Goal: Information Seeking & Learning: Learn about a topic

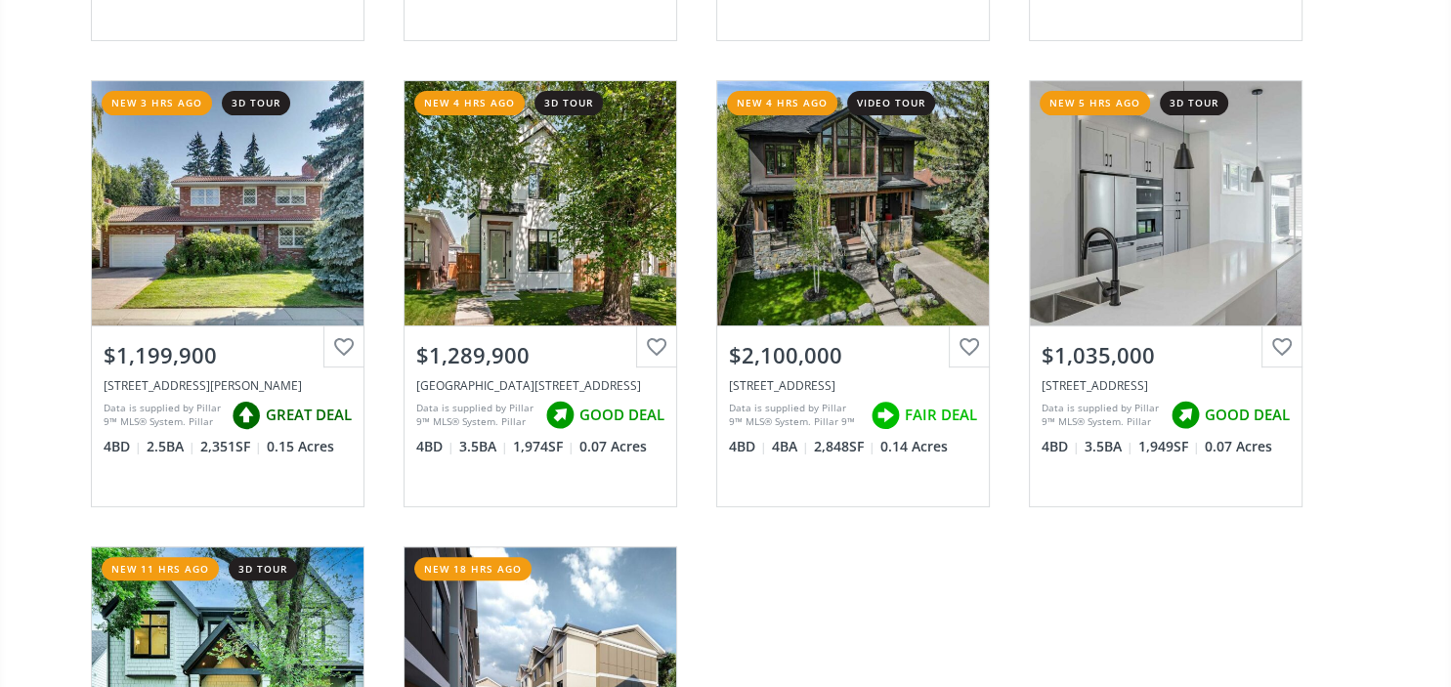
scroll to position [667, 0]
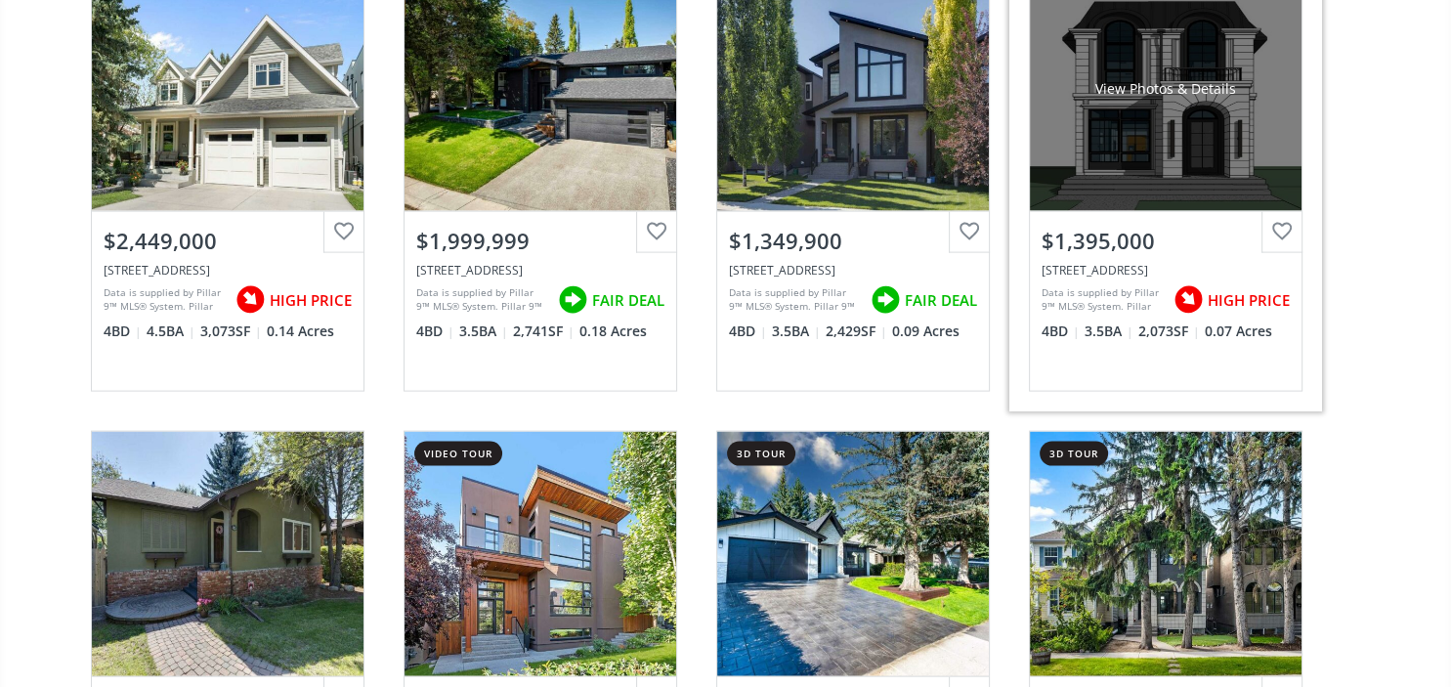
scroll to position [4042, 0]
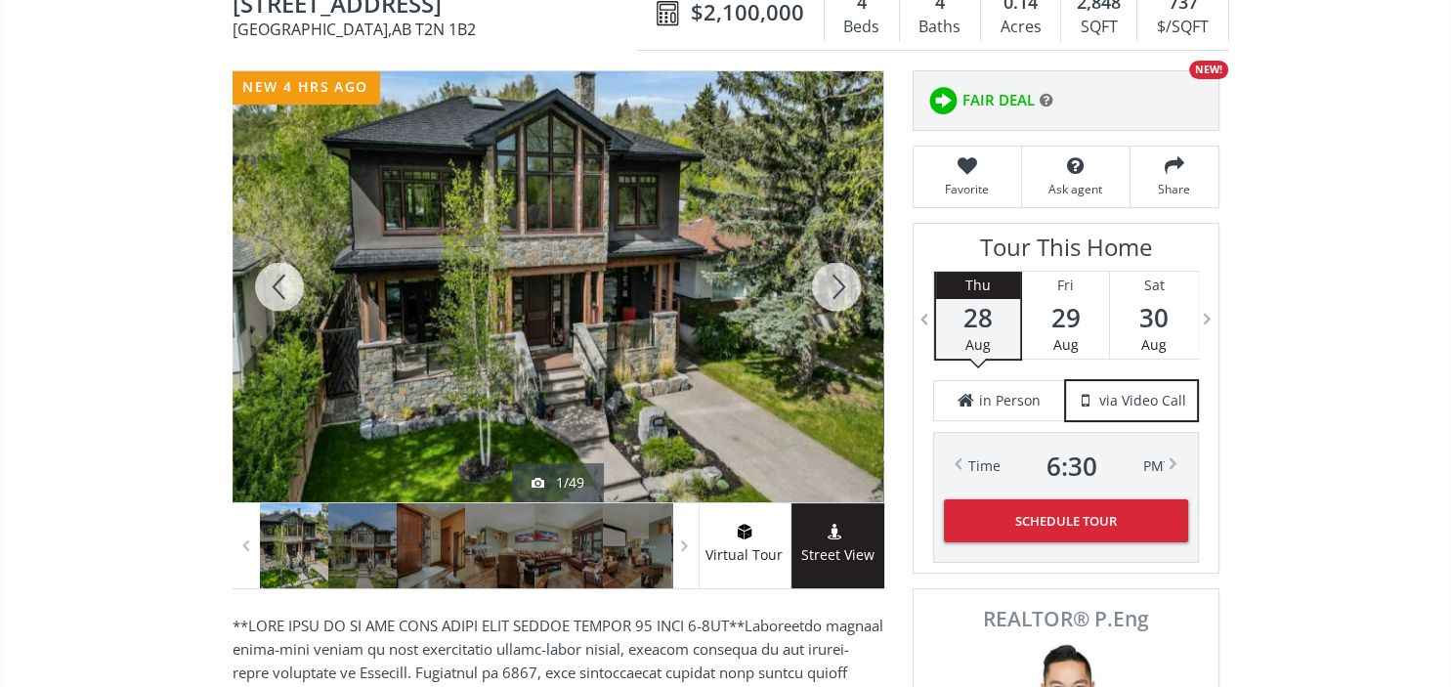
scroll to position [277, 0]
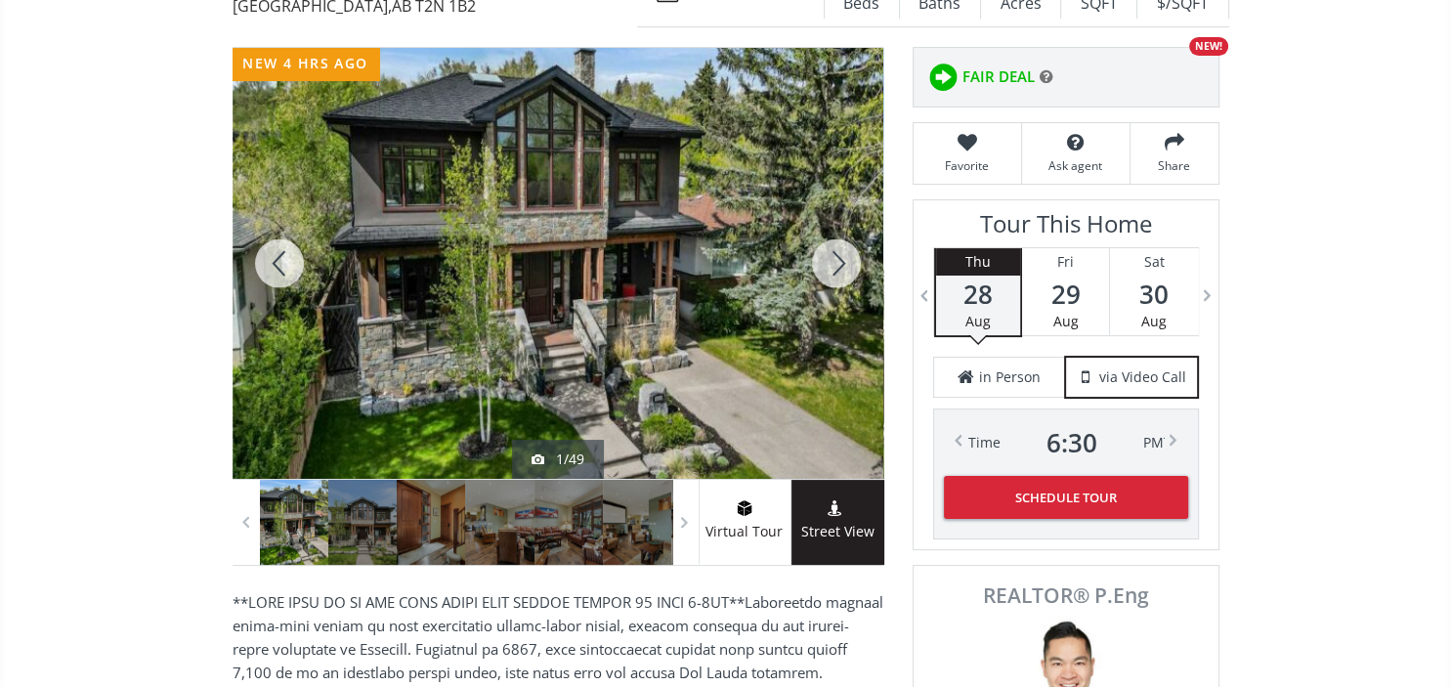
click at [842, 230] on div at bounding box center [836, 263] width 94 height 431
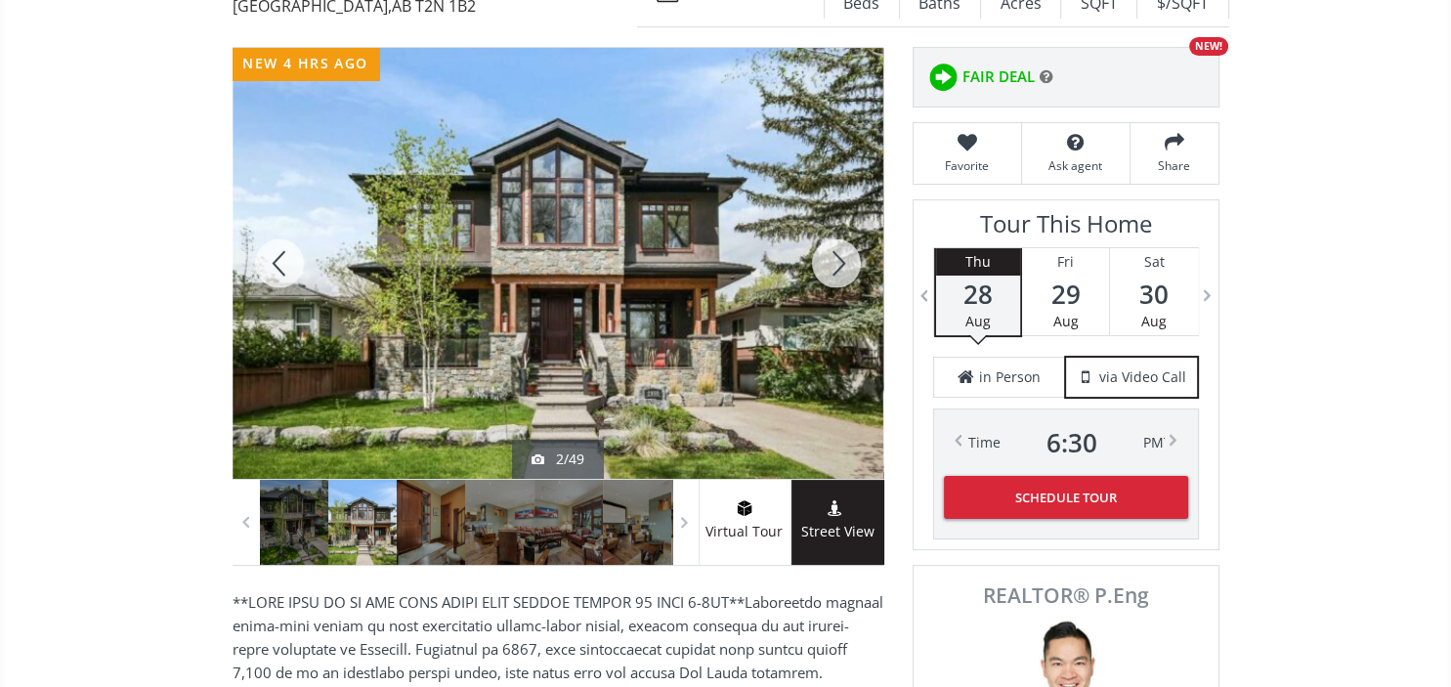
click at [842, 230] on div at bounding box center [836, 263] width 94 height 431
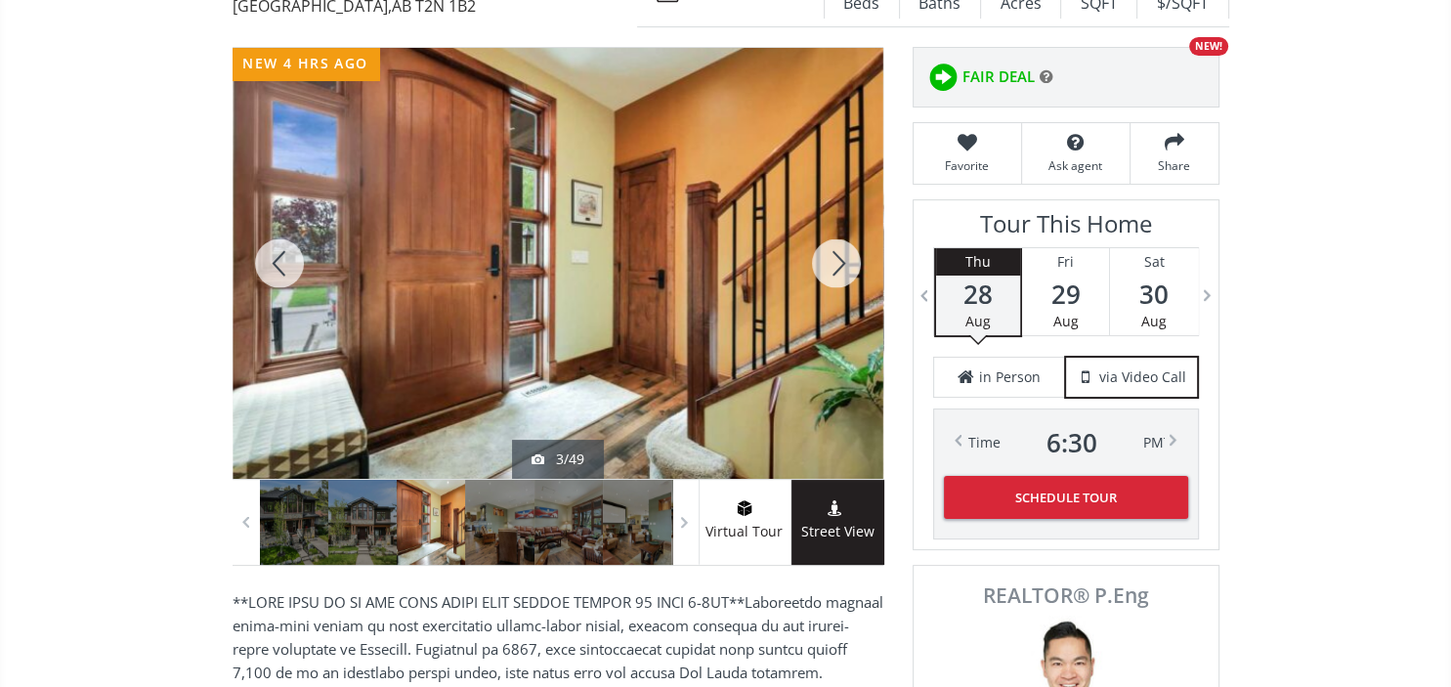
click at [842, 230] on div at bounding box center [836, 263] width 94 height 431
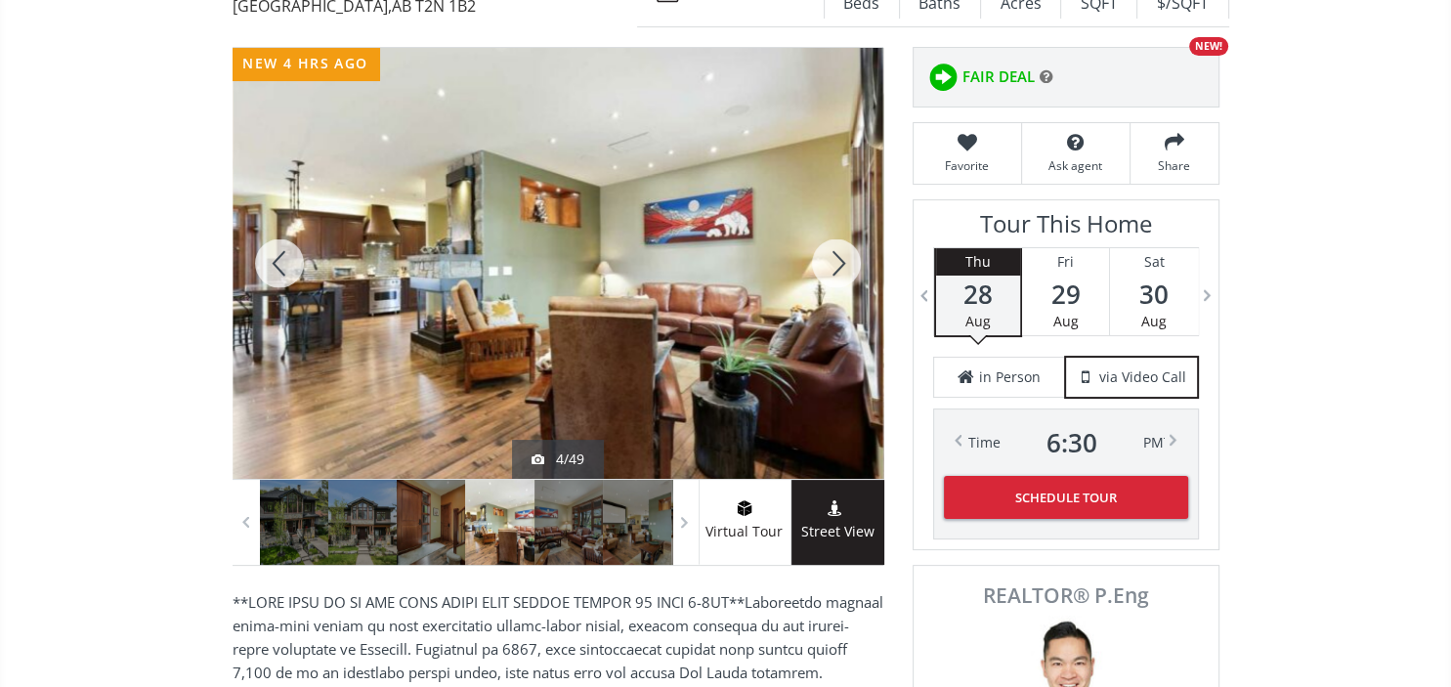
click at [287, 240] on div at bounding box center [280, 263] width 94 height 431
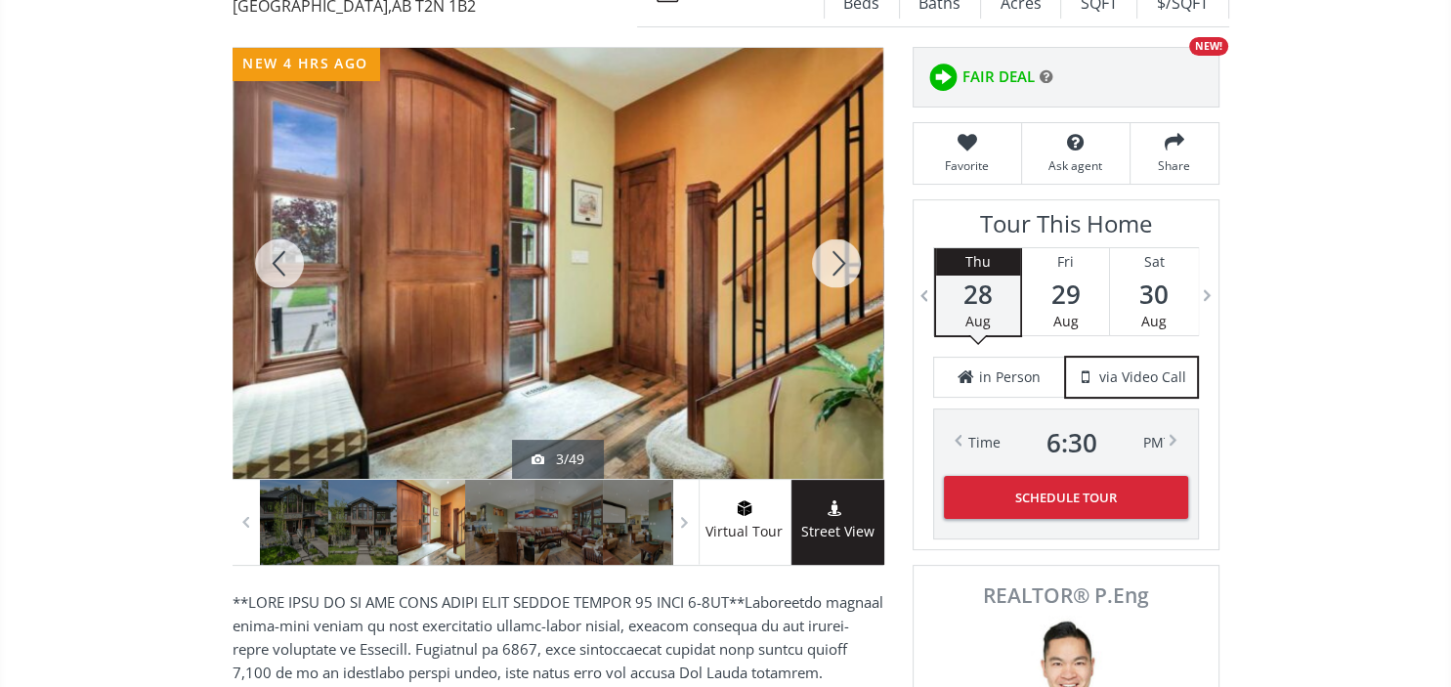
click at [848, 225] on div at bounding box center [836, 263] width 94 height 431
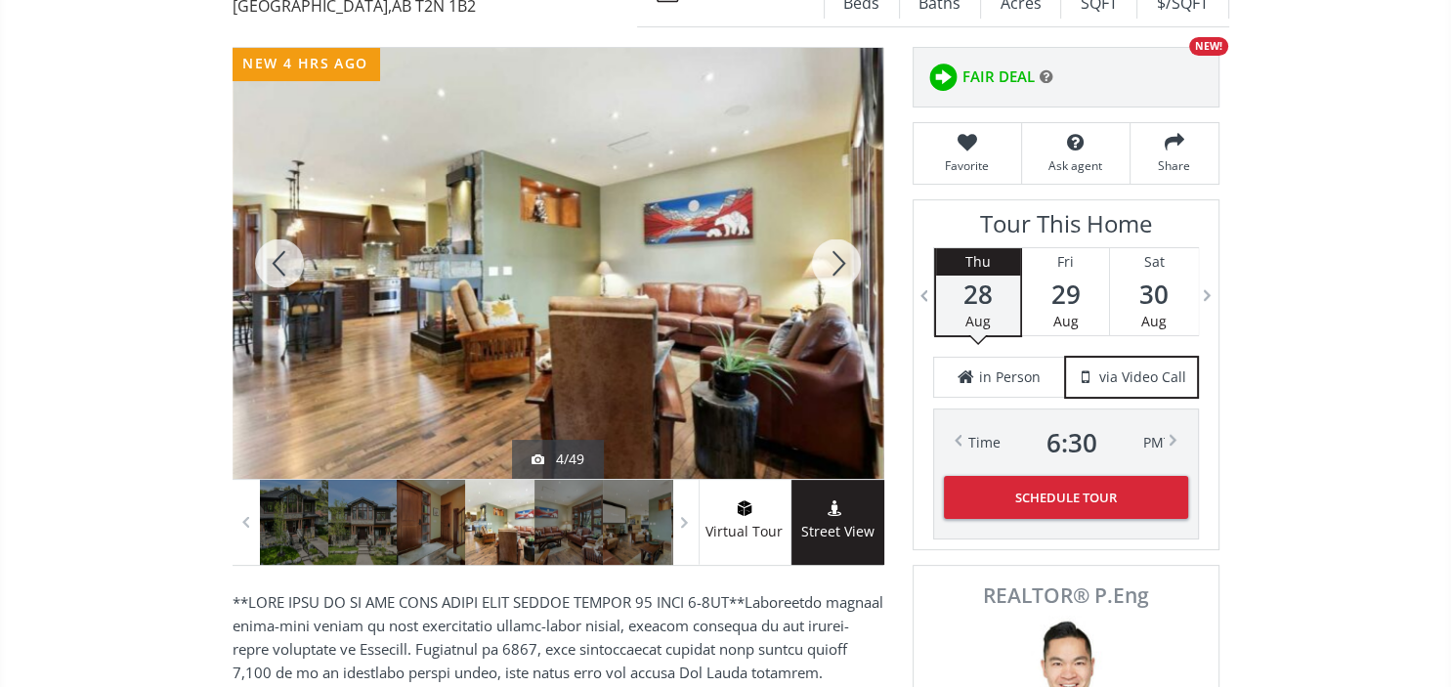
click at [848, 225] on div at bounding box center [836, 263] width 94 height 431
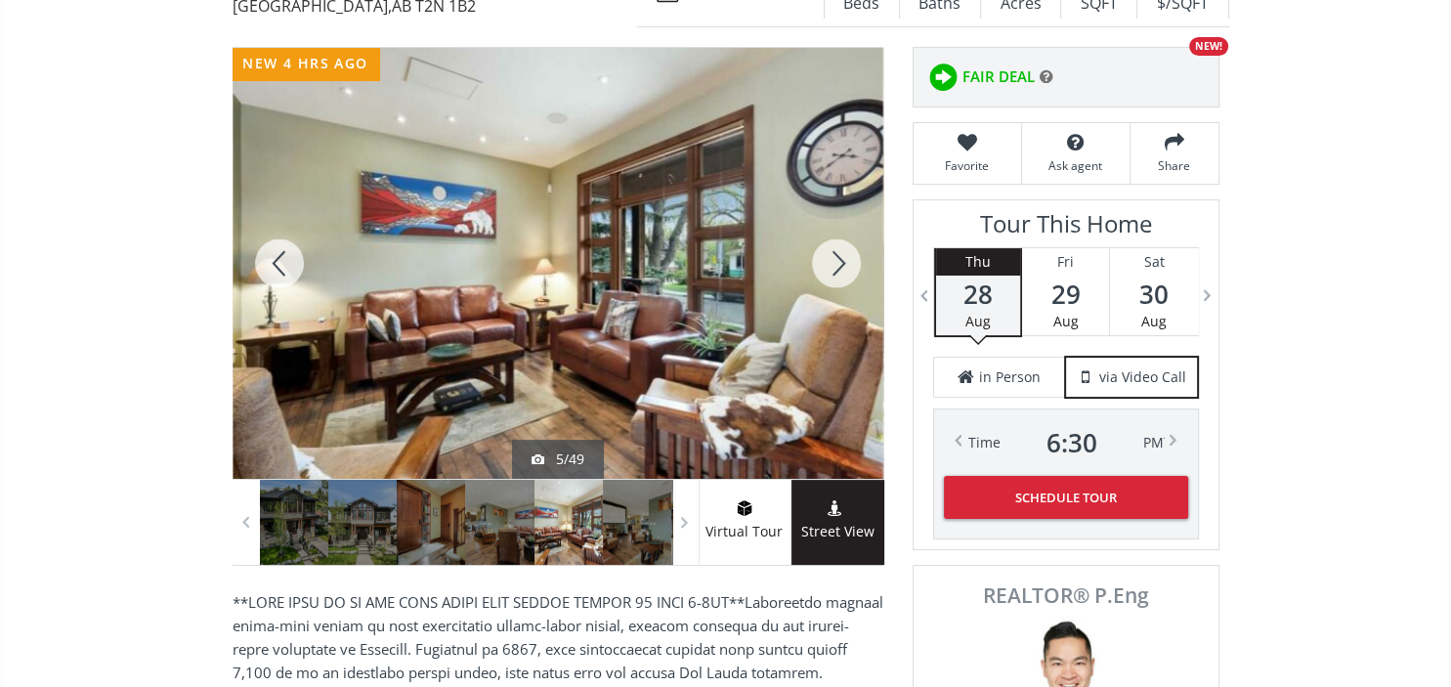
click at [848, 225] on div at bounding box center [836, 263] width 94 height 431
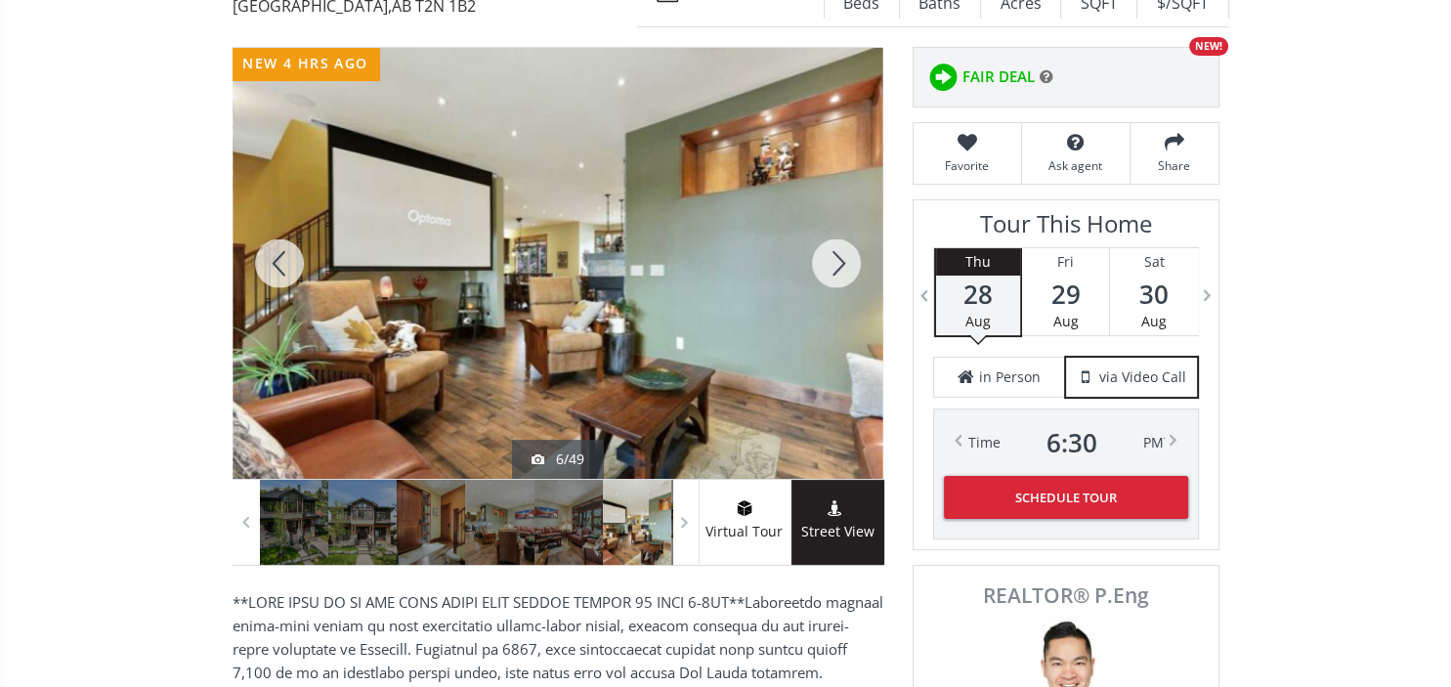
click at [848, 225] on div at bounding box center [836, 263] width 94 height 431
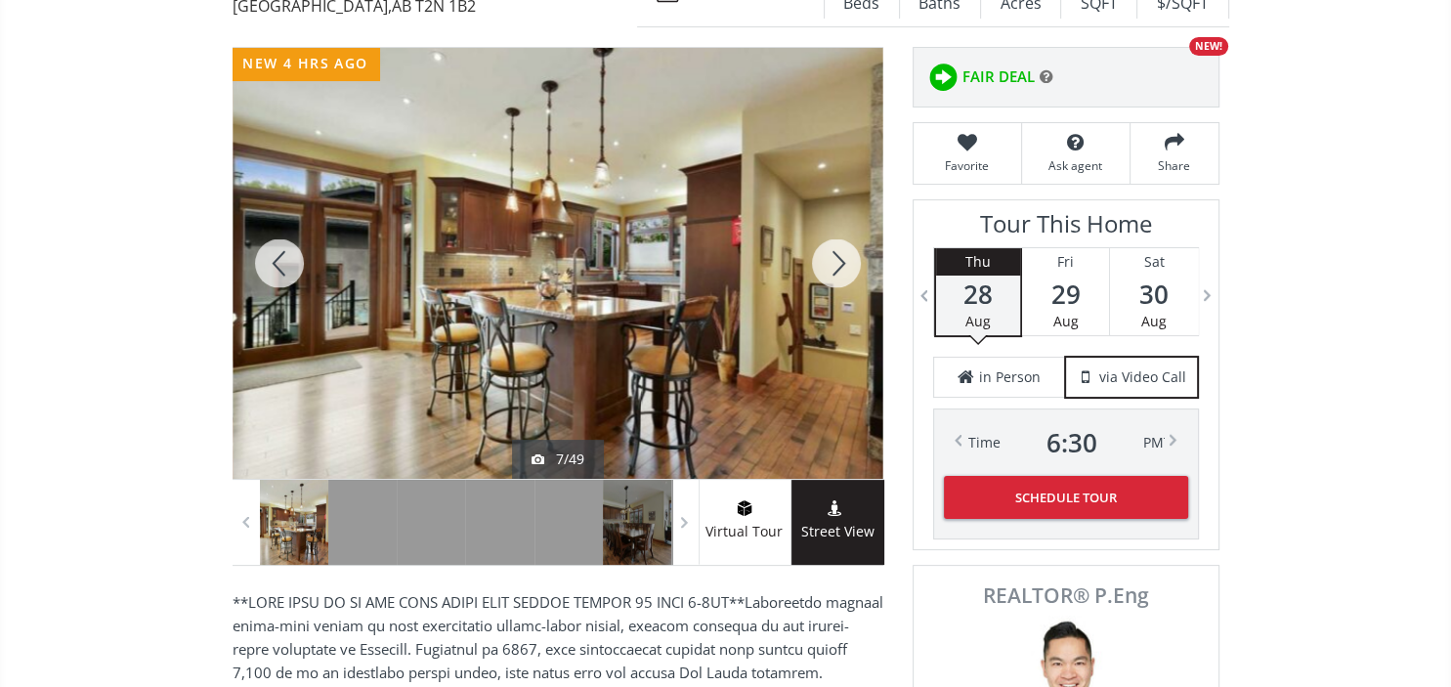
click at [848, 225] on div at bounding box center [836, 263] width 94 height 431
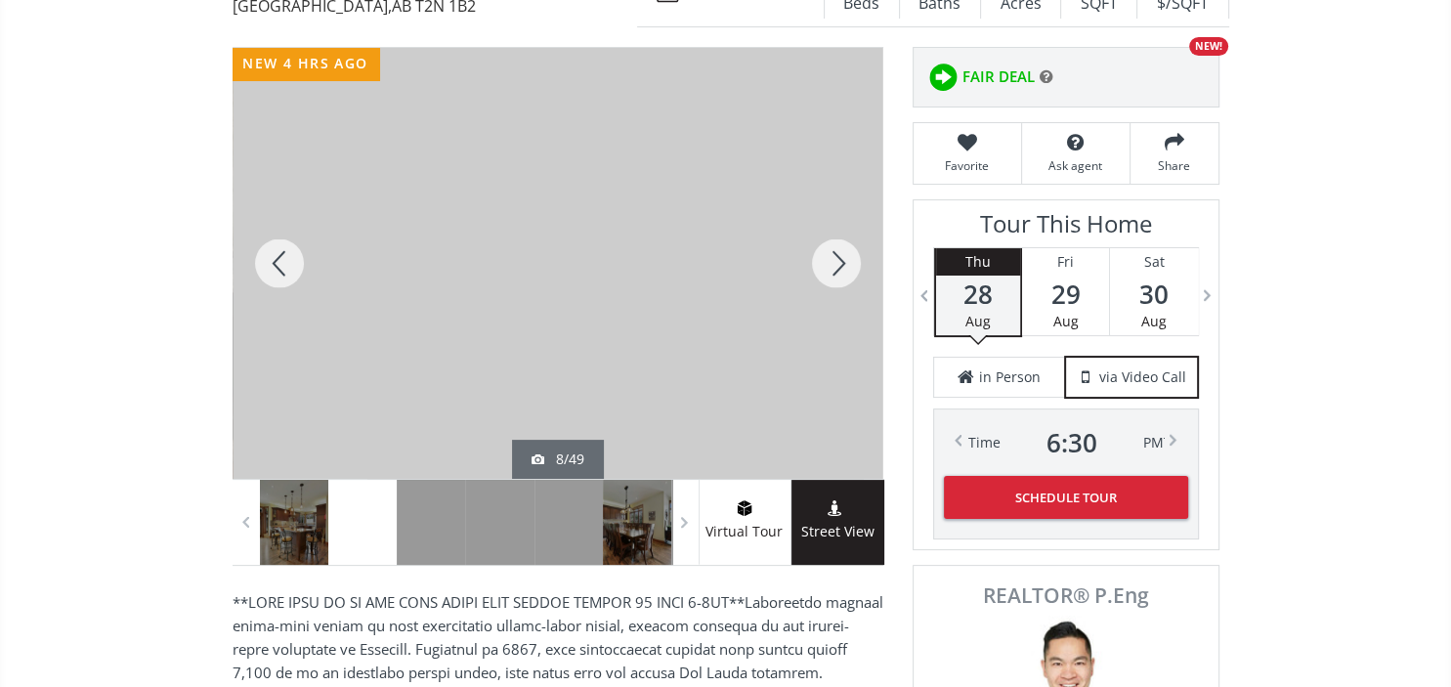
click at [848, 225] on div at bounding box center [836, 263] width 94 height 431
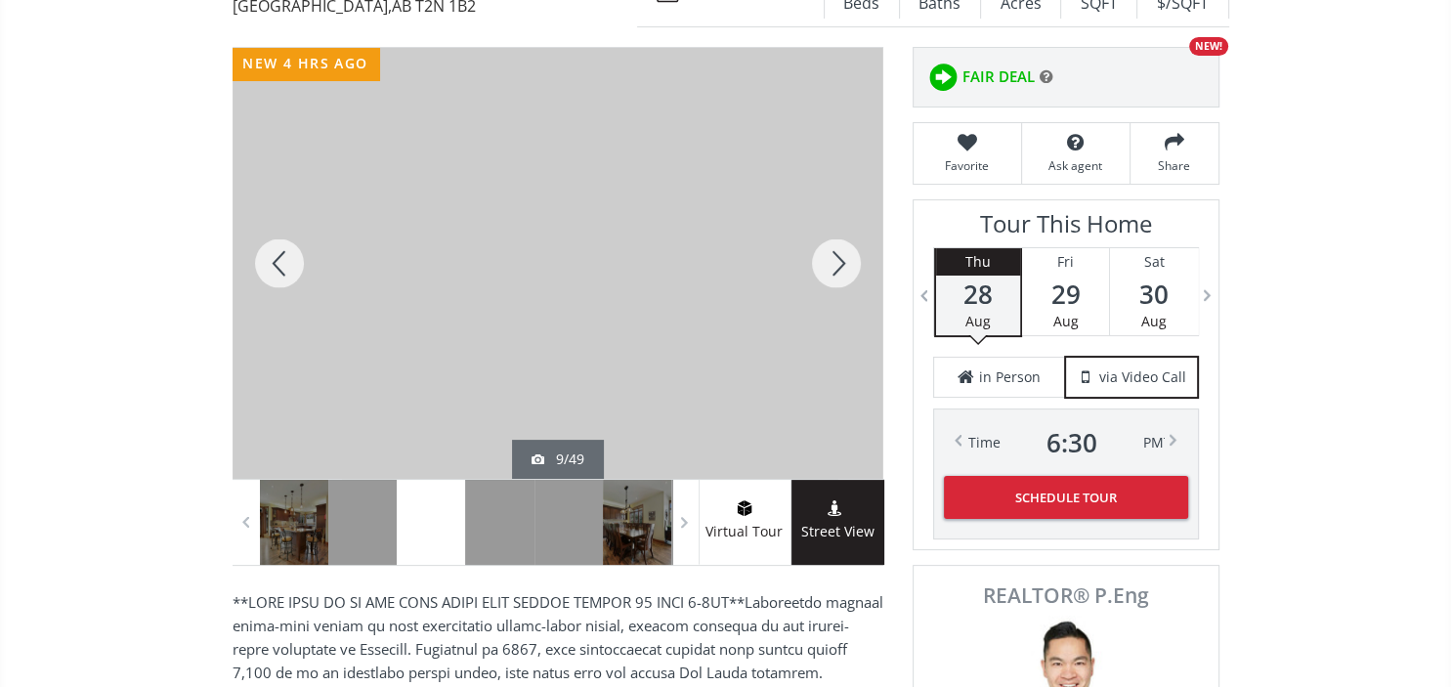
click at [848, 225] on div at bounding box center [836, 263] width 94 height 431
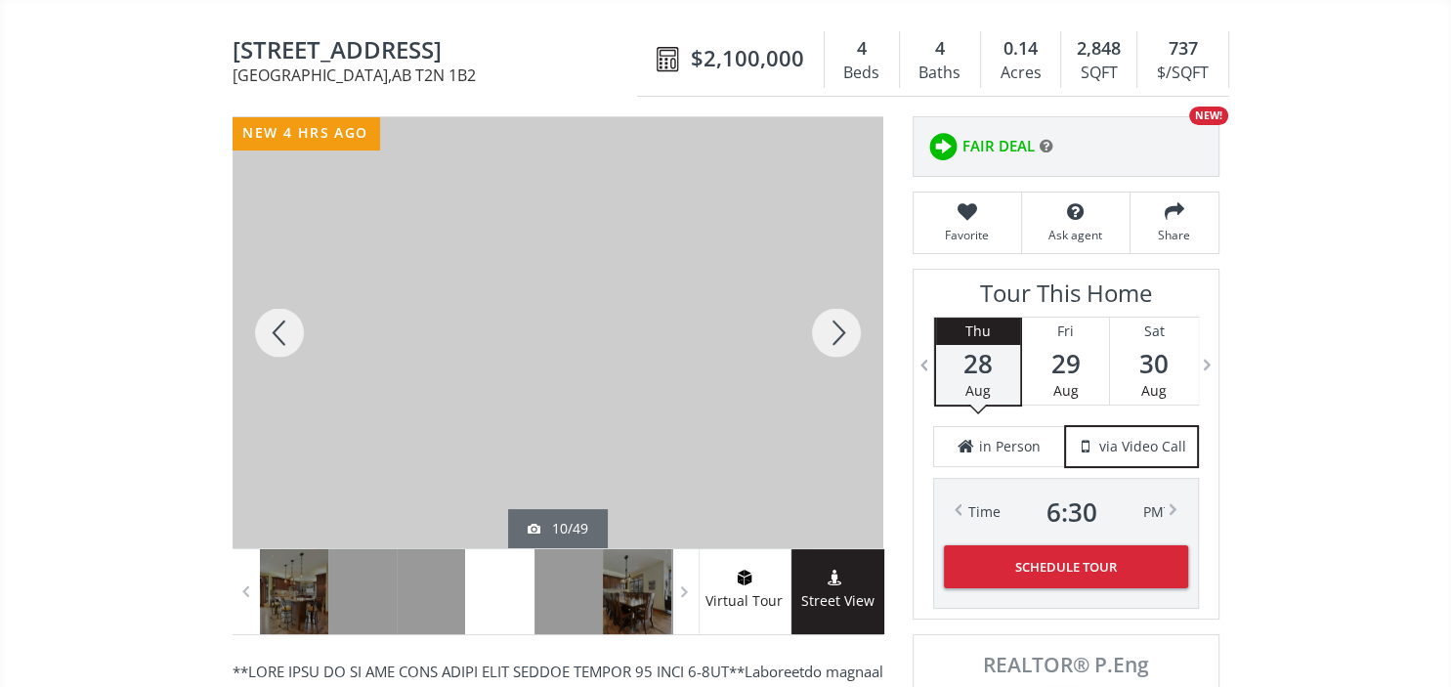
scroll to position [211, 0]
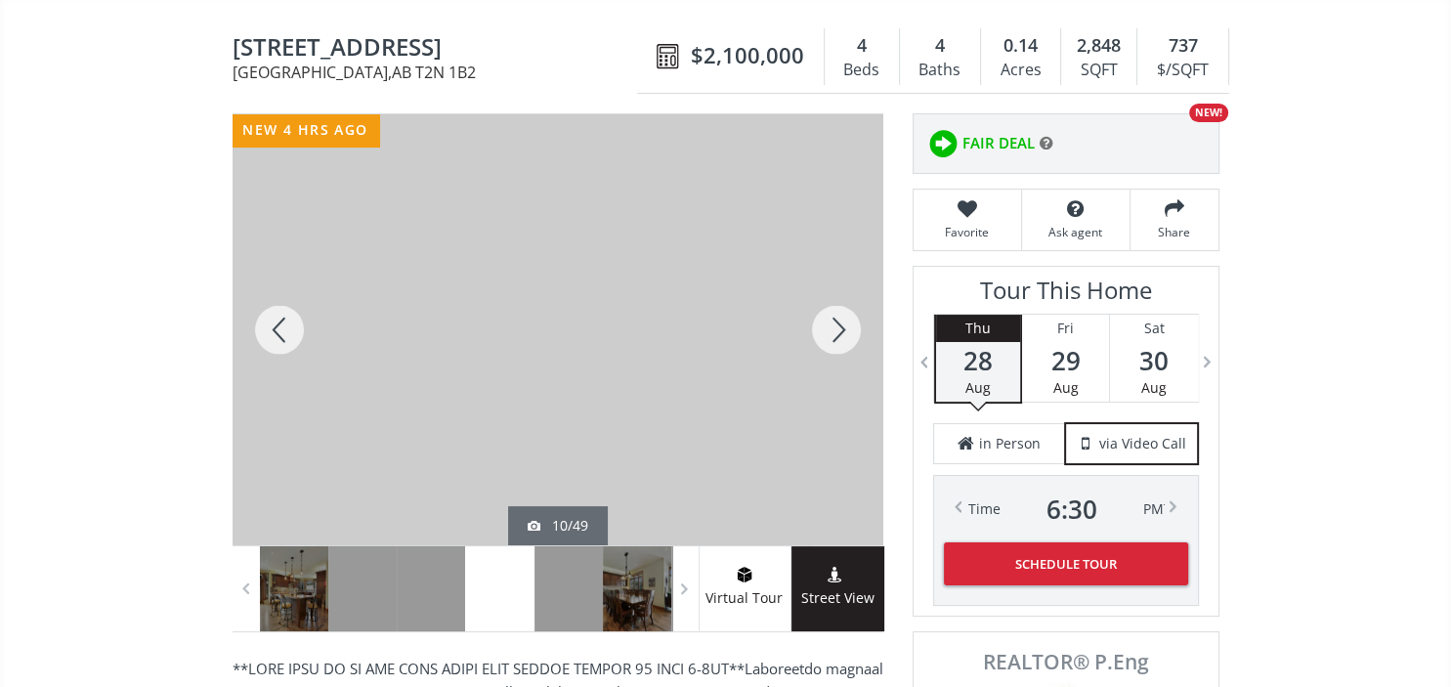
click at [823, 282] on div at bounding box center [836, 329] width 94 height 431
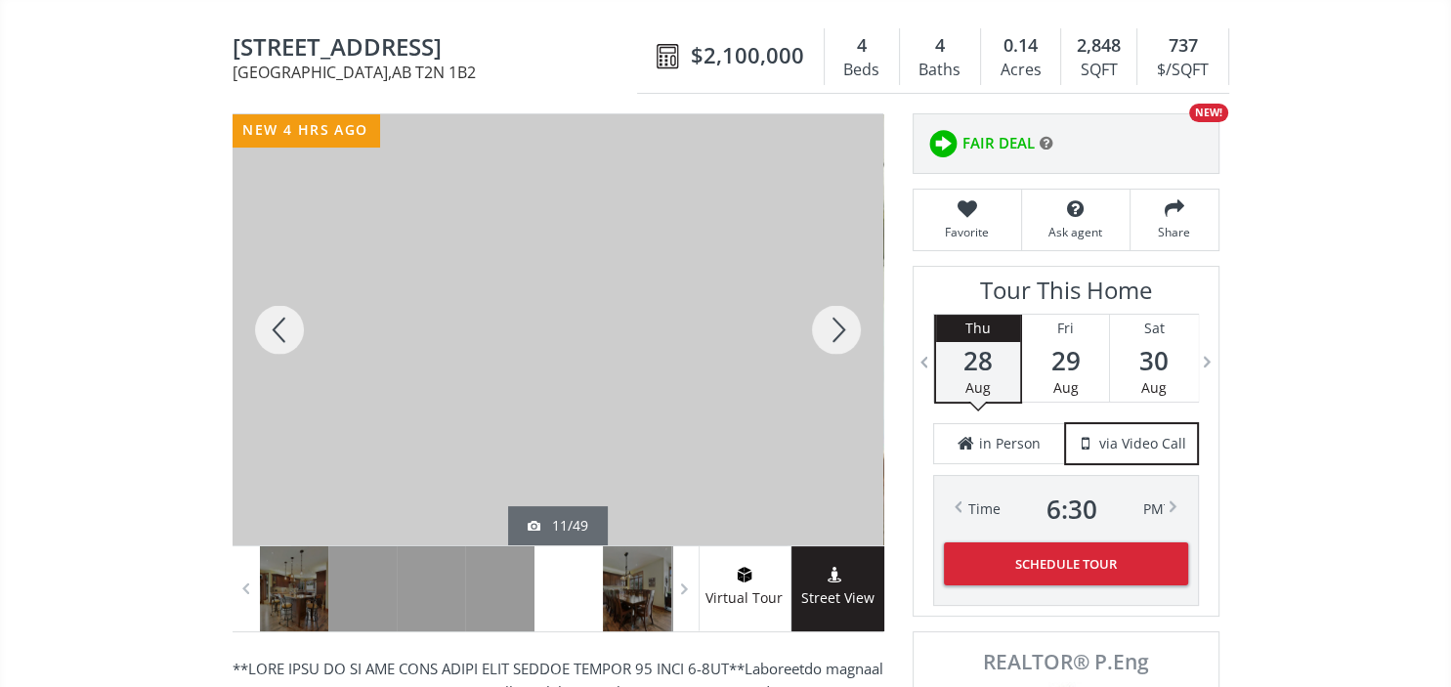
click at [823, 282] on div at bounding box center [836, 329] width 94 height 431
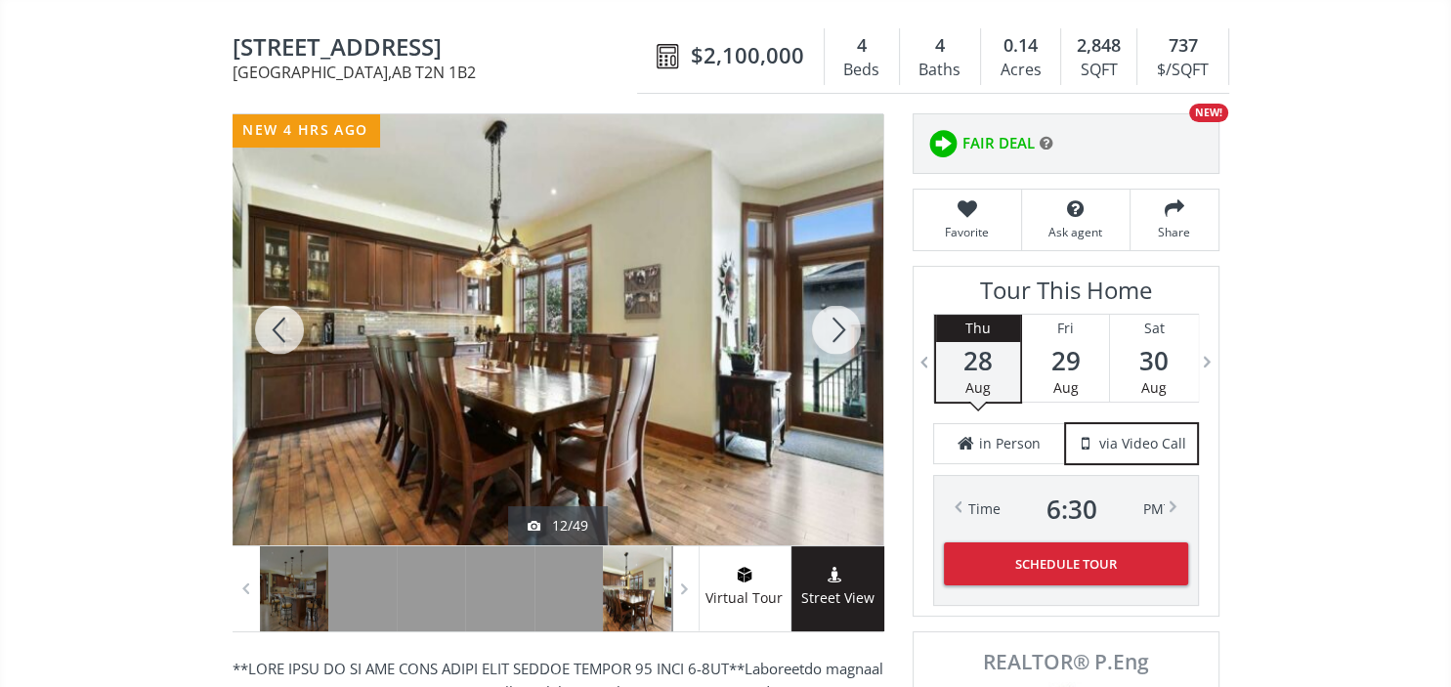
click at [823, 282] on div at bounding box center [836, 329] width 94 height 431
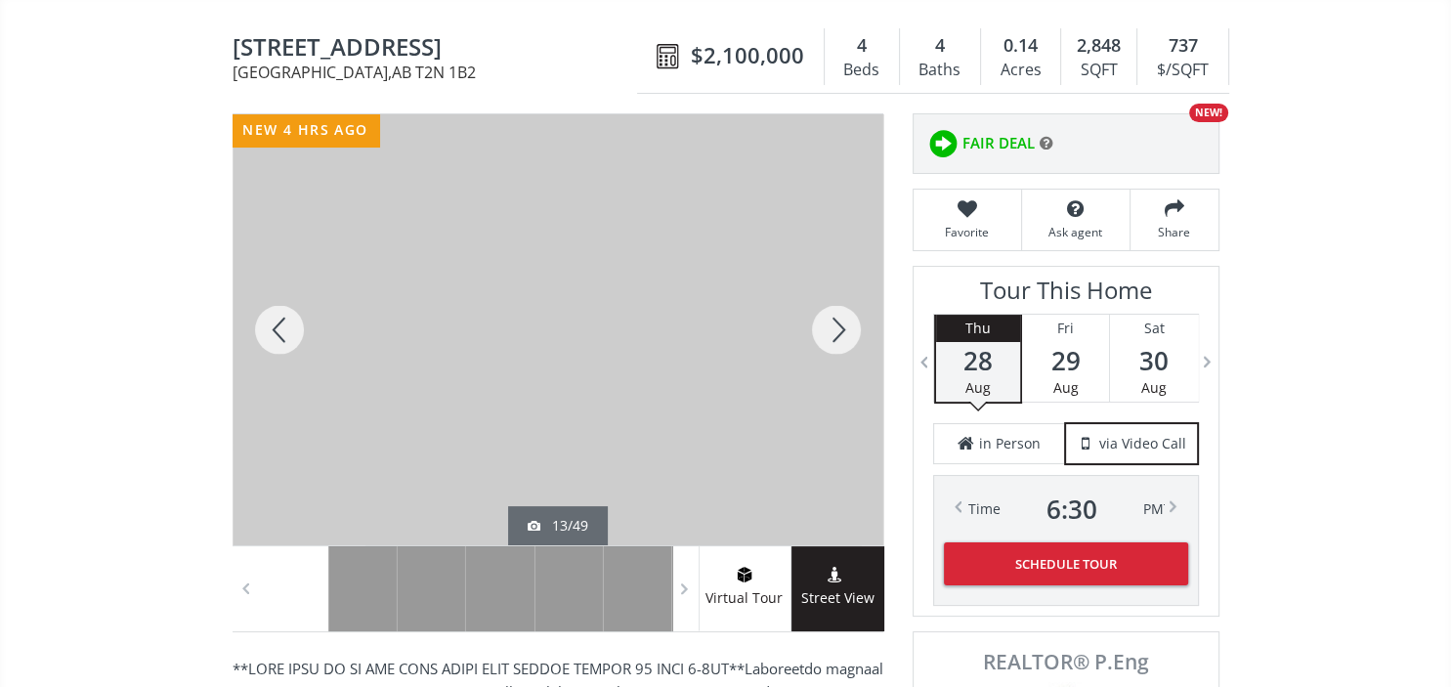
click at [823, 282] on div at bounding box center [836, 329] width 94 height 431
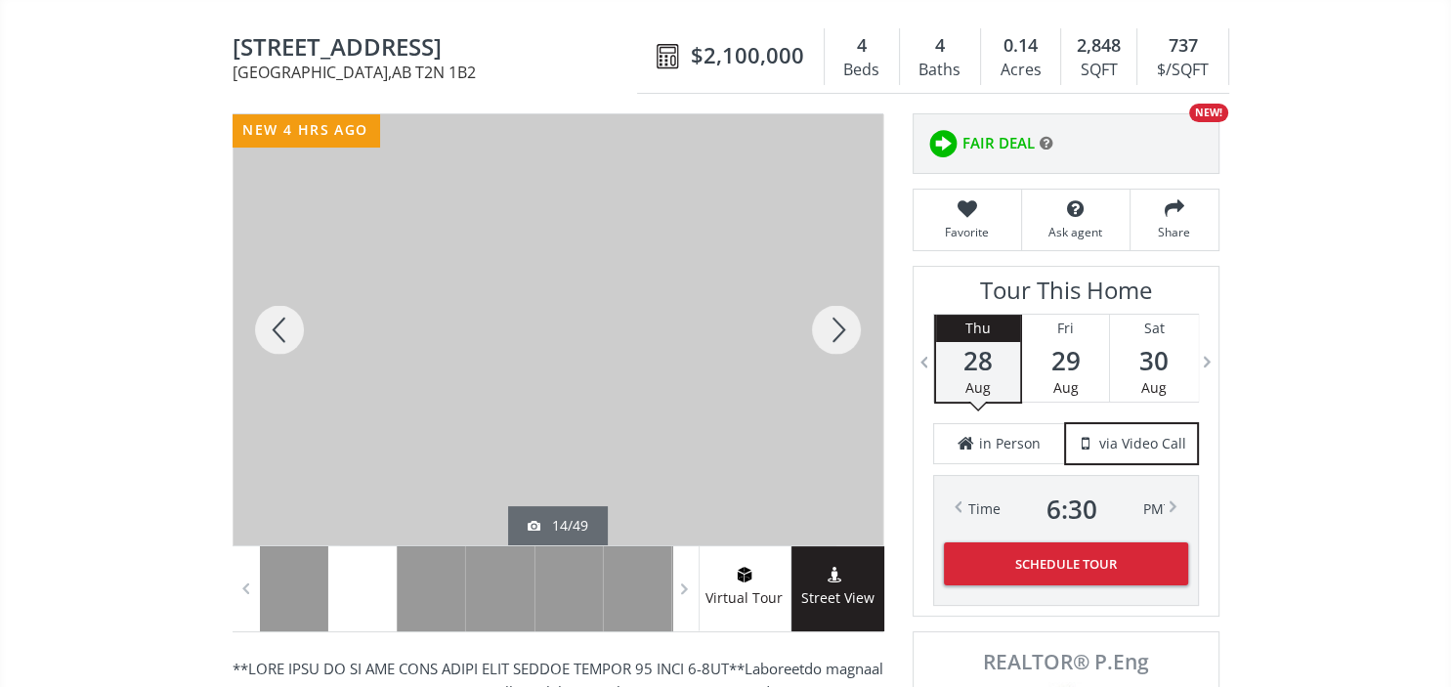
click at [823, 282] on div at bounding box center [836, 329] width 94 height 431
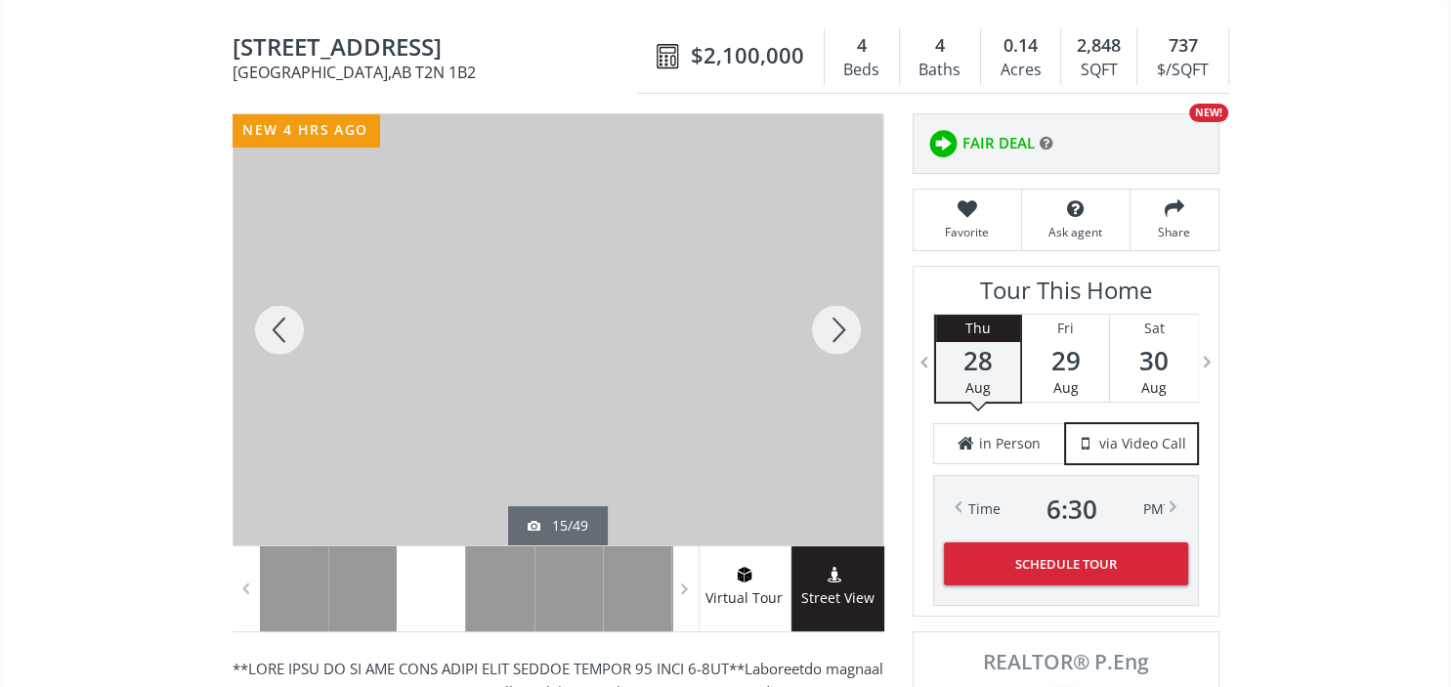
click at [823, 282] on div at bounding box center [836, 329] width 94 height 431
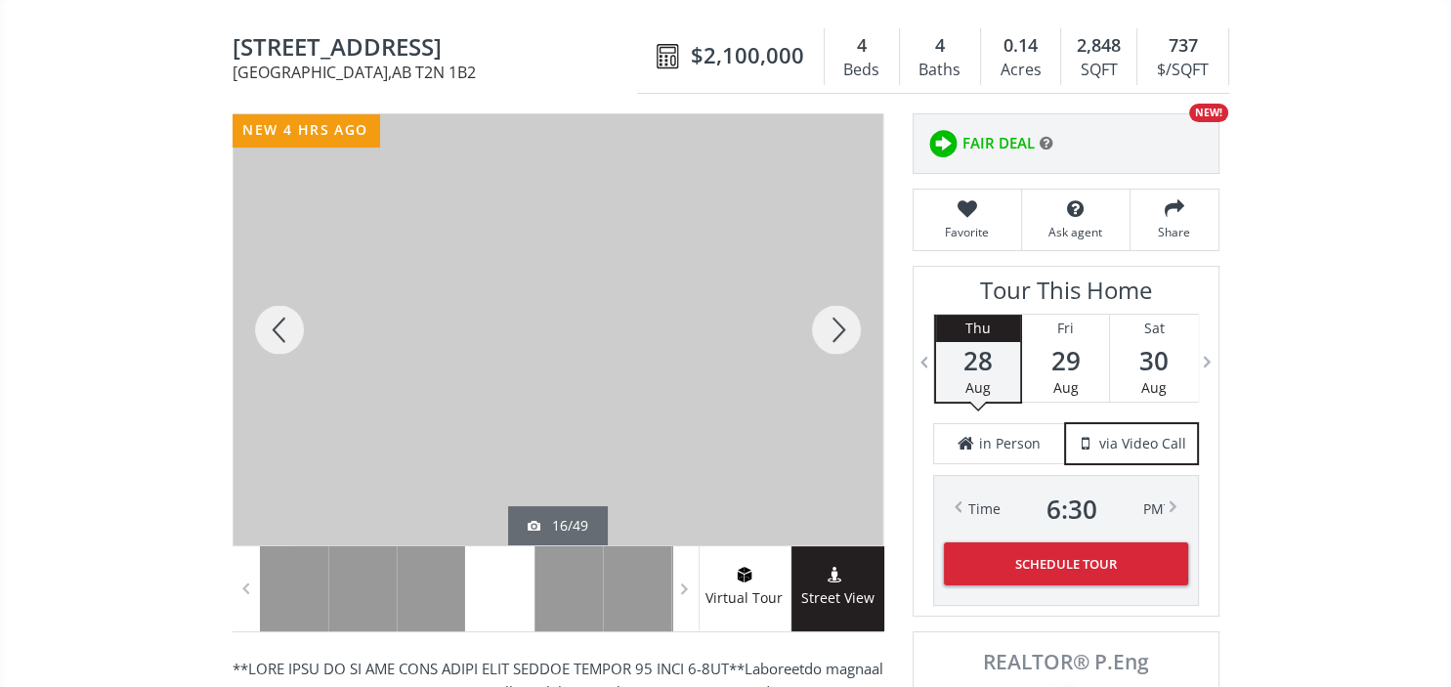
click at [823, 282] on div at bounding box center [836, 329] width 94 height 431
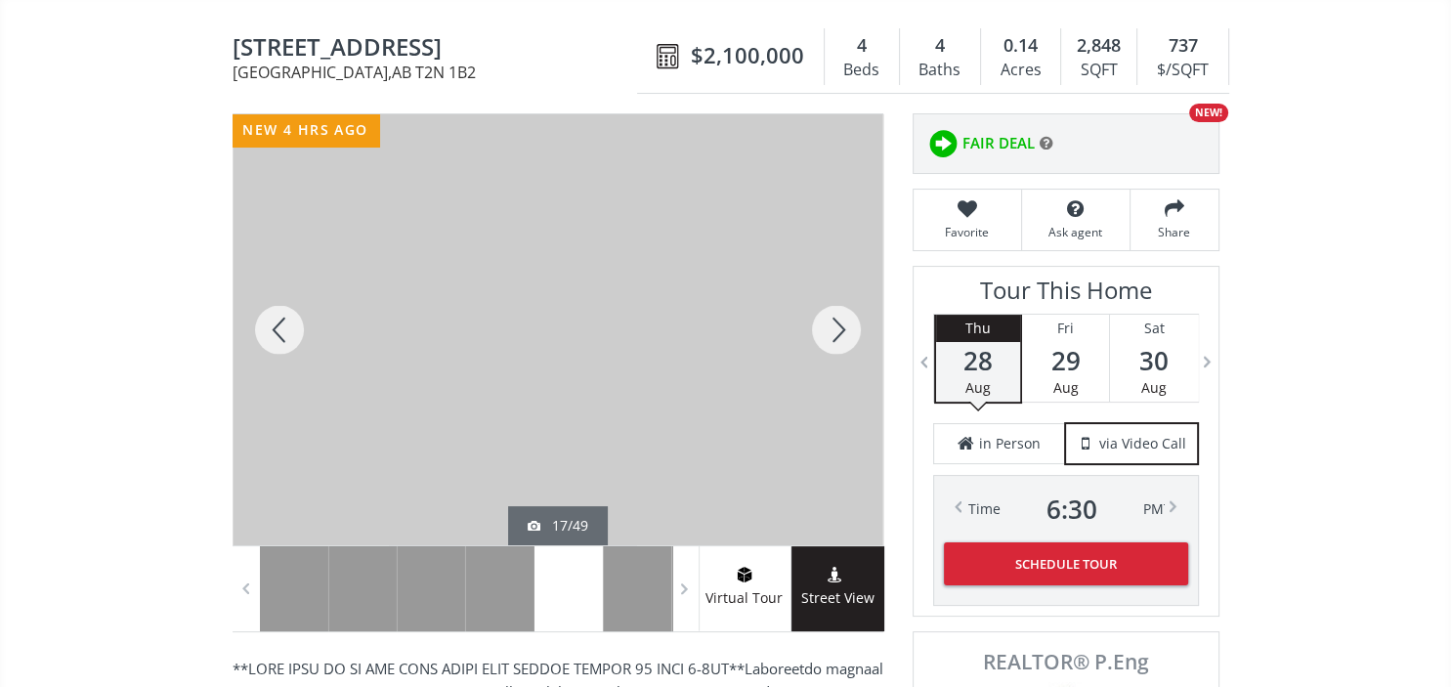
click at [823, 282] on div at bounding box center [836, 329] width 94 height 431
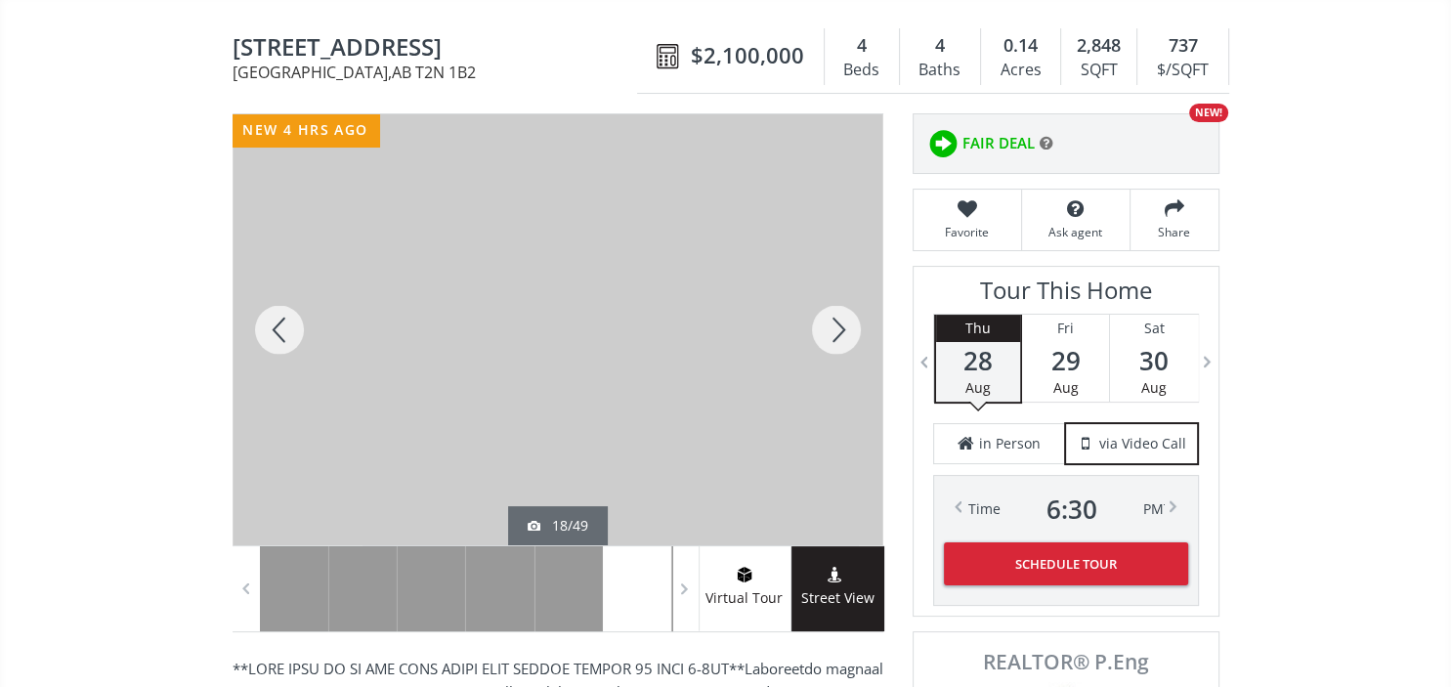
click at [823, 282] on div at bounding box center [836, 329] width 94 height 431
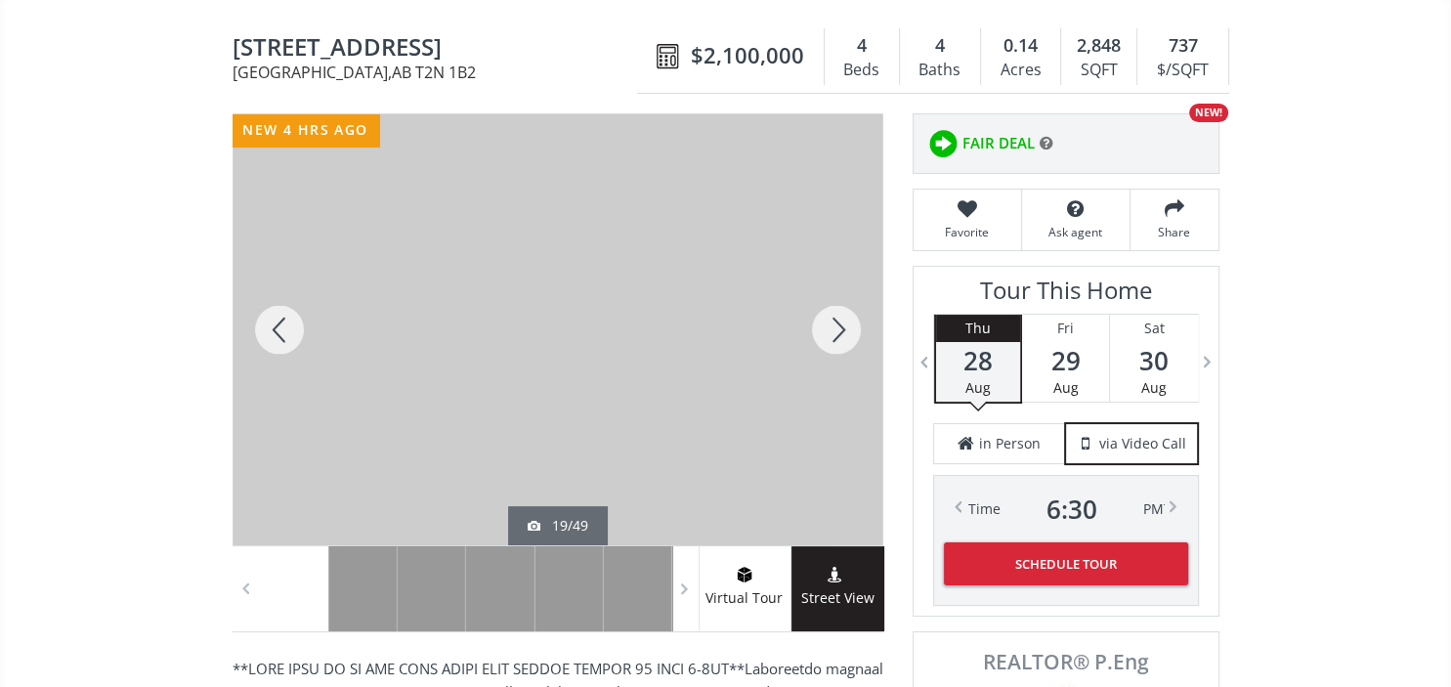
click at [823, 282] on div at bounding box center [836, 329] width 94 height 431
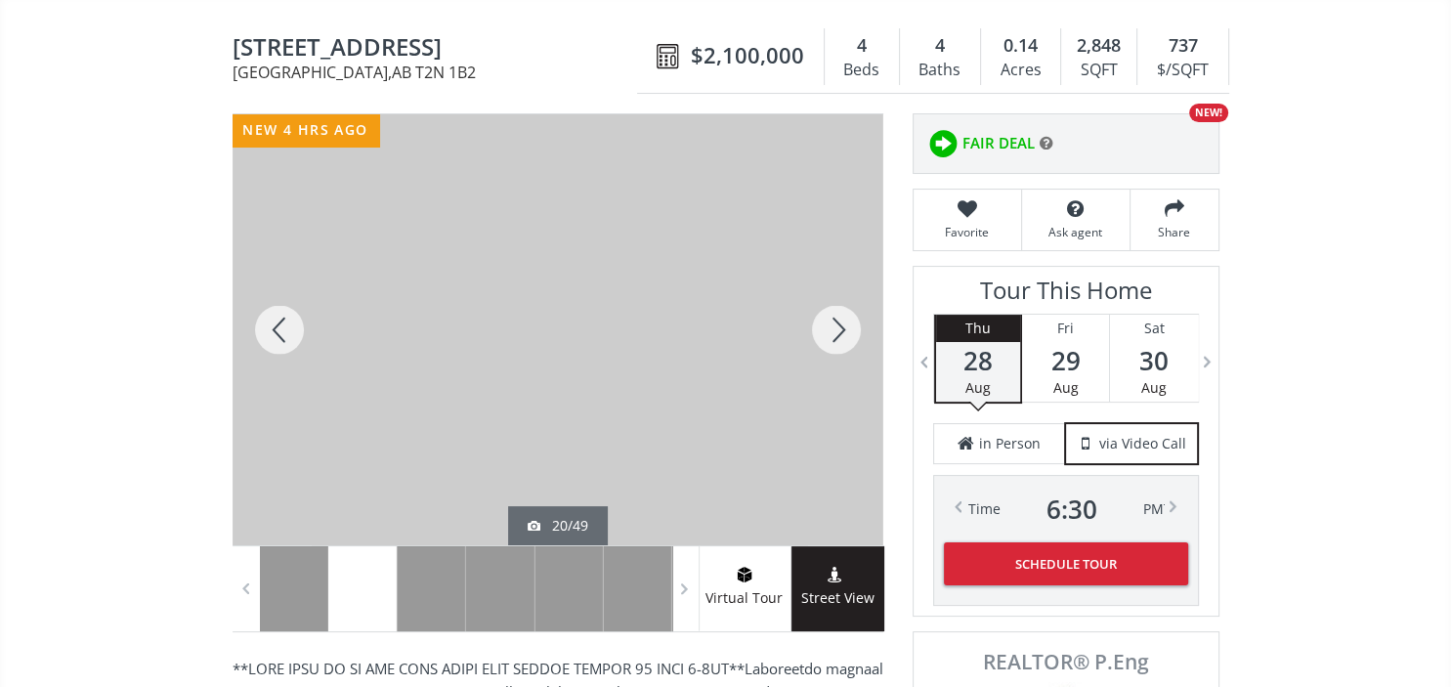
click at [823, 282] on div at bounding box center [836, 329] width 94 height 431
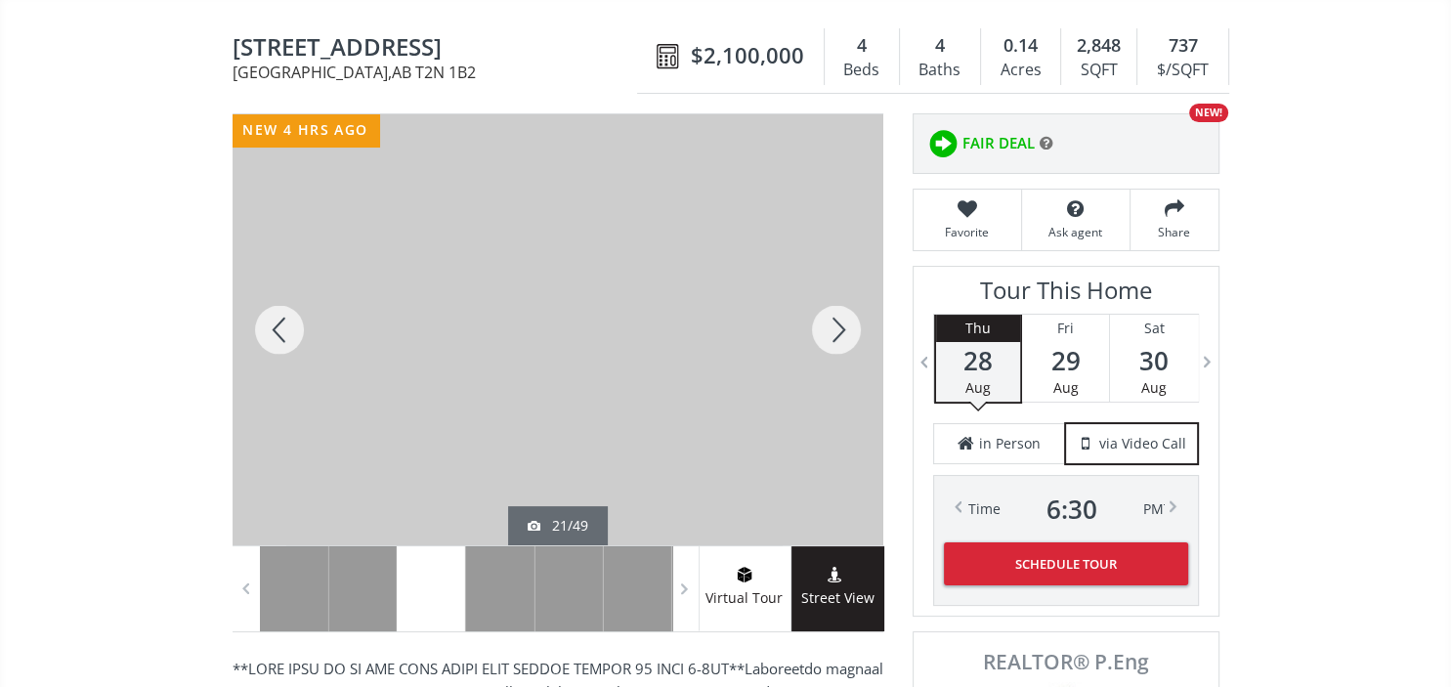
click at [823, 282] on div at bounding box center [836, 329] width 94 height 431
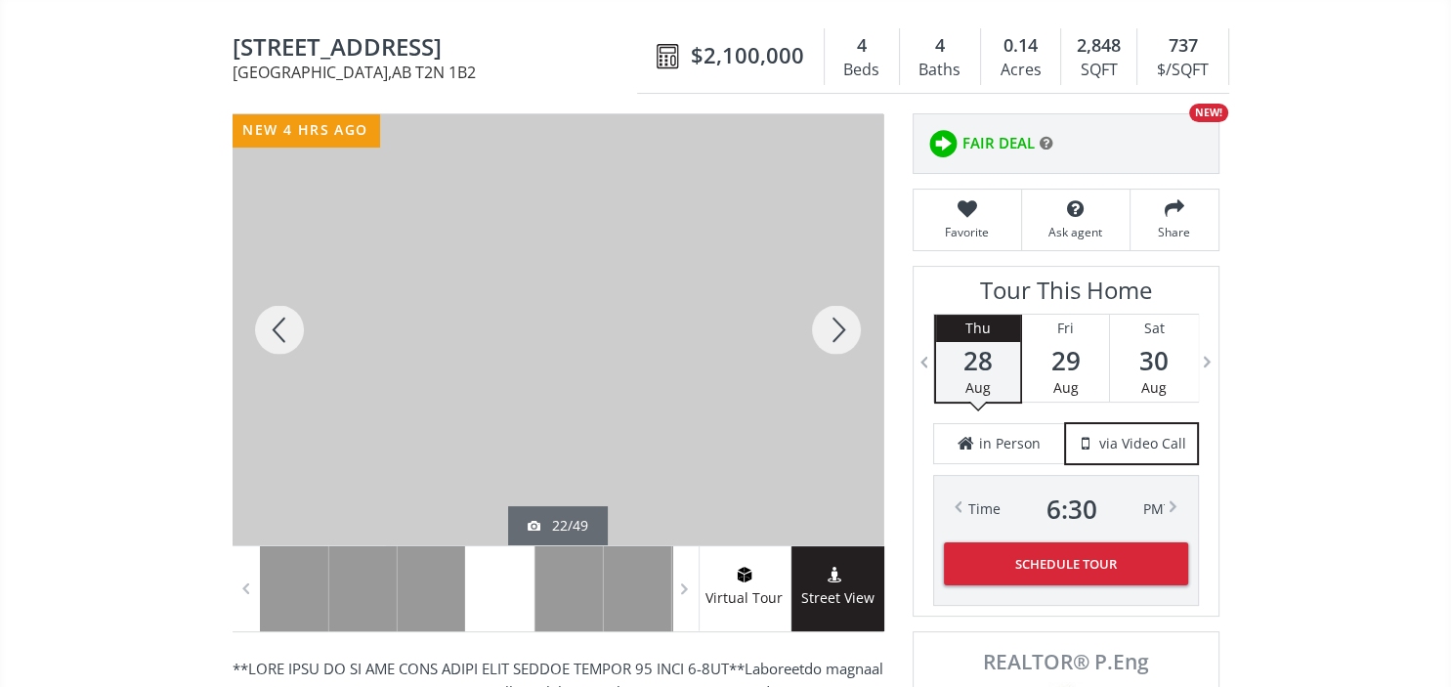
click at [823, 282] on div at bounding box center [836, 329] width 94 height 431
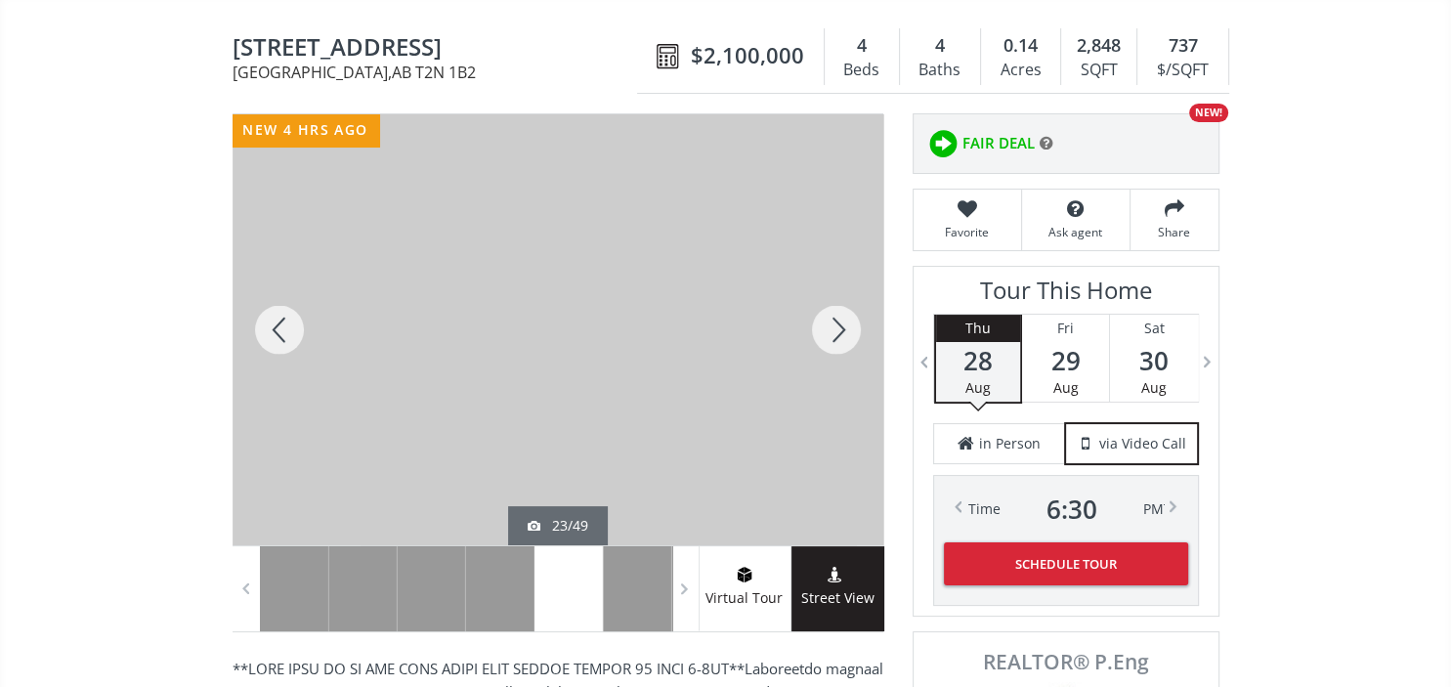
click at [823, 282] on div at bounding box center [836, 329] width 94 height 431
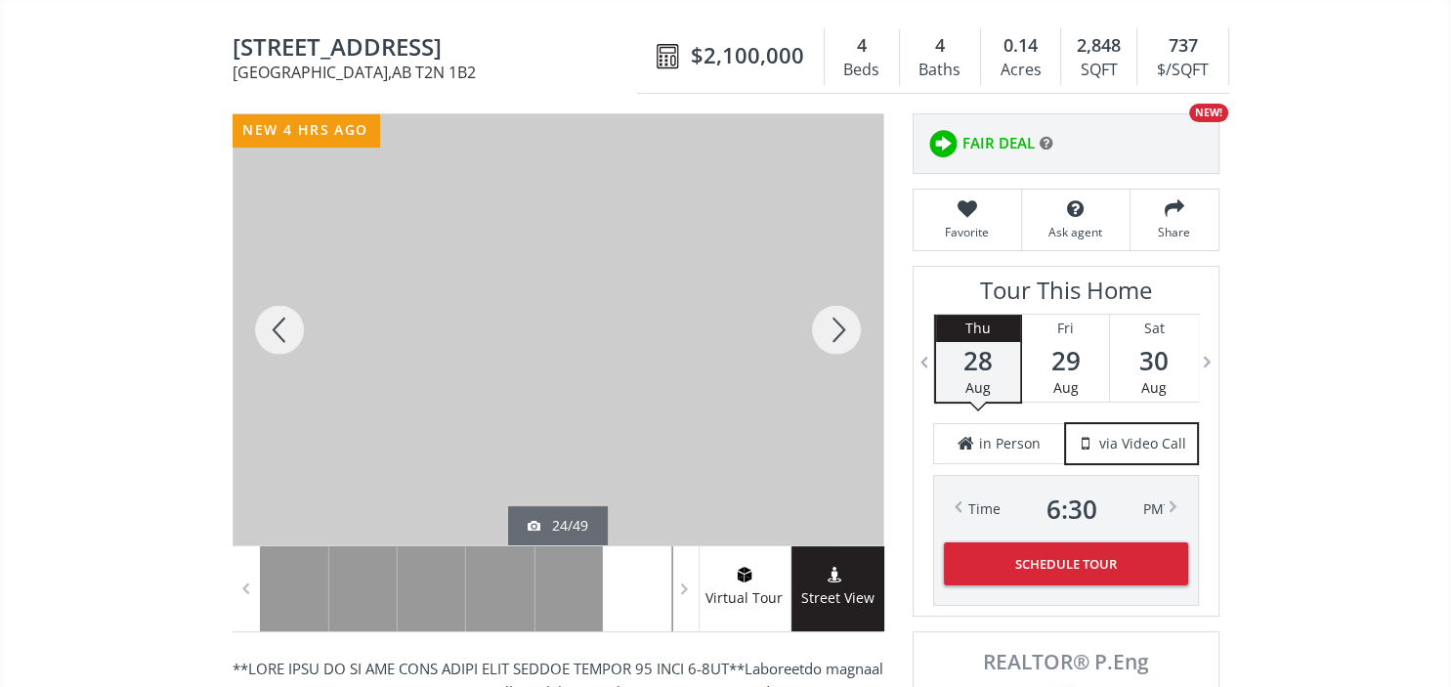
click at [823, 282] on div at bounding box center [836, 329] width 94 height 431
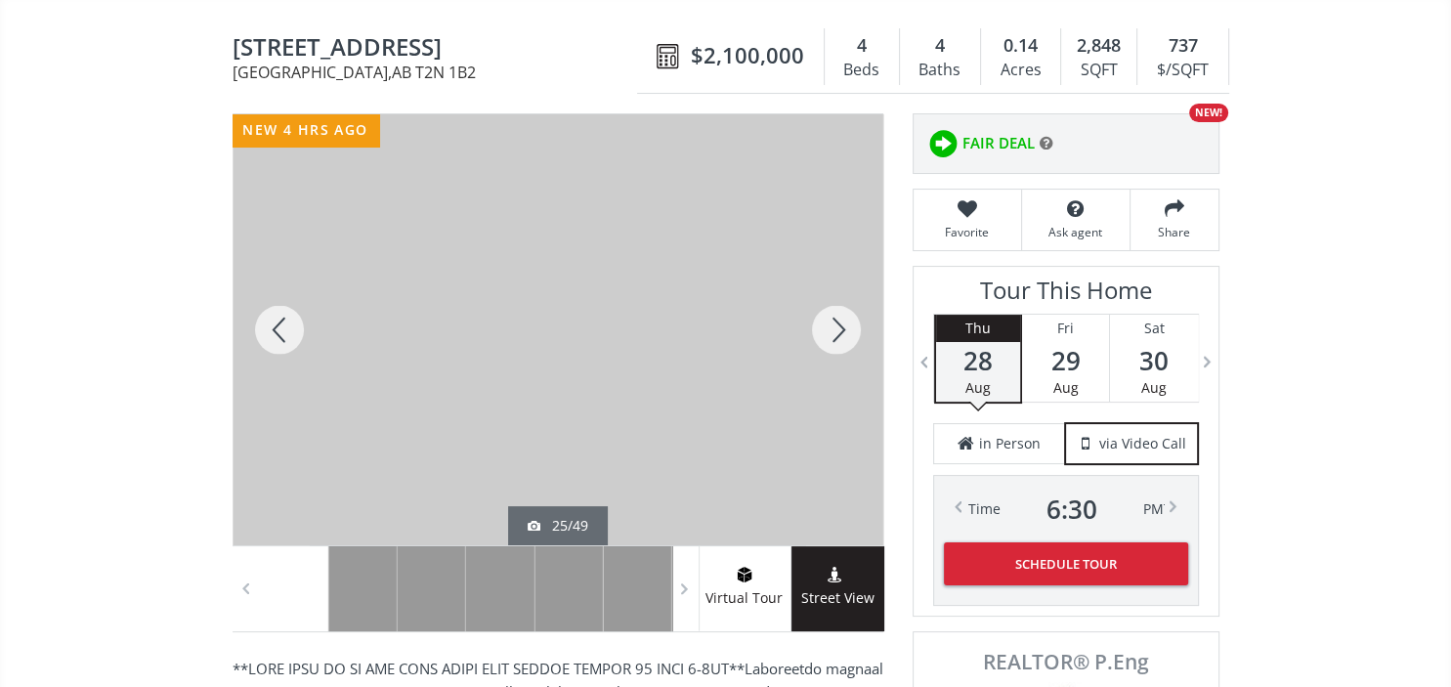
click at [823, 282] on div at bounding box center [836, 329] width 94 height 431
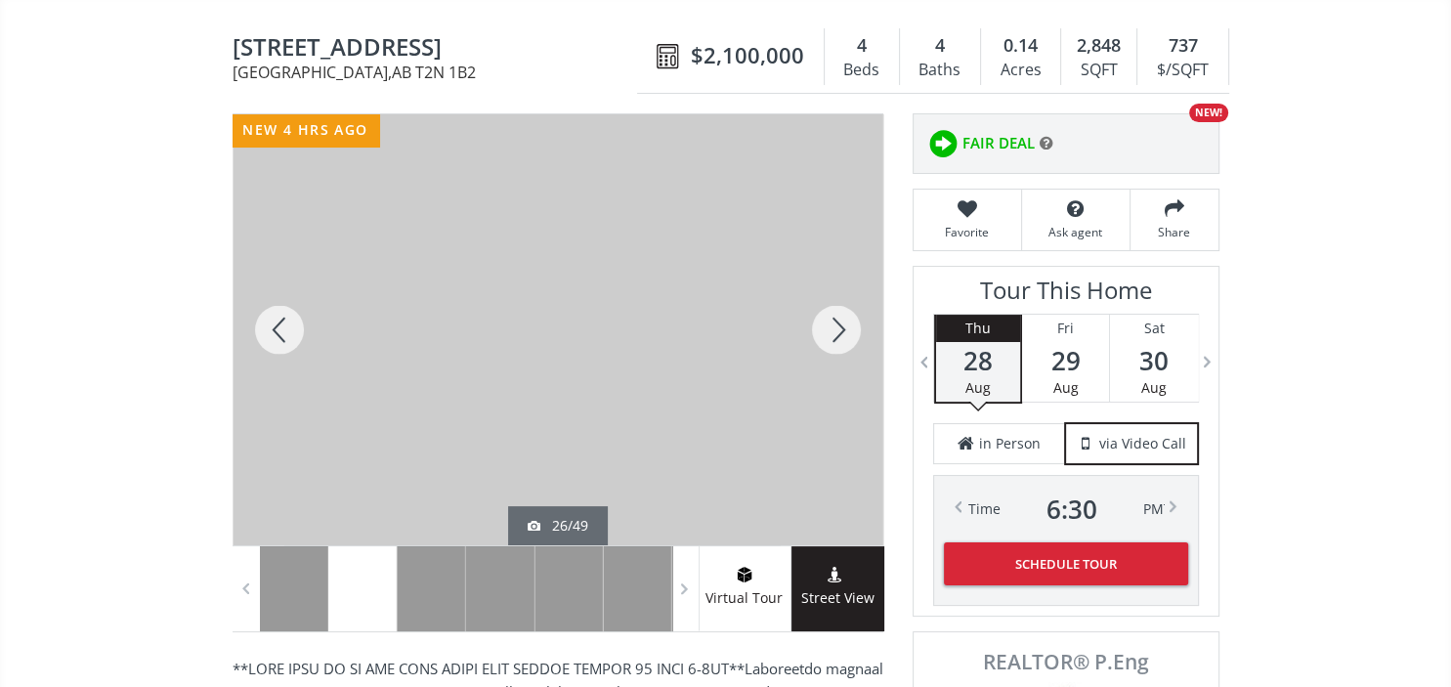
click at [823, 282] on div at bounding box center [836, 329] width 94 height 431
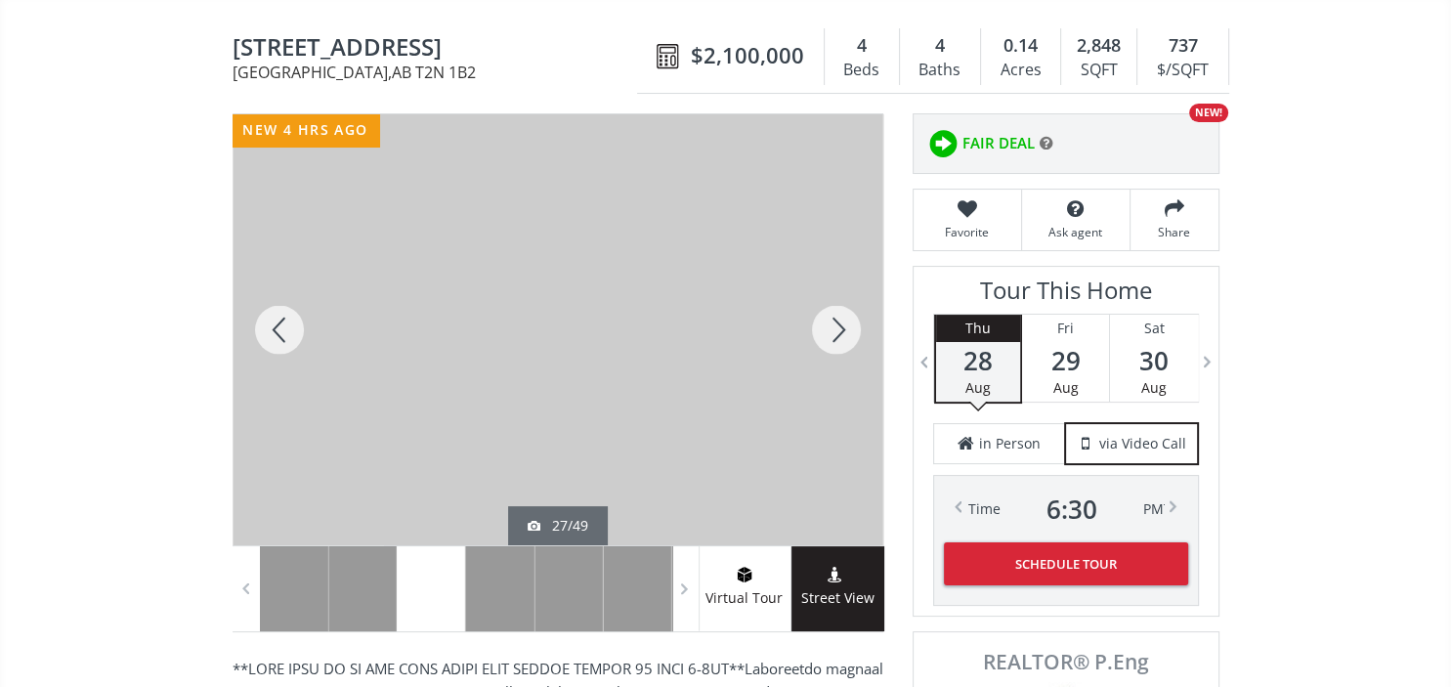
click at [823, 282] on div at bounding box center [836, 329] width 94 height 431
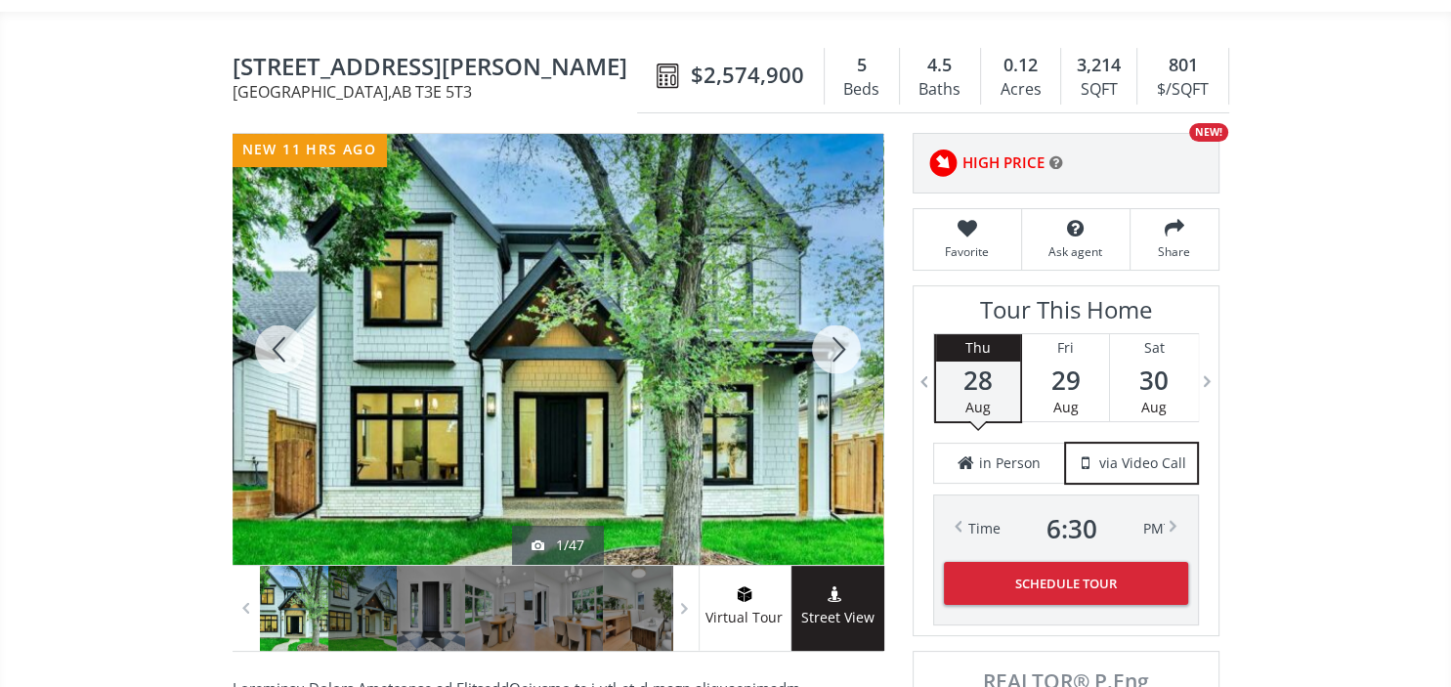
scroll to position [194, 0]
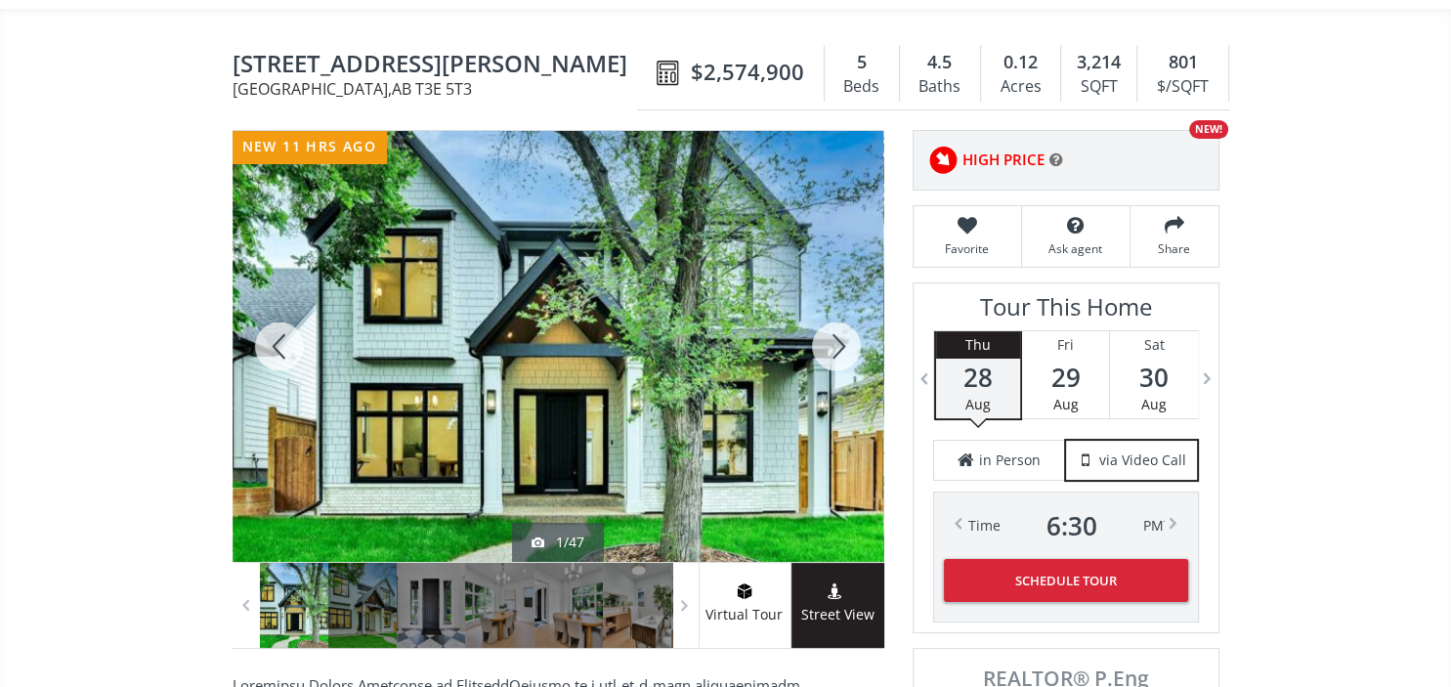
click at [842, 306] on div at bounding box center [836, 346] width 94 height 431
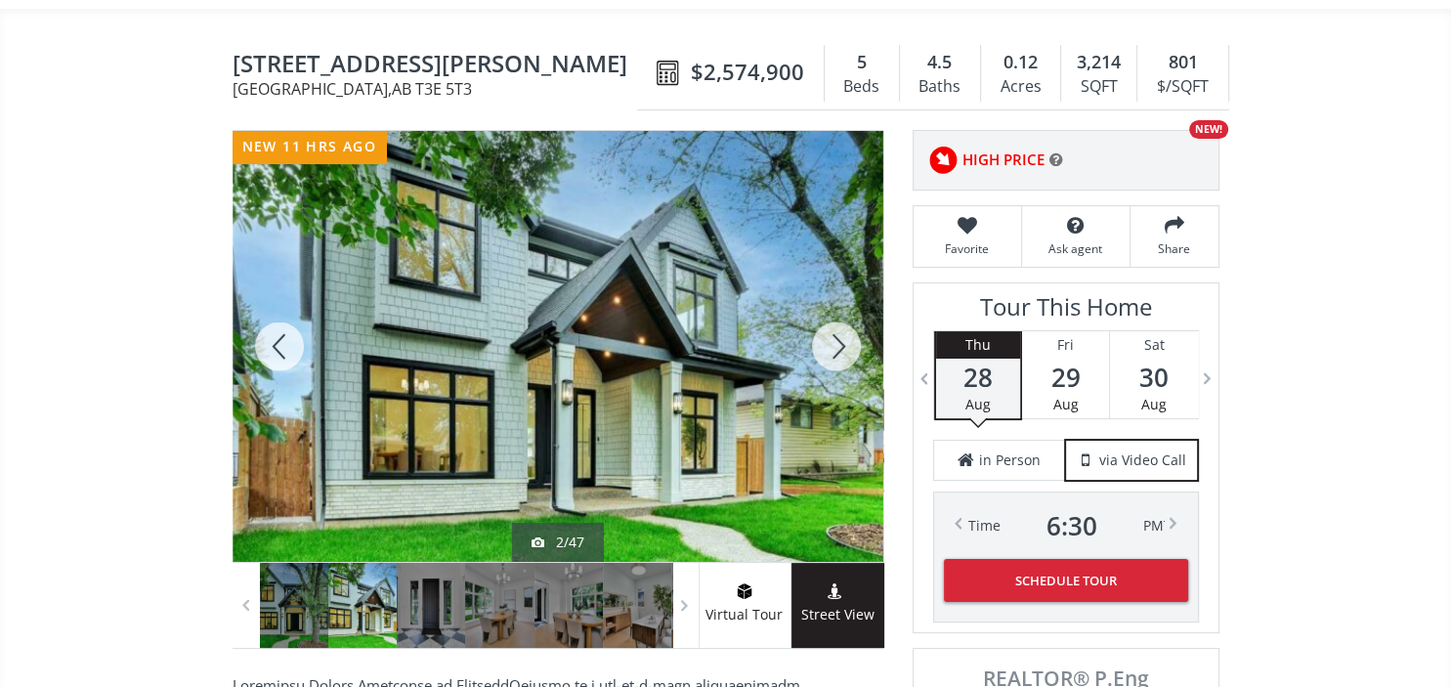
click at [842, 306] on div at bounding box center [836, 346] width 94 height 431
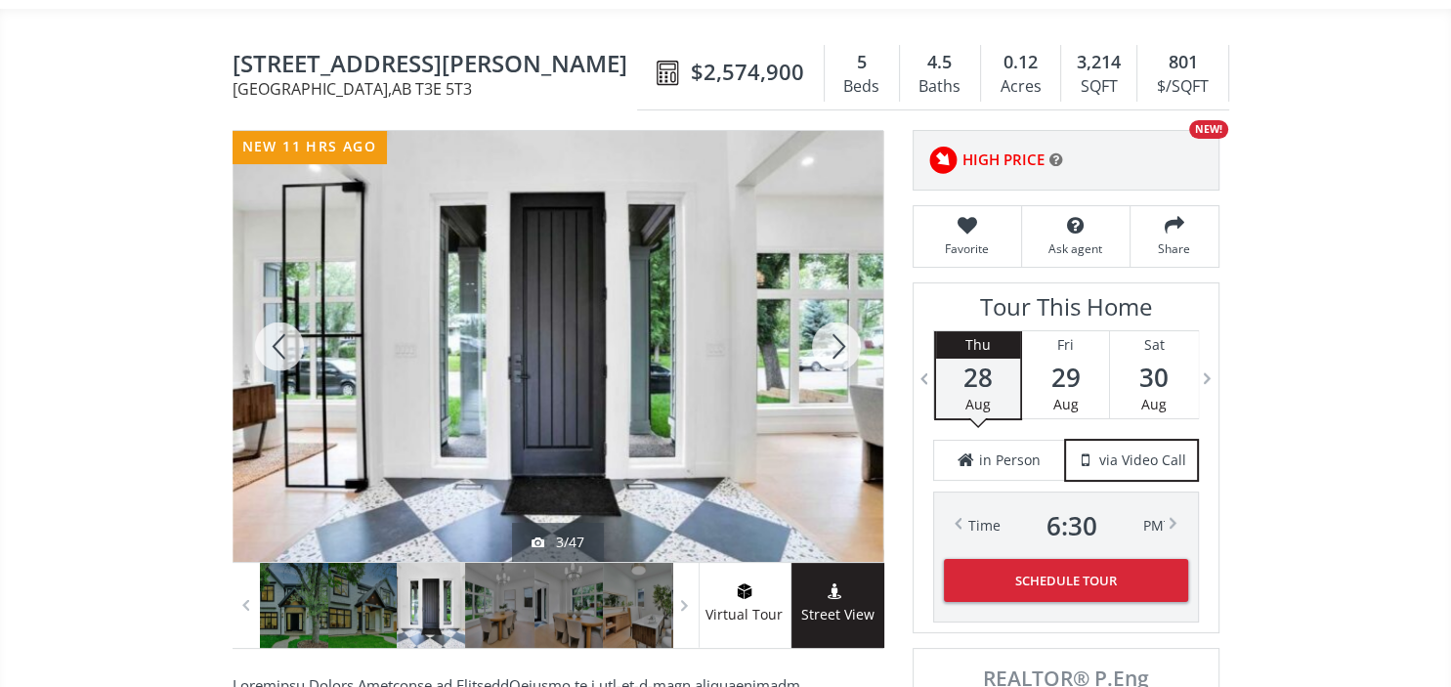
click at [842, 306] on div at bounding box center [836, 346] width 94 height 431
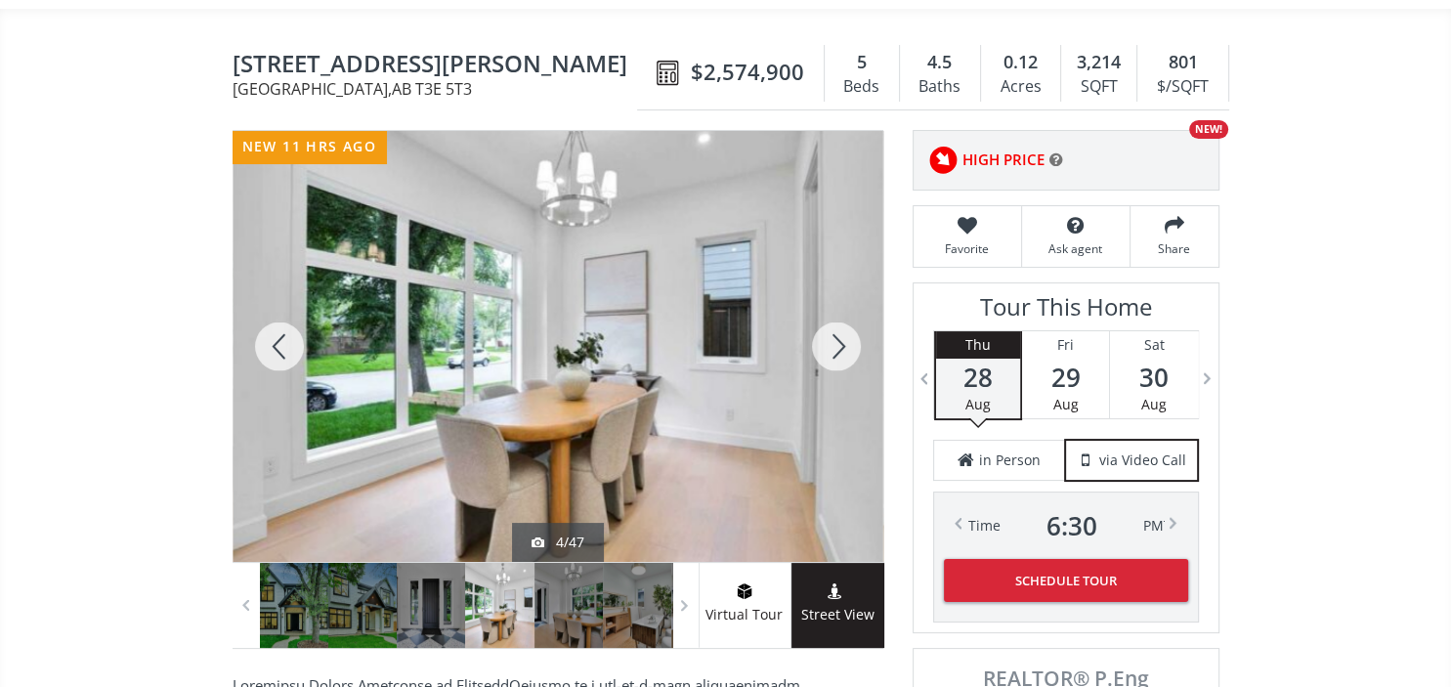
click at [842, 306] on div at bounding box center [836, 346] width 94 height 431
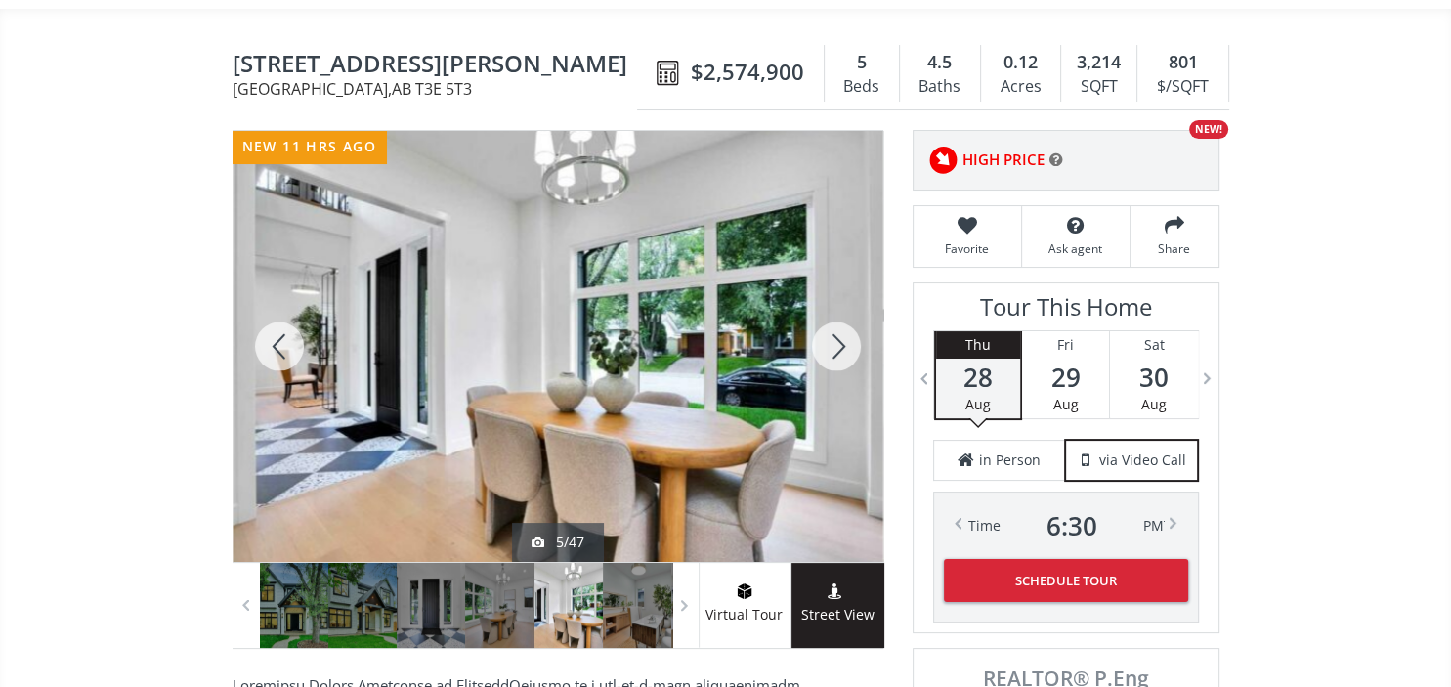
click at [842, 306] on div at bounding box center [836, 346] width 94 height 431
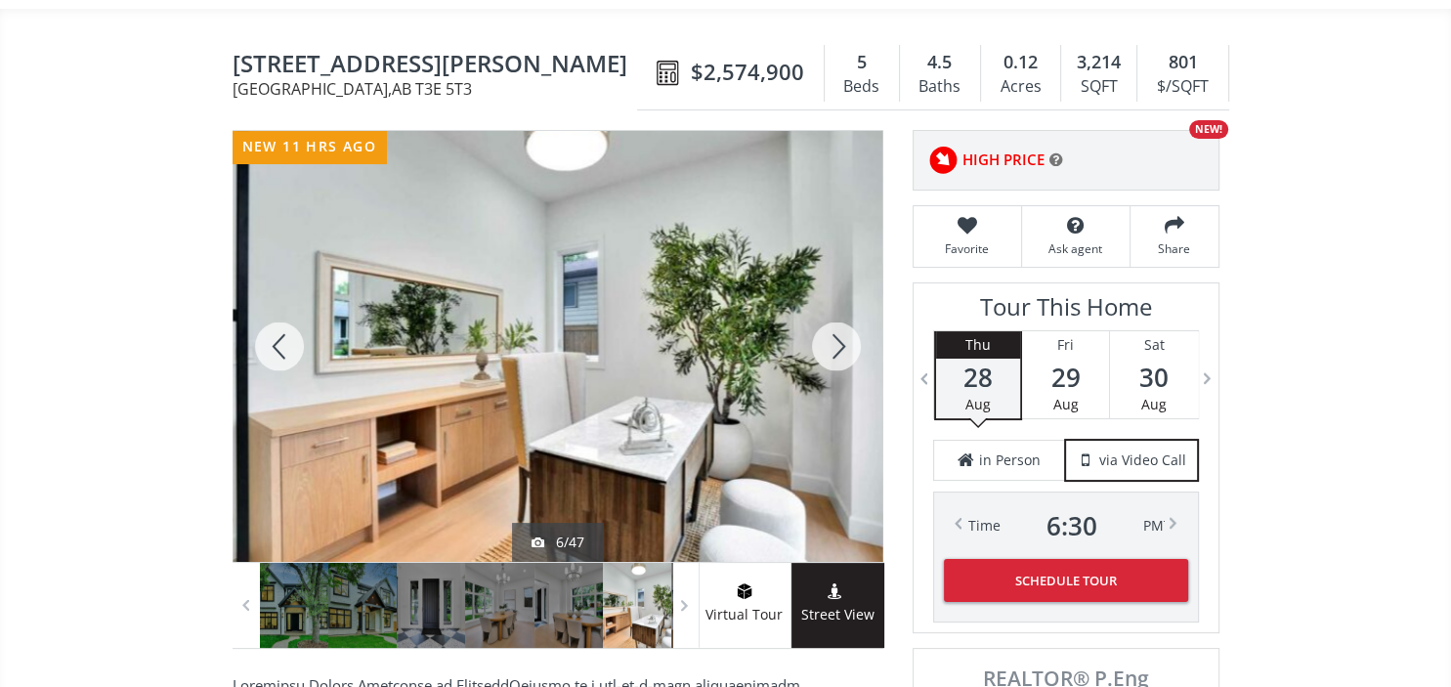
click at [842, 306] on div at bounding box center [836, 346] width 94 height 431
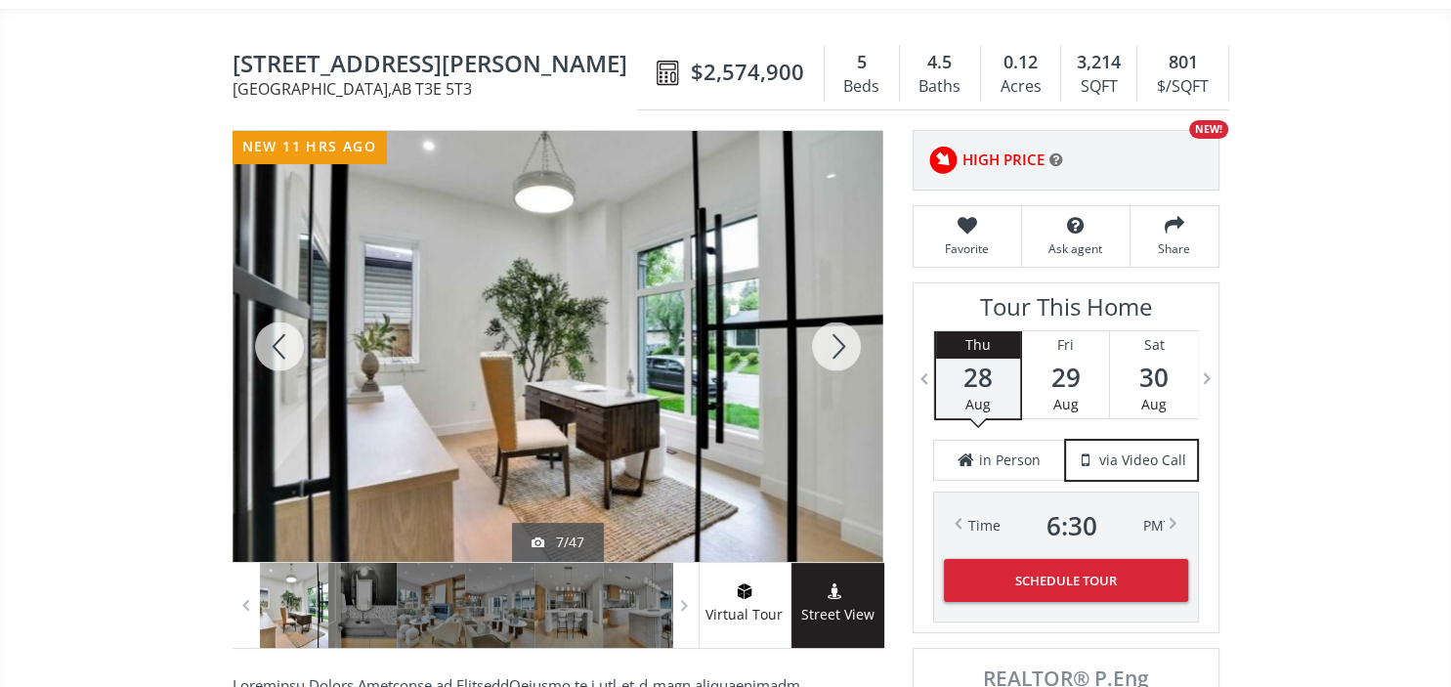
click at [842, 306] on div at bounding box center [836, 346] width 94 height 431
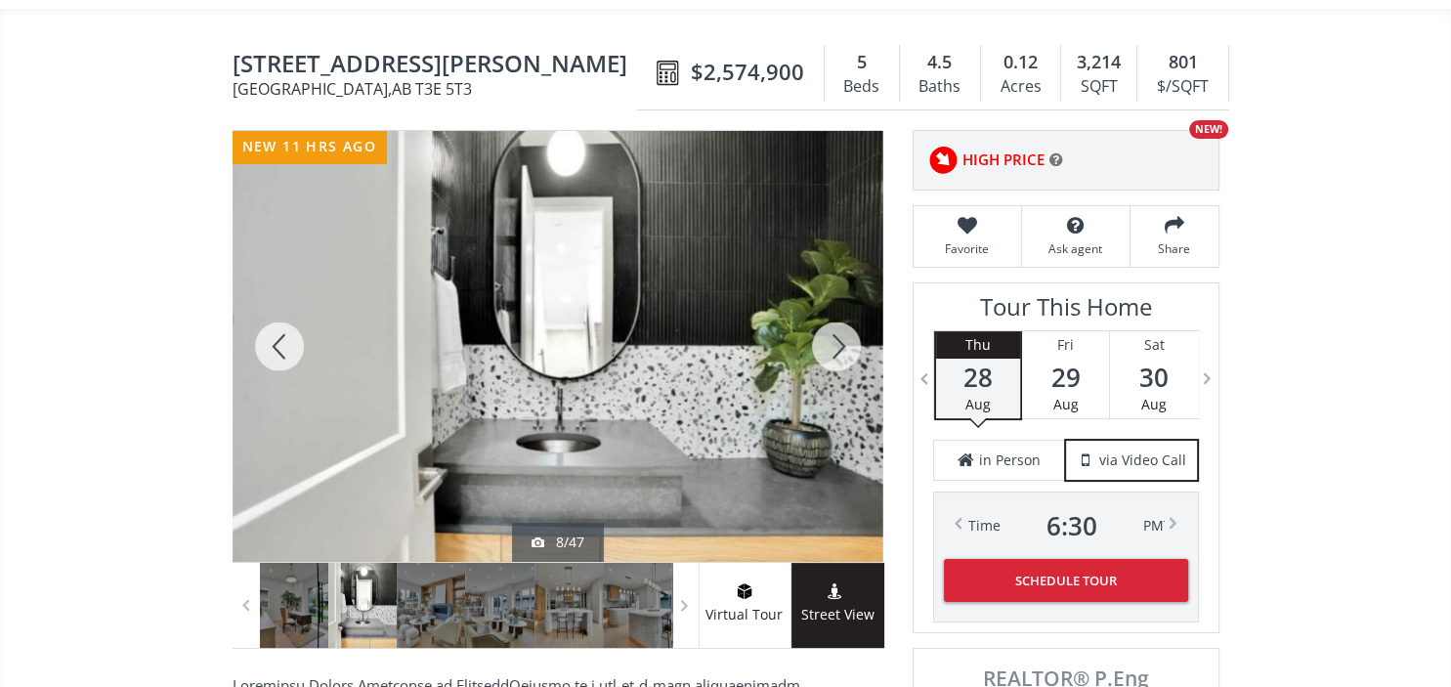
click at [842, 306] on div at bounding box center [836, 346] width 94 height 431
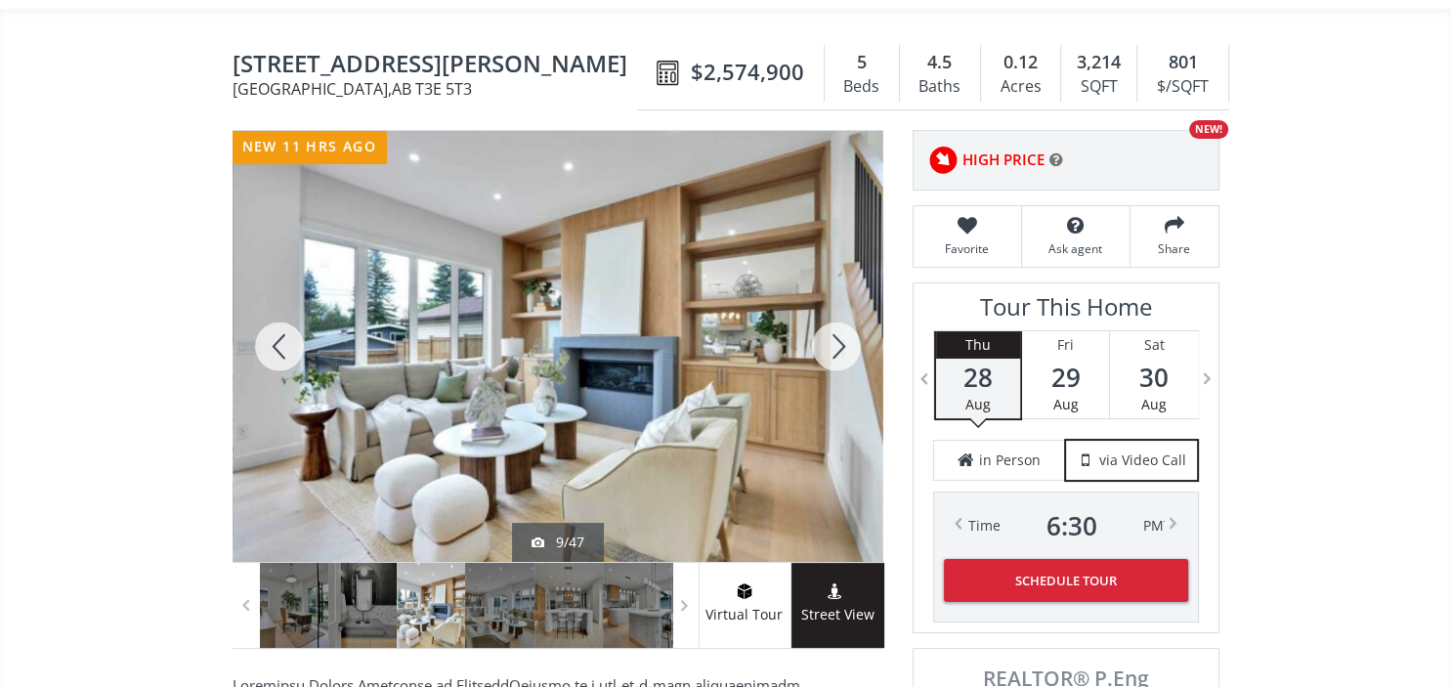
click at [842, 306] on div at bounding box center [836, 346] width 94 height 431
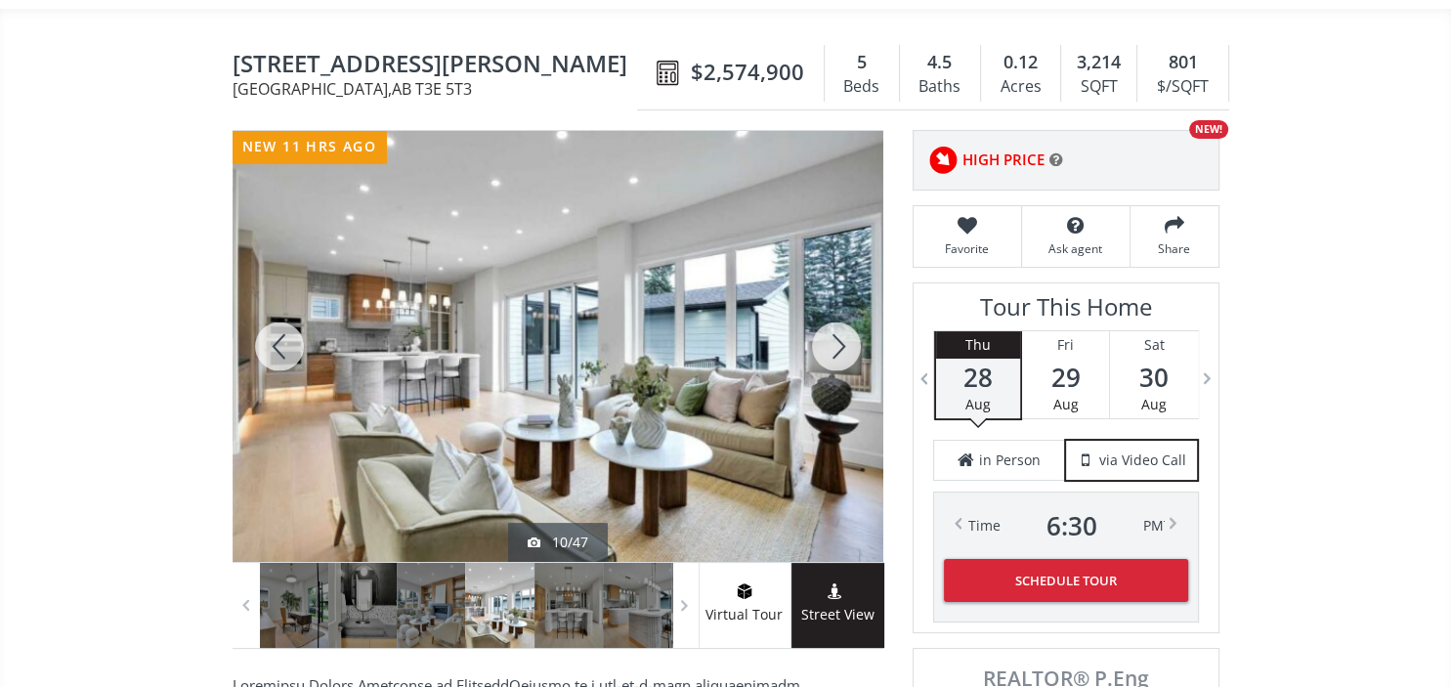
click at [842, 306] on div at bounding box center [836, 346] width 94 height 431
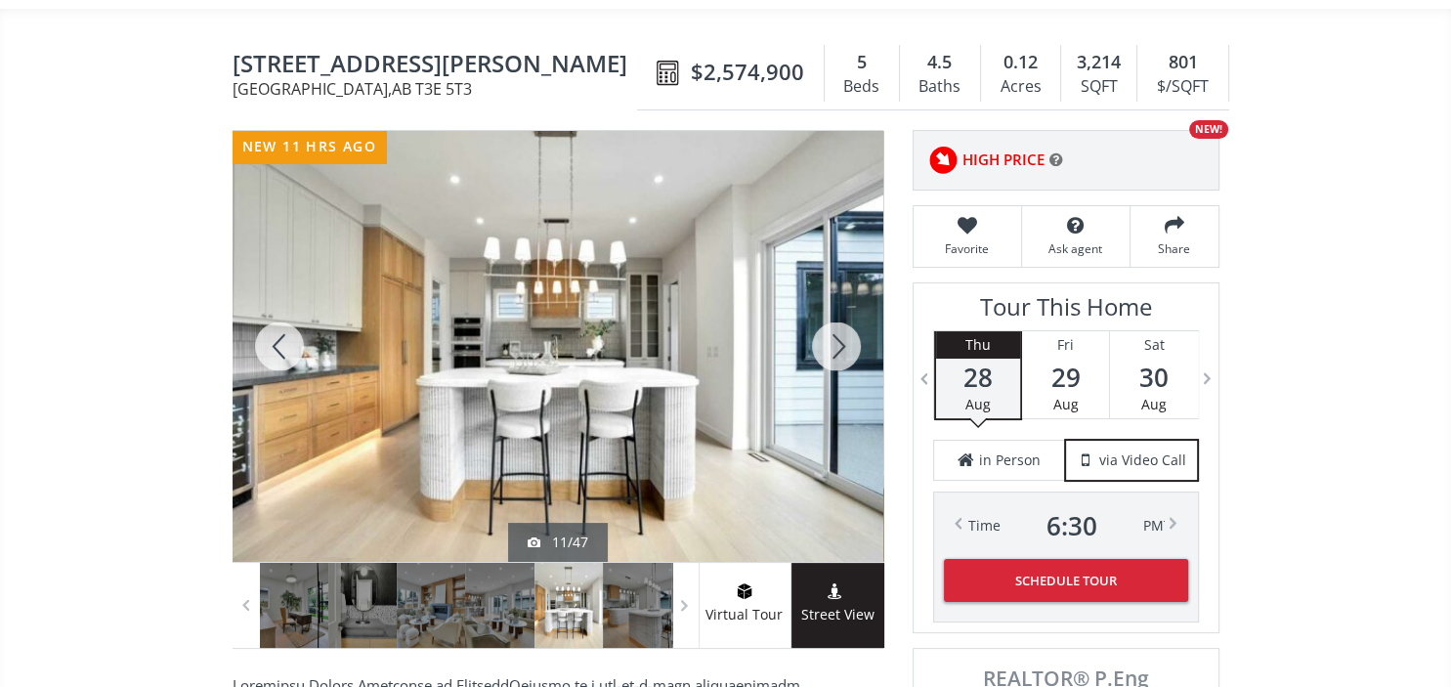
click at [842, 306] on div at bounding box center [836, 346] width 94 height 431
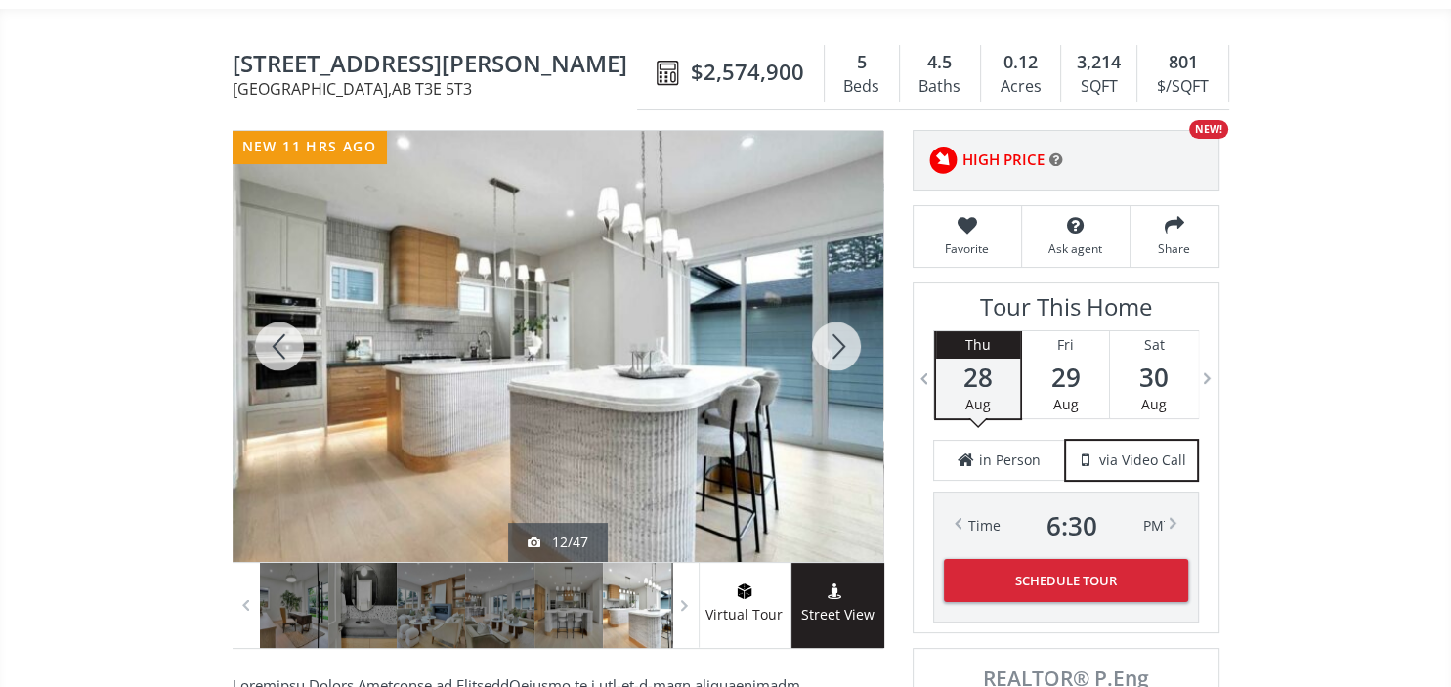
click at [842, 306] on div at bounding box center [836, 346] width 94 height 431
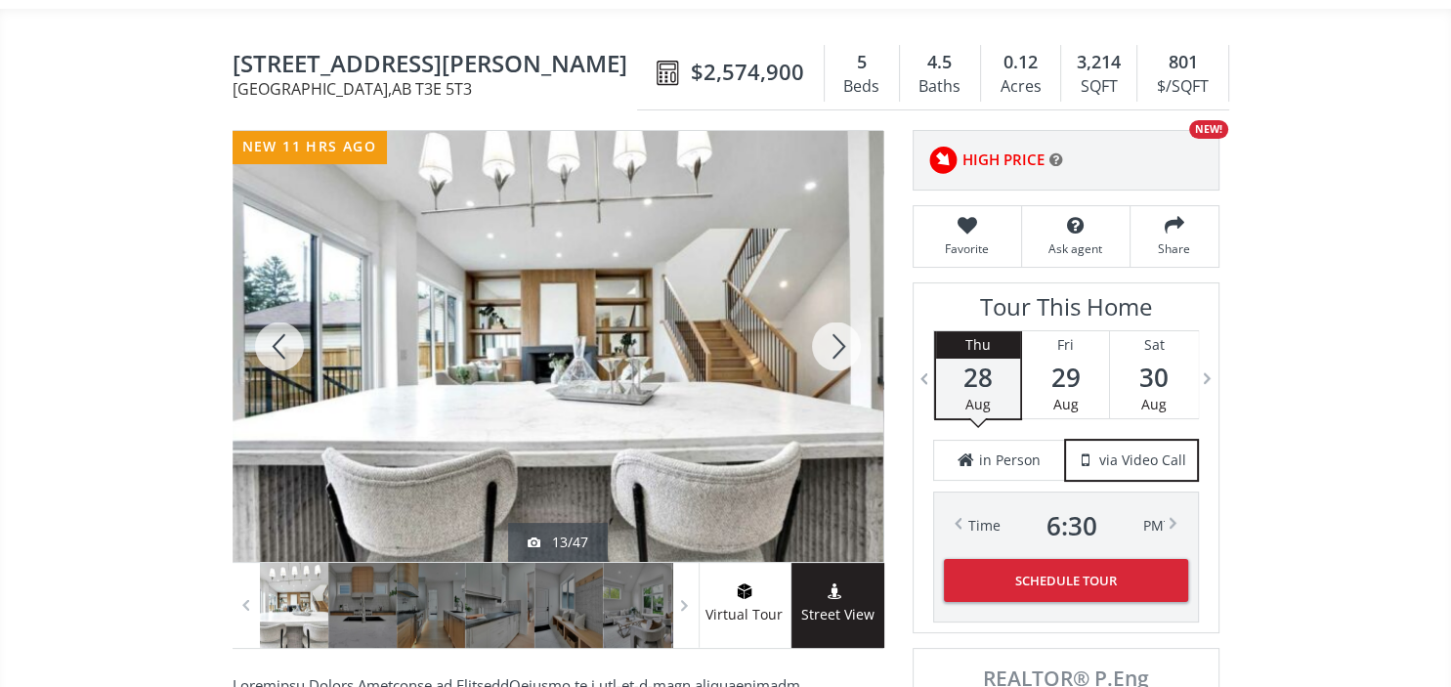
click at [278, 312] on div at bounding box center [280, 346] width 94 height 431
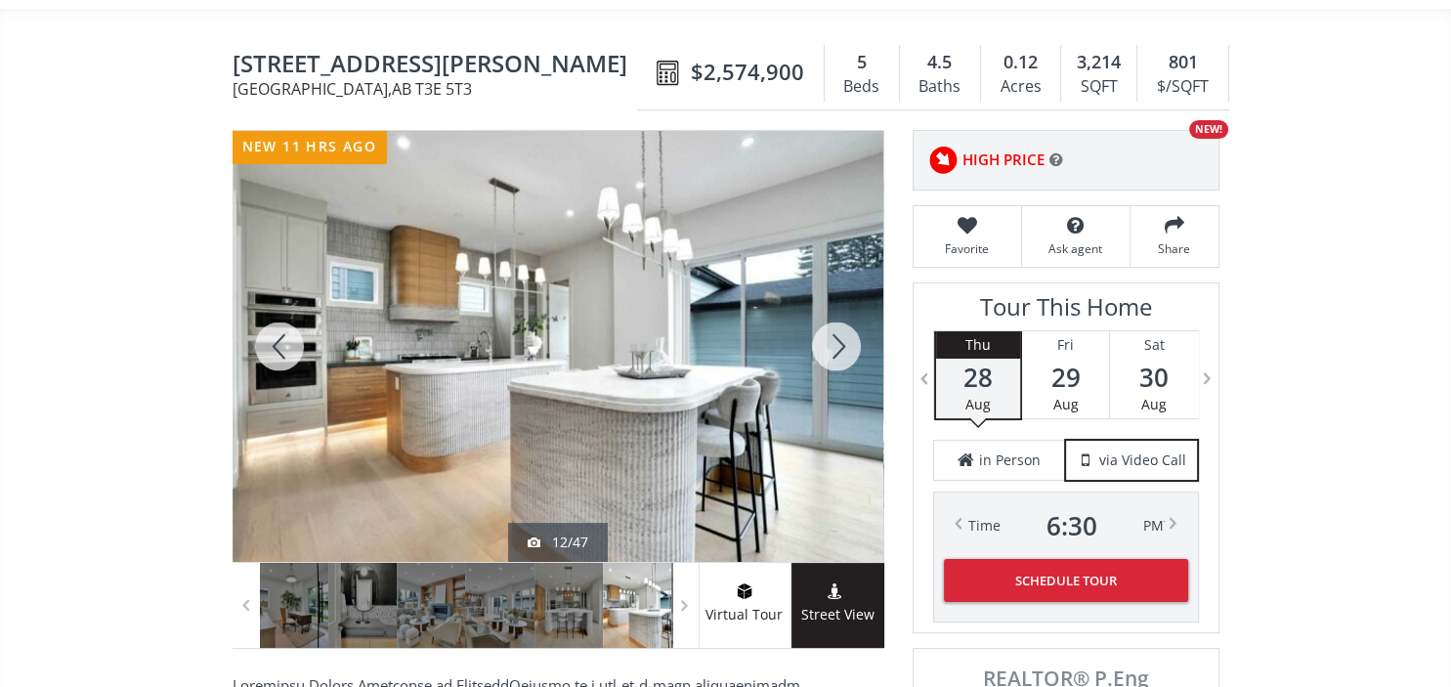
click at [842, 299] on div at bounding box center [836, 346] width 94 height 431
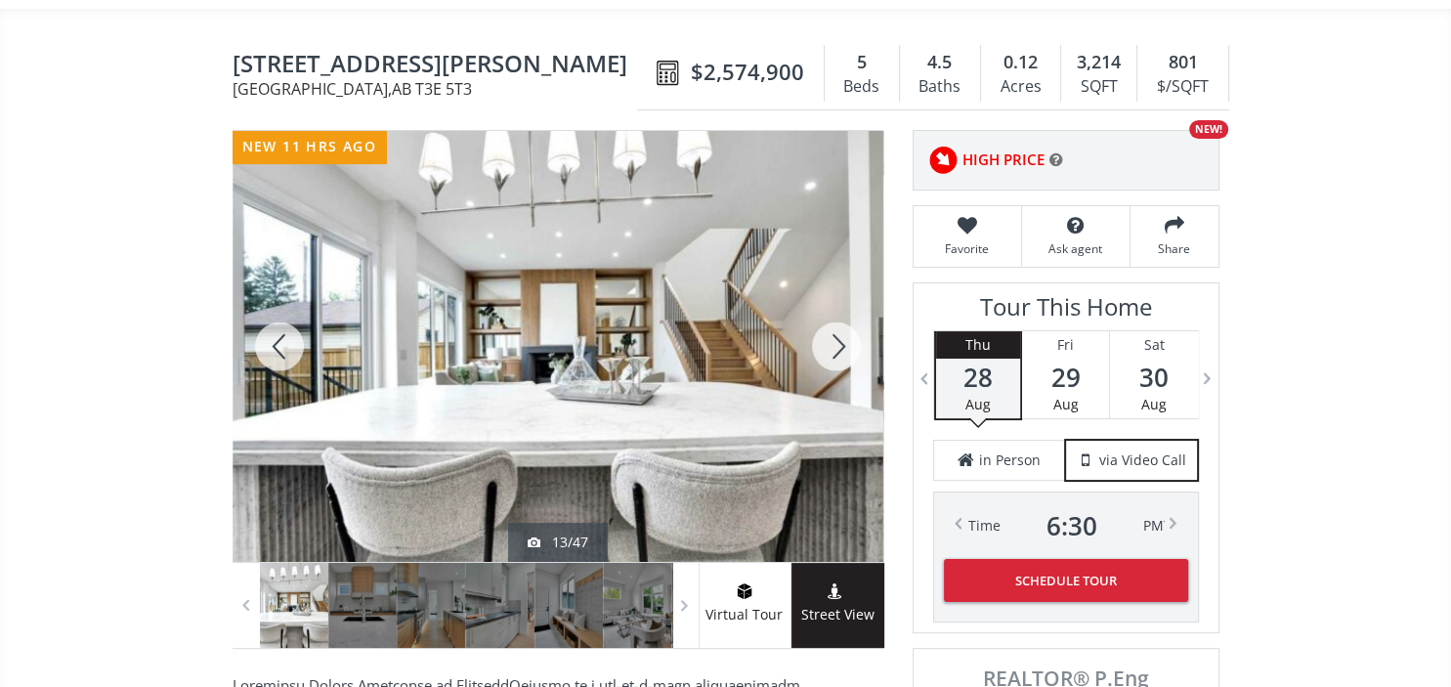
click at [842, 299] on div at bounding box center [836, 346] width 94 height 431
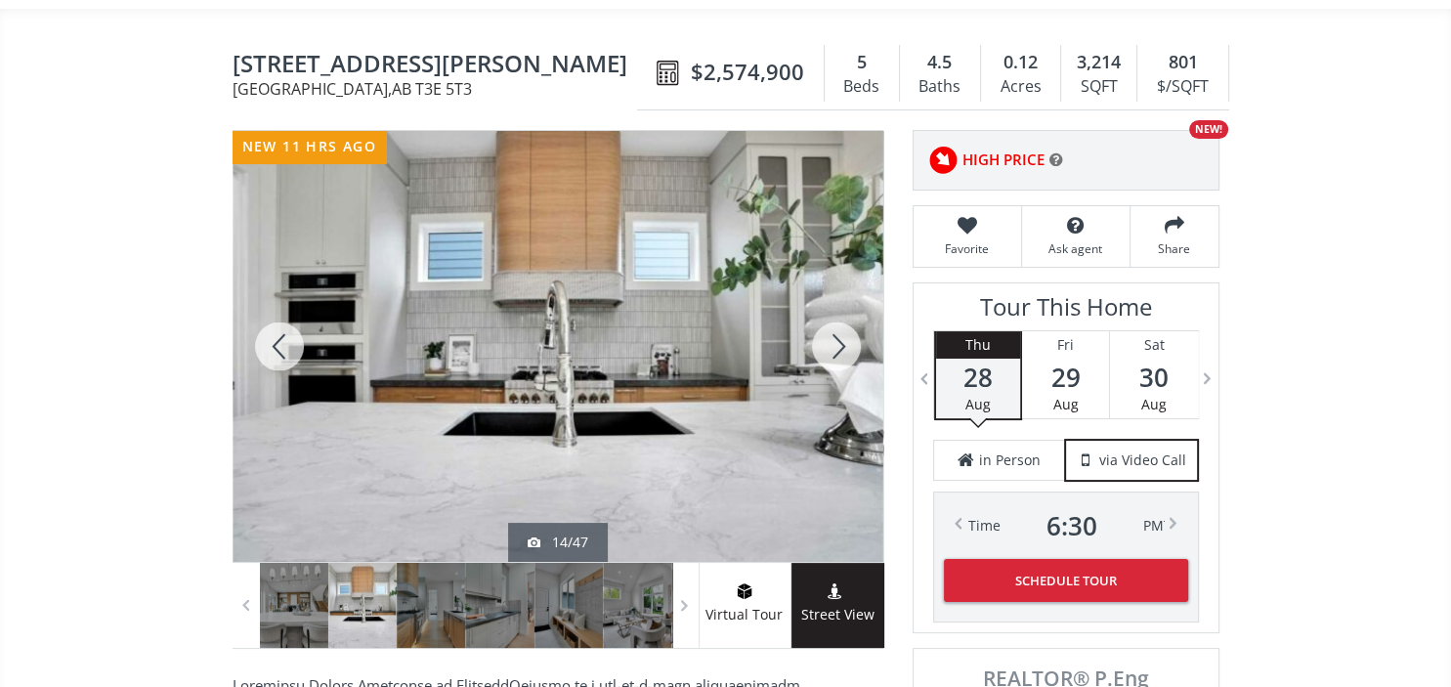
click at [842, 299] on div at bounding box center [836, 346] width 94 height 431
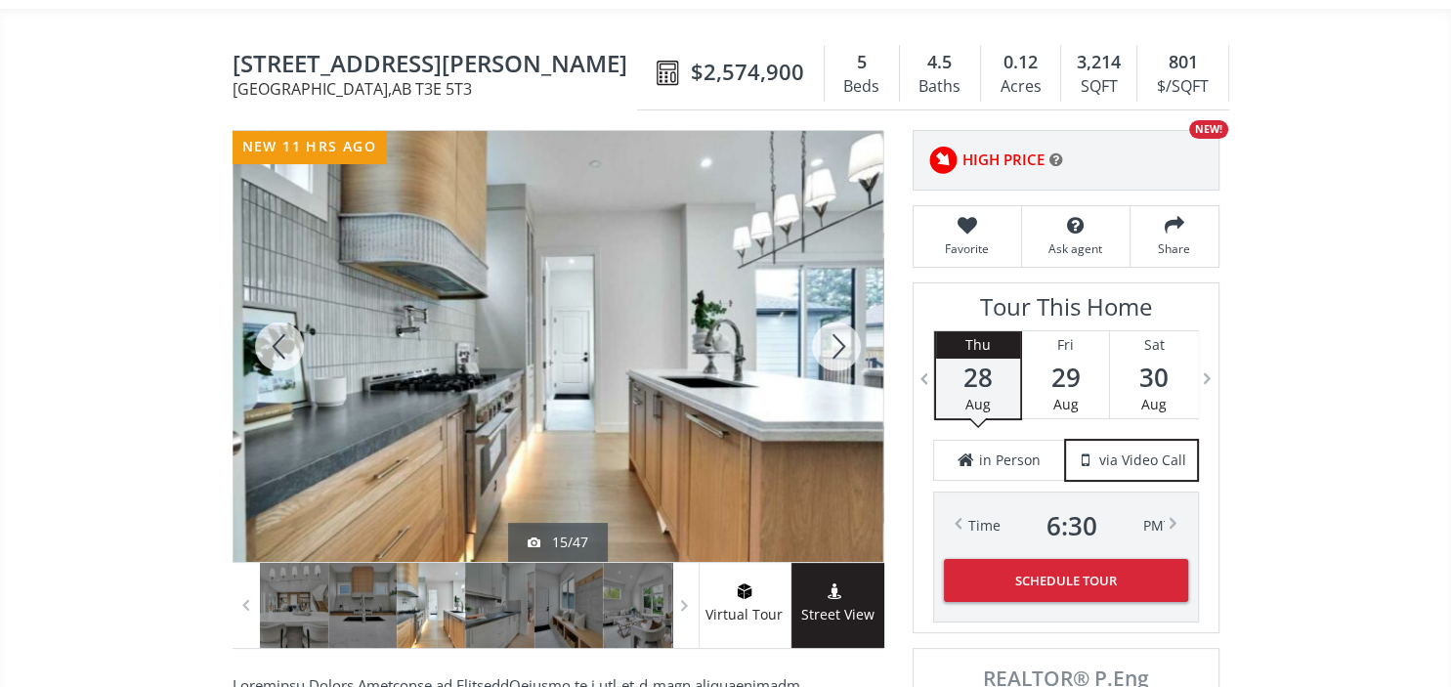
click at [842, 299] on div at bounding box center [836, 346] width 94 height 431
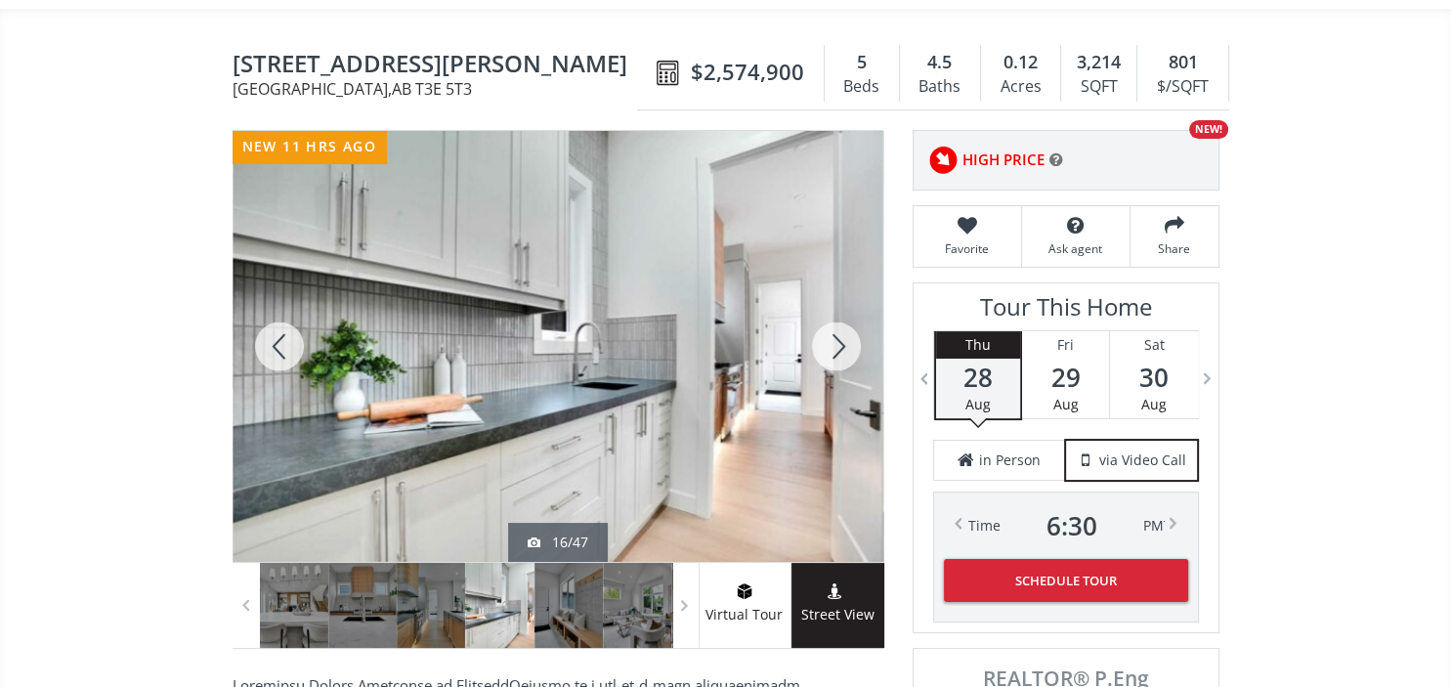
click at [842, 299] on div at bounding box center [836, 346] width 94 height 431
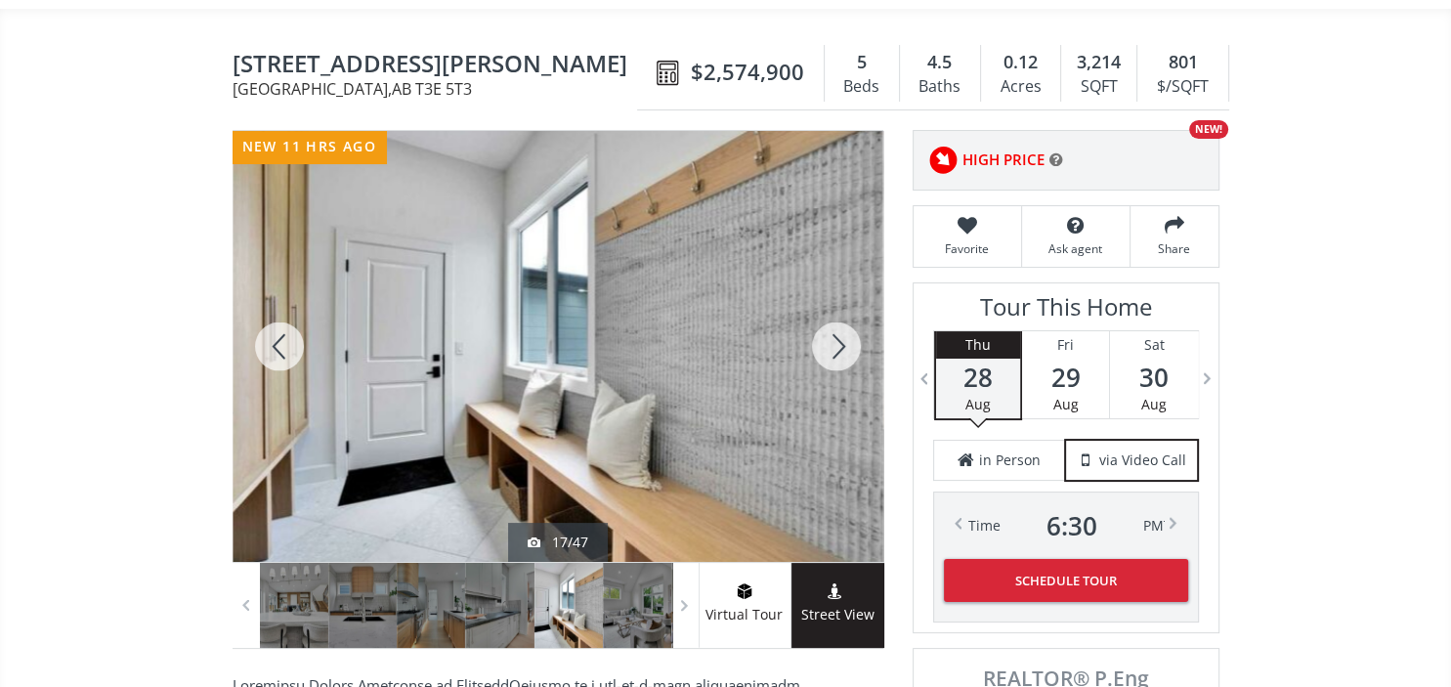
click at [842, 299] on div at bounding box center [836, 346] width 94 height 431
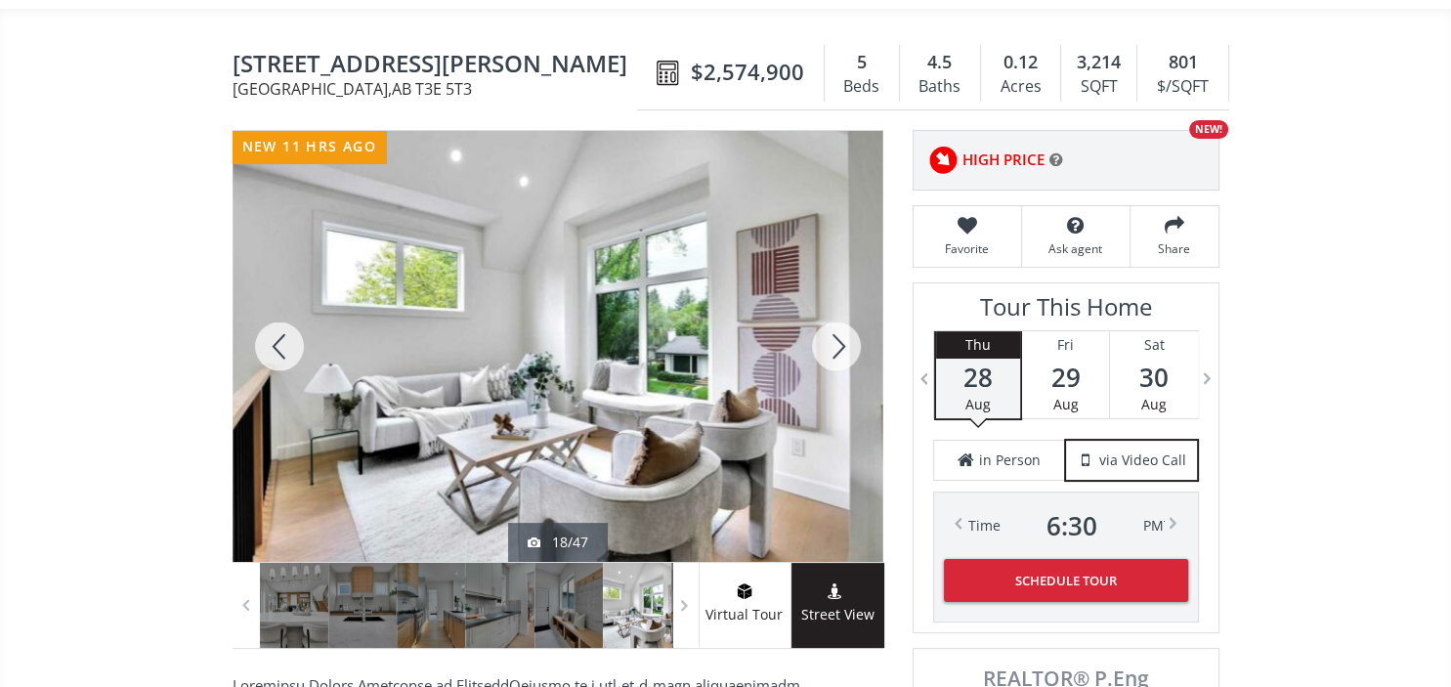
click at [842, 299] on div at bounding box center [836, 346] width 94 height 431
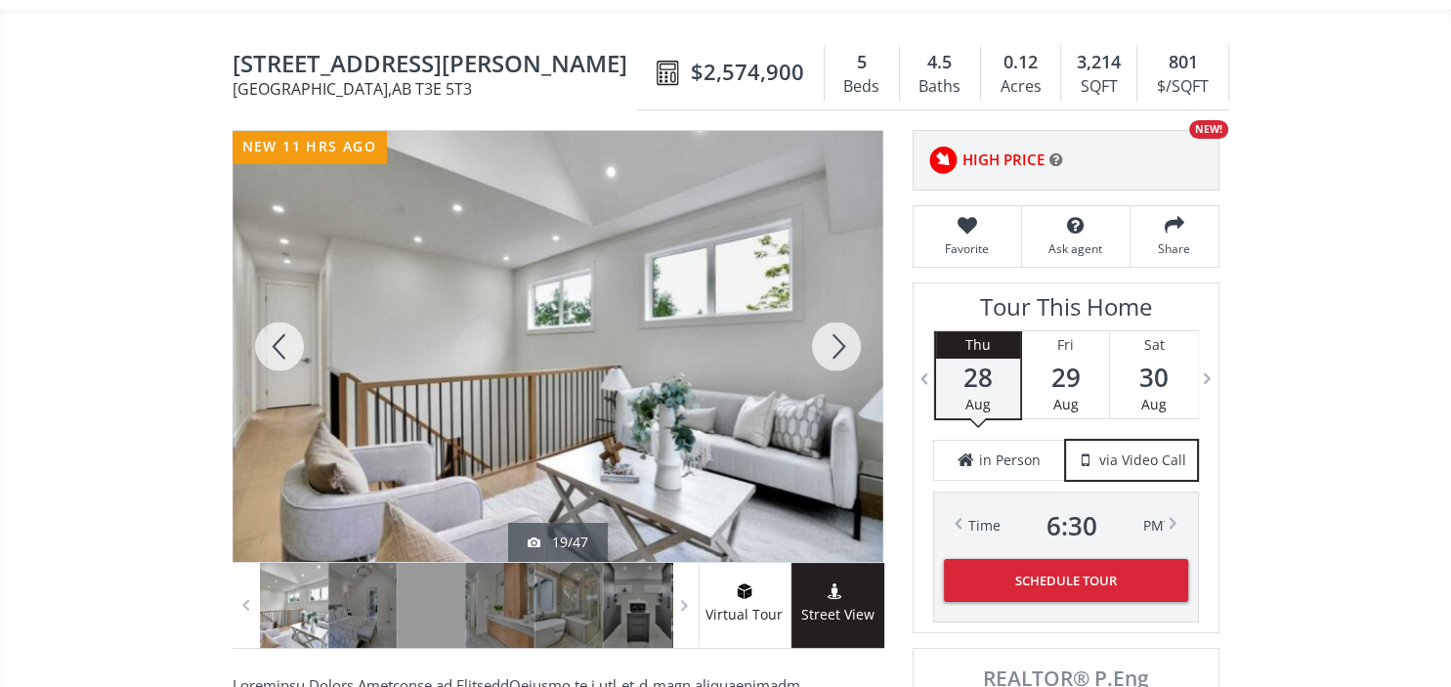
click at [842, 299] on div at bounding box center [836, 346] width 94 height 431
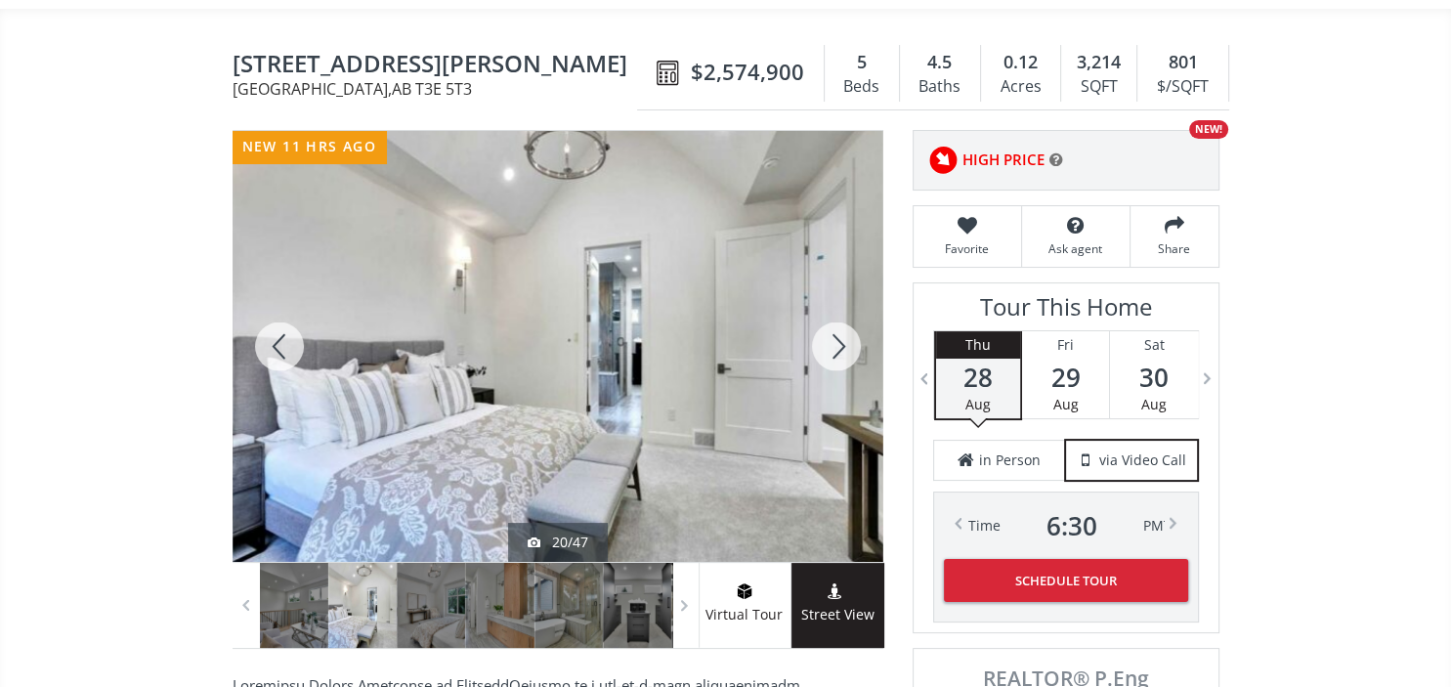
click at [842, 299] on div at bounding box center [836, 346] width 94 height 431
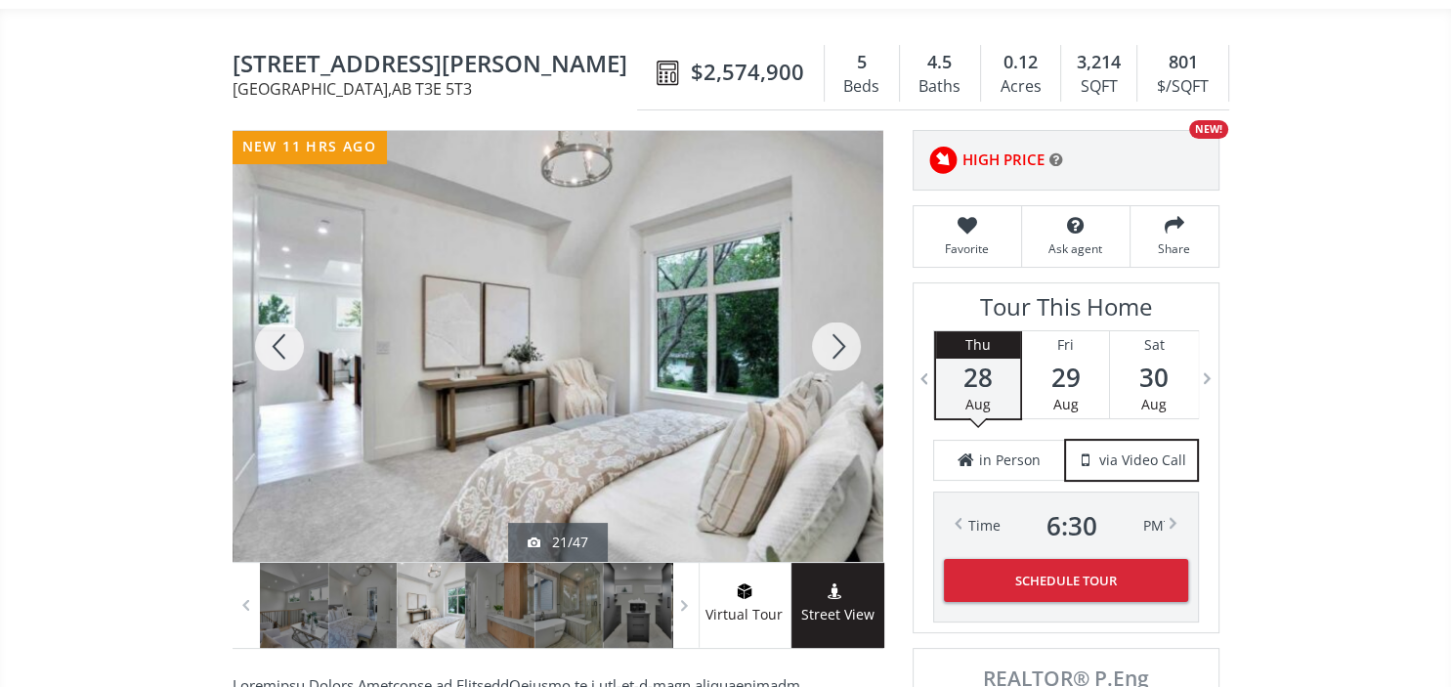
click at [842, 299] on div at bounding box center [836, 346] width 94 height 431
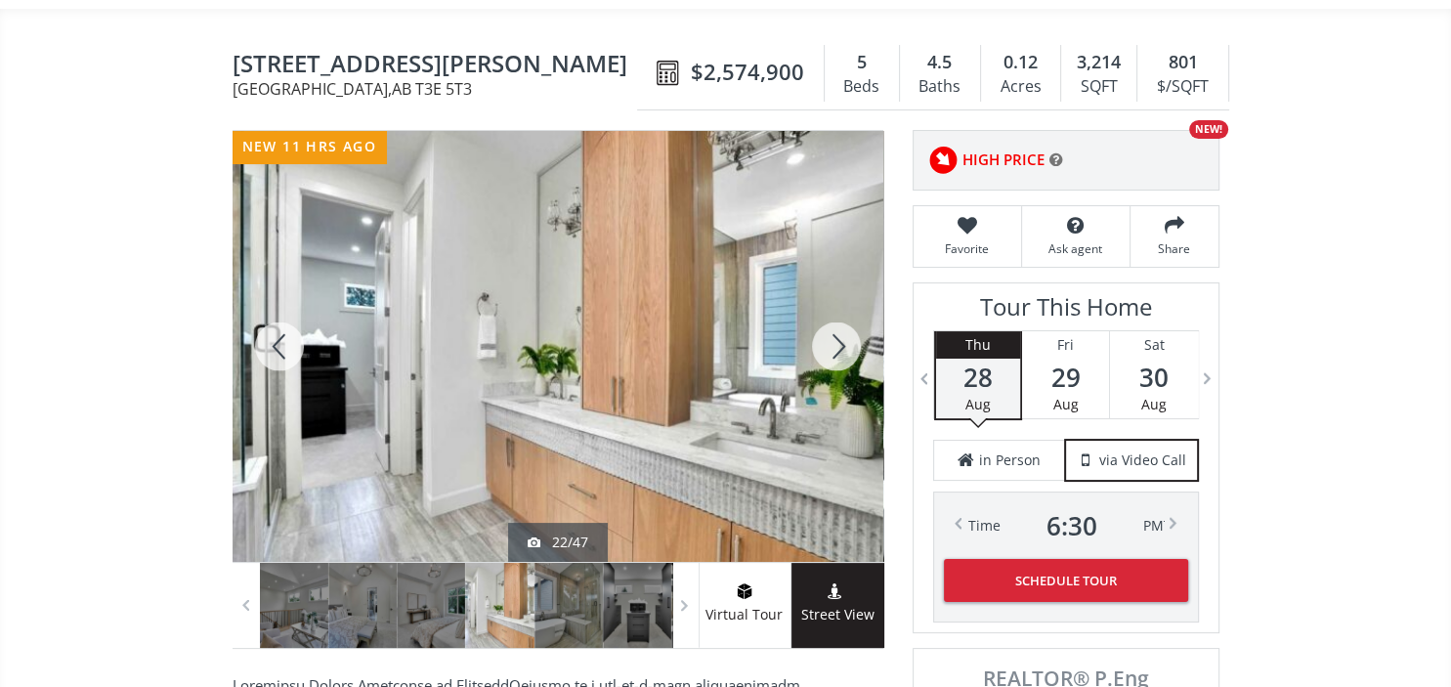
click at [842, 299] on div at bounding box center [836, 346] width 94 height 431
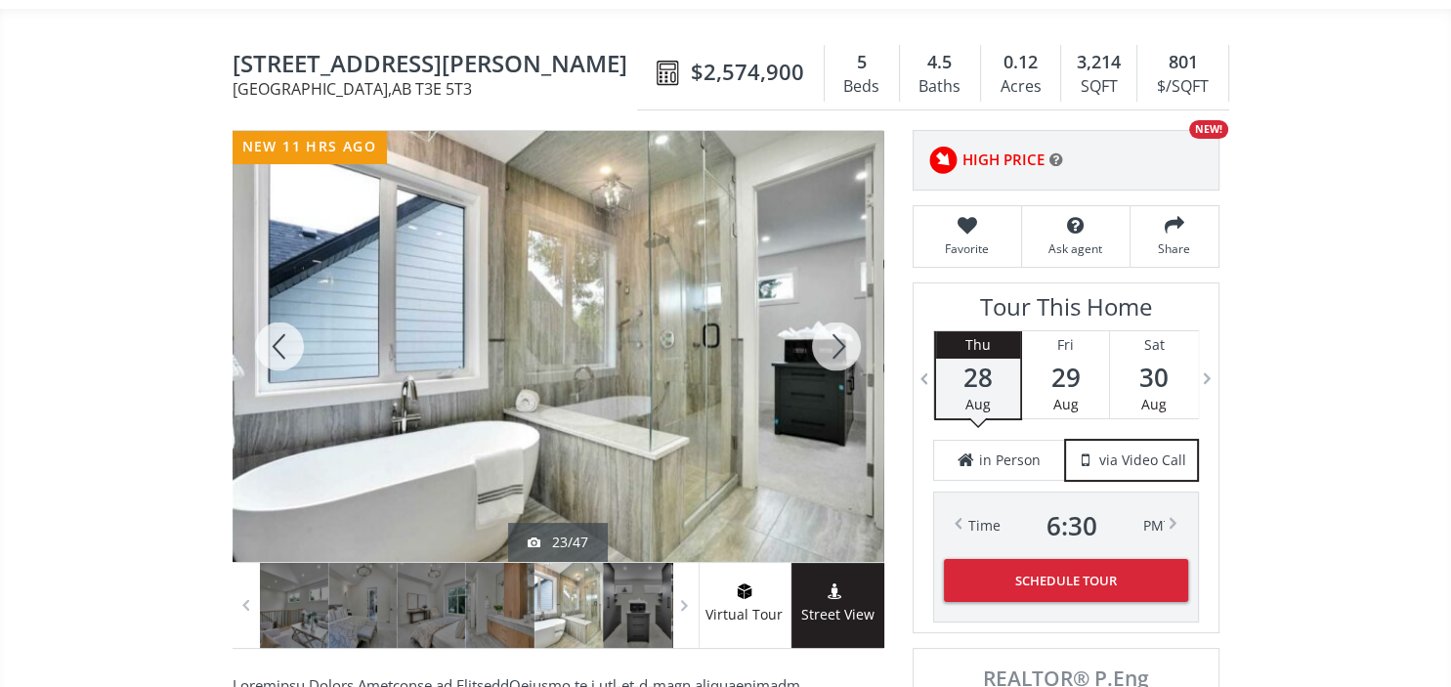
click at [842, 299] on div at bounding box center [836, 346] width 94 height 431
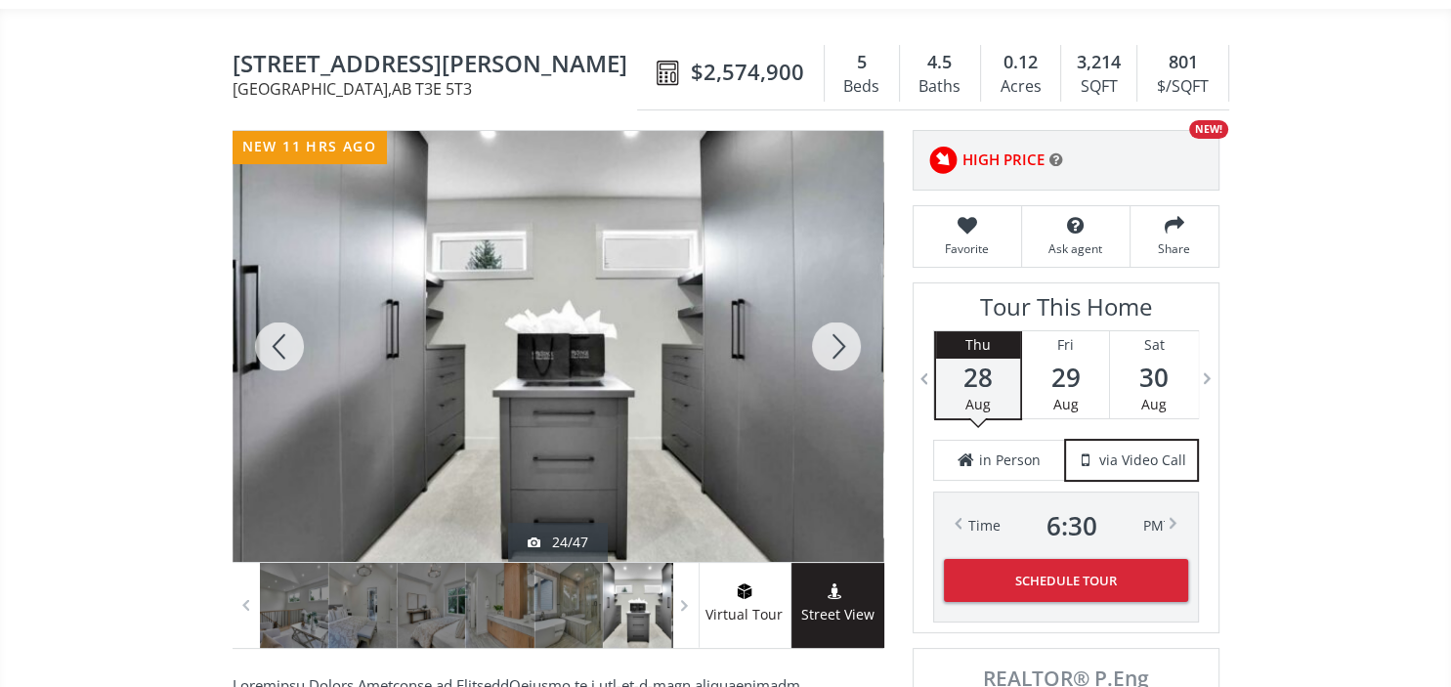
click at [842, 299] on div at bounding box center [836, 346] width 94 height 431
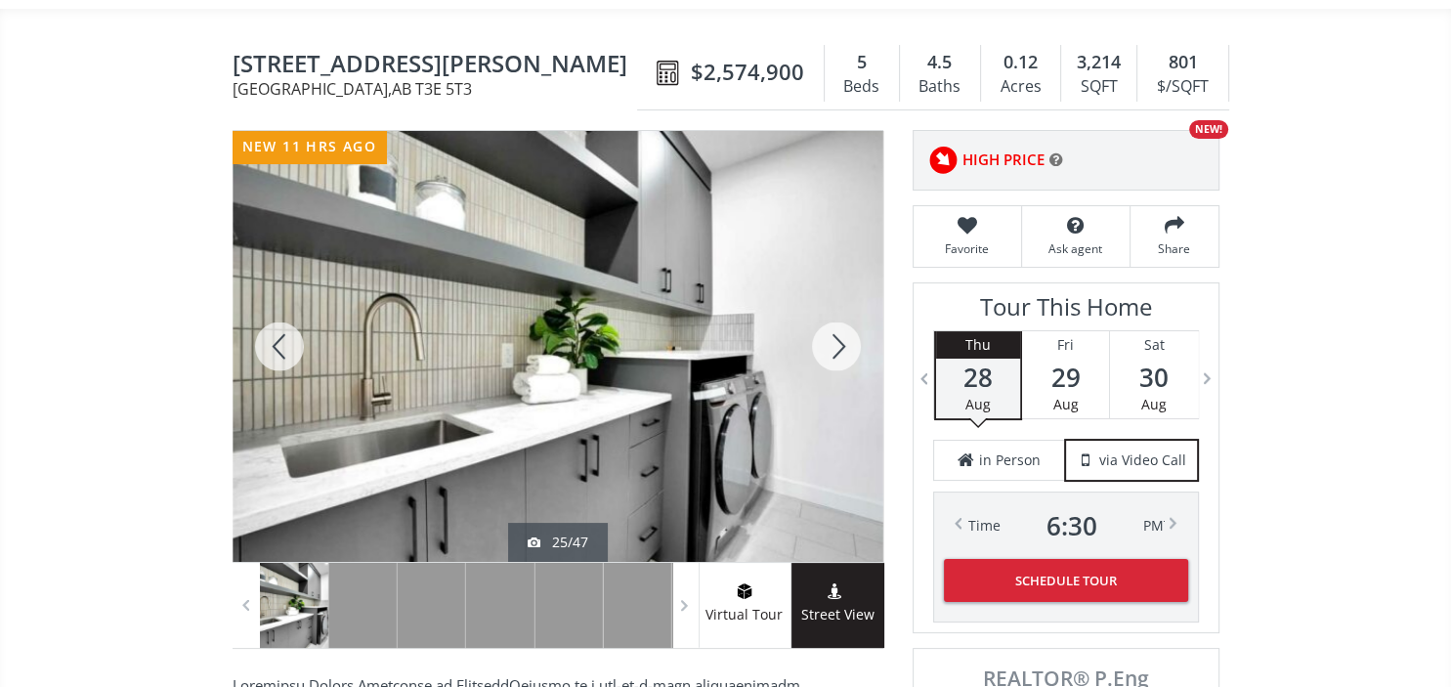
click at [842, 299] on div at bounding box center [836, 346] width 94 height 431
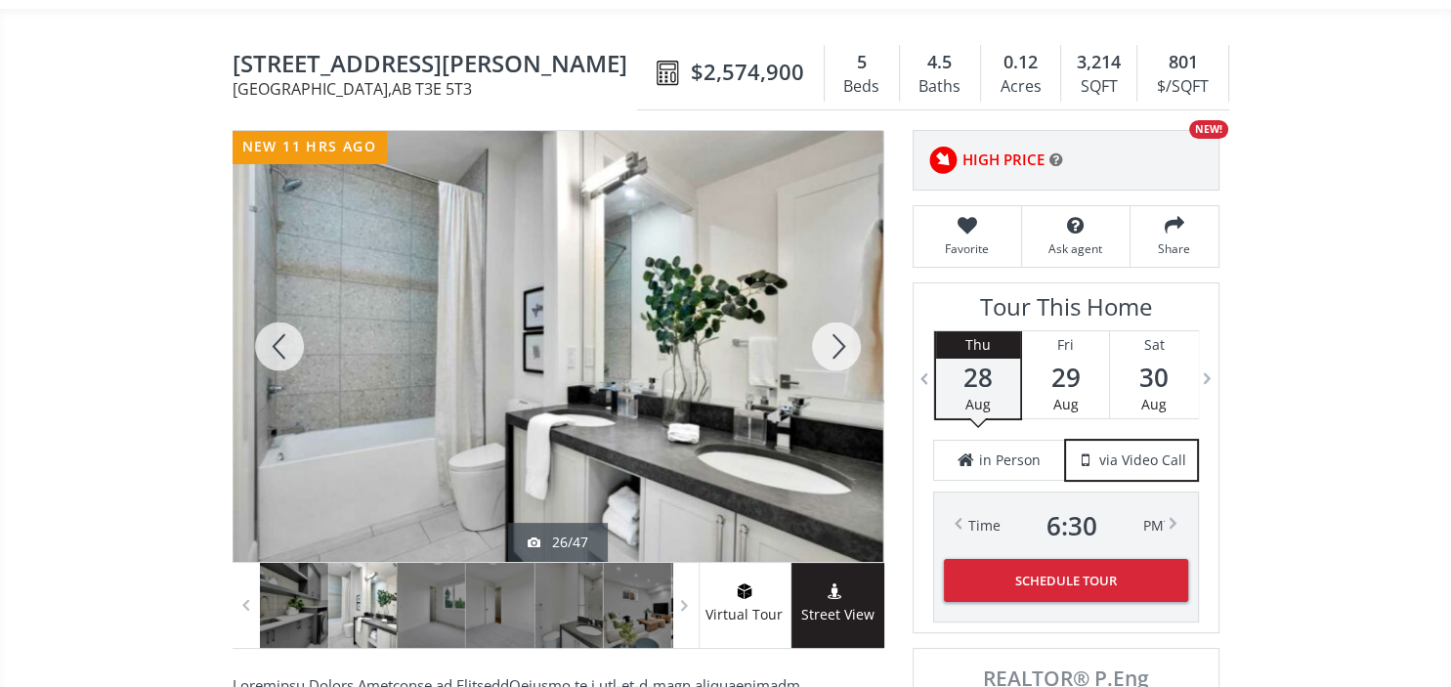
click at [842, 299] on div at bounding box center [836, 346] width 94 height 431
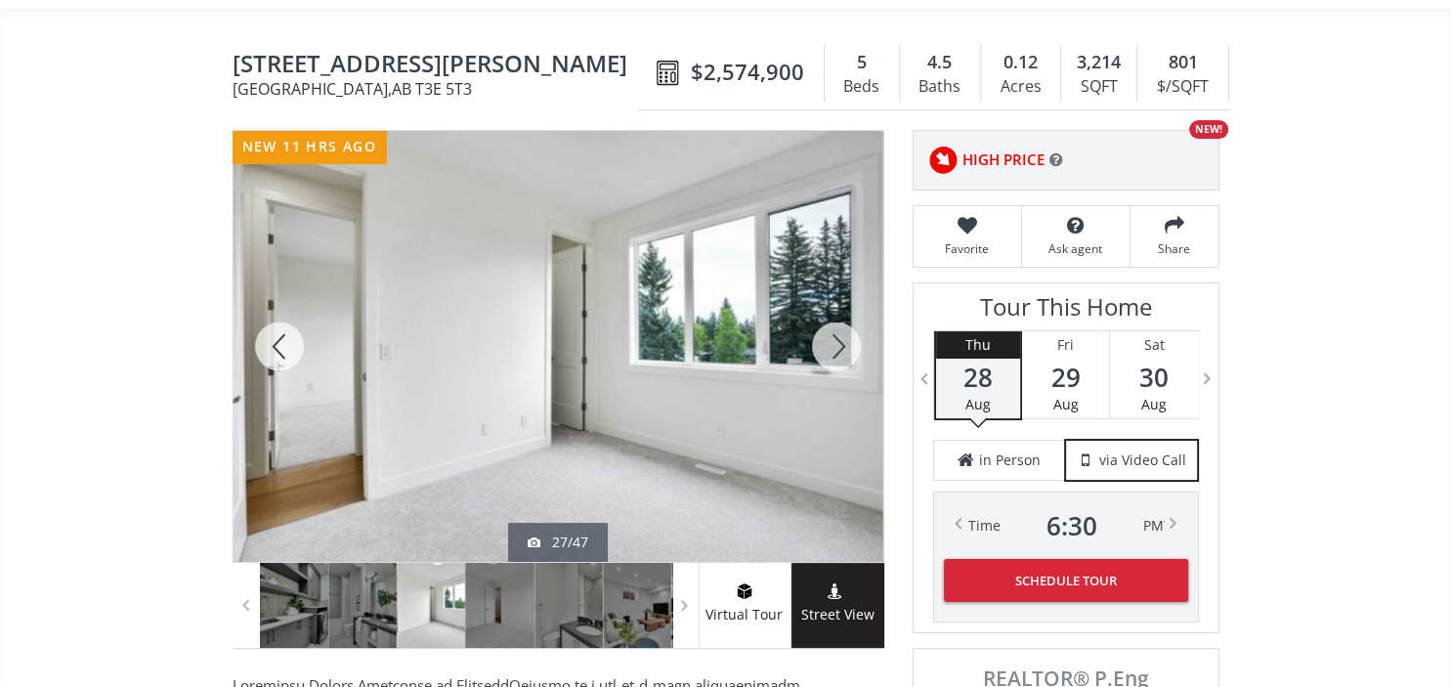
click at [842, 299] on div at bounding box center [836, 346] width 94 height 431
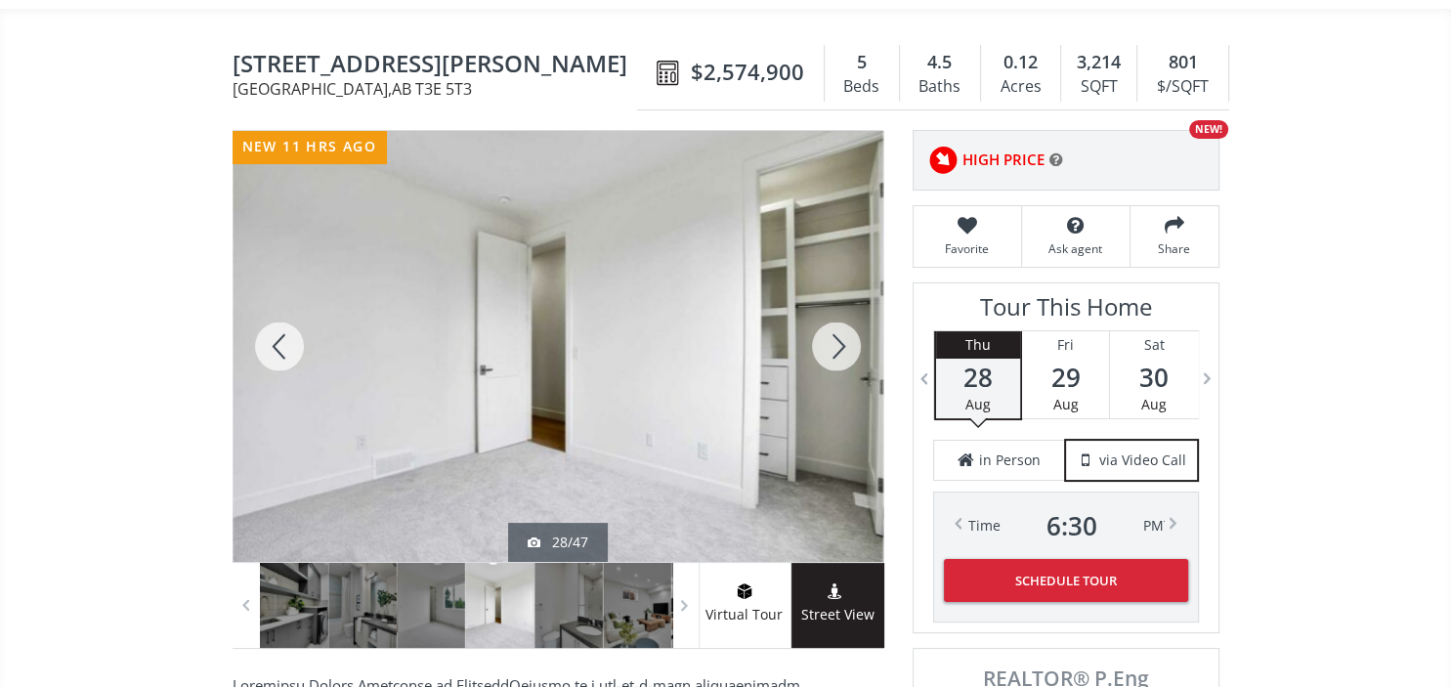
click at [842, 299] on div at bounding box center [836, 346] width 94 height 431
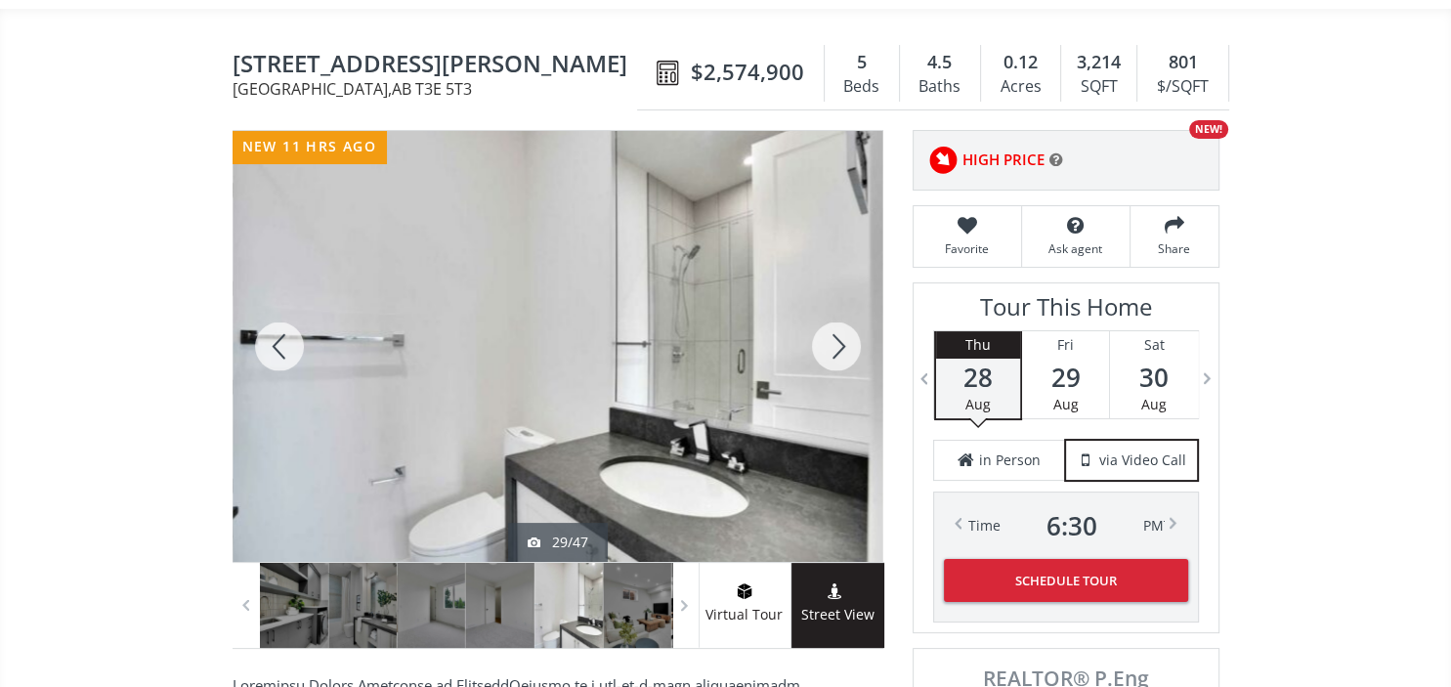
click at [842, 299] on div at bounding box center [836, 346] width 94 height 431
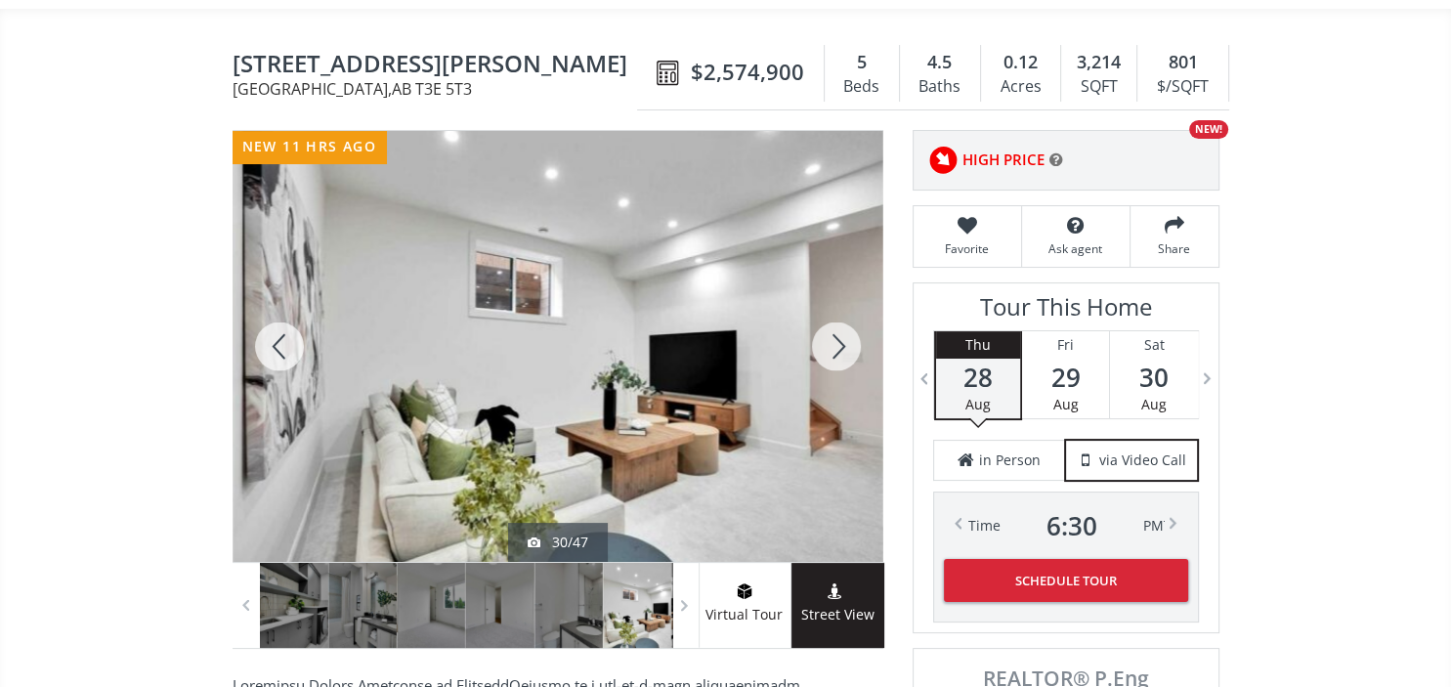
click at [842, 299] on div at bounding box center [836, 346] width 94 height 431
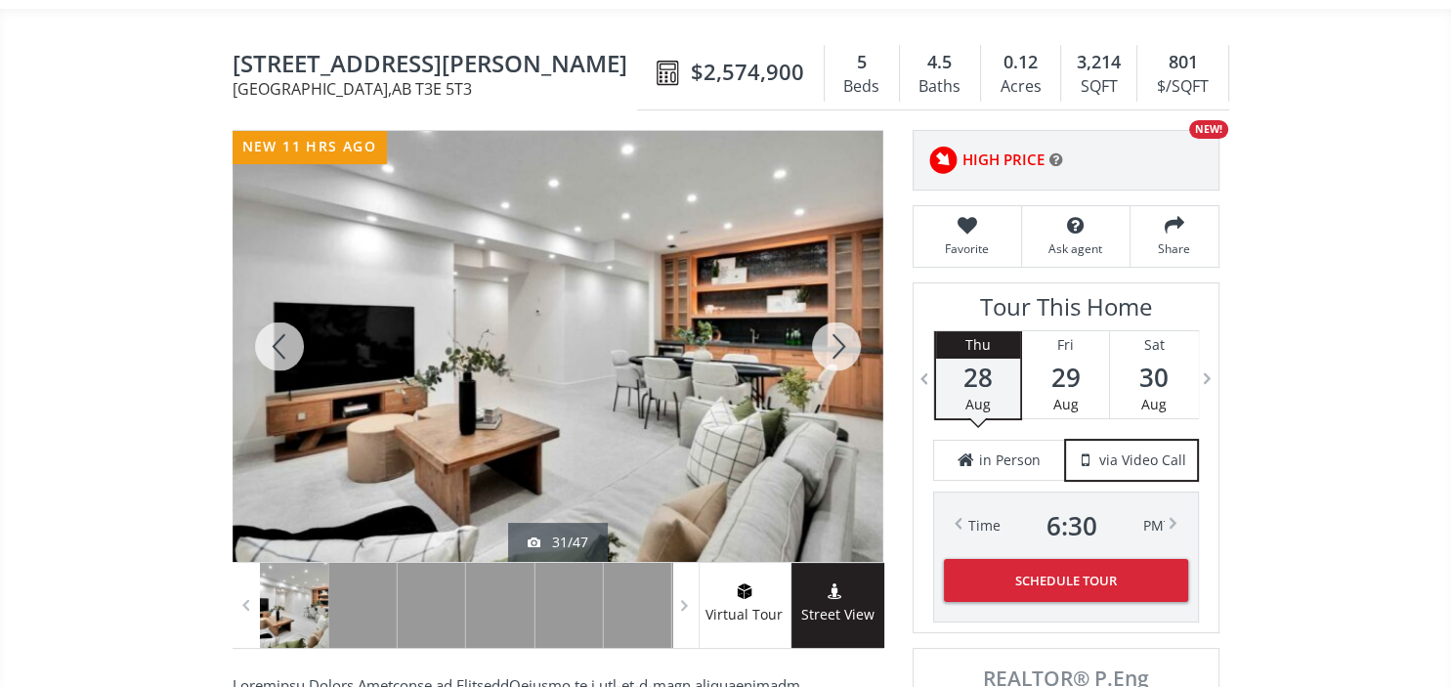
click at [842, 299] on div at bounding box center [836, 346] width 94 height 431
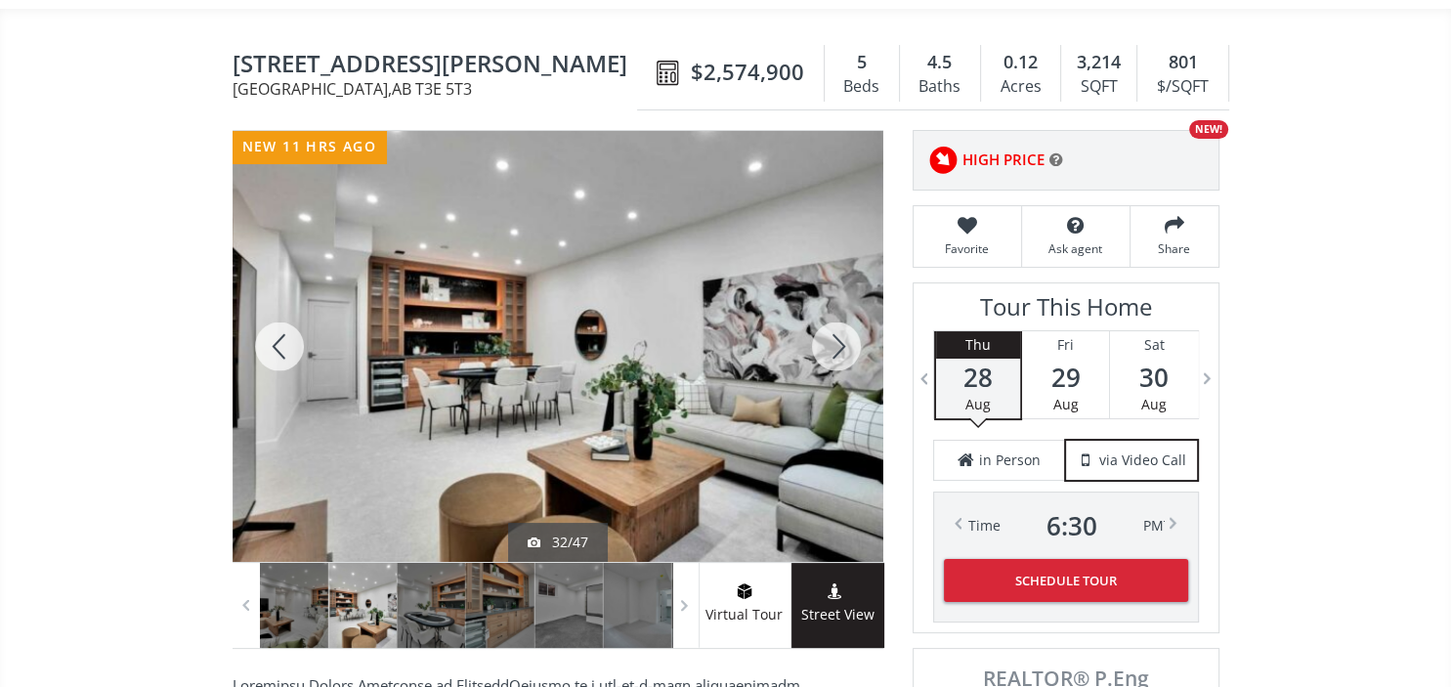
click at [842, 299] on div at bounding box center [836, 346] width 94 height 431
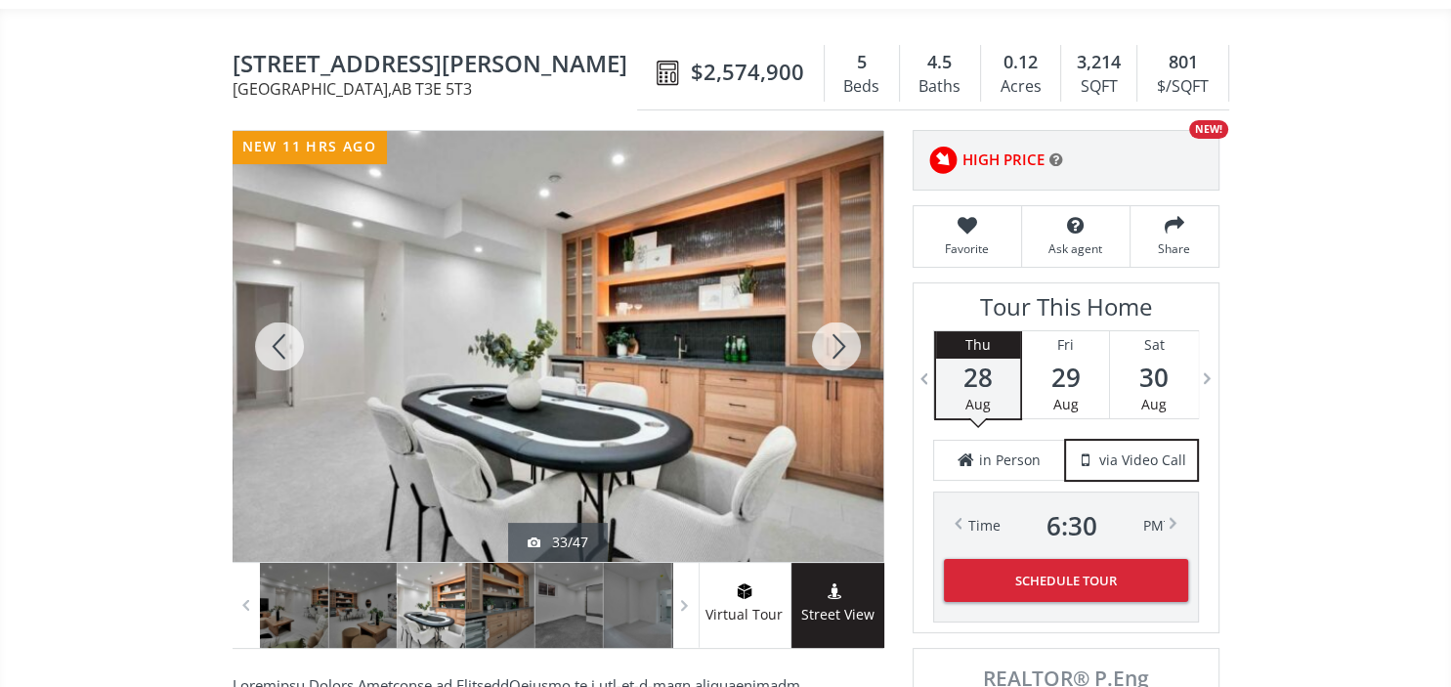
click at [842, 299] on div at bounding box center [836, 346] width 94 height 431
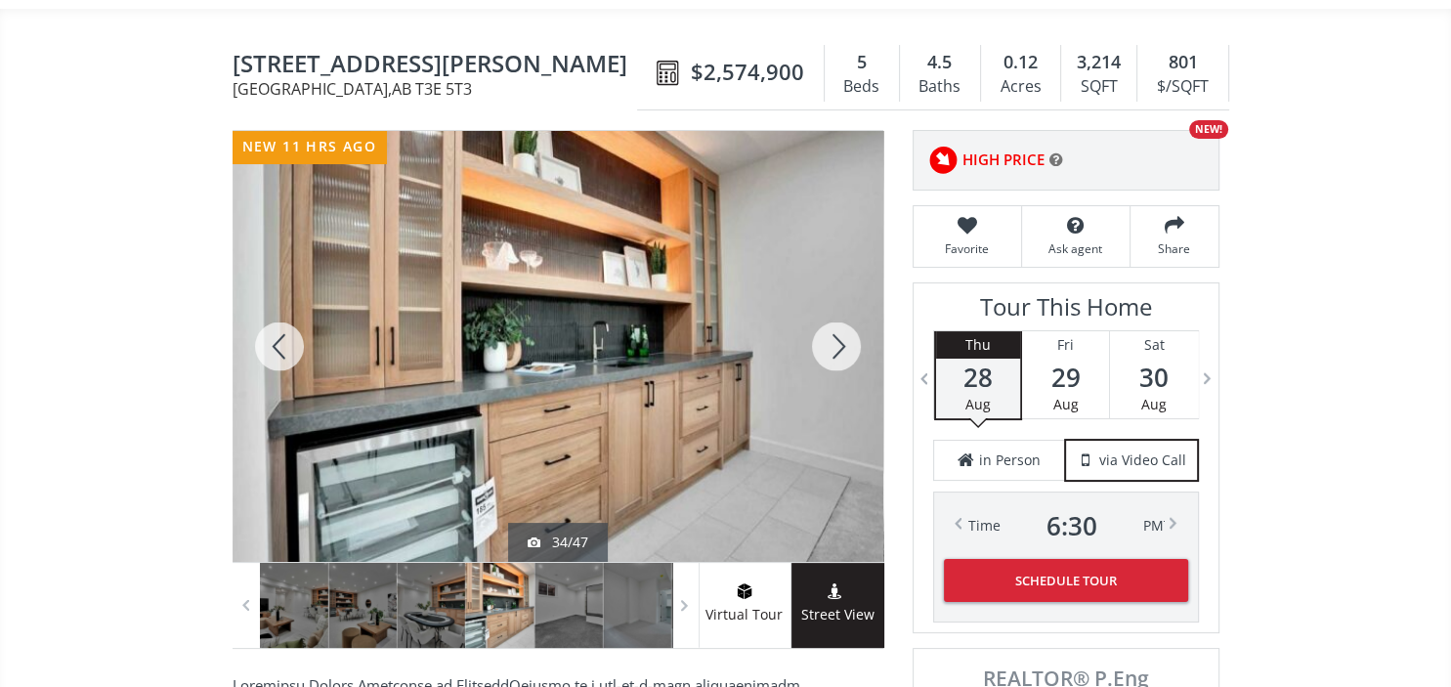
click at [268, 286] on div at bounding box center [280, 346] width 94 height 431
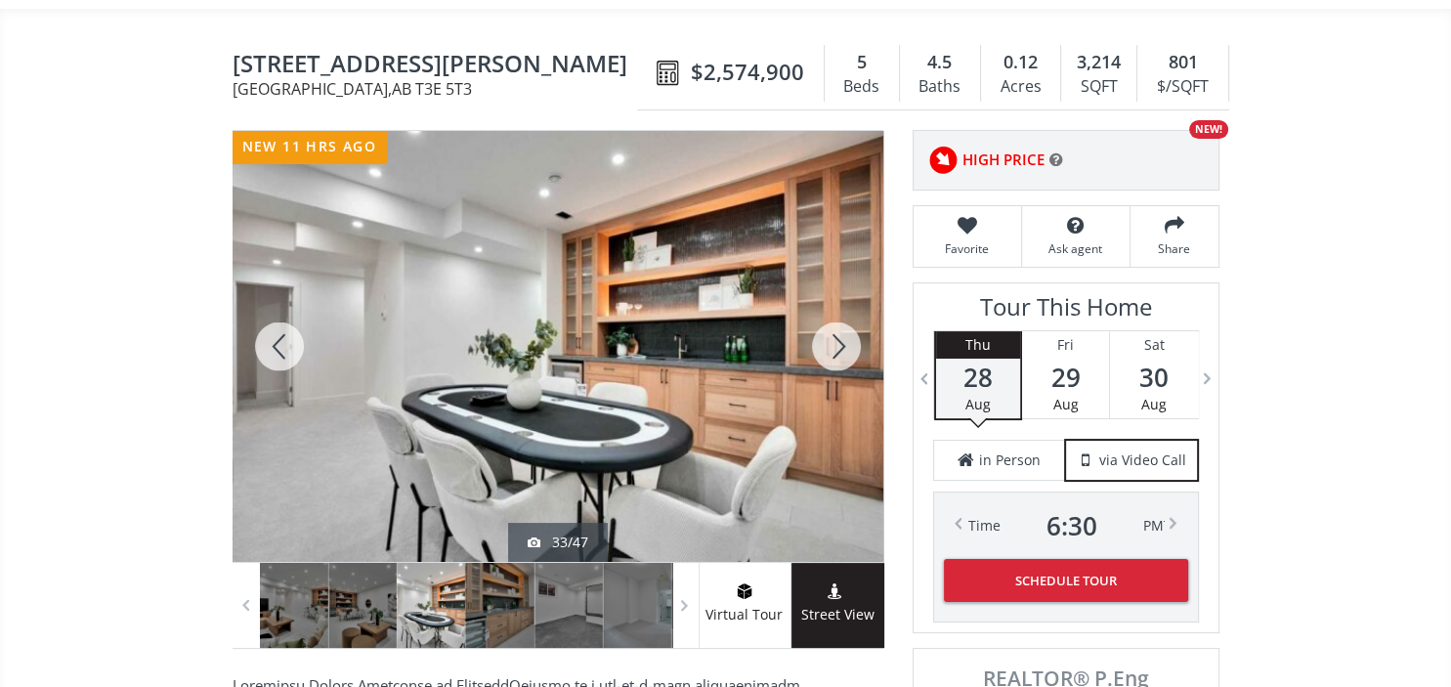
click at [842, 302] on div at bounding box center [836, 346] width 94 height 431
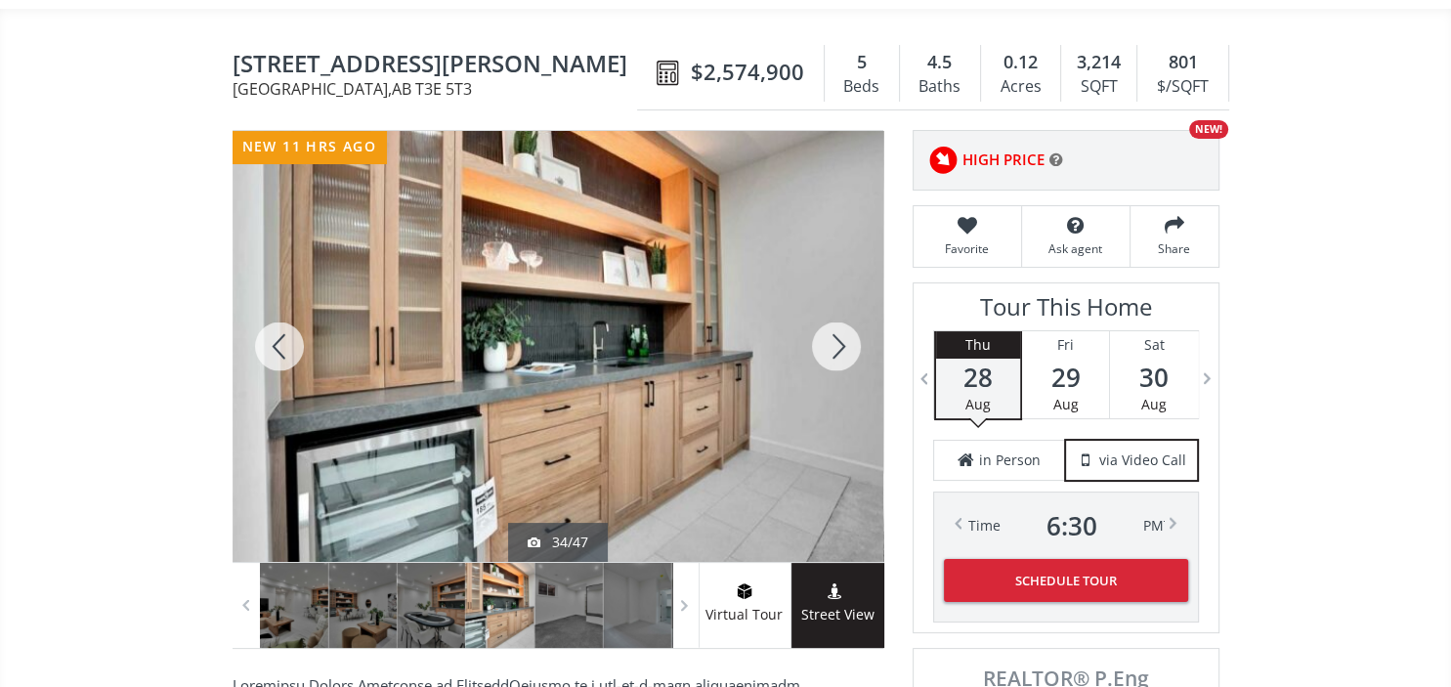
click at [842, 302] on div at bounding box center [836, 346] width 94 height 431
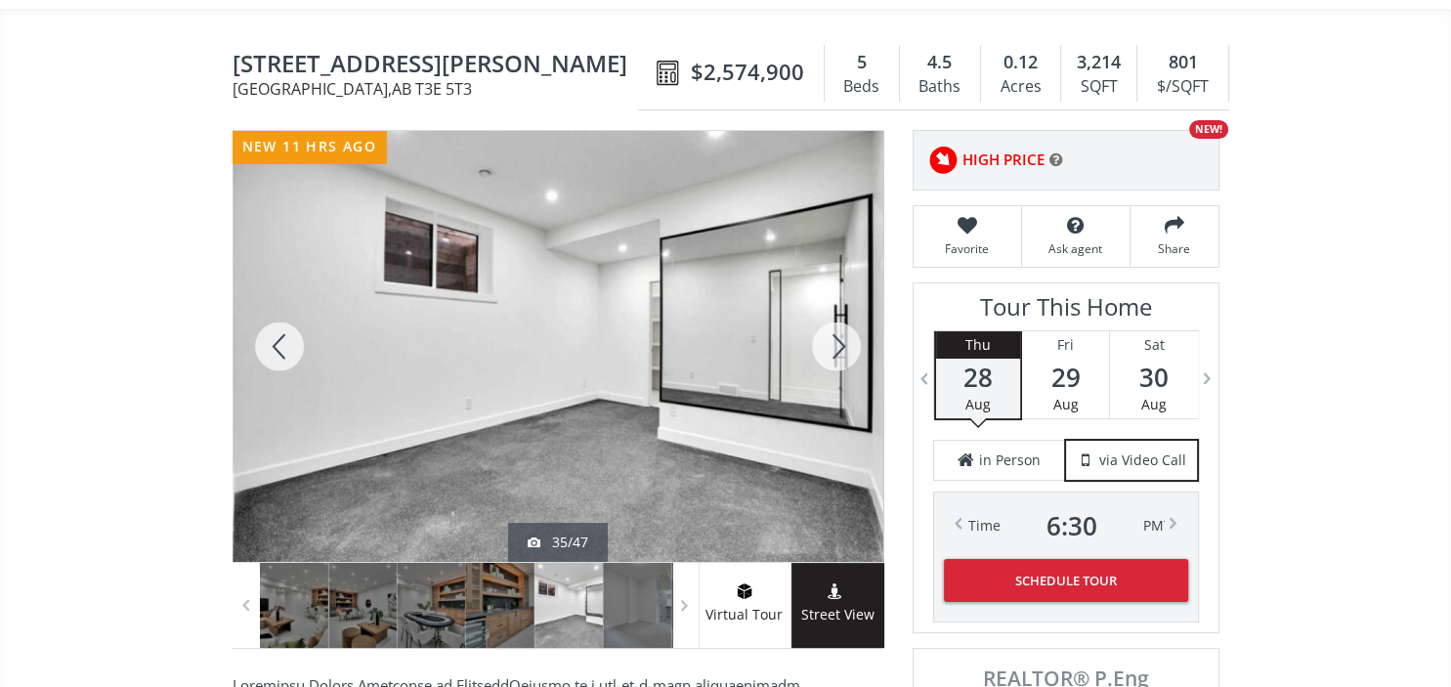
click at [842, 302] on div at bounding box center [836, 346] width 94 height 431
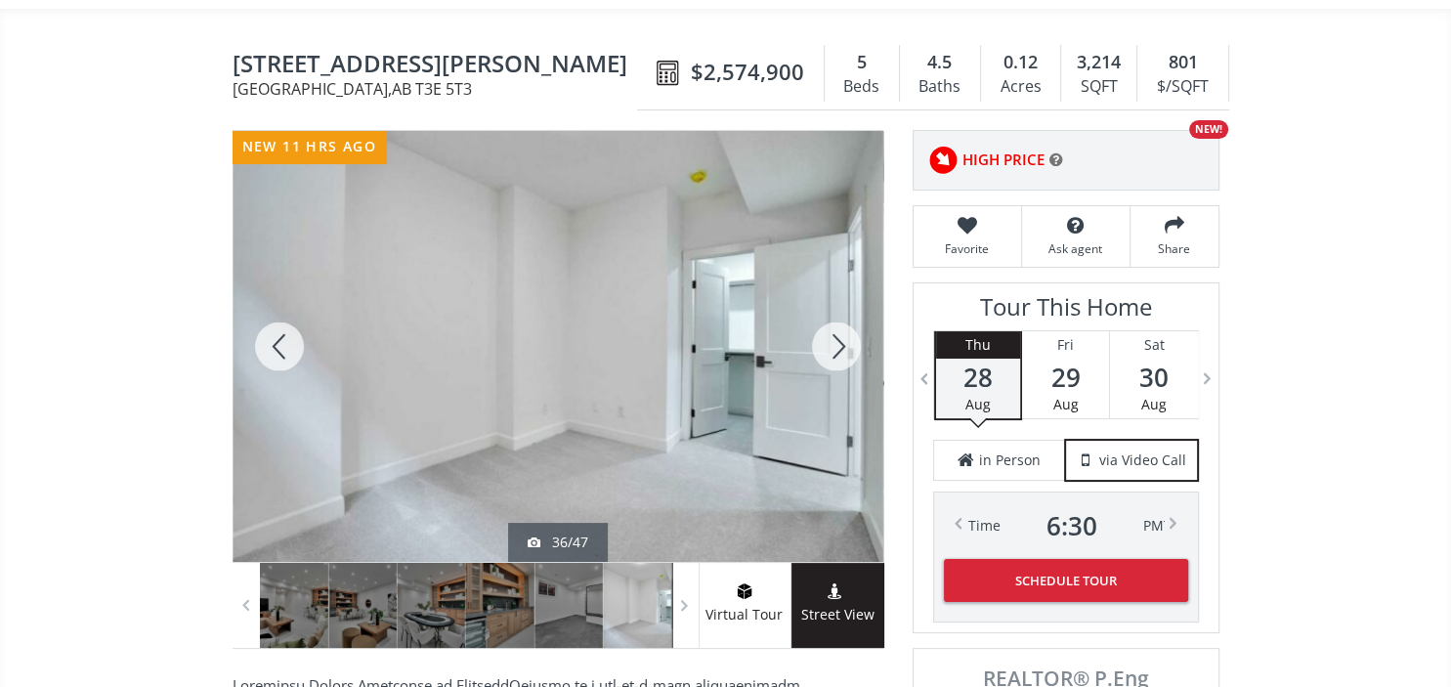
click at [842, 302] on div at bounding box center [836, 346] width 94 height 431
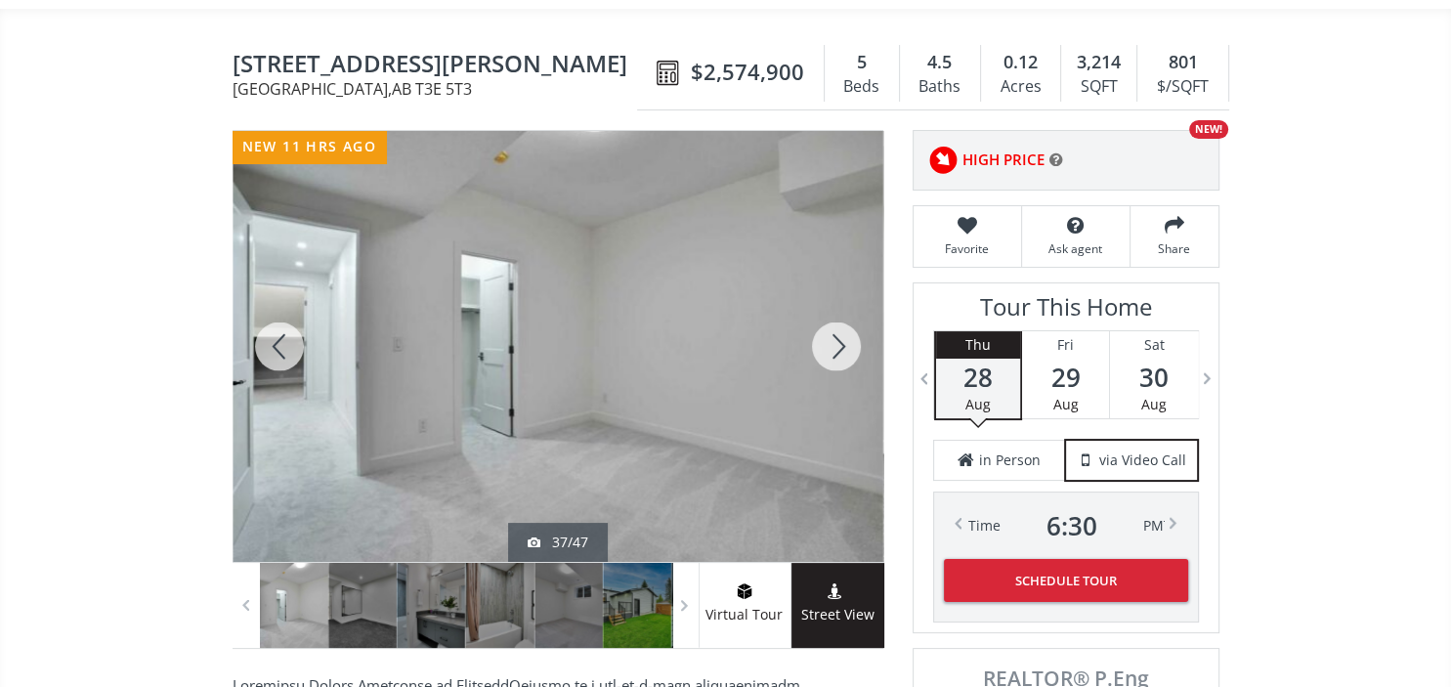
click at [842, 302] on div at bounding box center [836, 346] width 94 height 431
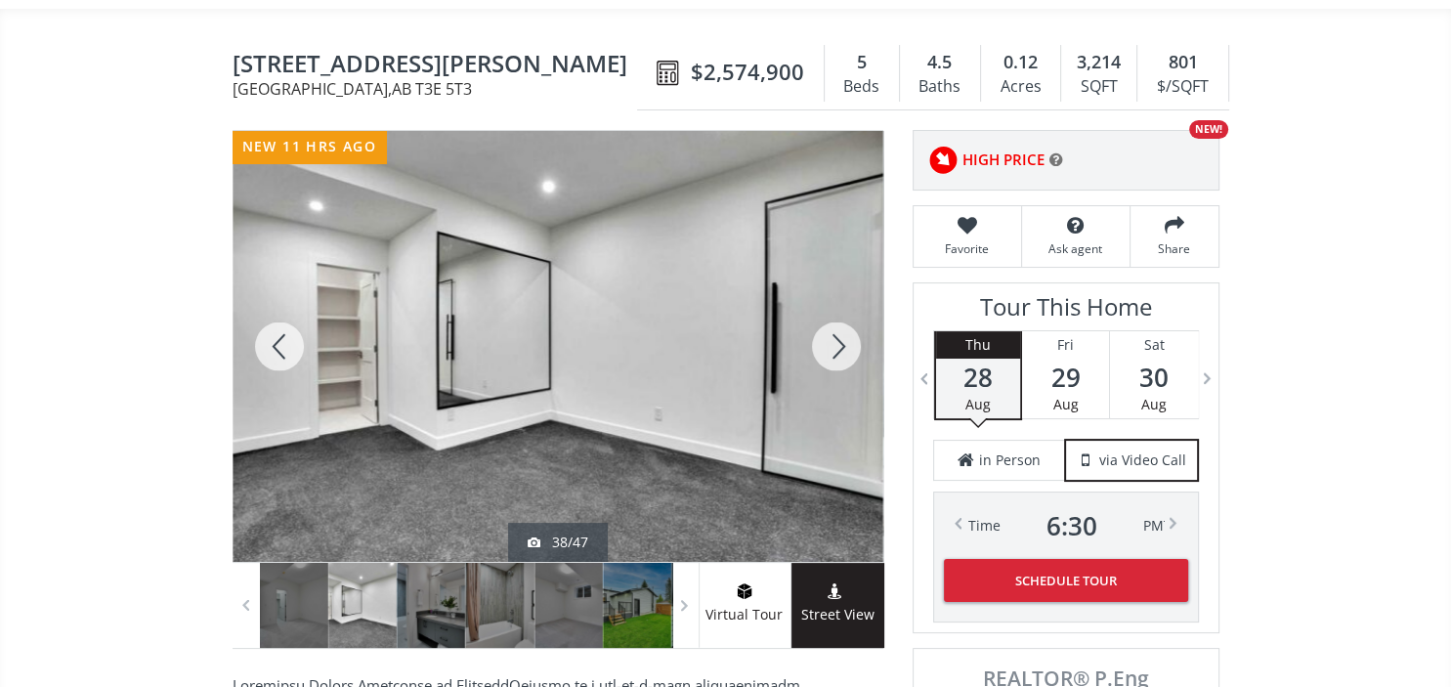
click at [842, 302] on div at bounding box center [836, 346] width 94 height 431
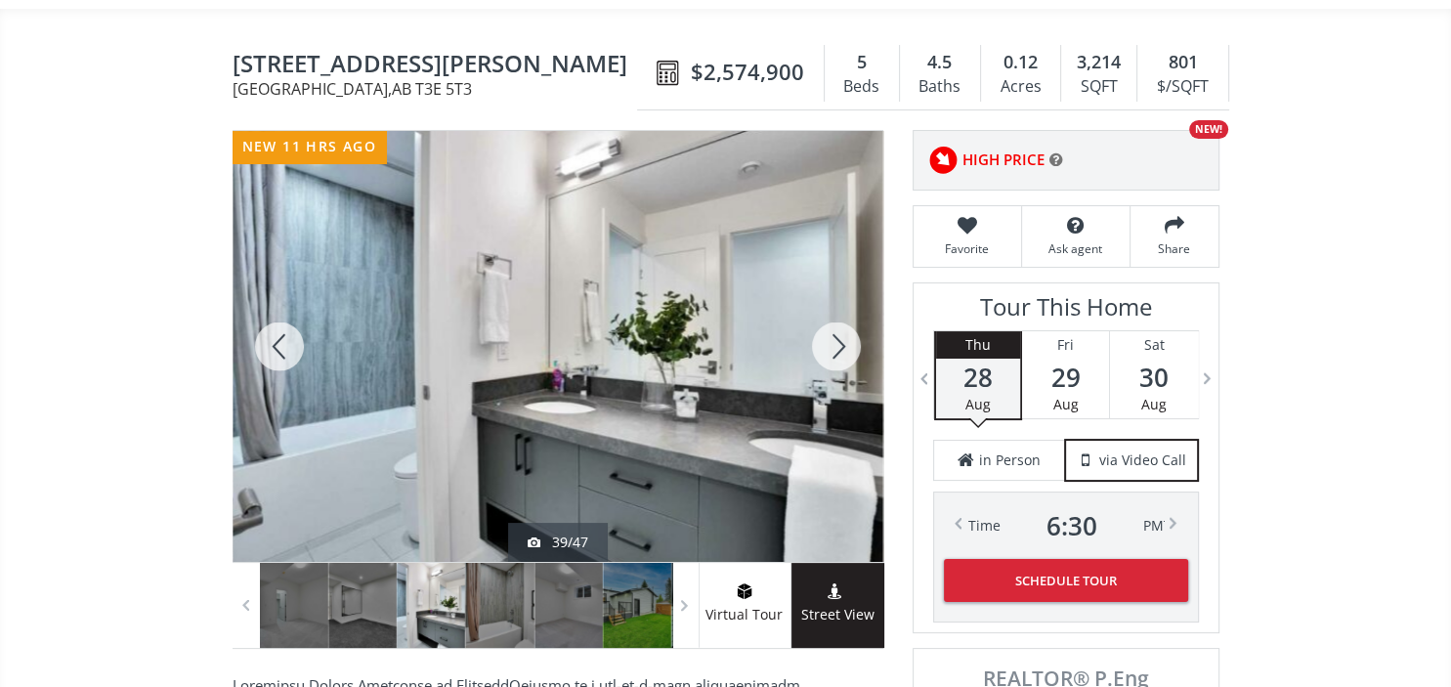
click at [842, 302] on div at bounding box center [836, 346] width 94 height 431
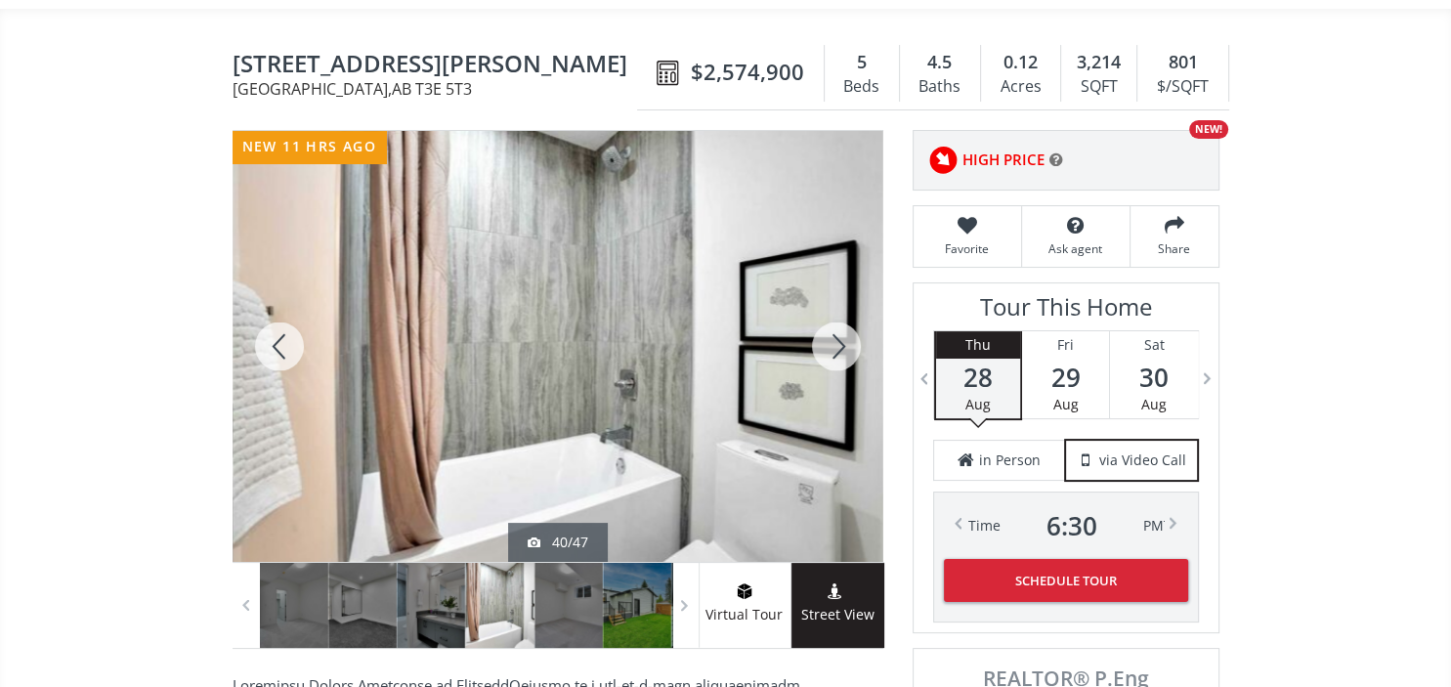
click at [842, 302] on div at bounding box center [836, 346] width 94 height 431
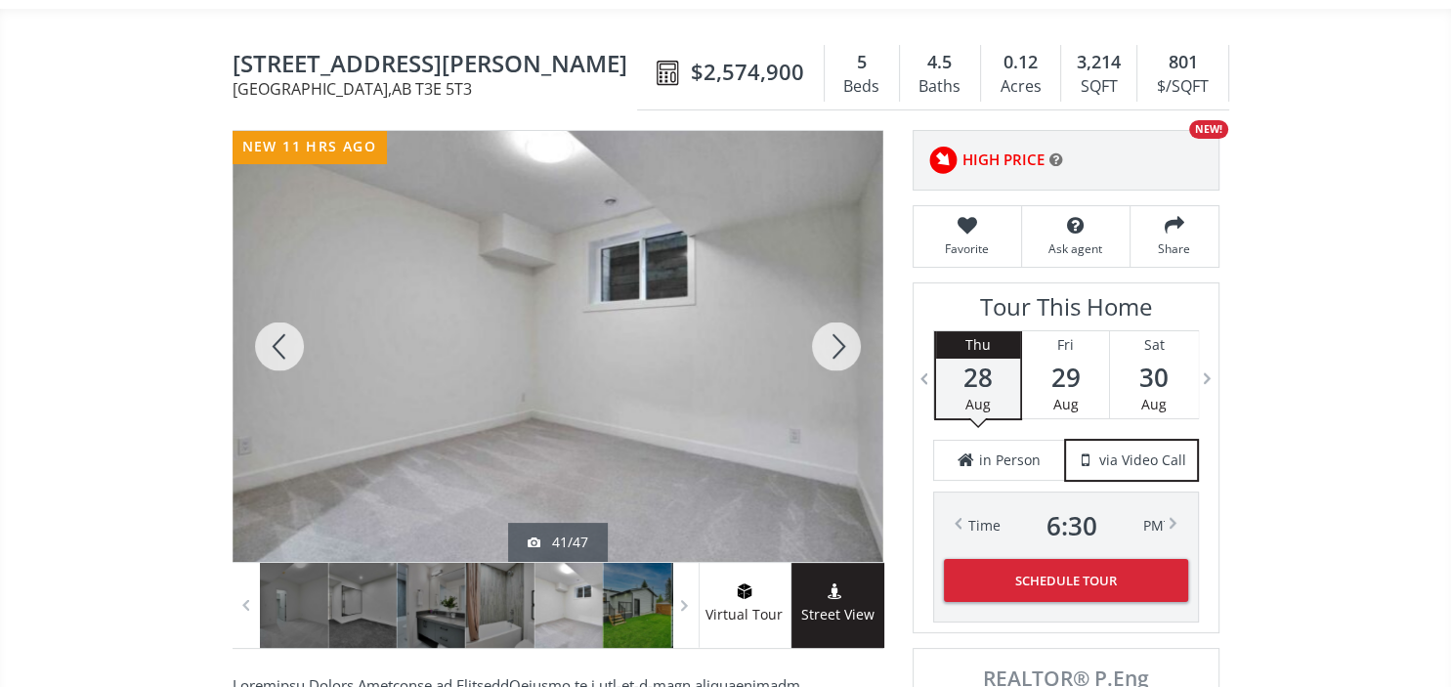
click at [842, 302] on div at bounding box center [836, 346] width 94 height 431
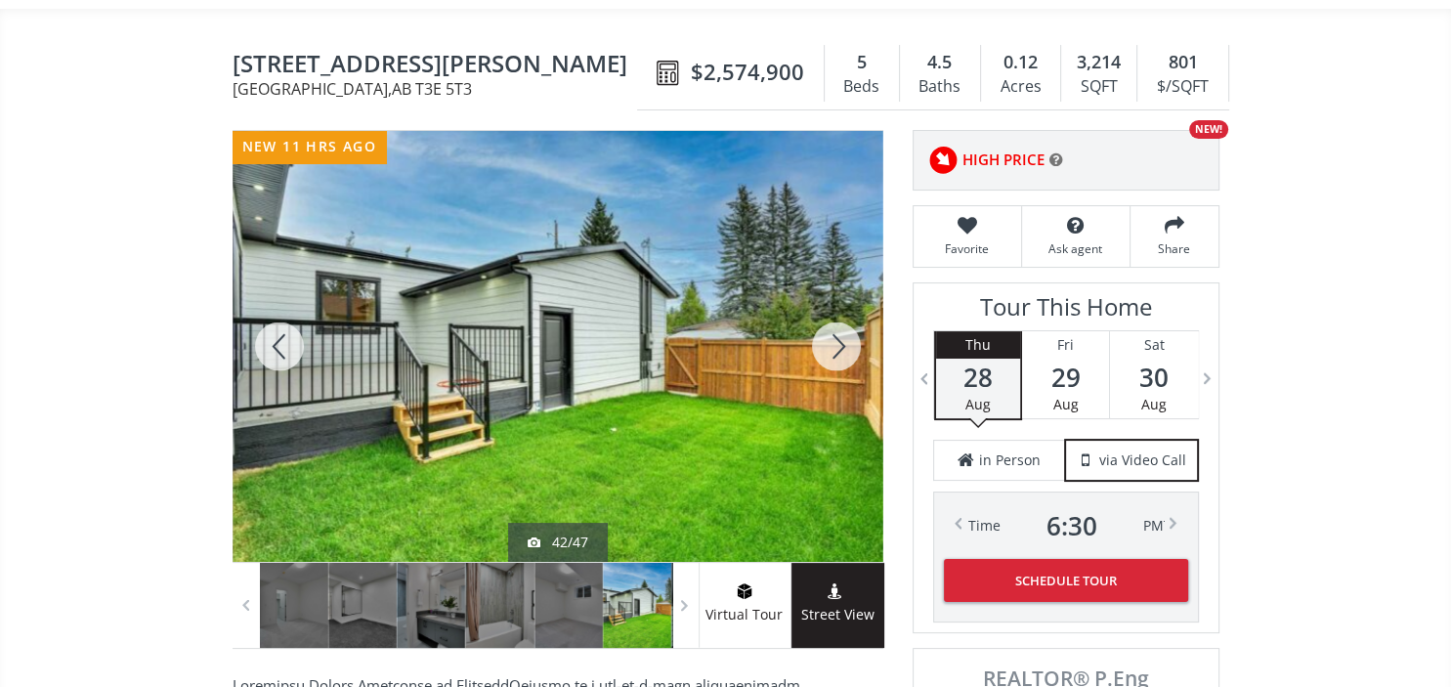
click at [842, 302] on div at bounding box center [836, 346] width 94 height 431
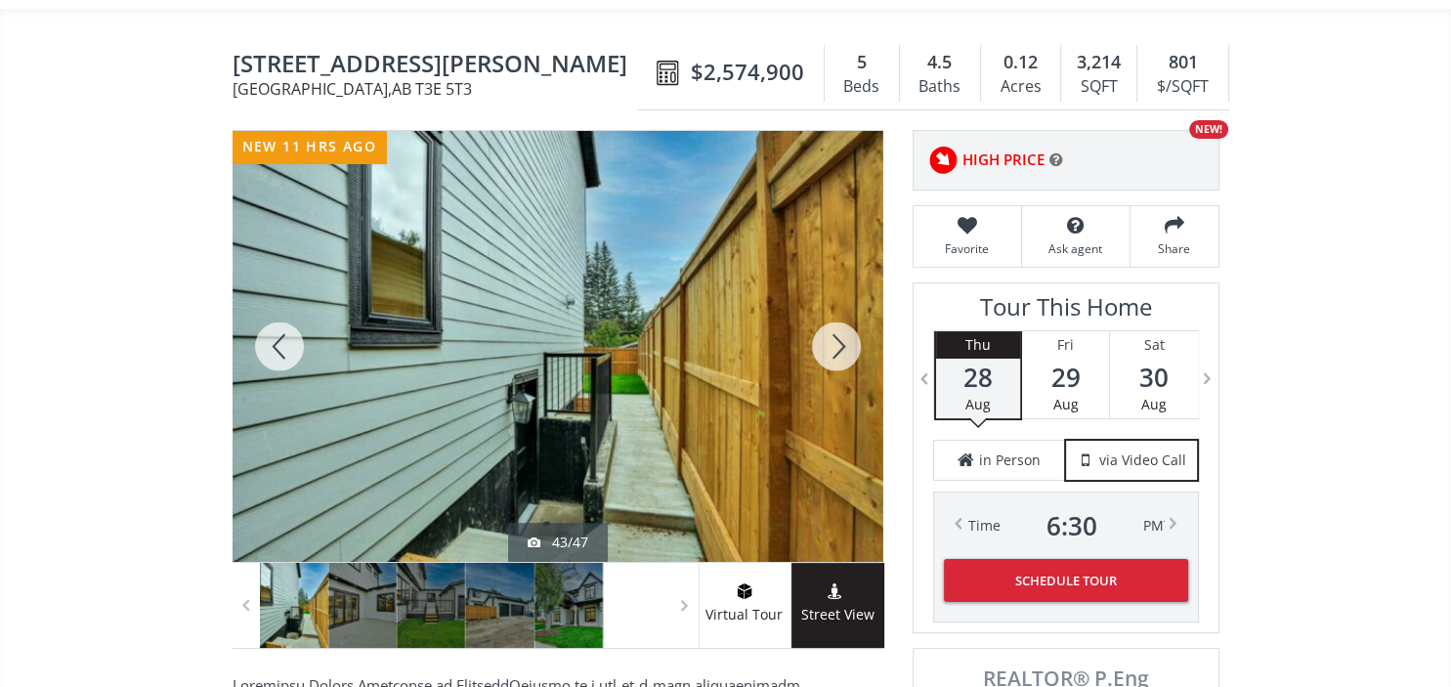
click at [842, 302] on div at bounding box center [836, 346] width 94 height 431
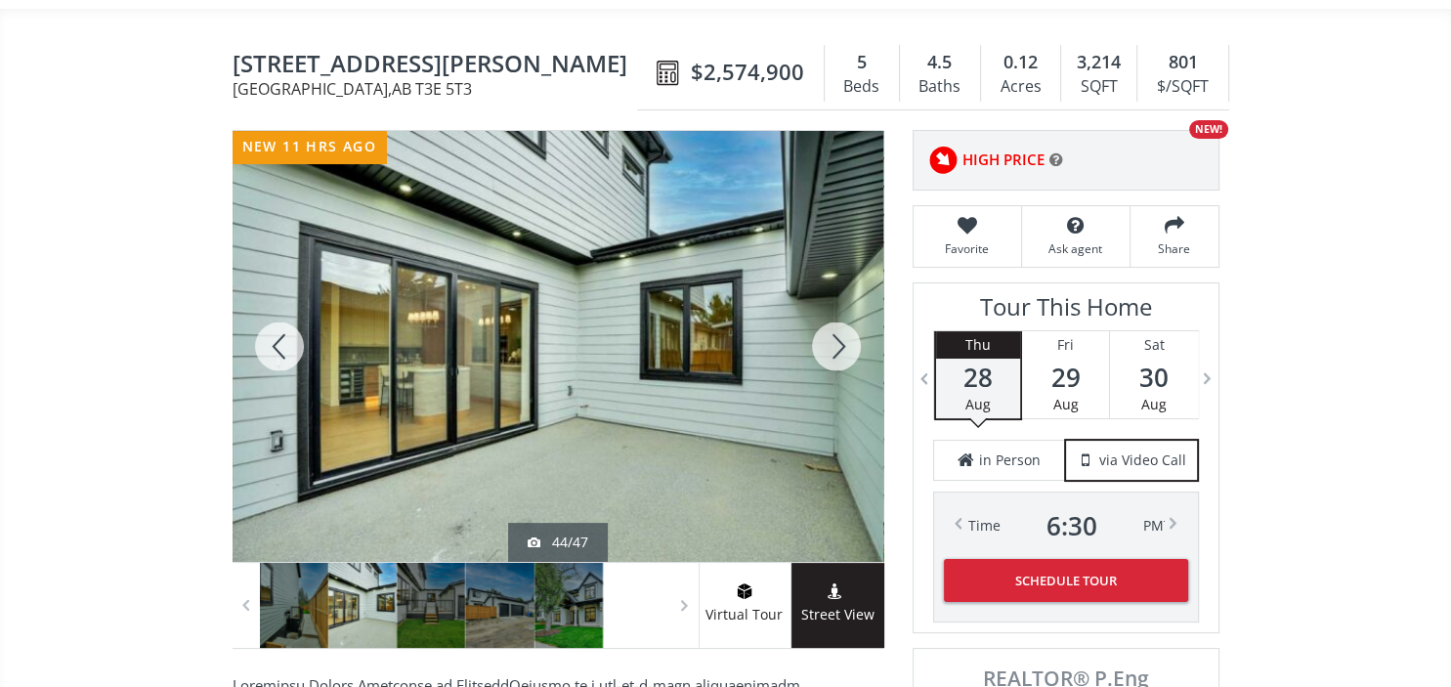
click at [842, 302] on div at bounding box center [836, 346] width 94 height 431
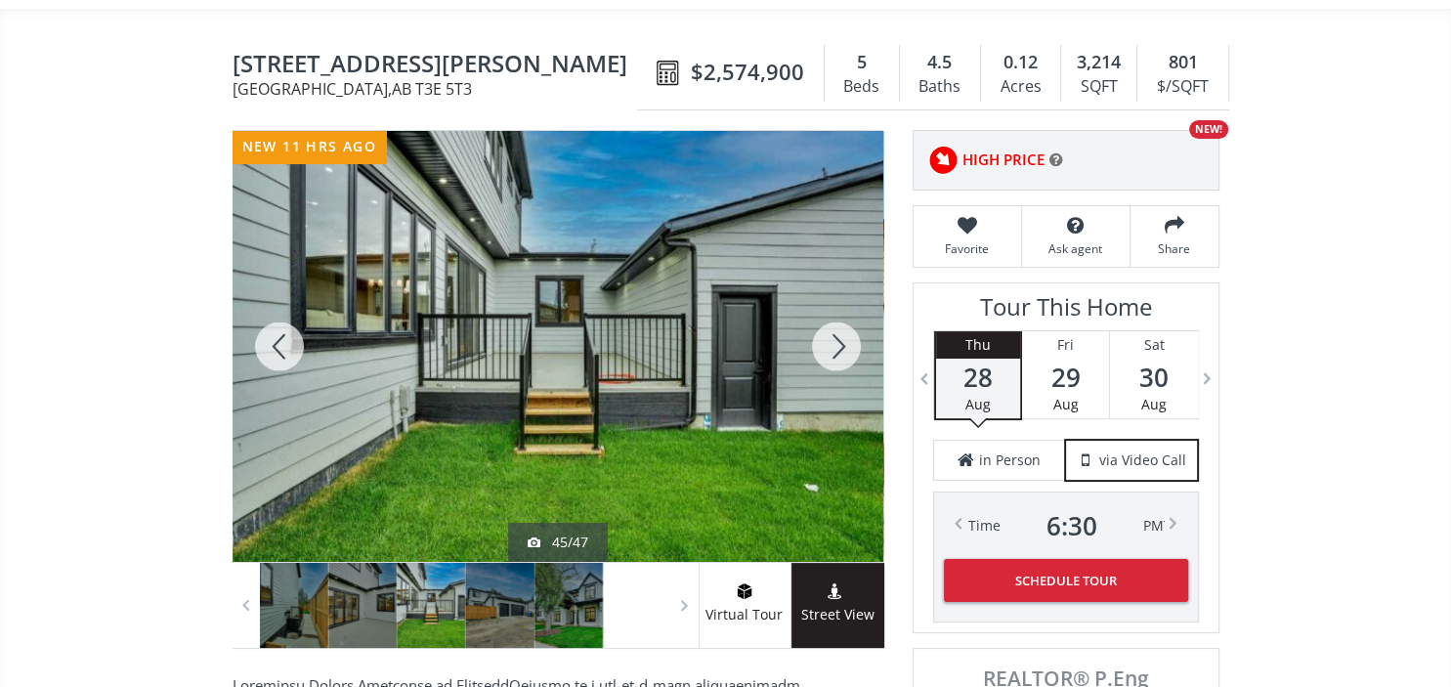
click at [842, 302] on div at bounding box center [836, 346] width 94 height 431
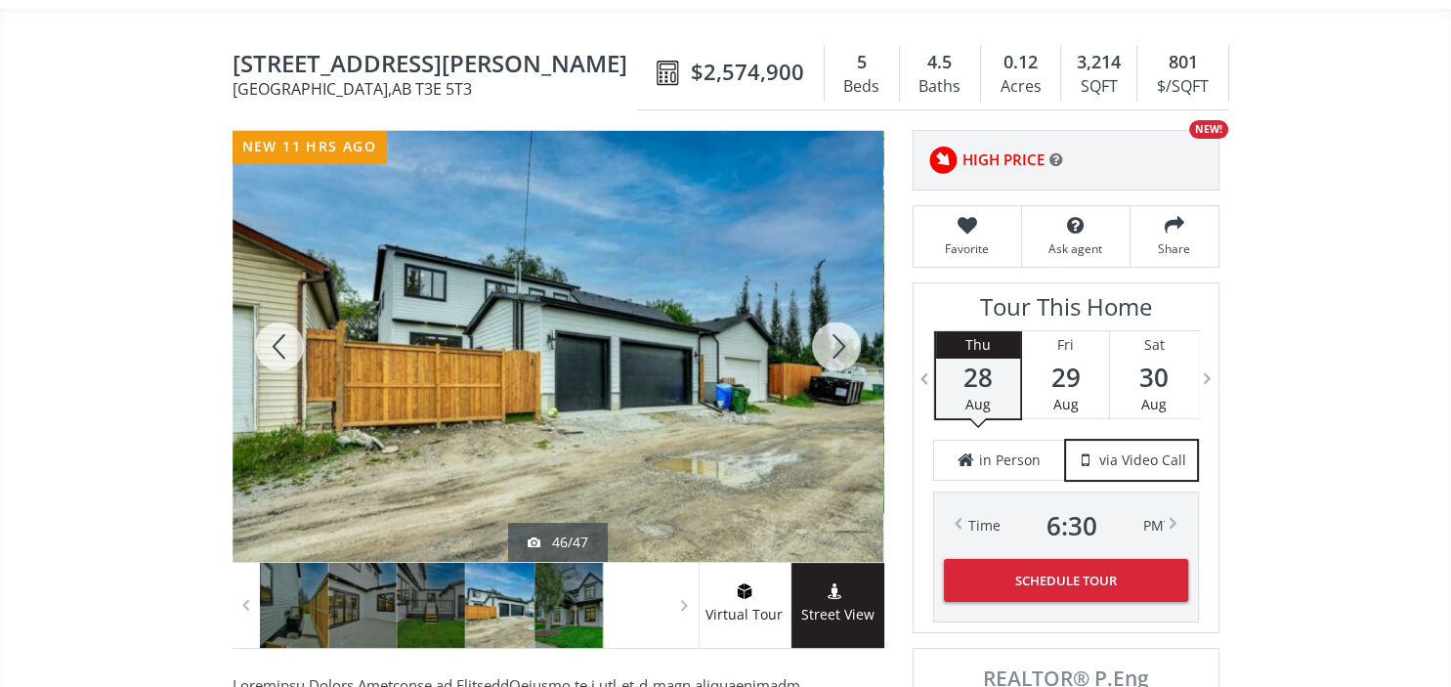
click at [842, 302] on div at bounding box center [836, 346] width 94 height 431
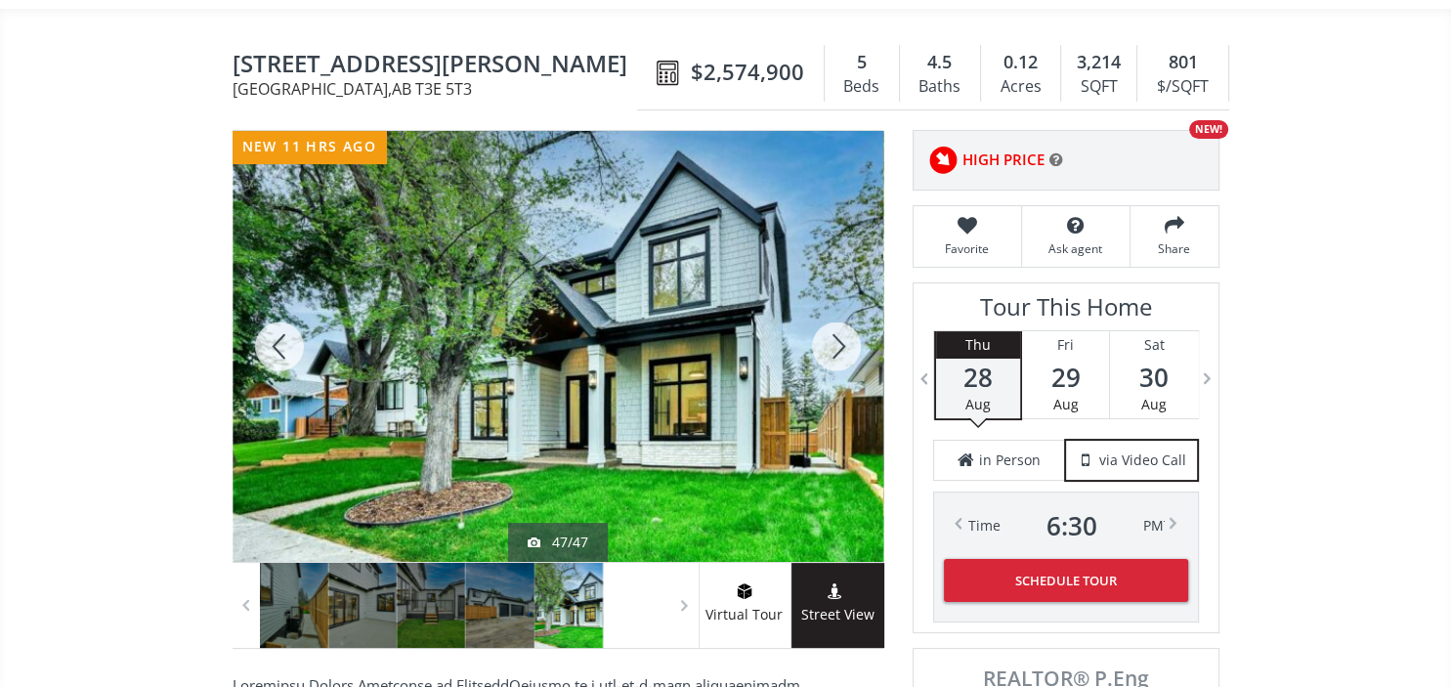
click at [842, 302] on div at bounding box center [836, 346] width 94 height 431
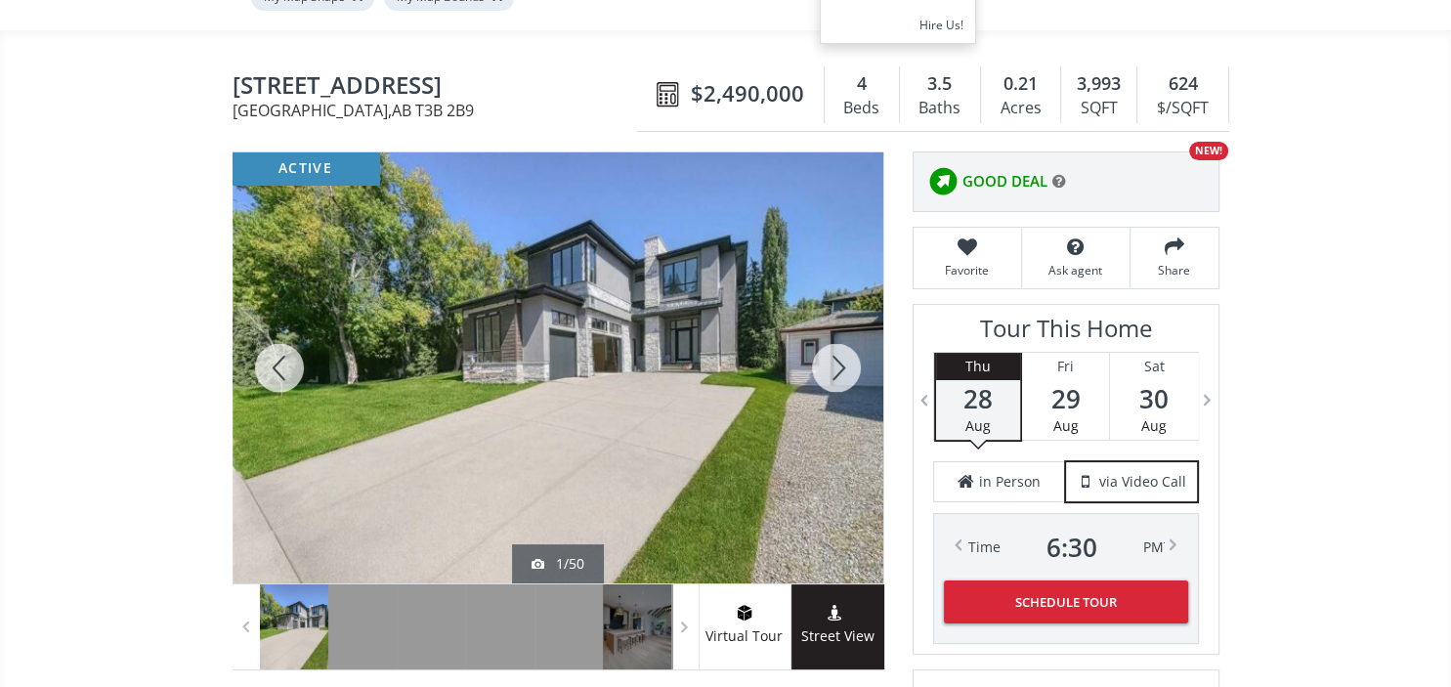
scroll to position [167, 0]
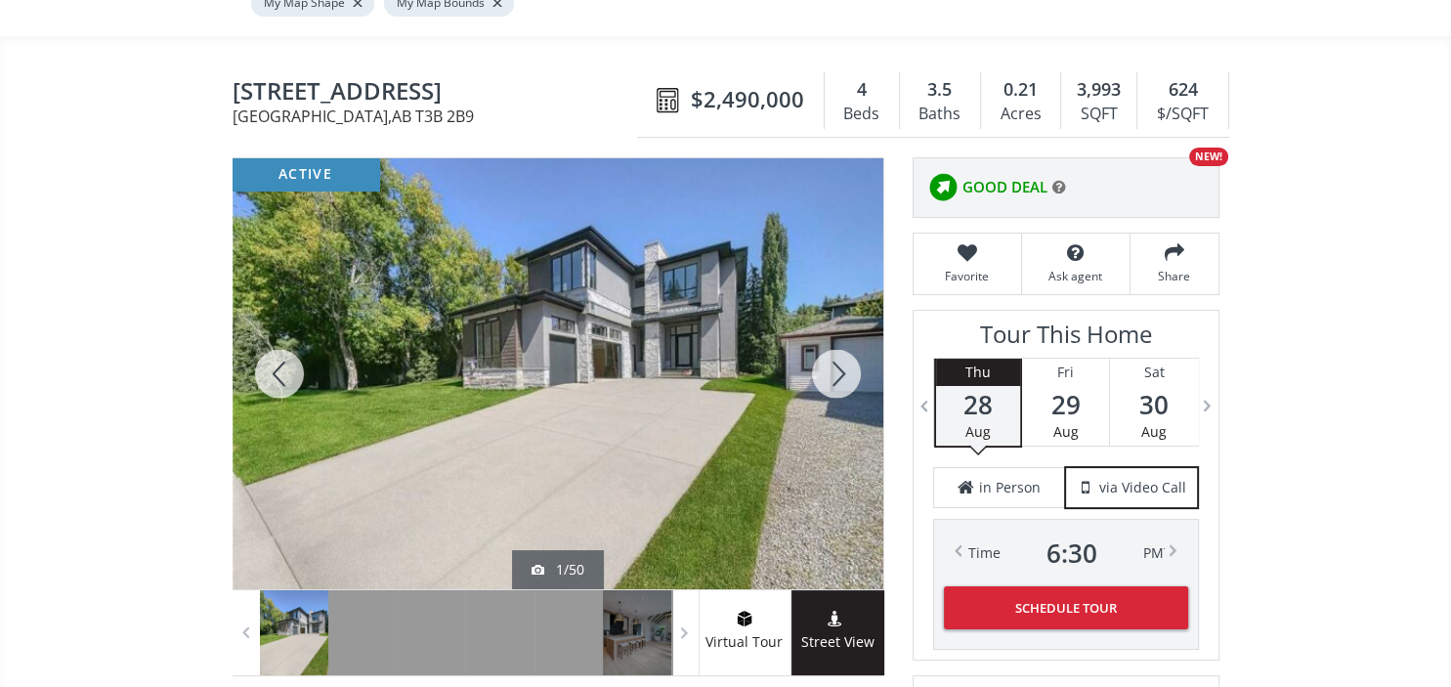
click at [851, 342] on div at bounding box center [836, 373] width 94 height 431
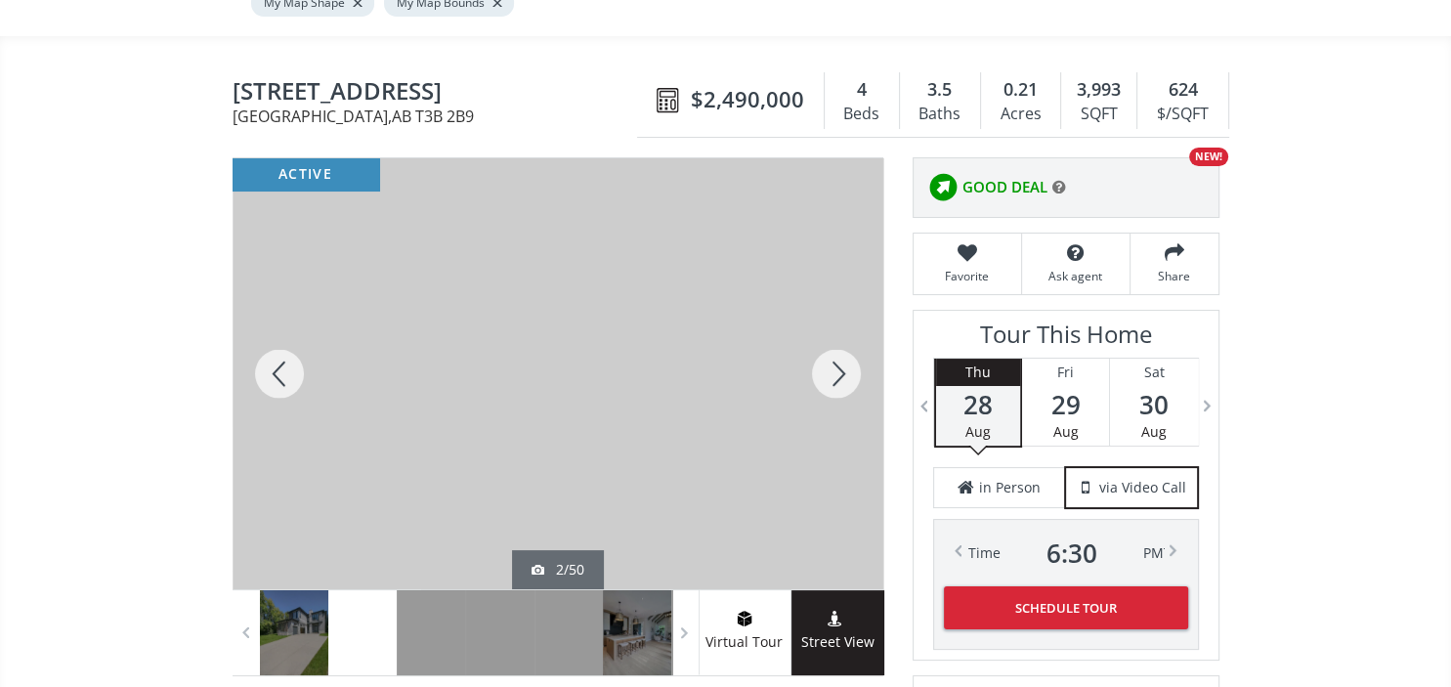
click at [851, 342] on div at bounding box center [836, 373] width 94 height 431
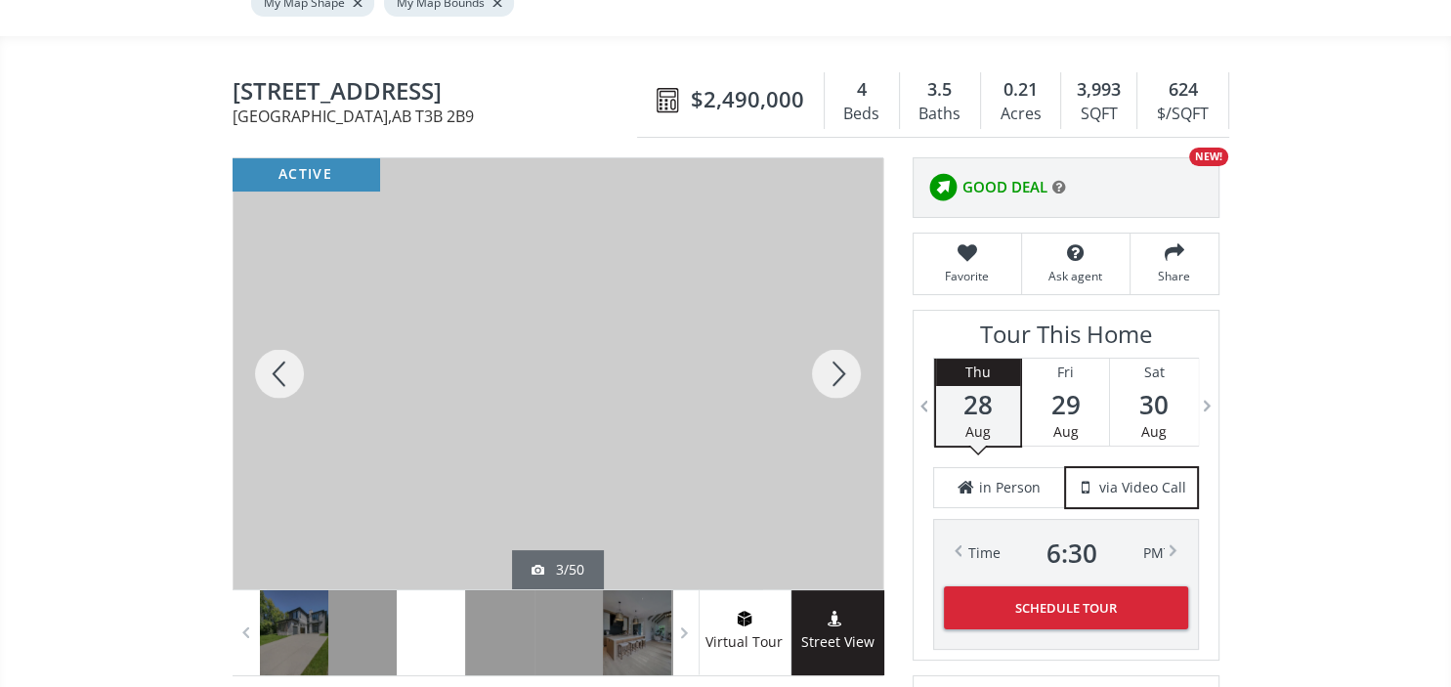
click at [851, 342] on div at bounding box center [836, 373] width 94 height 431
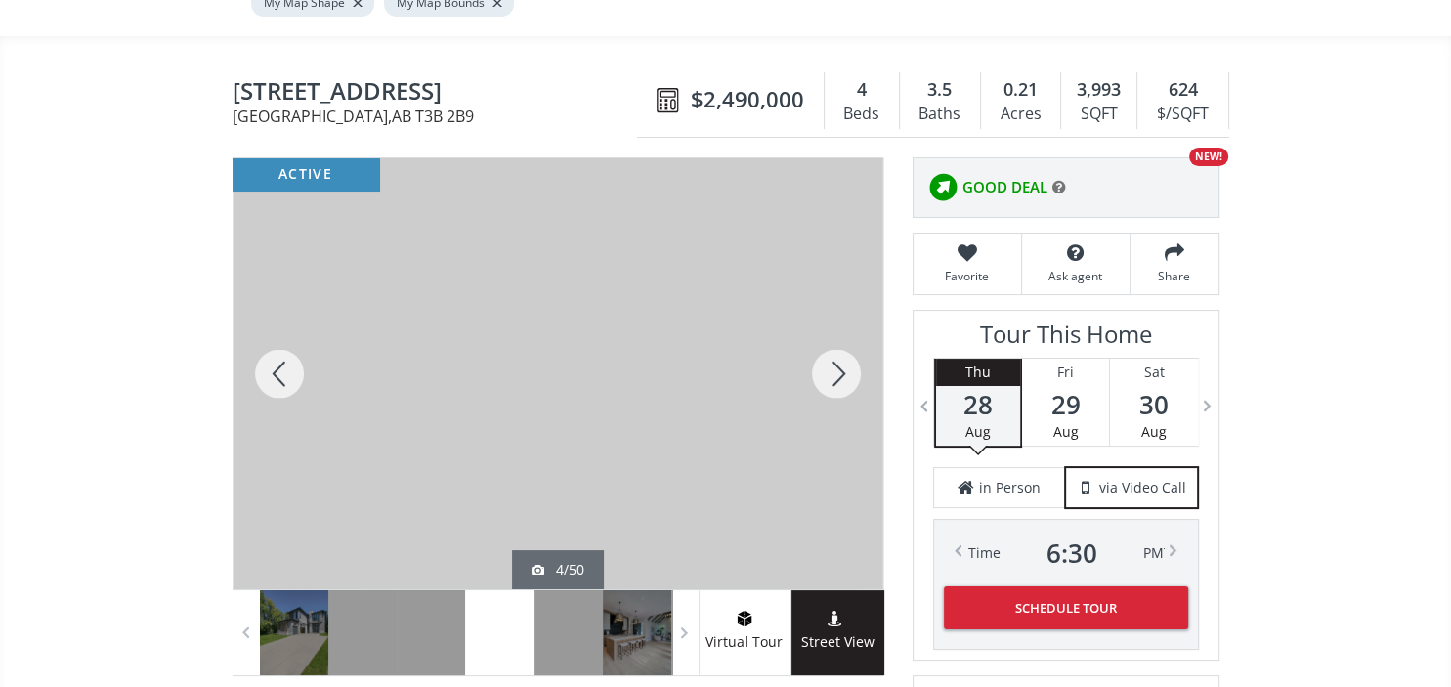
click at [851, 342] on div at bounding box center [836, 373] width 94 height 431
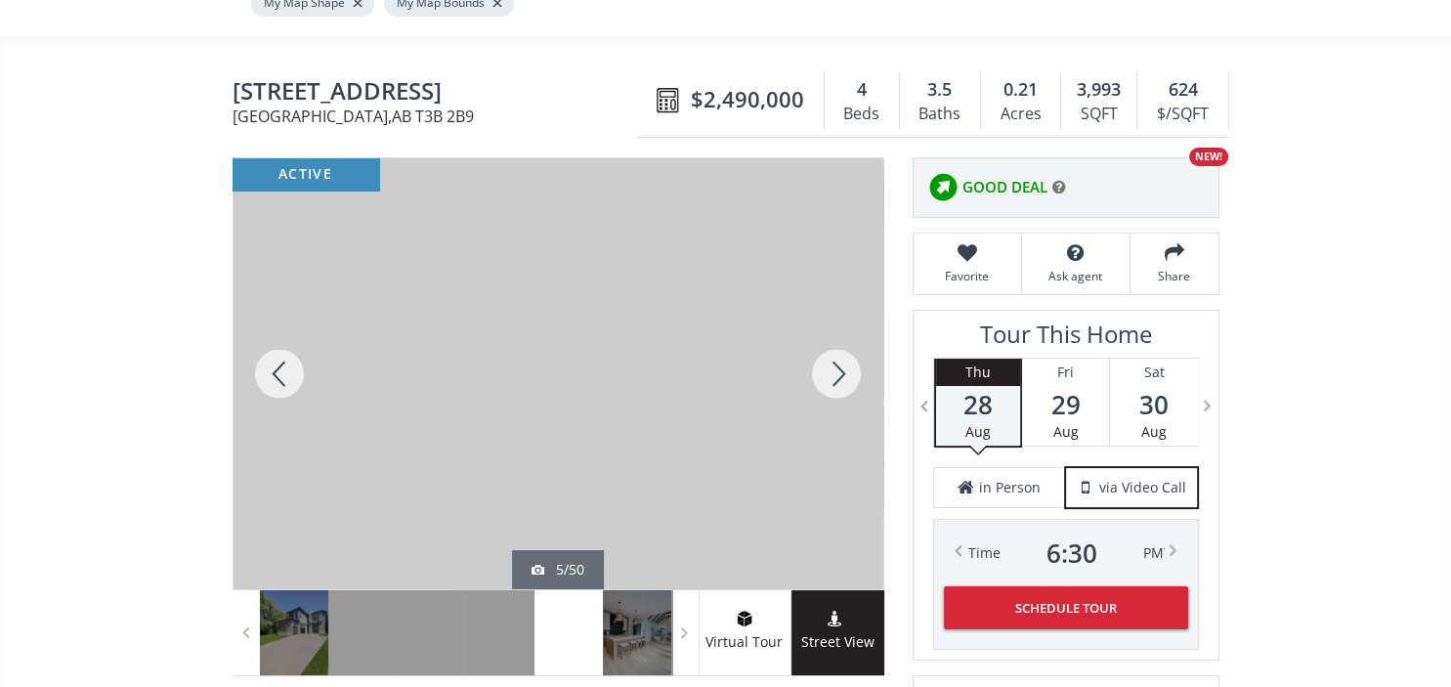
click at [851, 342] on div at bounding box center [836, 373] width 94 height 431
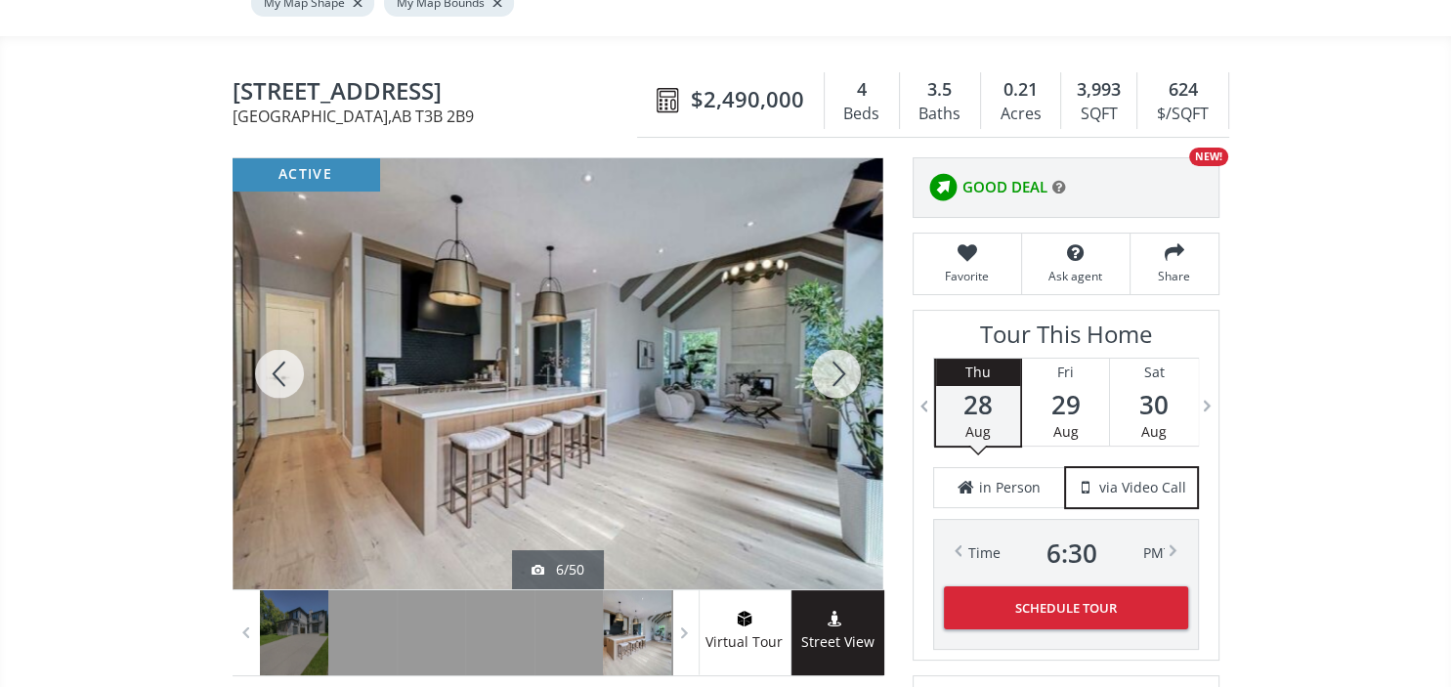
click at [851, 342] on div at bounding box center [836, 373] width 94 height 431
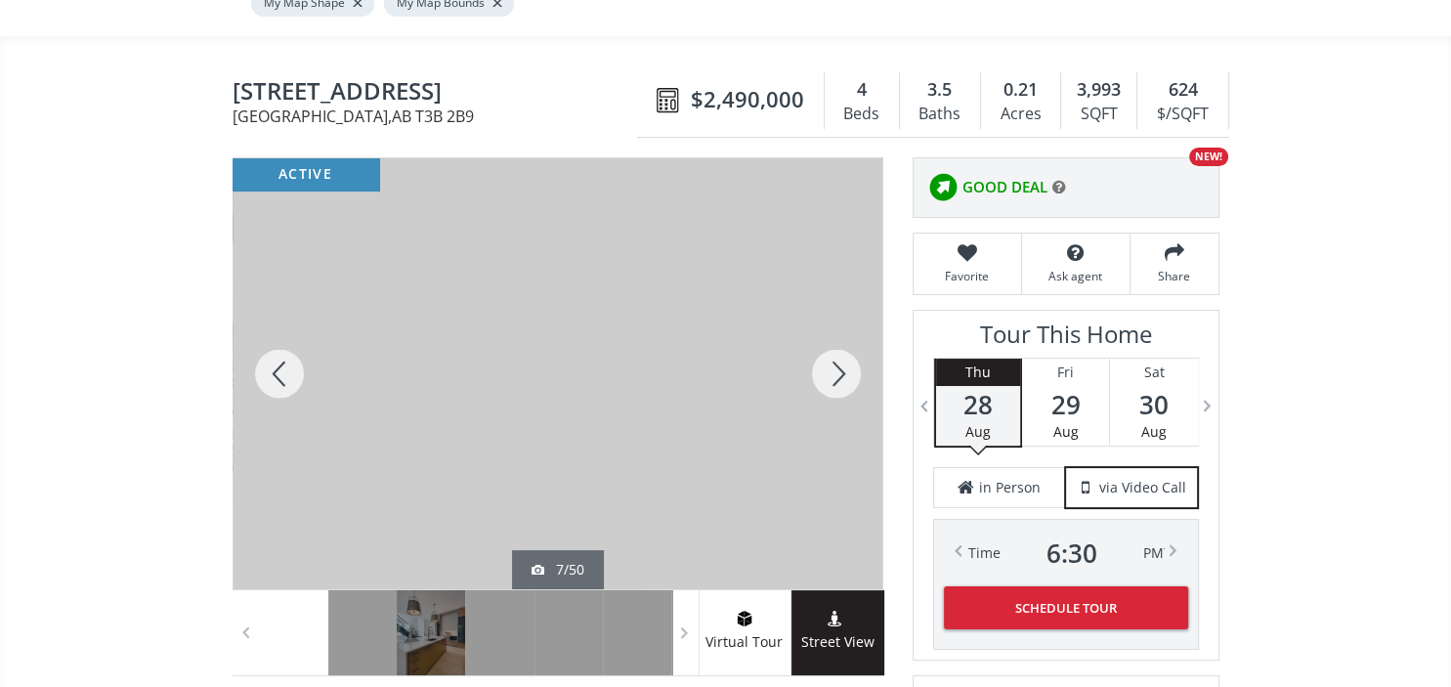
click at [851, 342] on div at bounding box center [836, 373] width 94 height 431
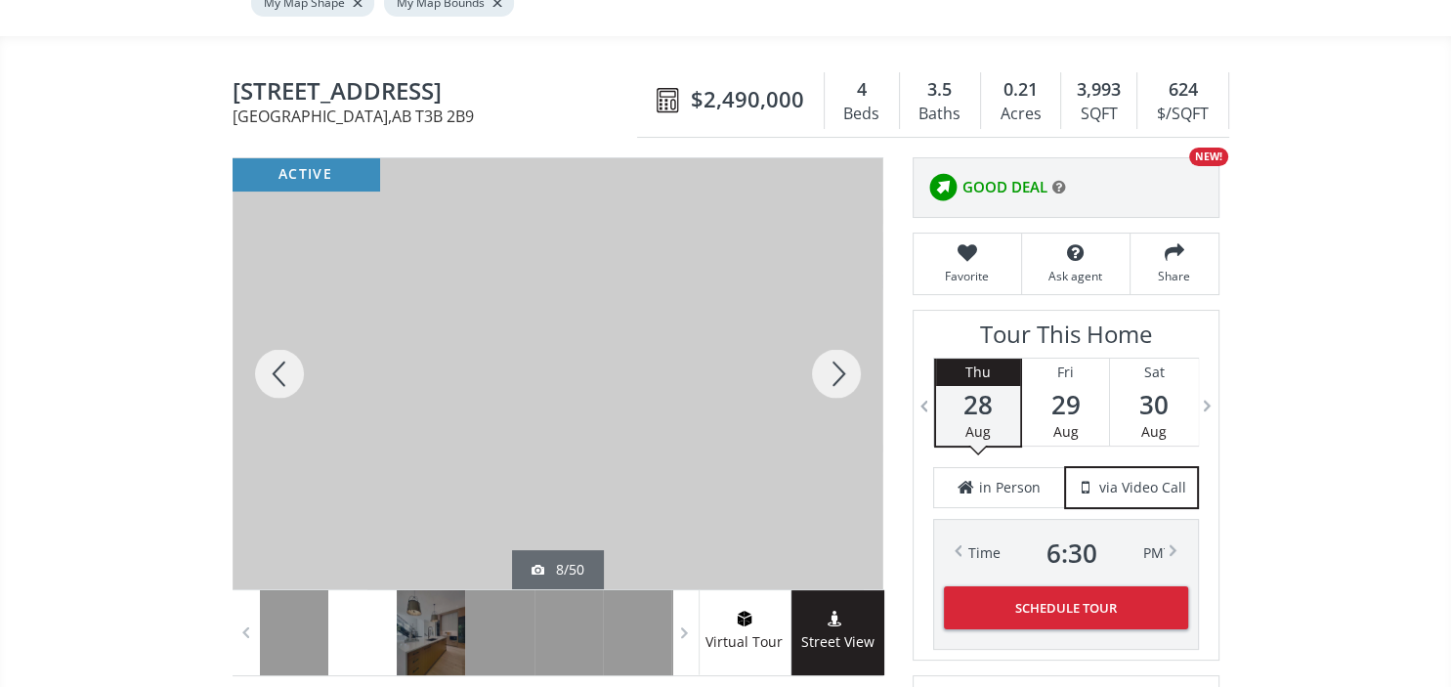
click at [851, 342] on div at bounding box center [836, 373] width 94 height 431
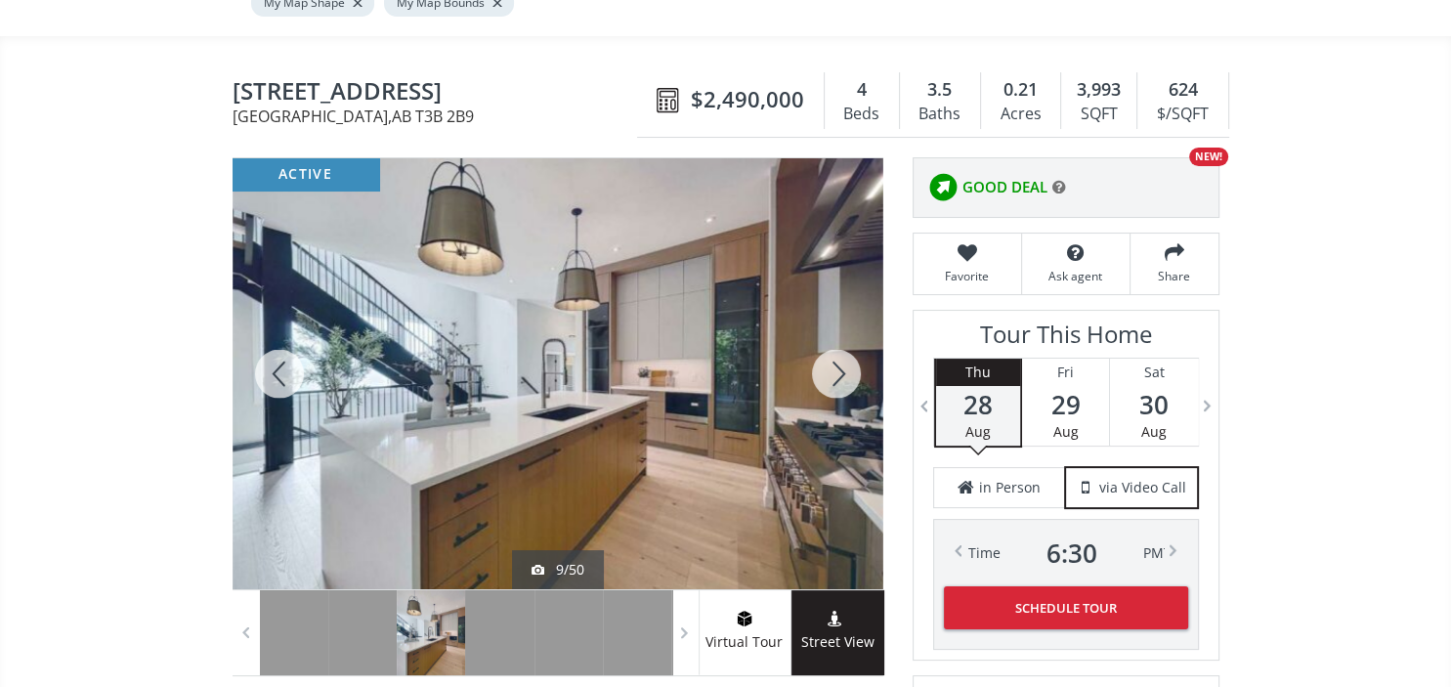
click at [851, 342] on div at bounding box center [836, 373] width 94 height 431
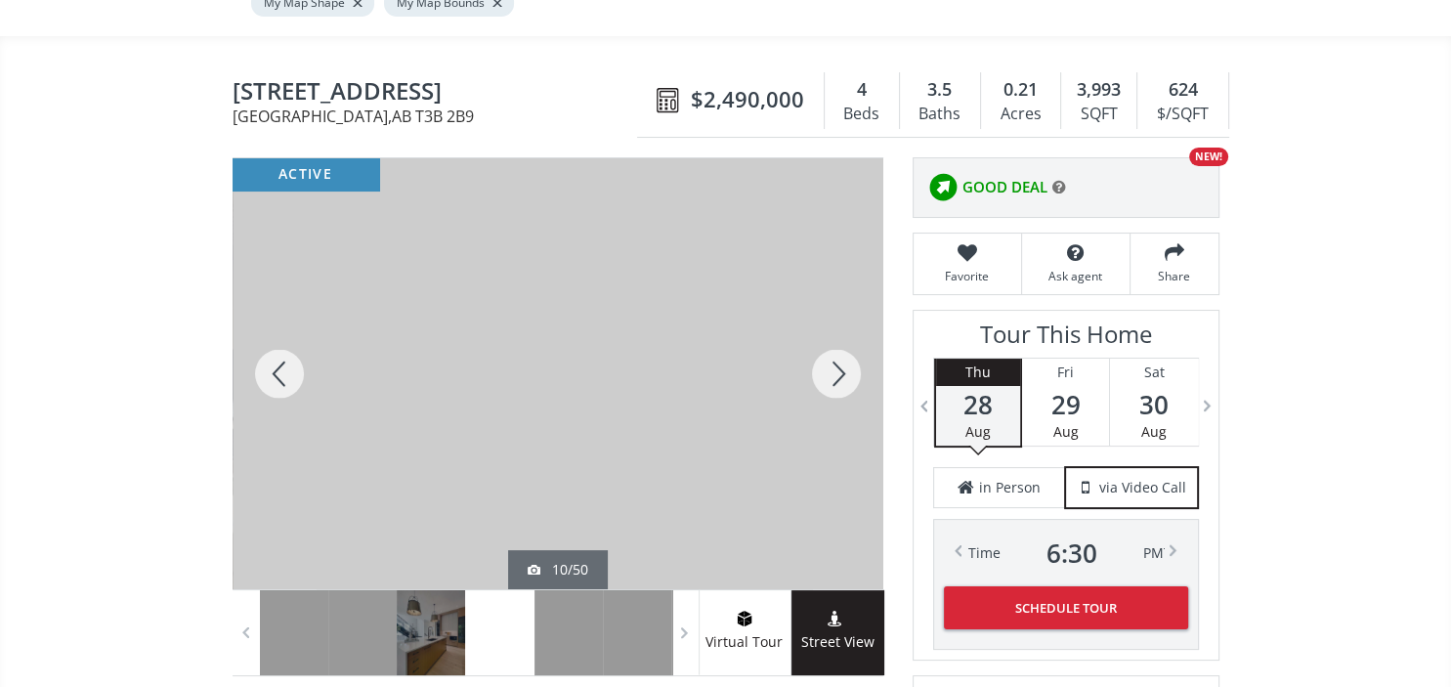
click at [851, 342] on div at bounding box center [836, 373] width 94 height 431
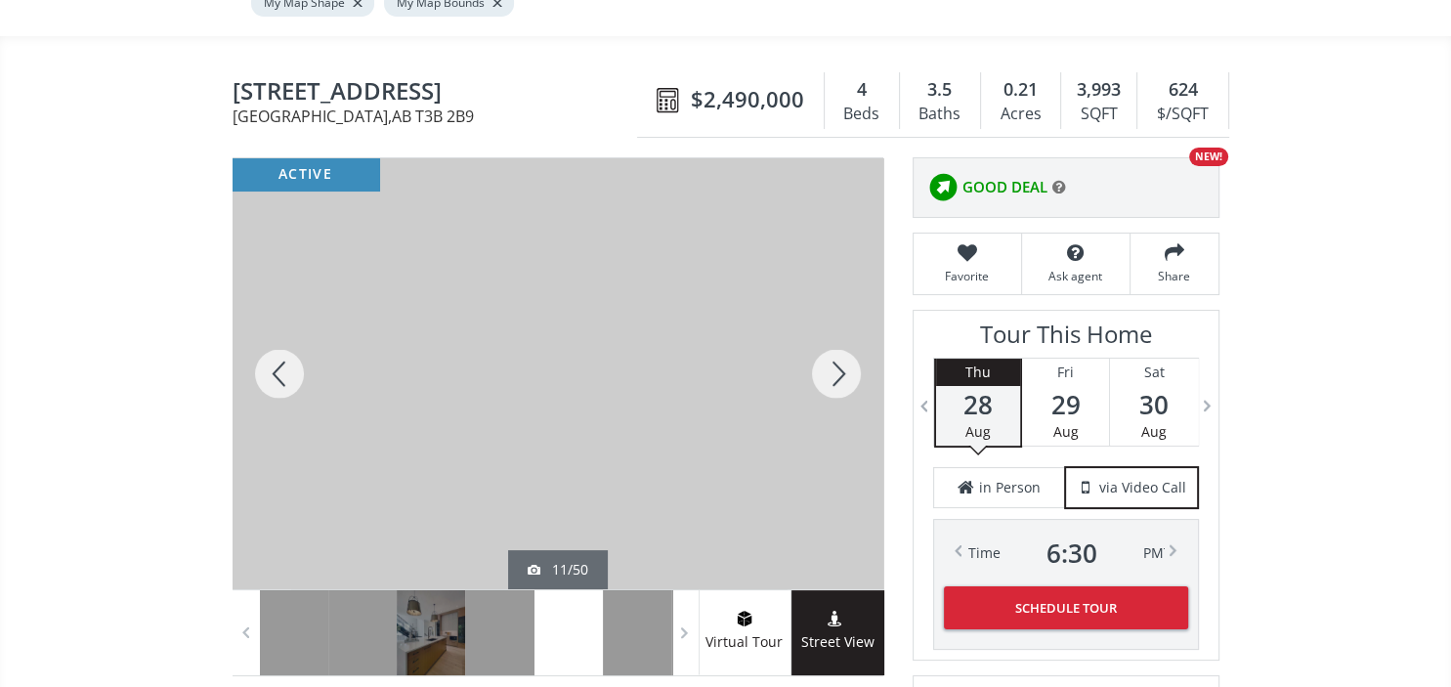
click at [851, 342] on div at bounding box center [836, 373] width 94 height 431
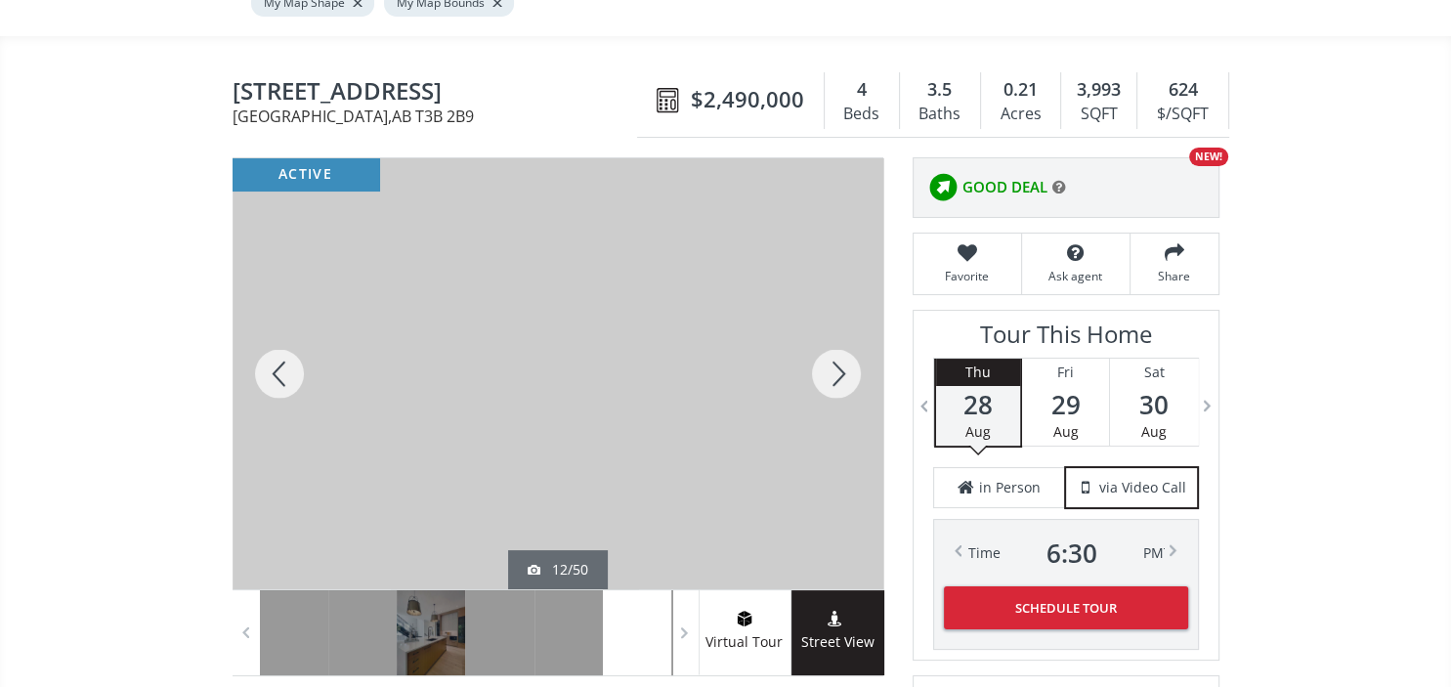
click at [851, 342] on div at bounding box center [836, 373] width 94 height 431
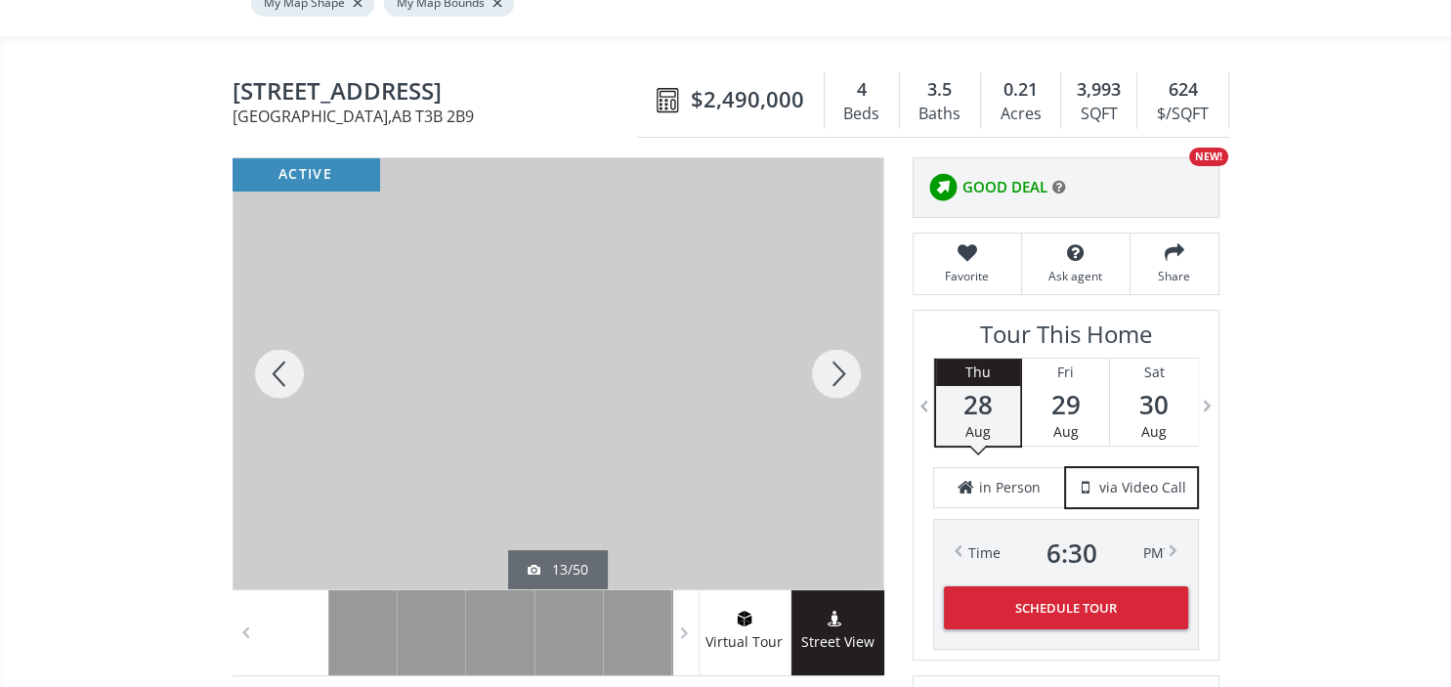
click at [851, 342] on div at bounding box center [836, 373] width 94 height 431
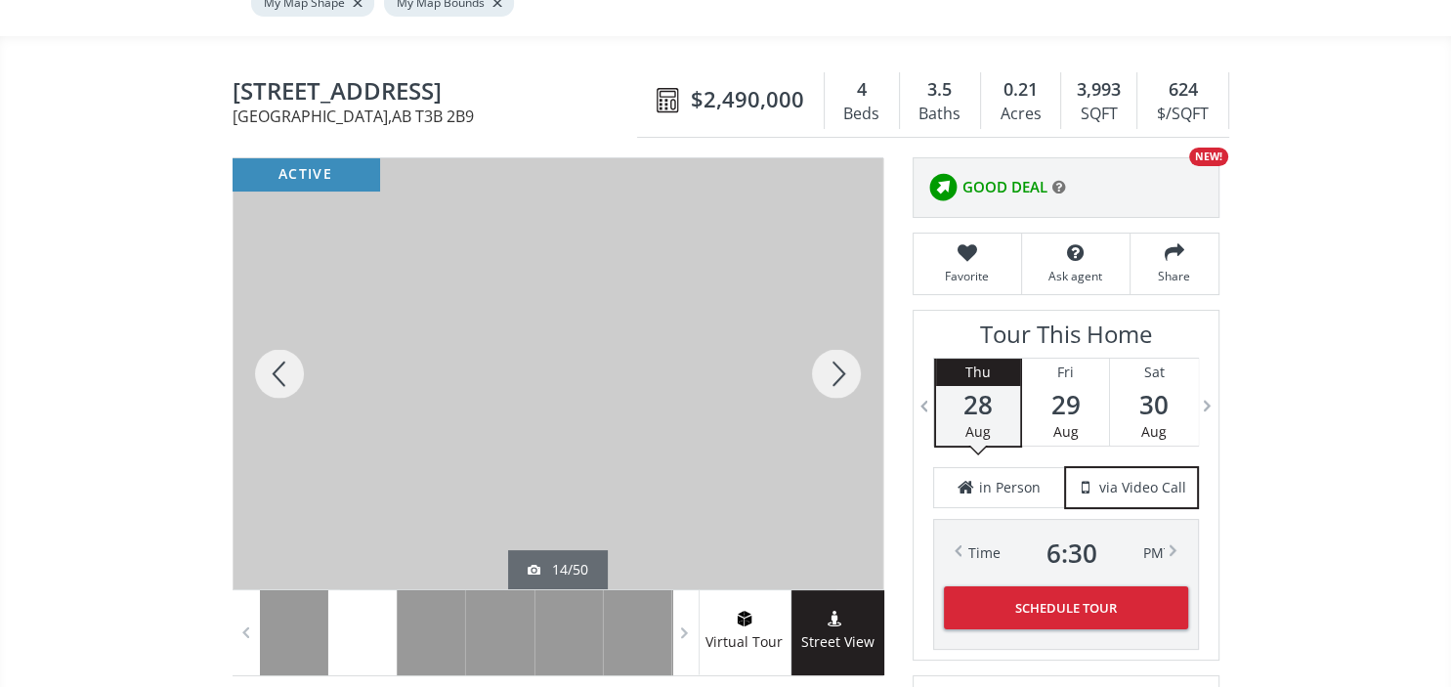
click at [842, 337] on div at bounding box center [836, 373] width 94 height 431
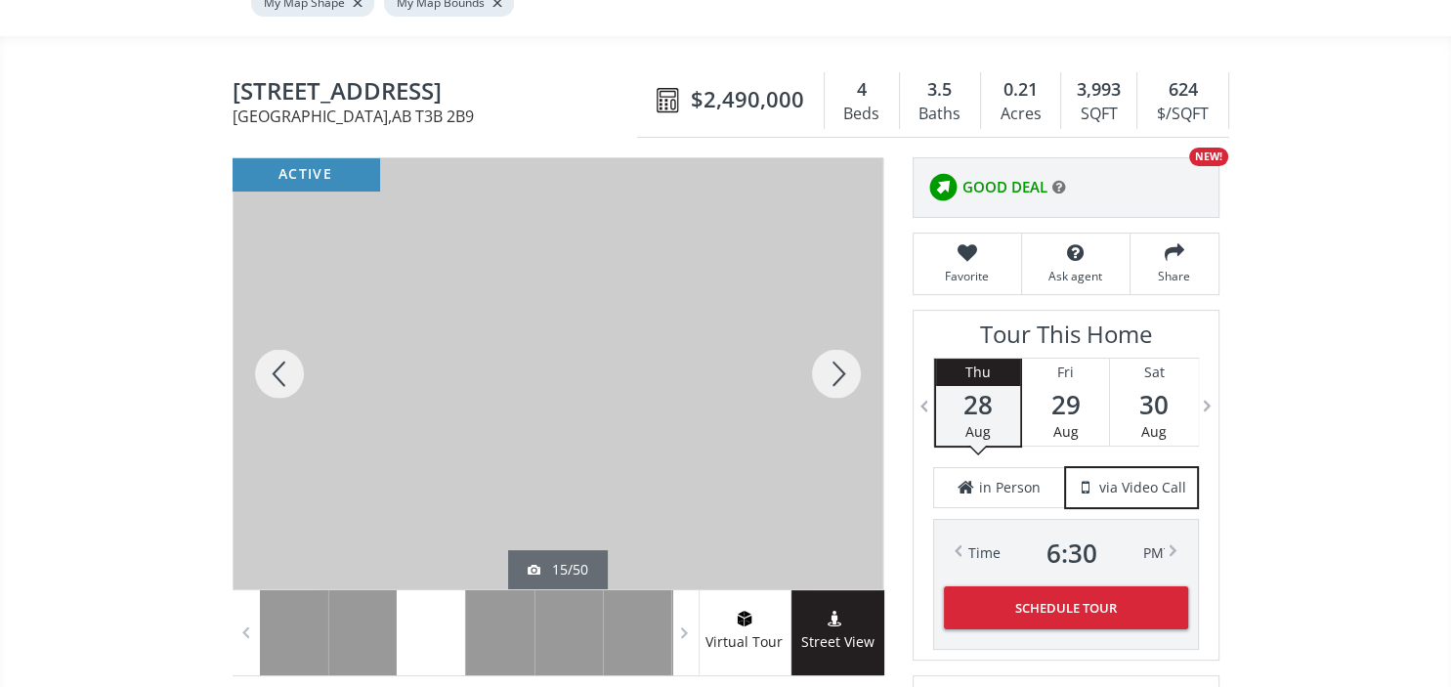
click at [843, 326] on div at bounding box center [836, 373] width 94 height 431
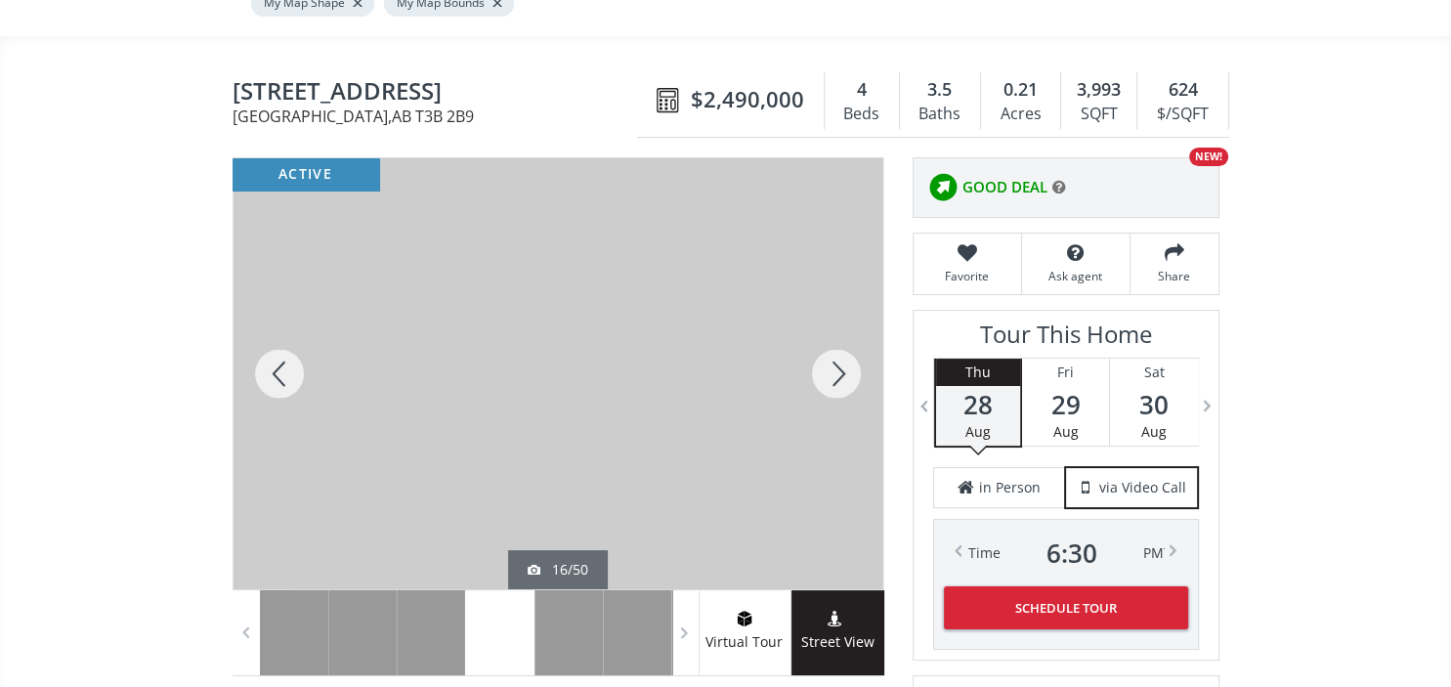
click at [843, 326] on div at bounding box center [836, 373] width 94 height 431
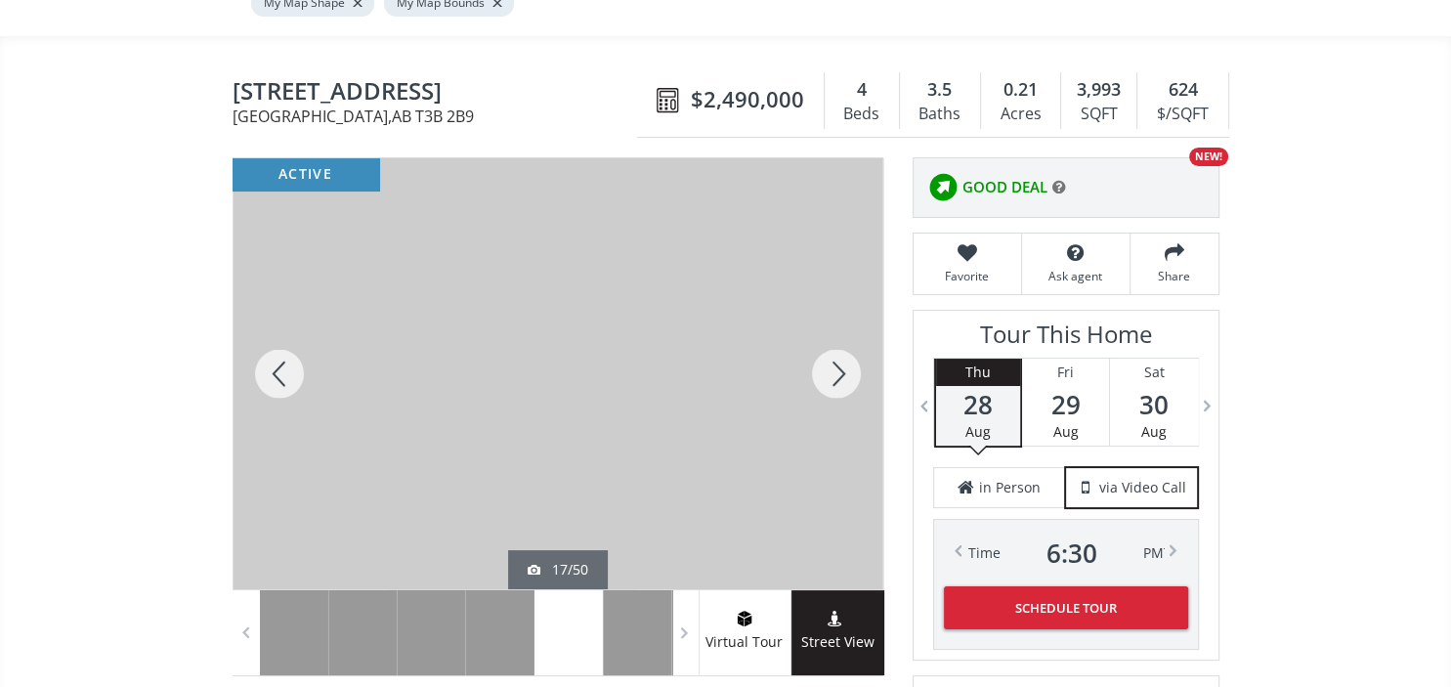
click at [843, 326] on div at bounding box center [836, 373] width 94 height 431
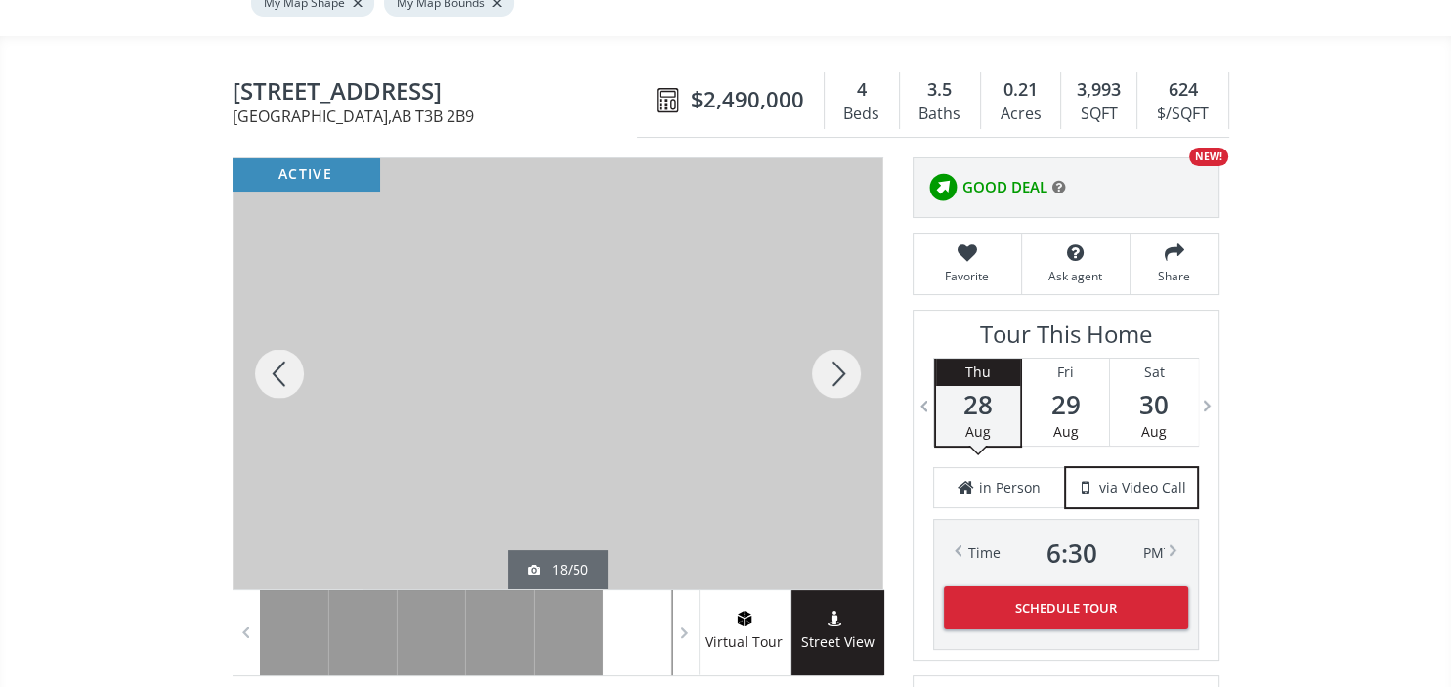
click at [843, 326] on div at bounding box center [836, 373] width 94 height 431
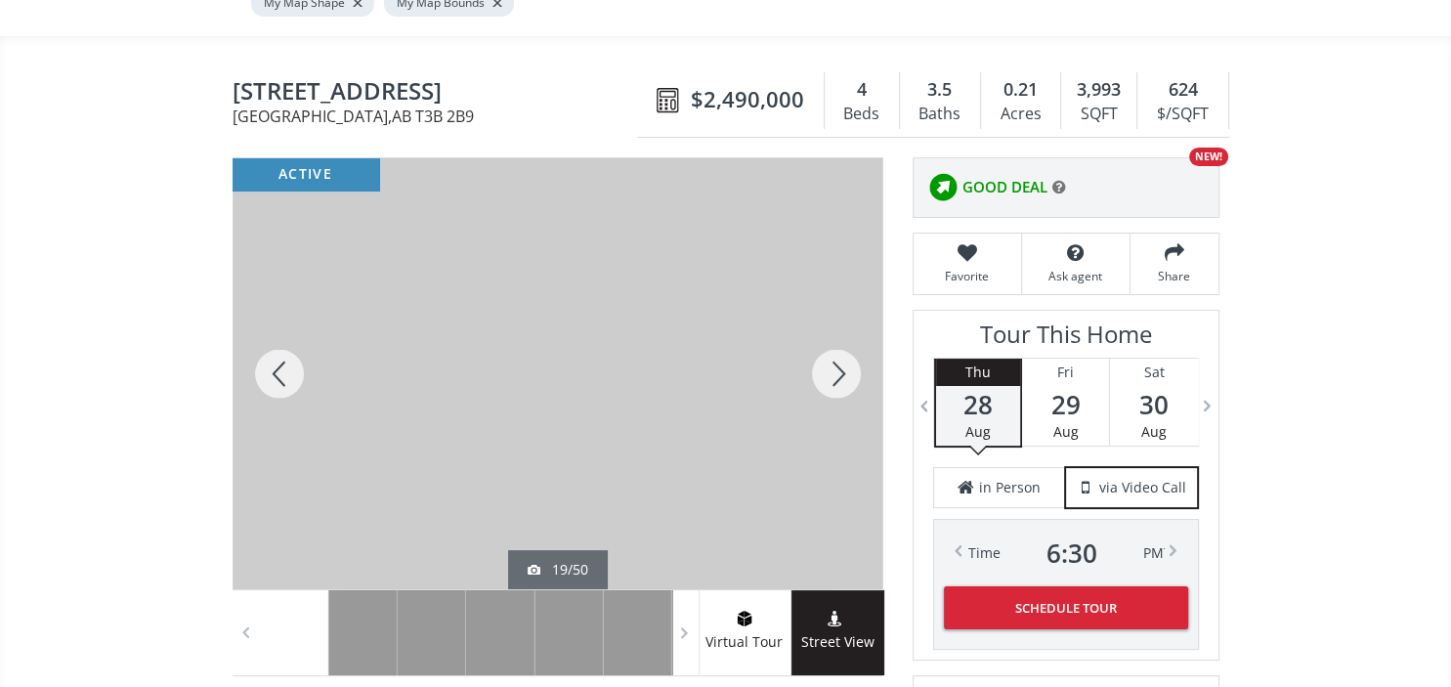
click at [843, 326] on div at bounding box center [836, 373] width 94 height 431
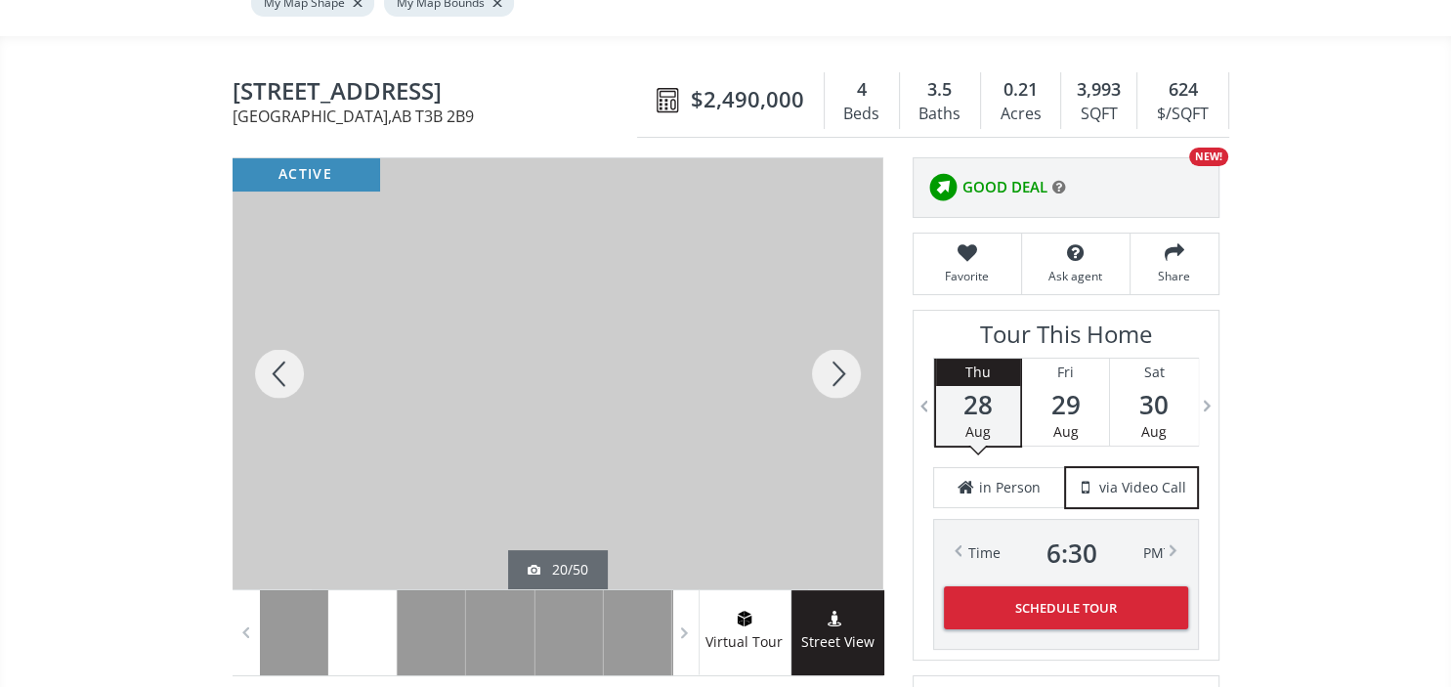
click at [843, 326] on div at bounding box center [836, 373] width 94 height 431
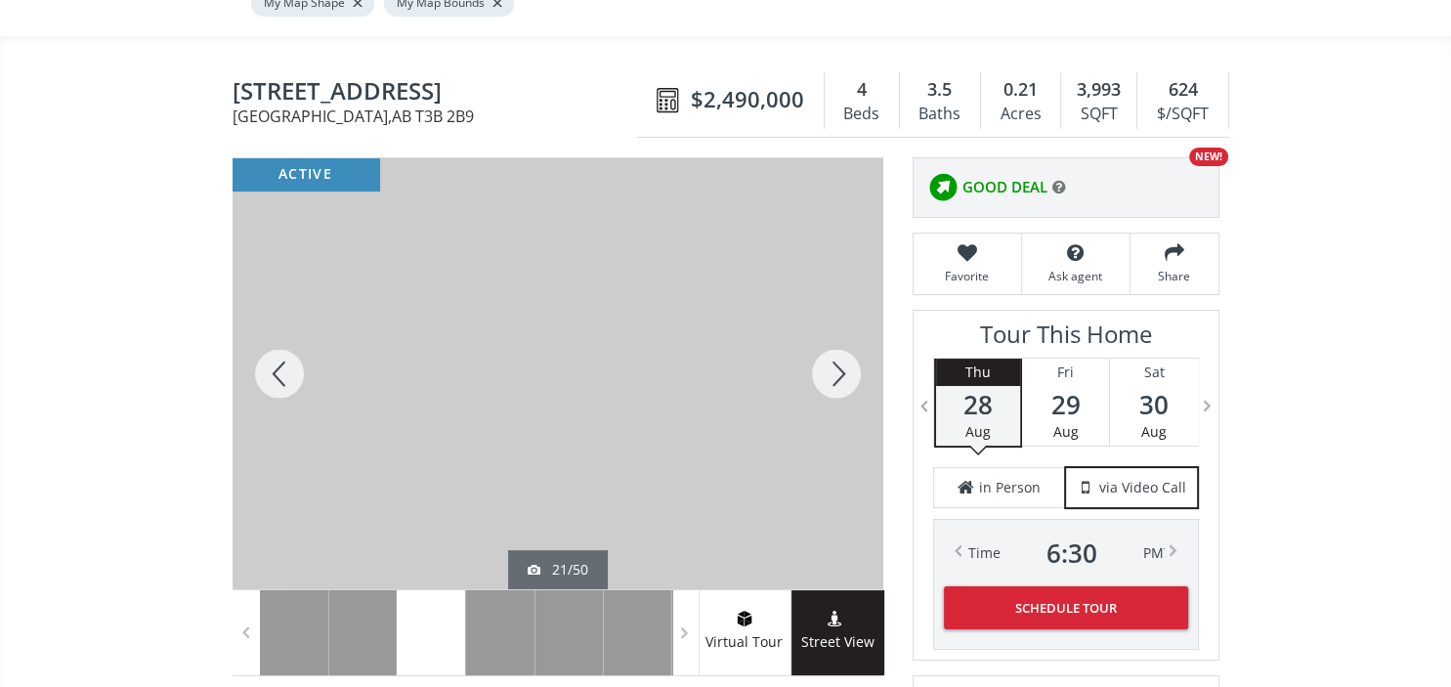
click at [843, 326] on div at bounding box center [836, 373] width 94 height 431
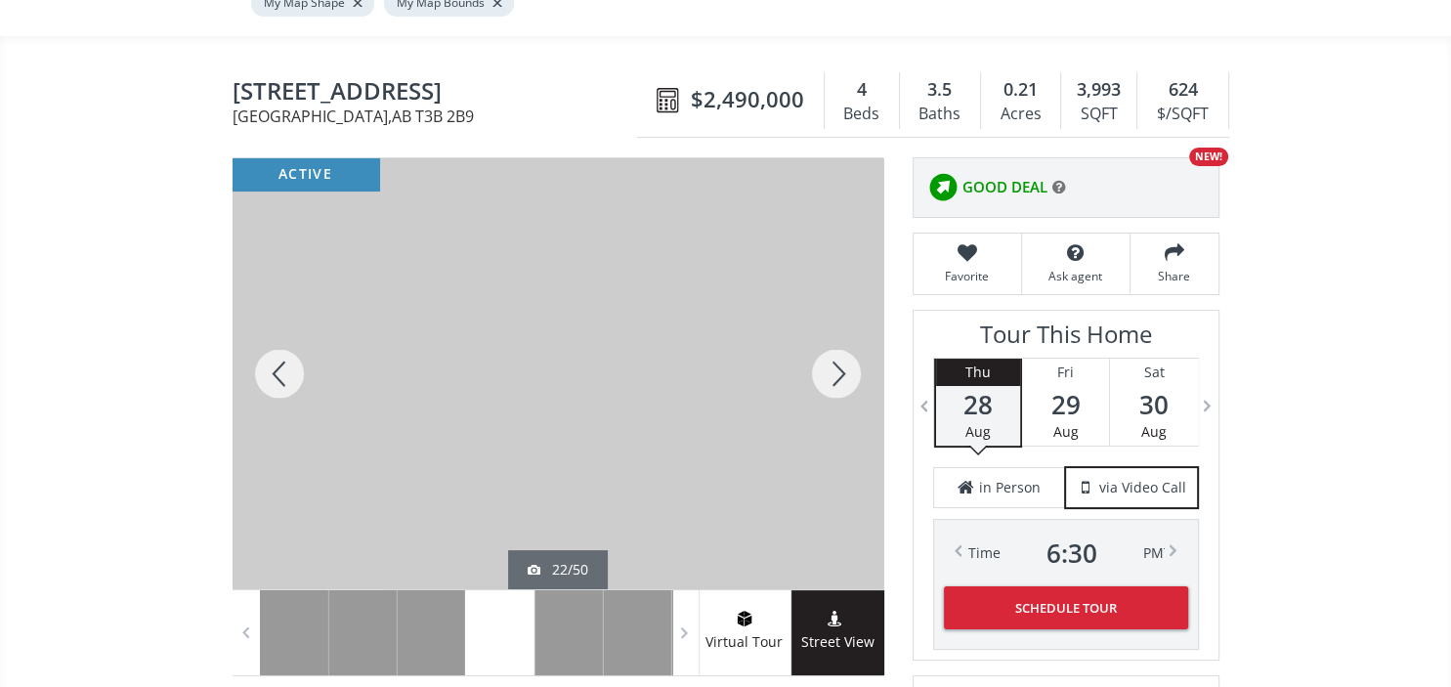
click at [843, 326] on div at bounding box center [836, 373] width 94 height 431
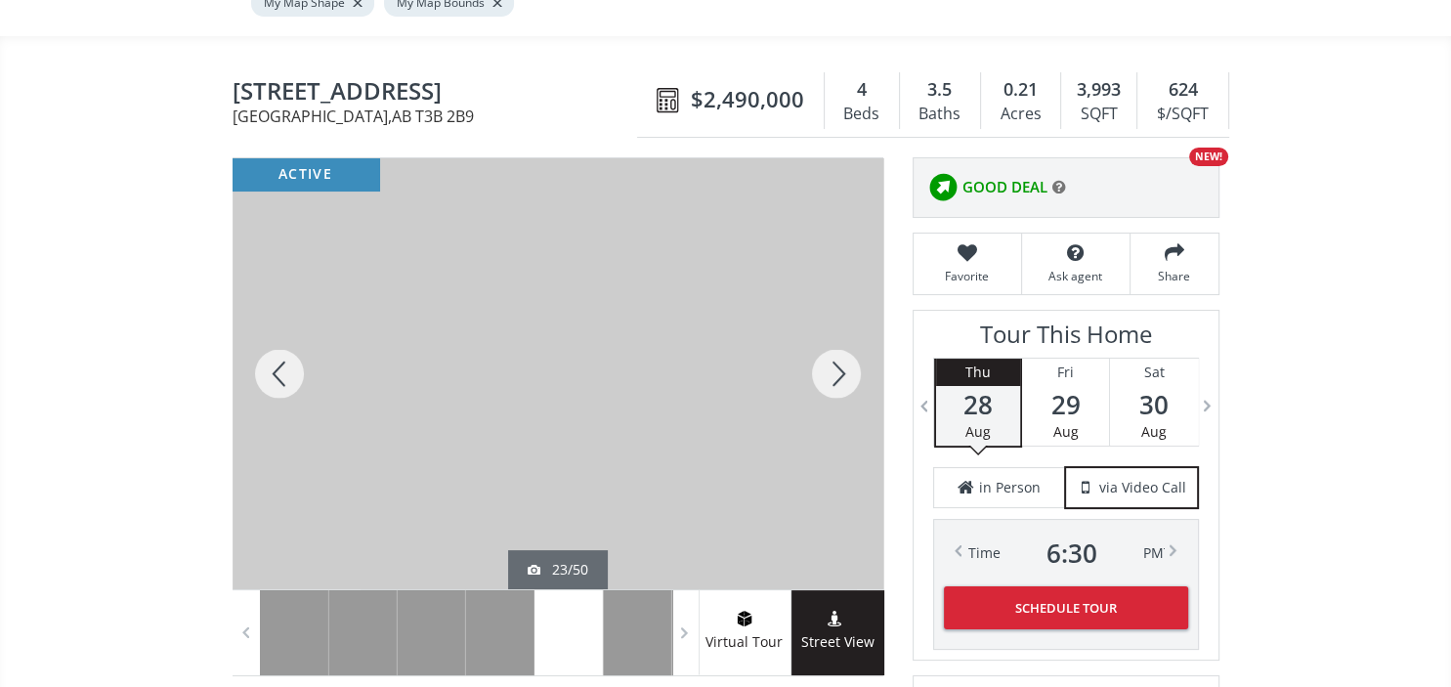
click at [843, 326] on div at bounding box center [836, 373] width 94 height 431
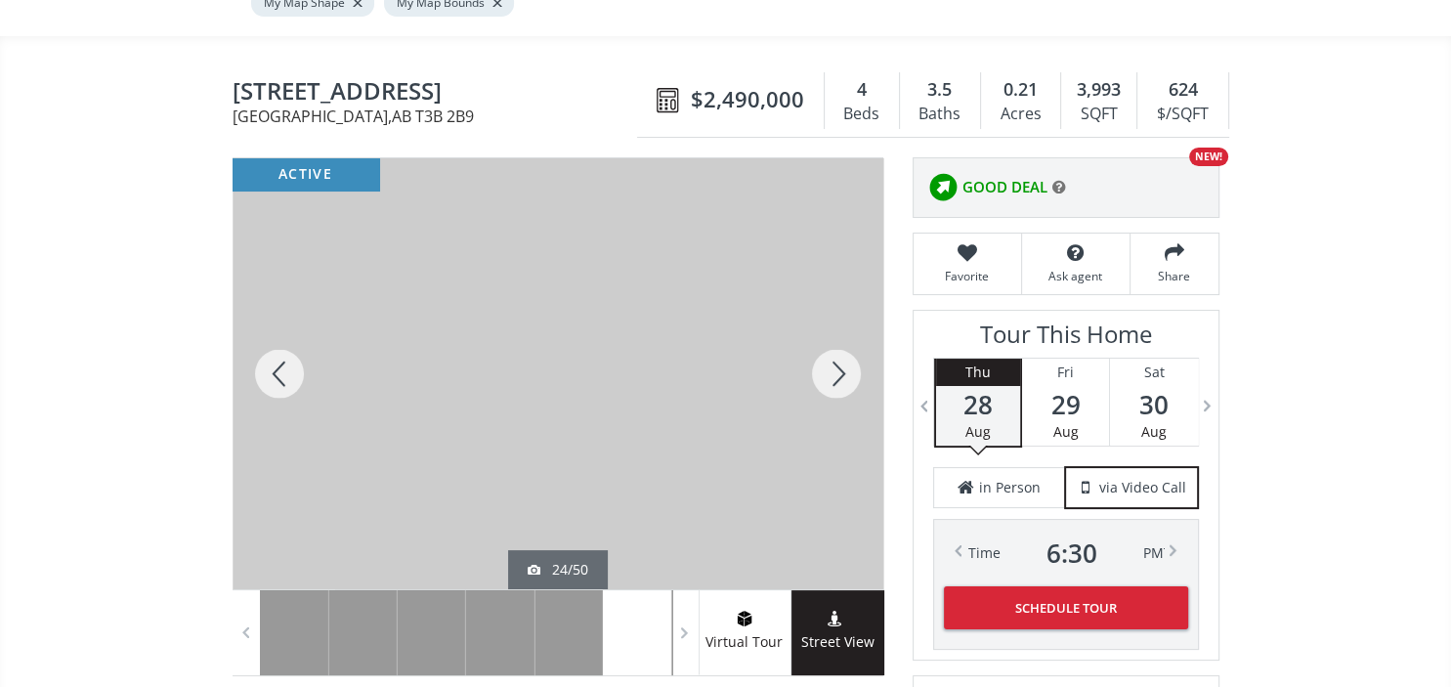
click at [843, 326] on div at bounding box center [836, 373] width 94 height 431
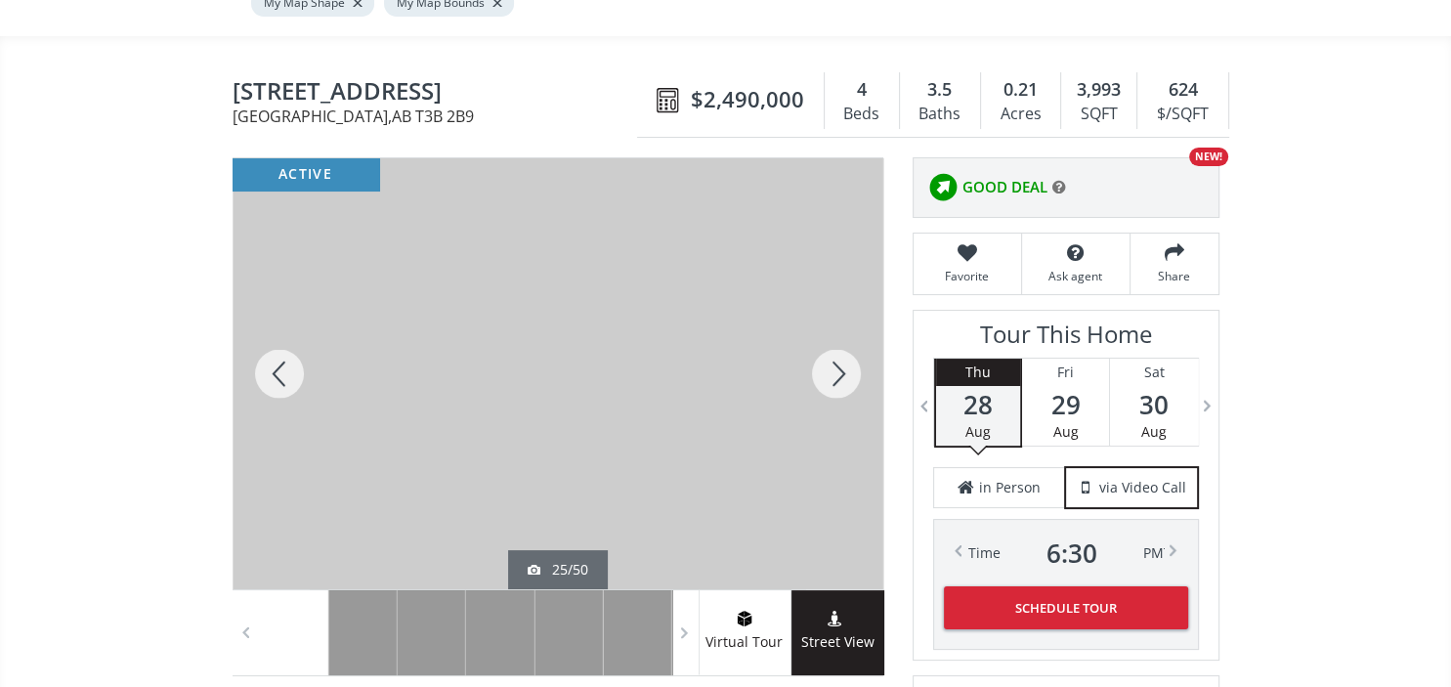
click at [843, 326] on div at bounding box center [836, 373] width 94 height 431
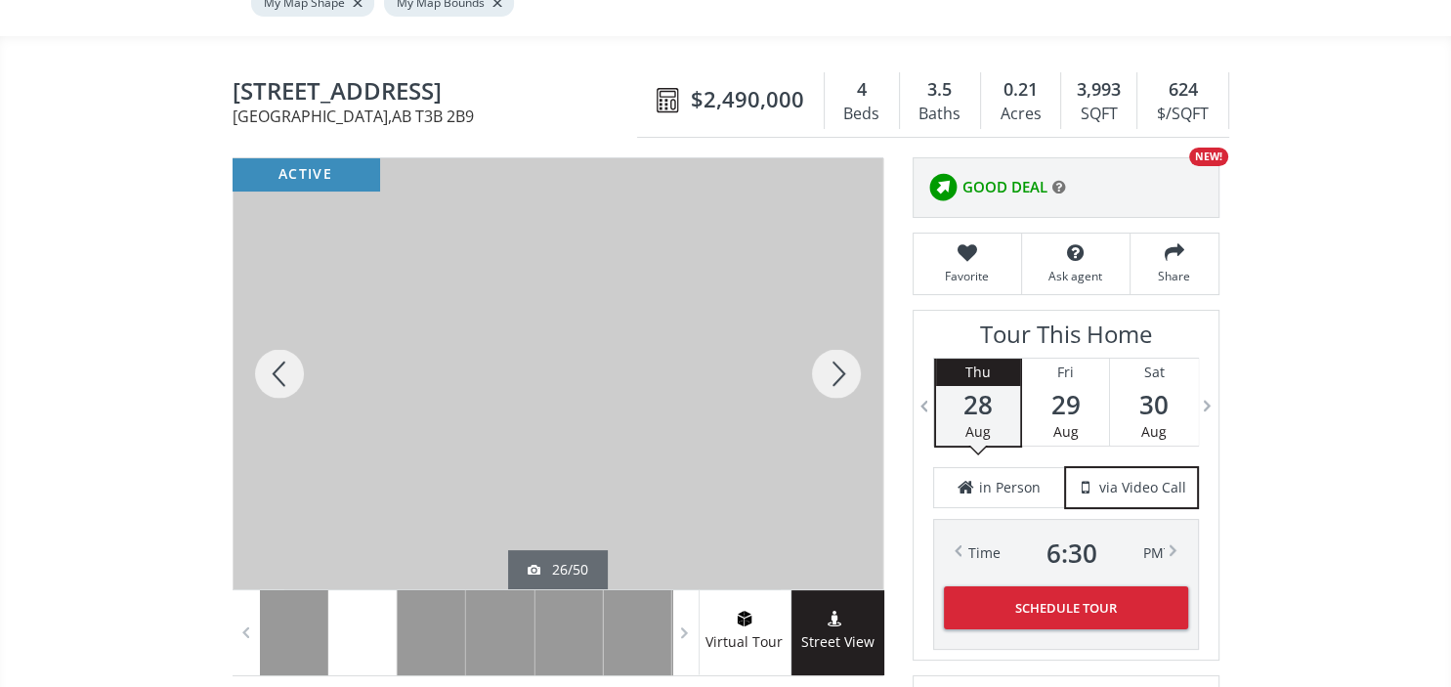
click at [843, 326] on div at bounding box center [836, 373] width 94 height 431
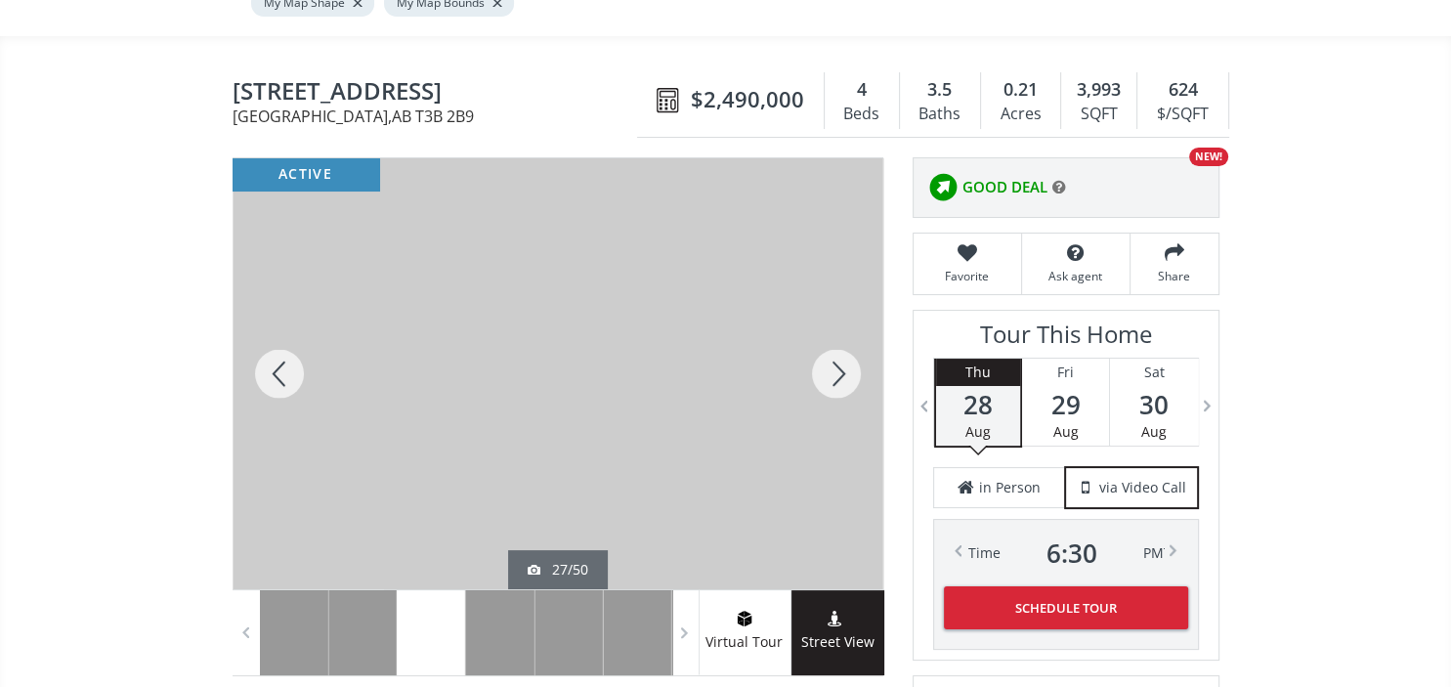
click at [843, 326] on div at bounding box center [836, 373] width 94 height 431
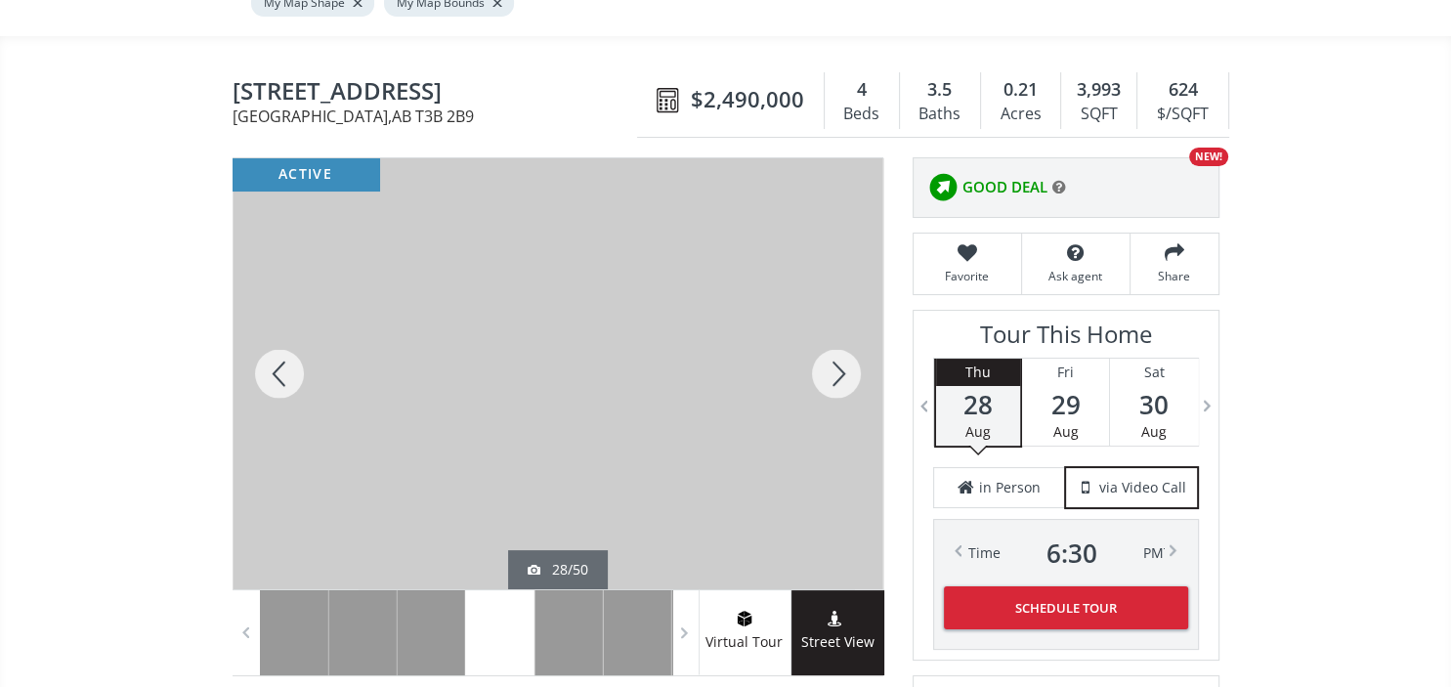
click at [843, 326] on div at bounding box center [836, 373] width 94 height 431
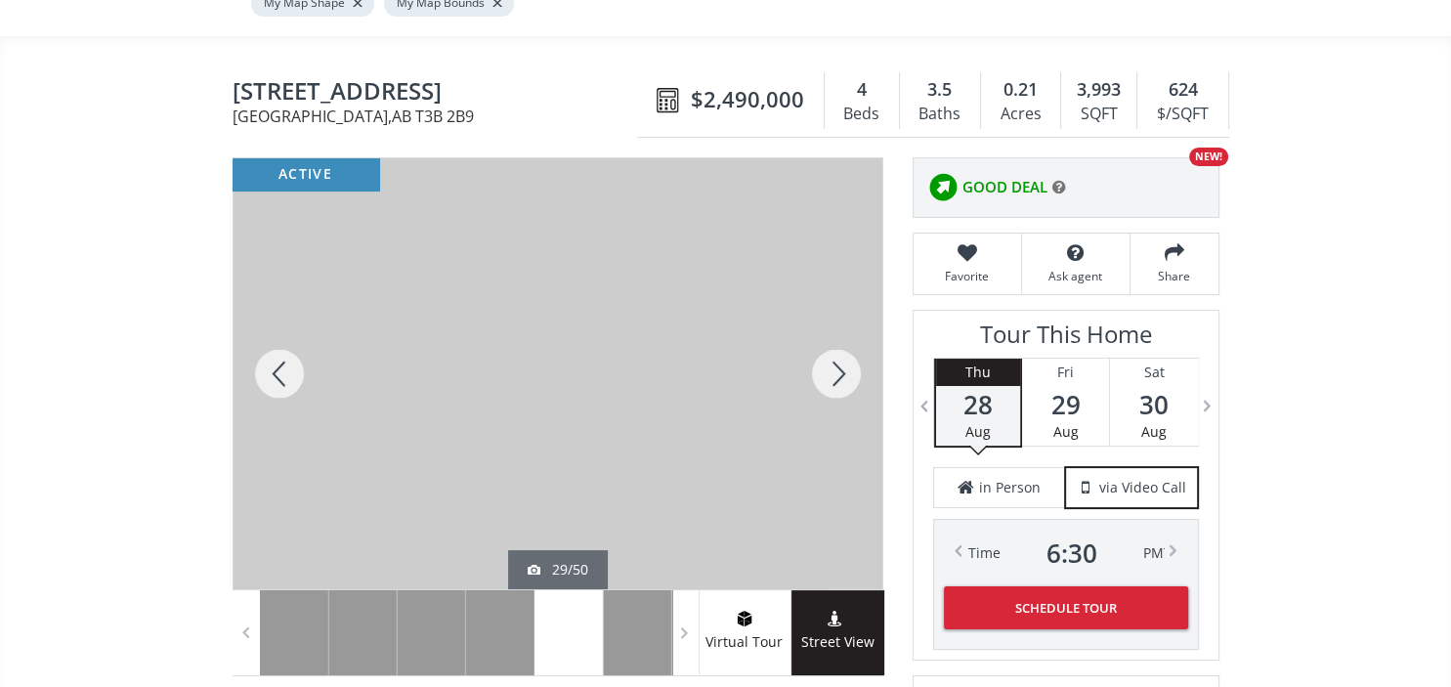
click at [843, 326] on div at bounding box center [836, 373] width 94 height 431
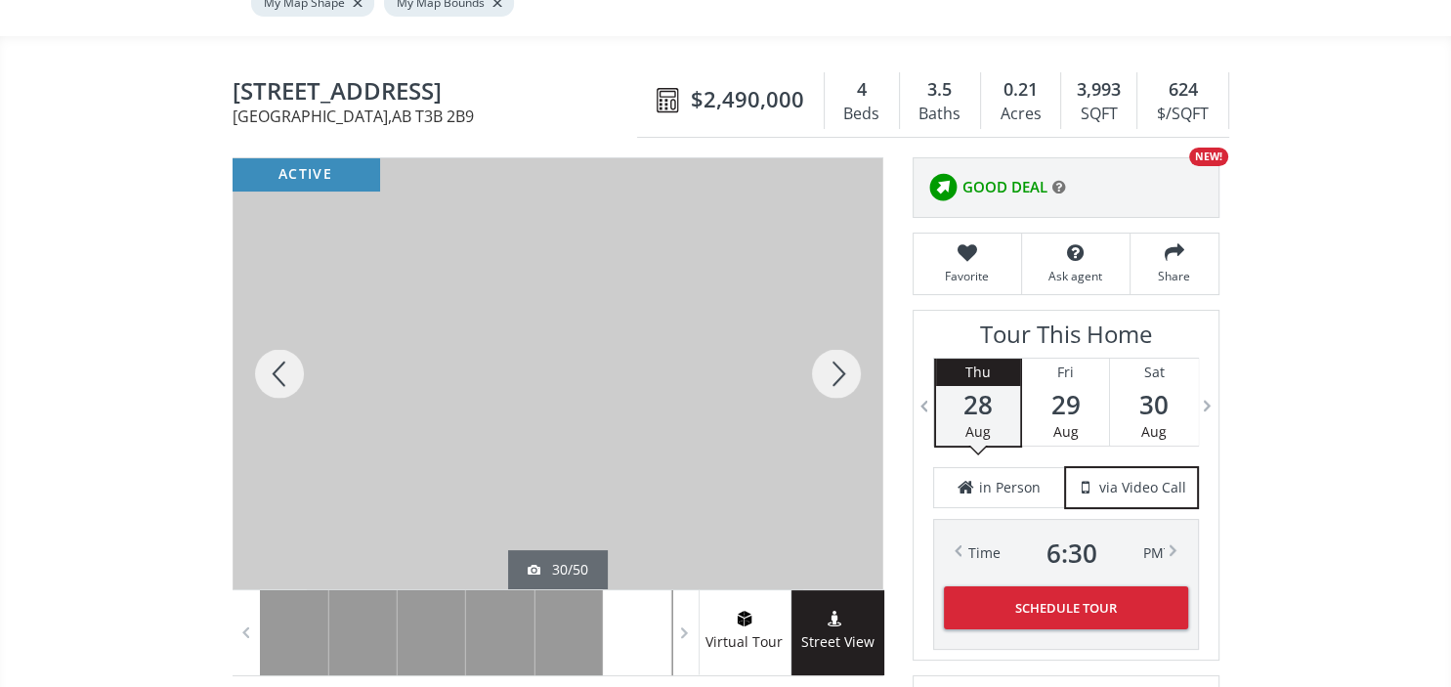
click at [843, 326] on div at bounding box center [836, 373] width 94 height 431
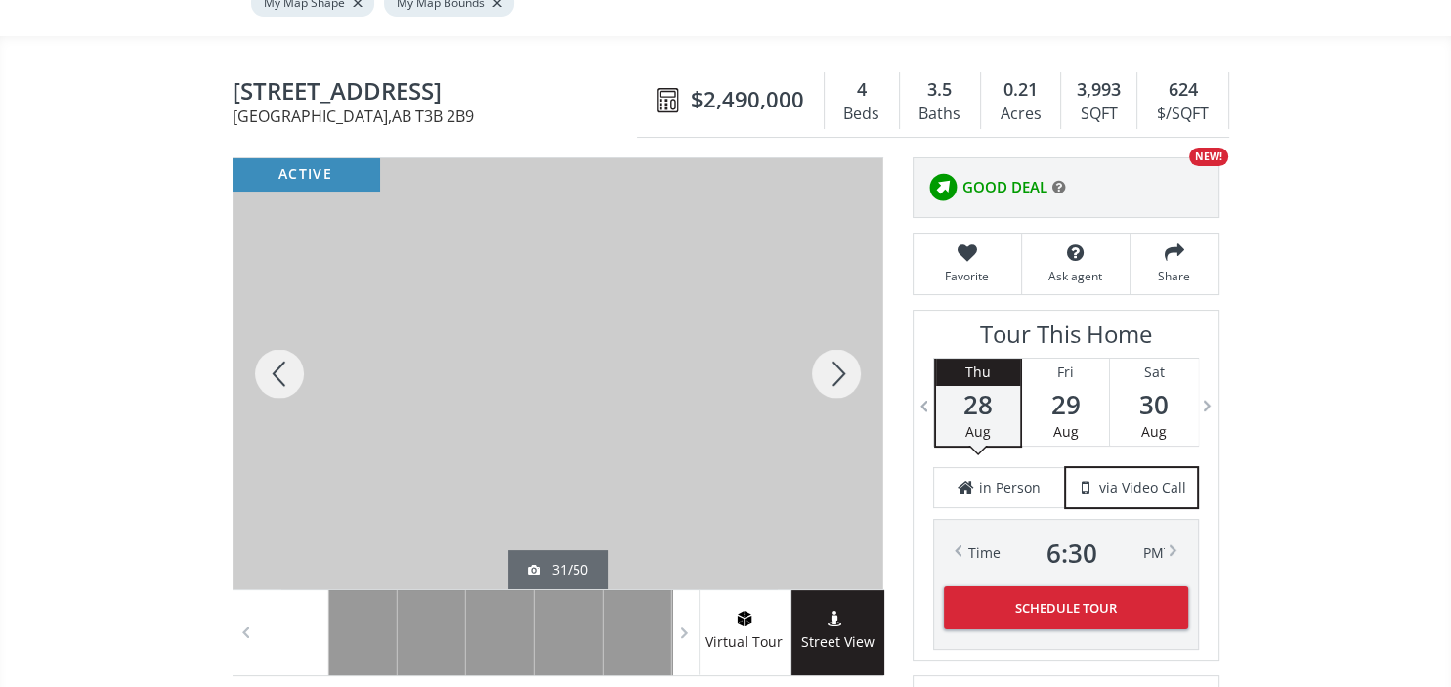
click at [843, 326] on div at bounding box center [836, 373] width 94 height 431
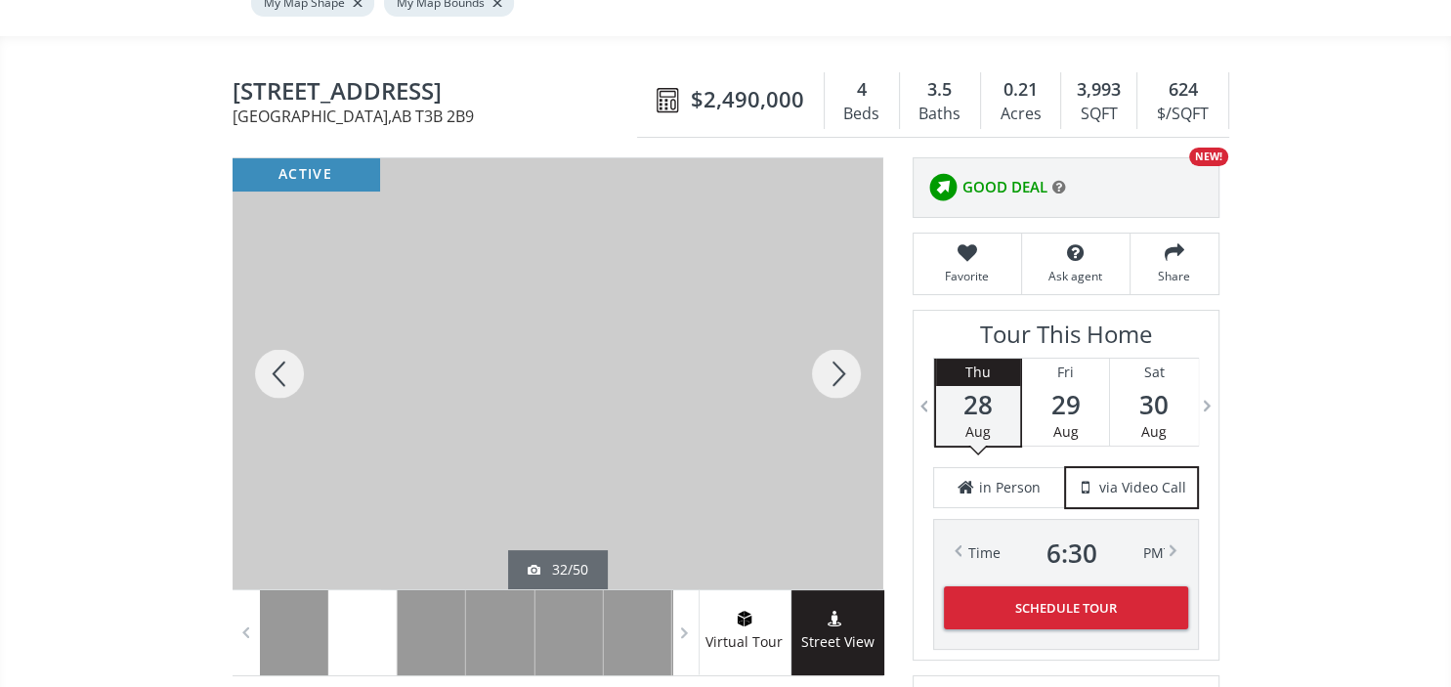
click at [843, 326] on div at bounding box center [836, 373] width 94 height 431
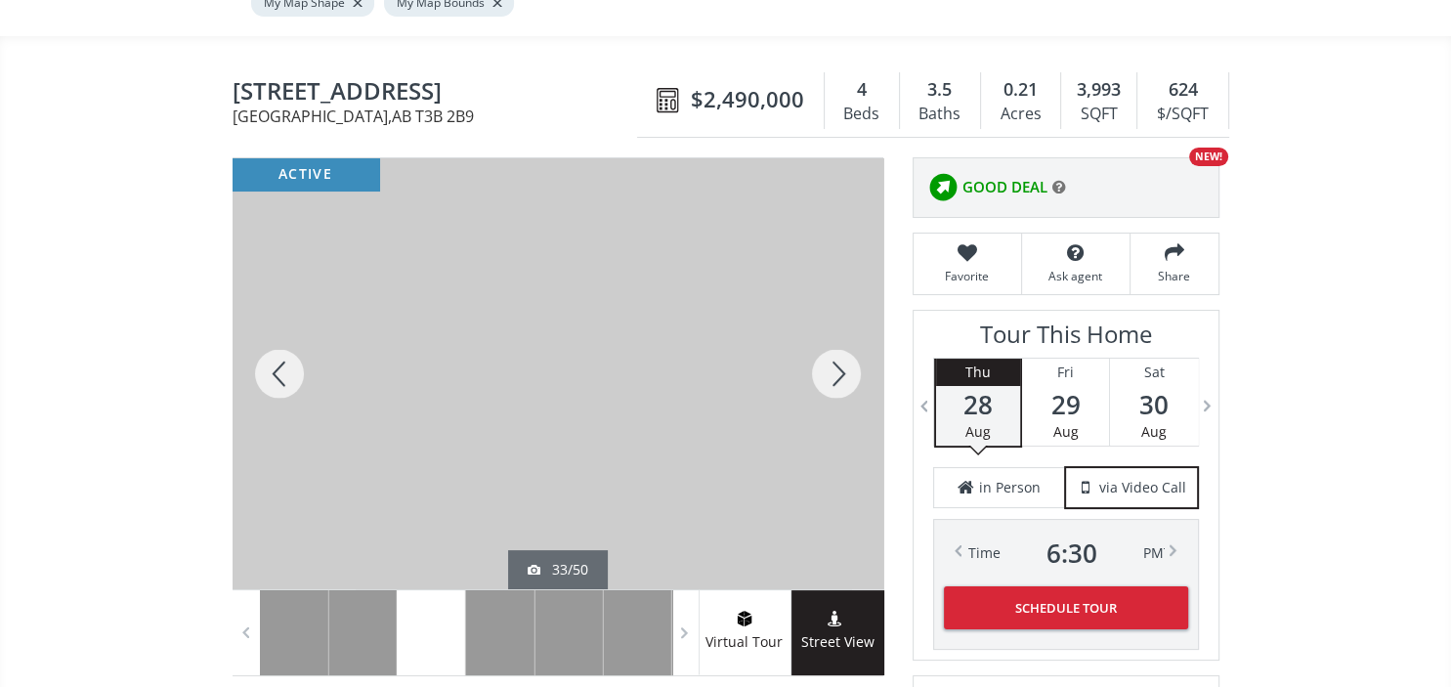
click at [843, 326] on div at bounding box center [836, 373] width 94 height 431
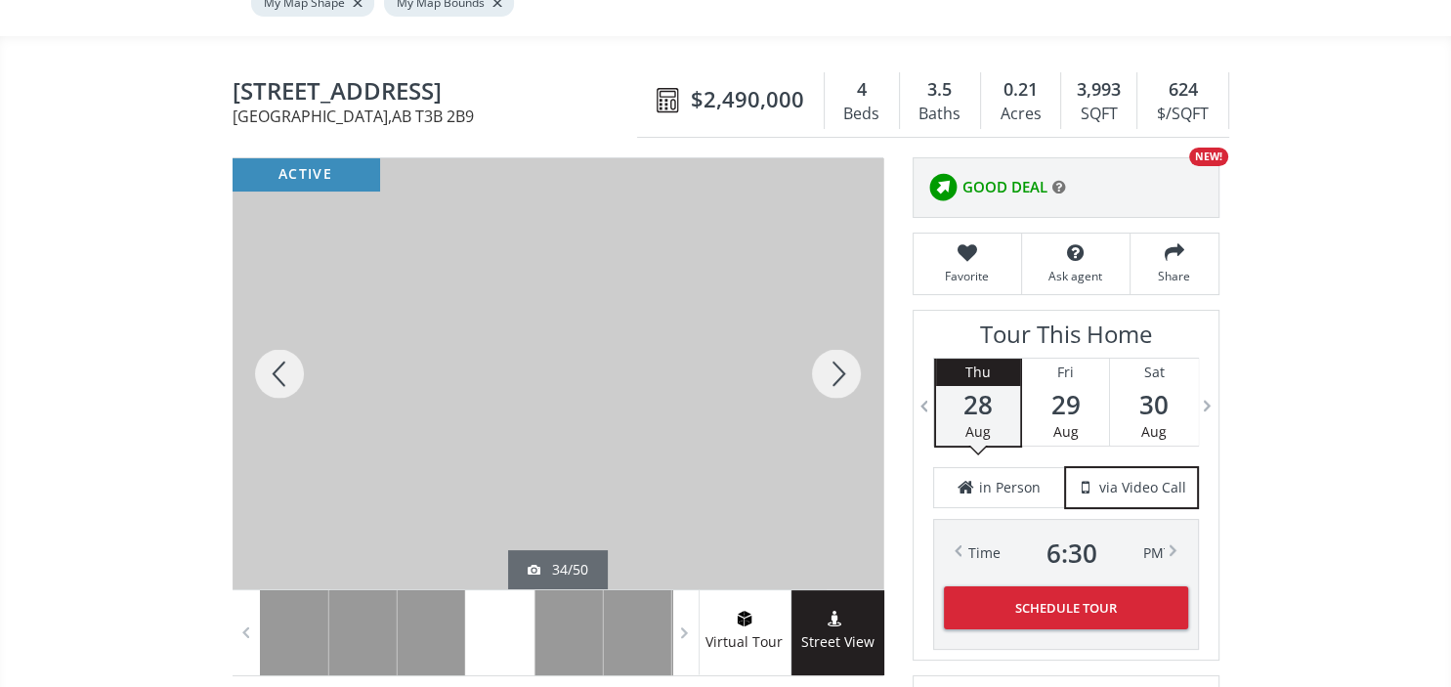
click at [843, 326] on div at bounding box center [836, 373] width 94 height 431
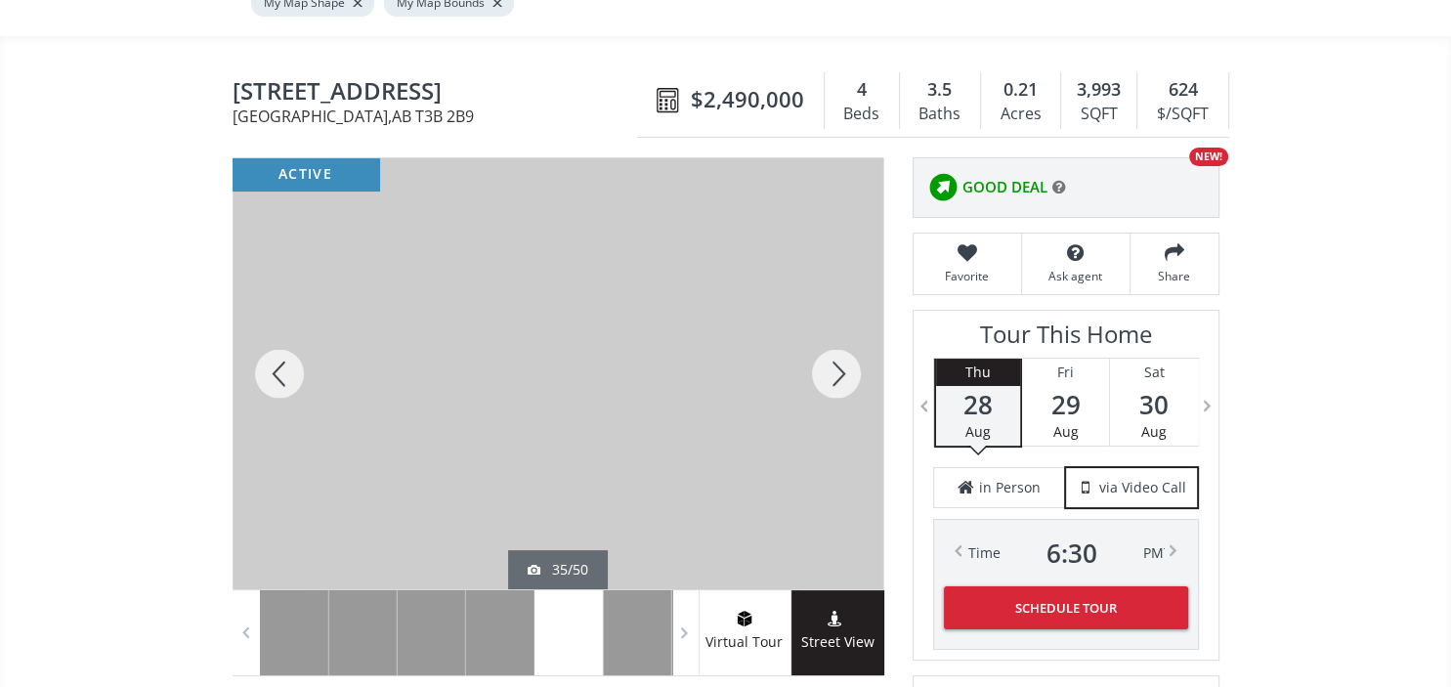
click at [843, 326] on div at bounding box center [836, 373] width 94 height 431
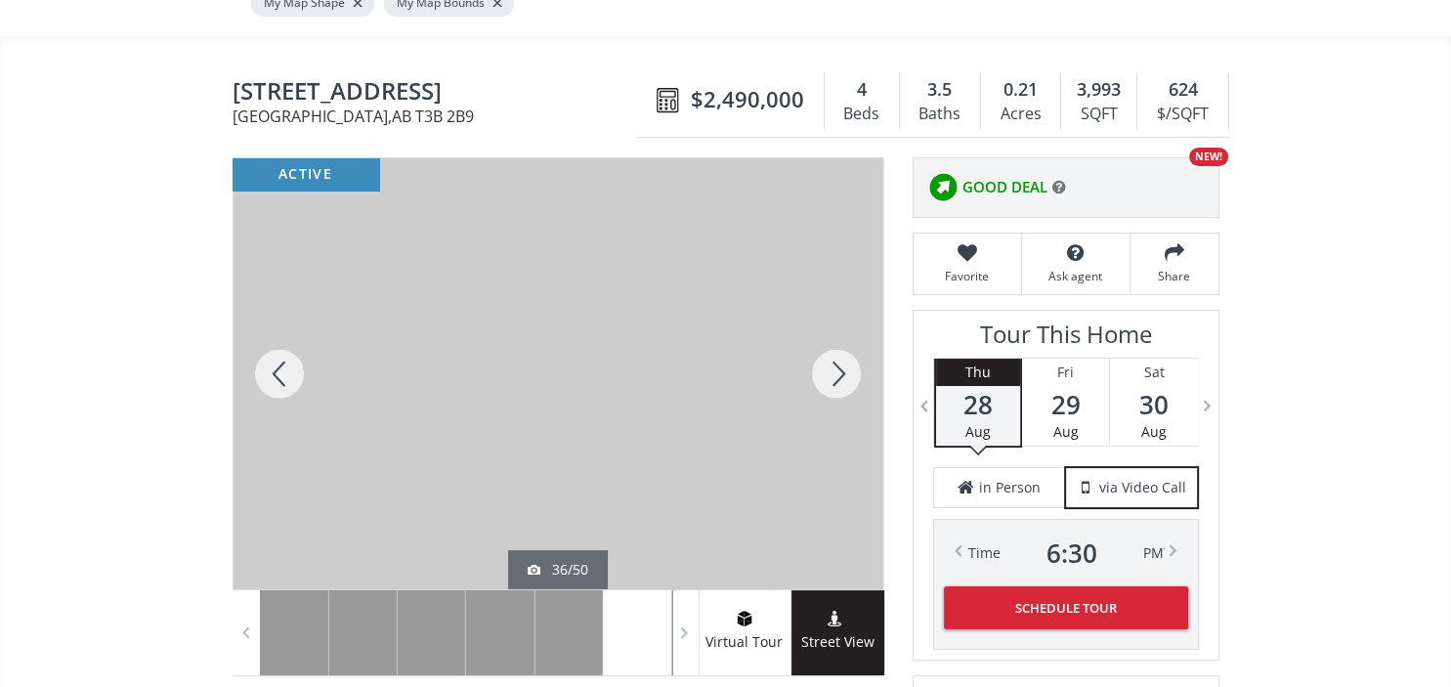
click at [843, 326] on div at bounding box center [836, 373] width 94 height 431
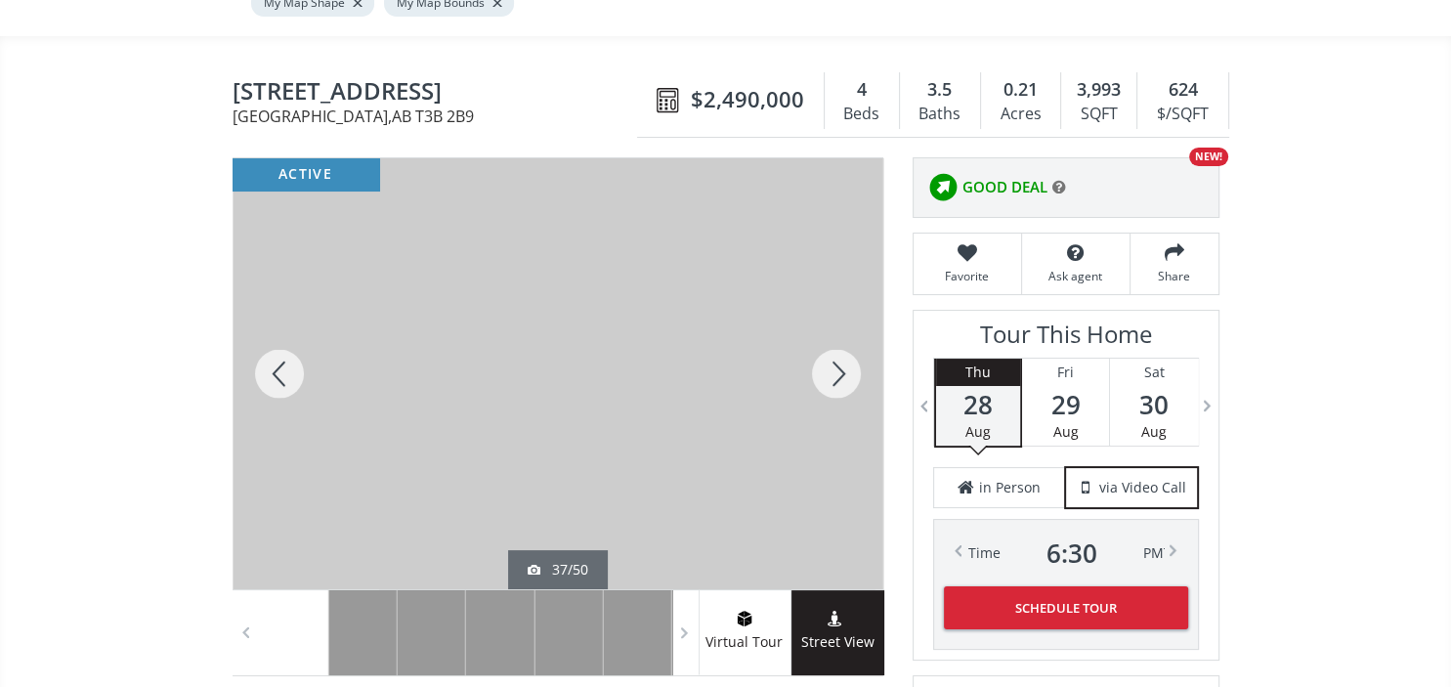
click at [843, 326] on div at bounding box center [836, 373] width 94 height 431
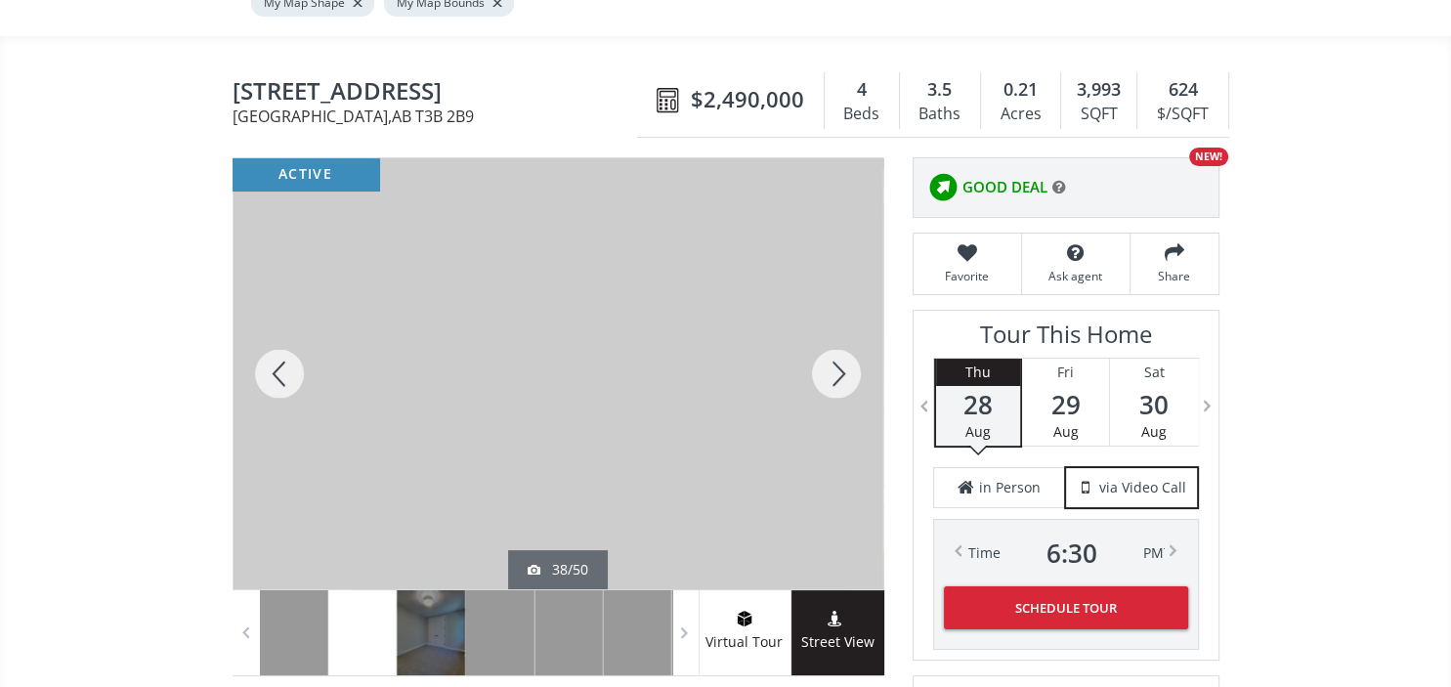
click at [843, 326] on div at bounding box center [836, 373] width 94 height 431
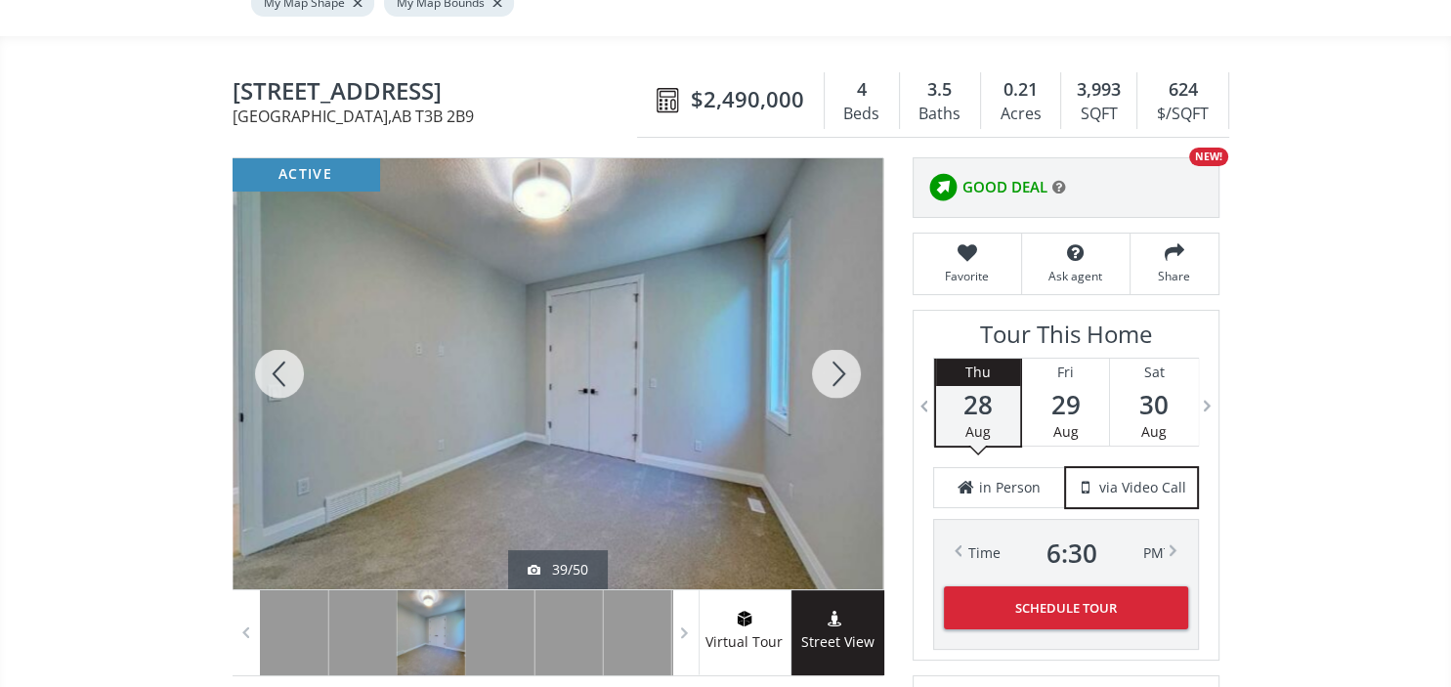
click at [843, 326] on div at bounding box center [836, 373] width 94 height 431
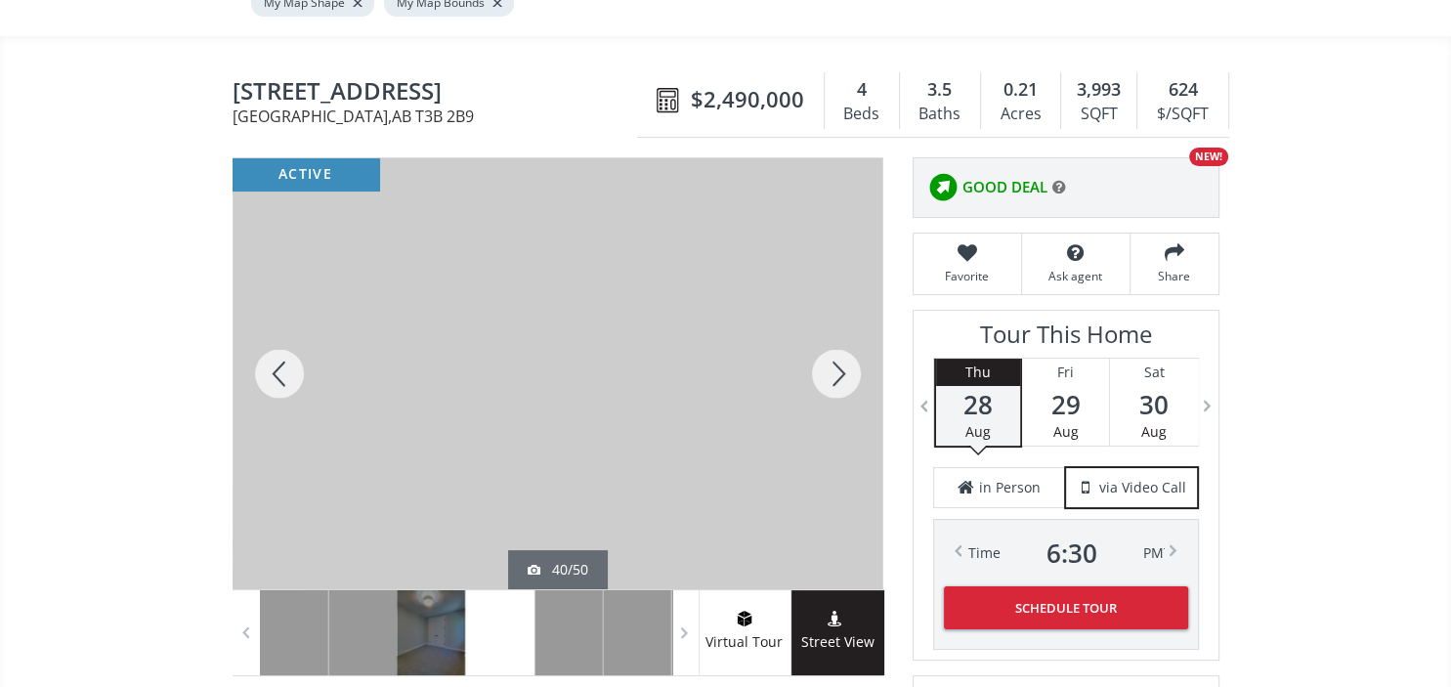
click at [843, 326] on div at bounding box center [836, 373] width 94 height 431
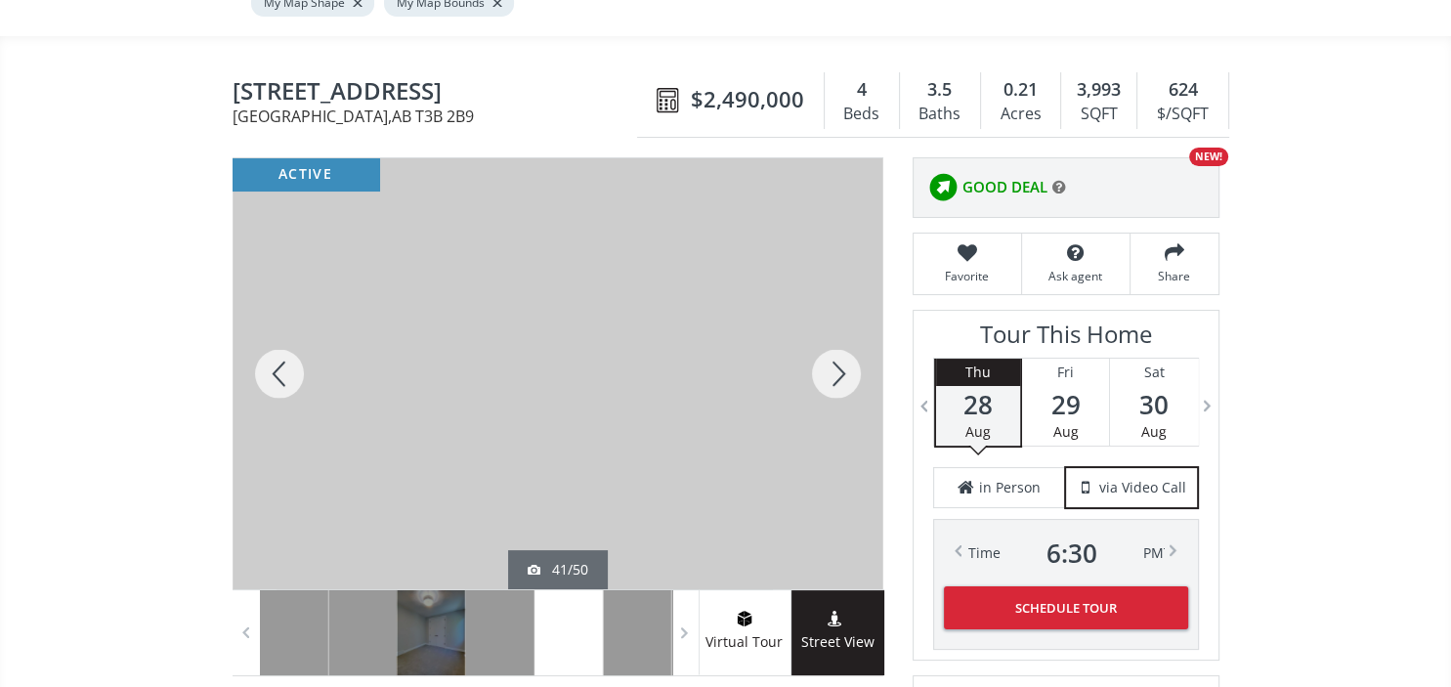
click at [843, 326] on div at bounding box center [836, 373] width 94 height 431
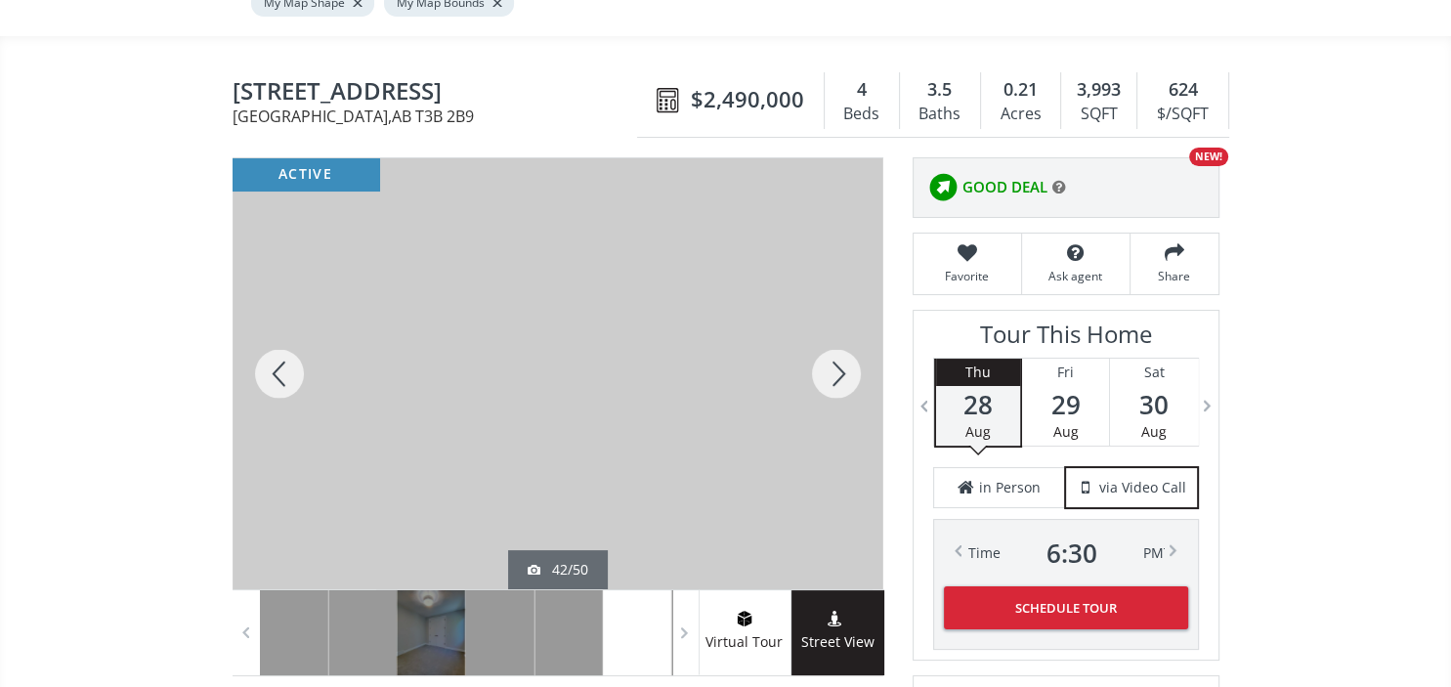
click at [843, 326] on div at bounding box center [836, 373] width 94 height 431
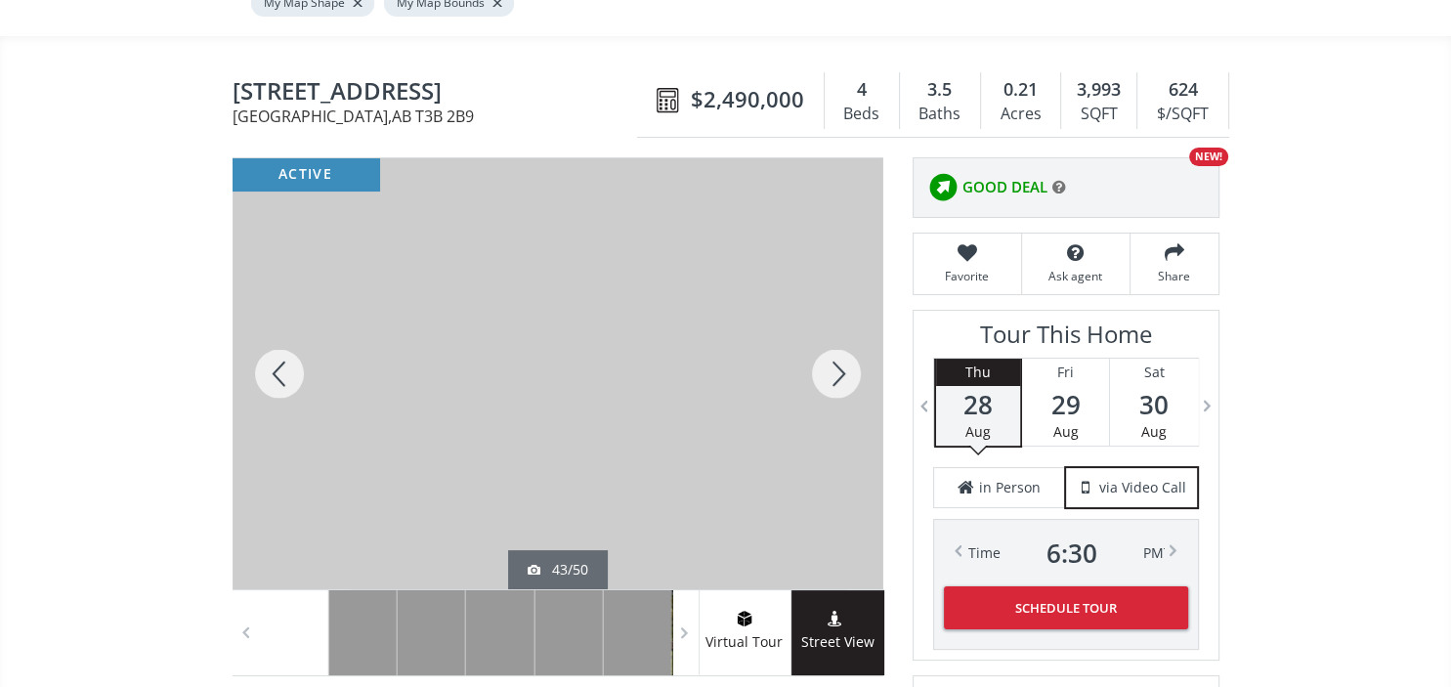
click at [843, 326] on div at bounding box center [836, 373] width 94 height 431
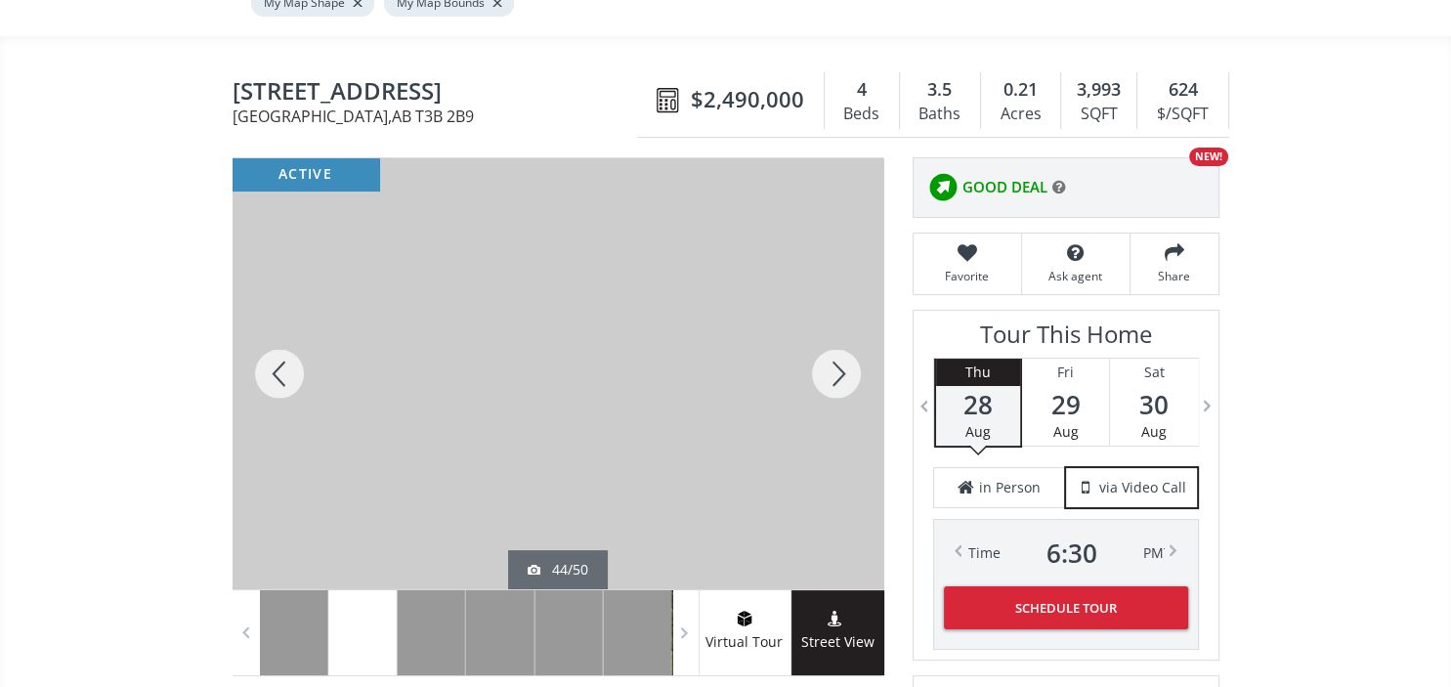
click at [843, 326] on div at bounding box center [836, 373] width 94 height 431
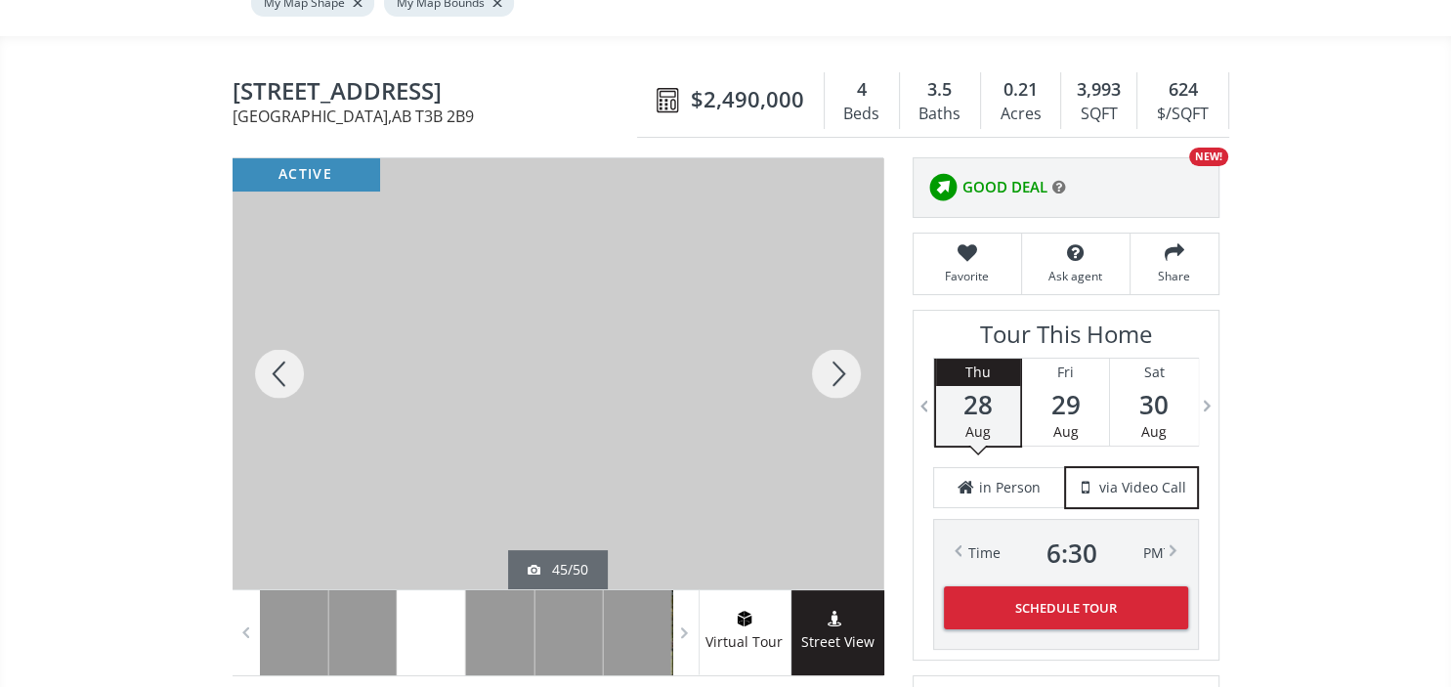
click at [843, 326] on div at bounding box center [836, 373] width 94 height 431
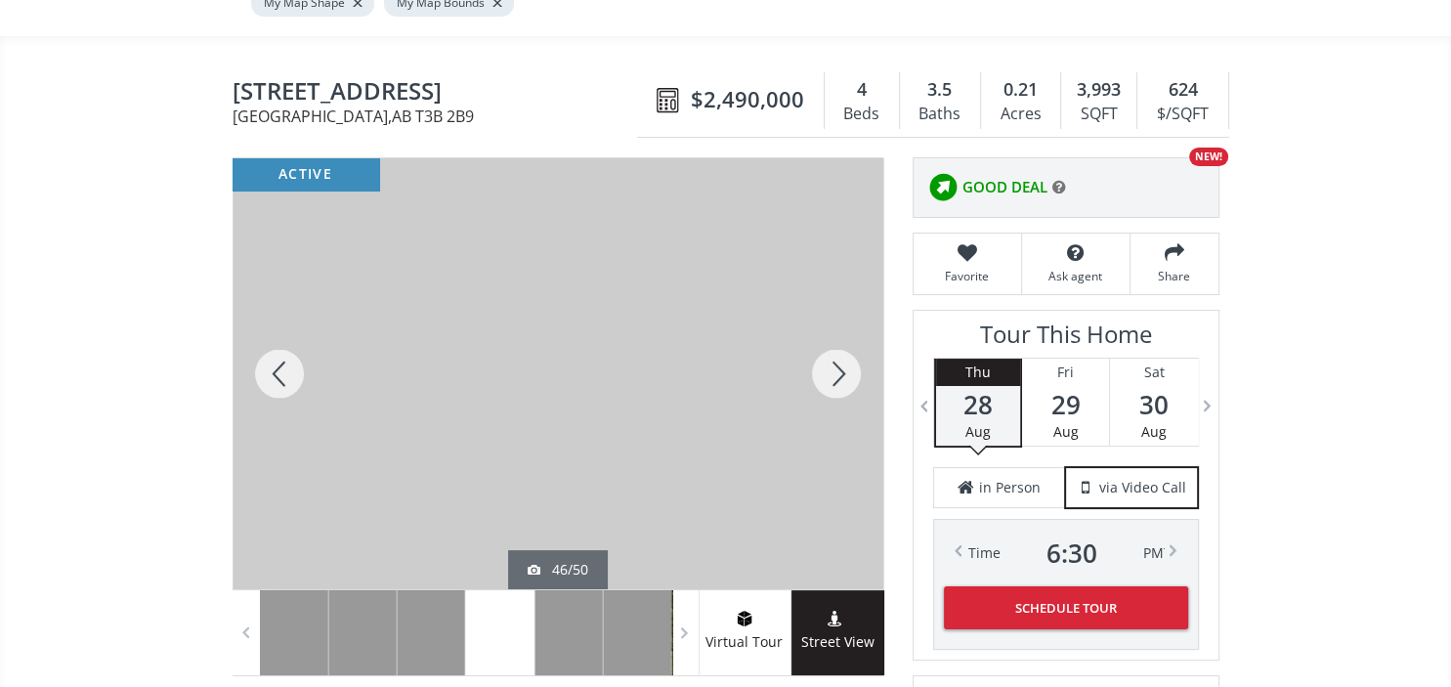
click at [283, 342] on div at bounding box center [280, 373] width 94 height 431
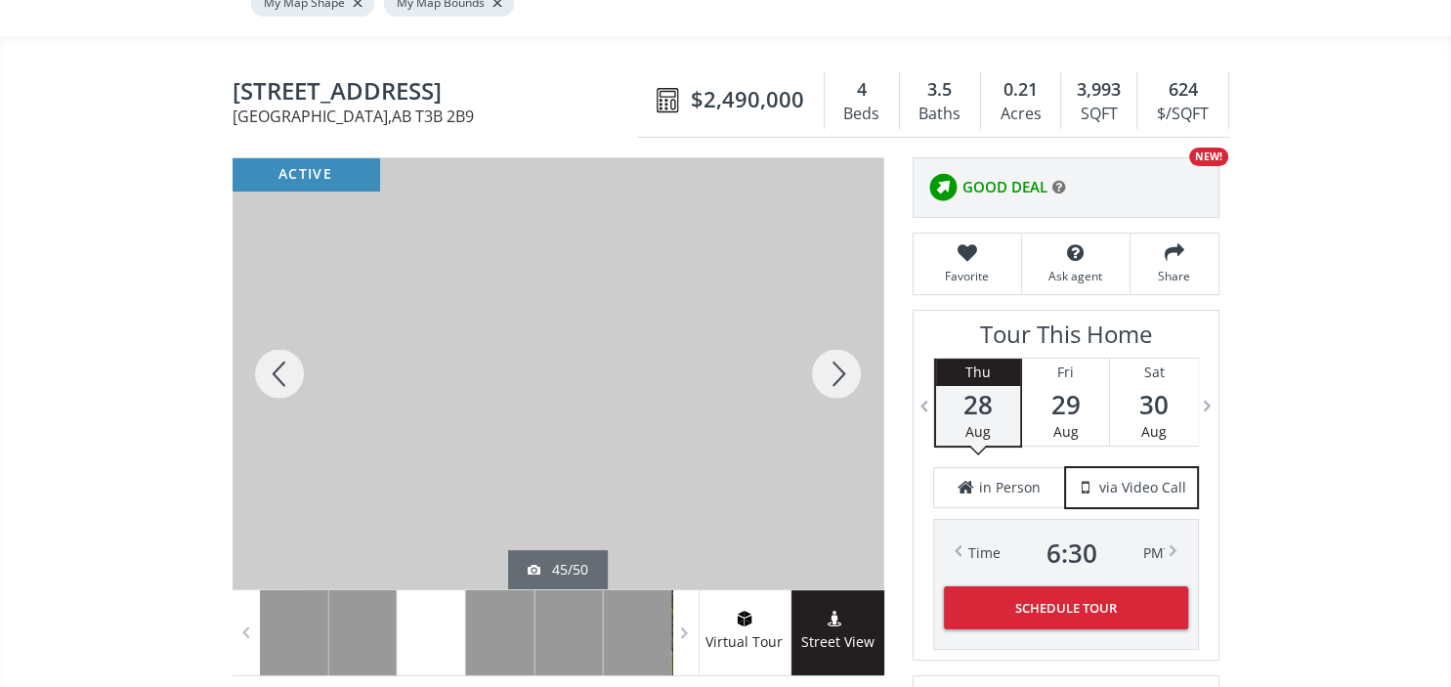
click at [845, 340] on div at bounding box center [836, 373] width 94 height 431
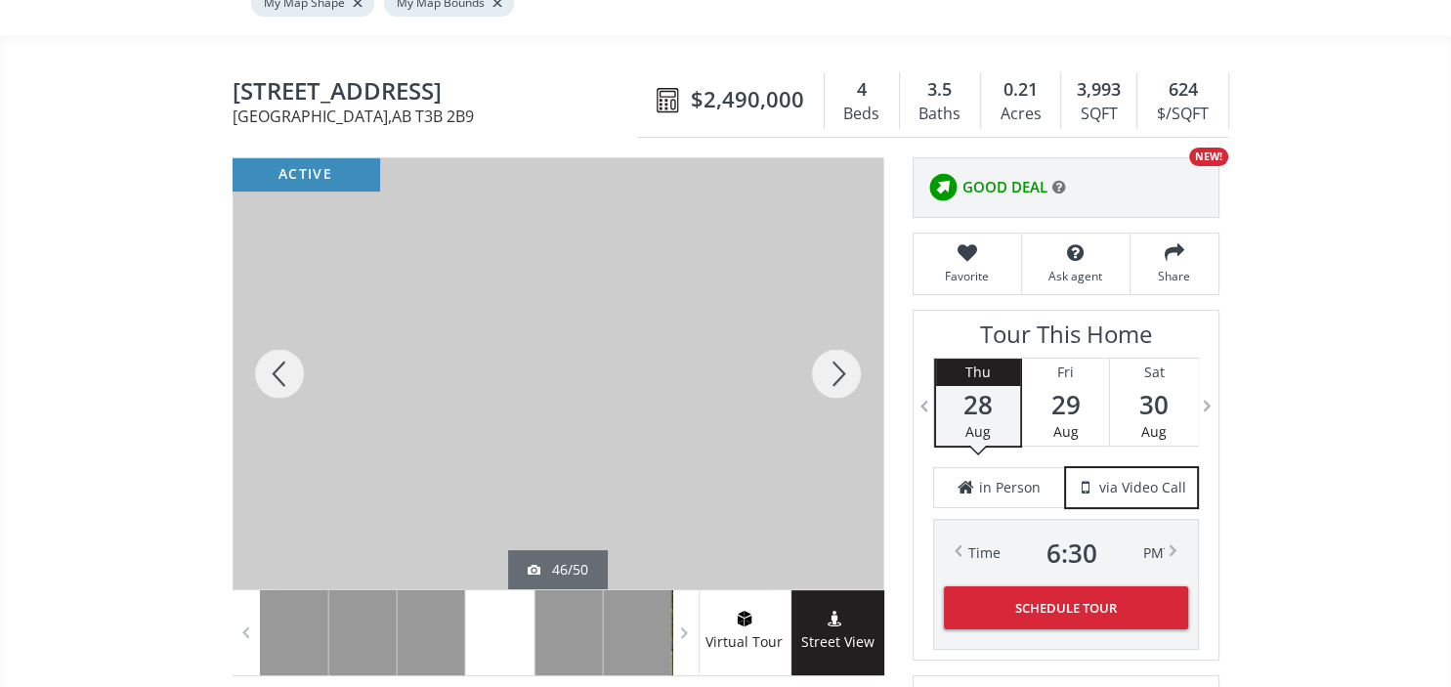
click at [845, 340] on div at bounding box center [836, 373] width 94 height 431
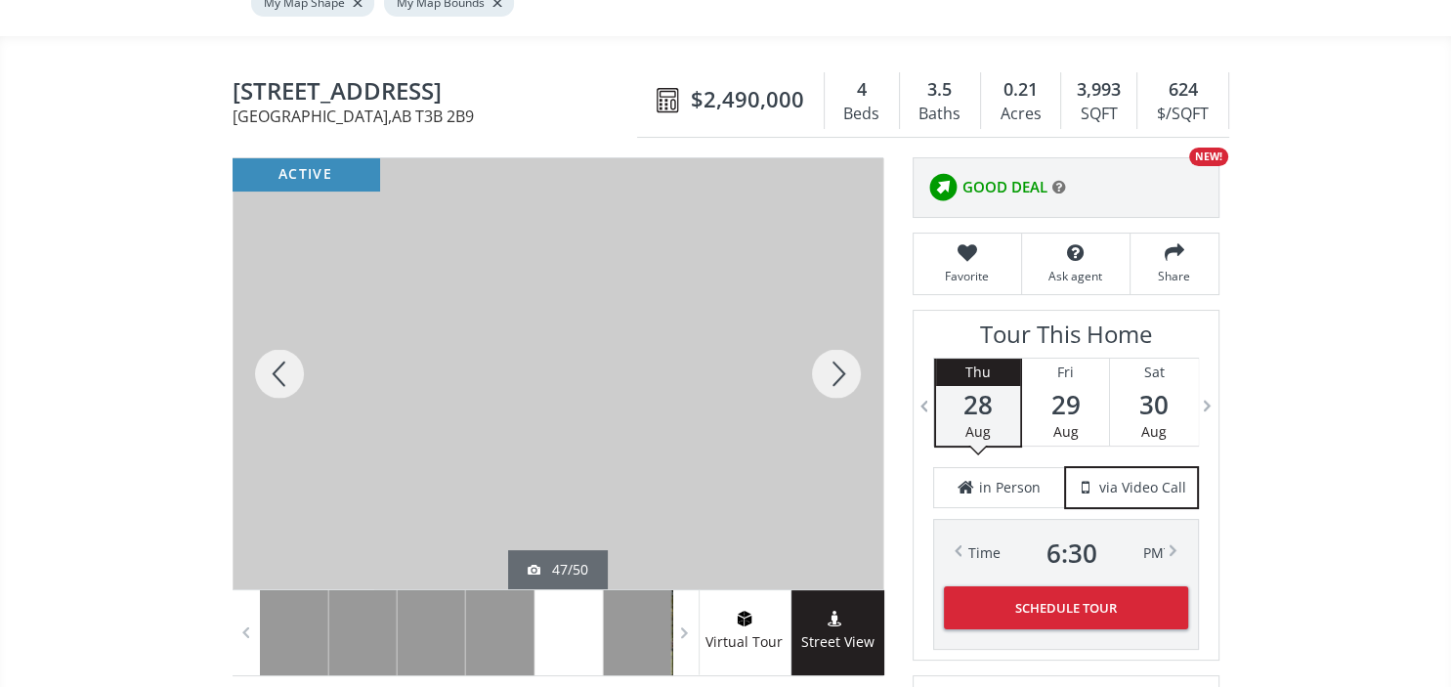
click at [845, 340] on div at bounding box center [836, 373] width 94 height 431
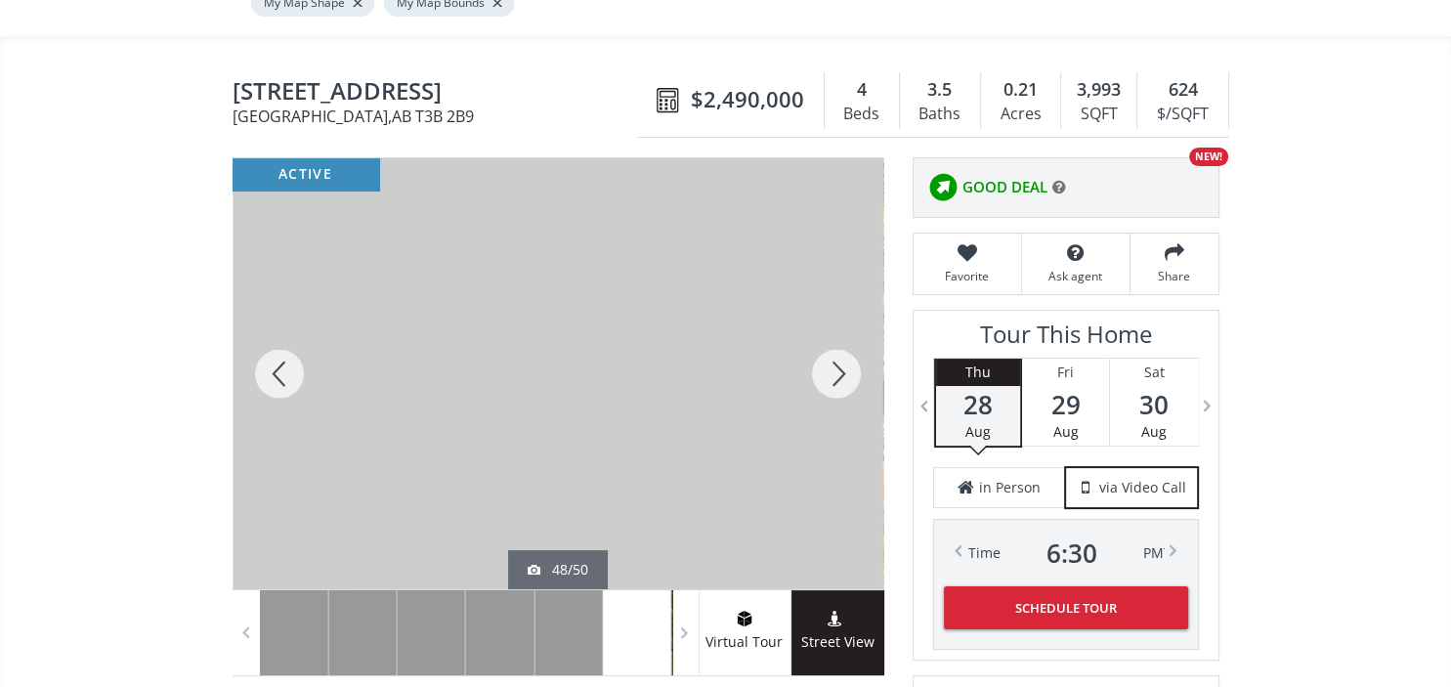
click at [845, 340] on div at bounding box center [836, 373] width 94 height 431
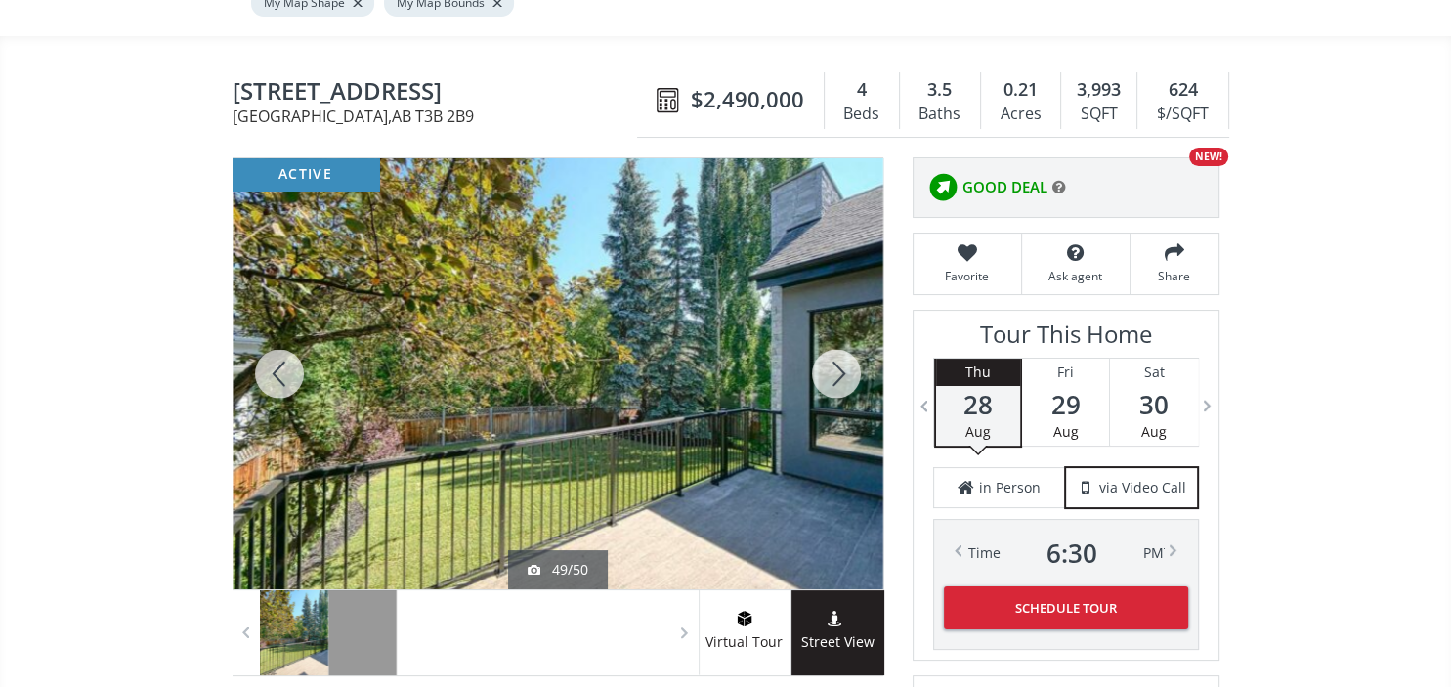
click at [842, 335] on div at bounding box center [836, 373] width 94 height 431
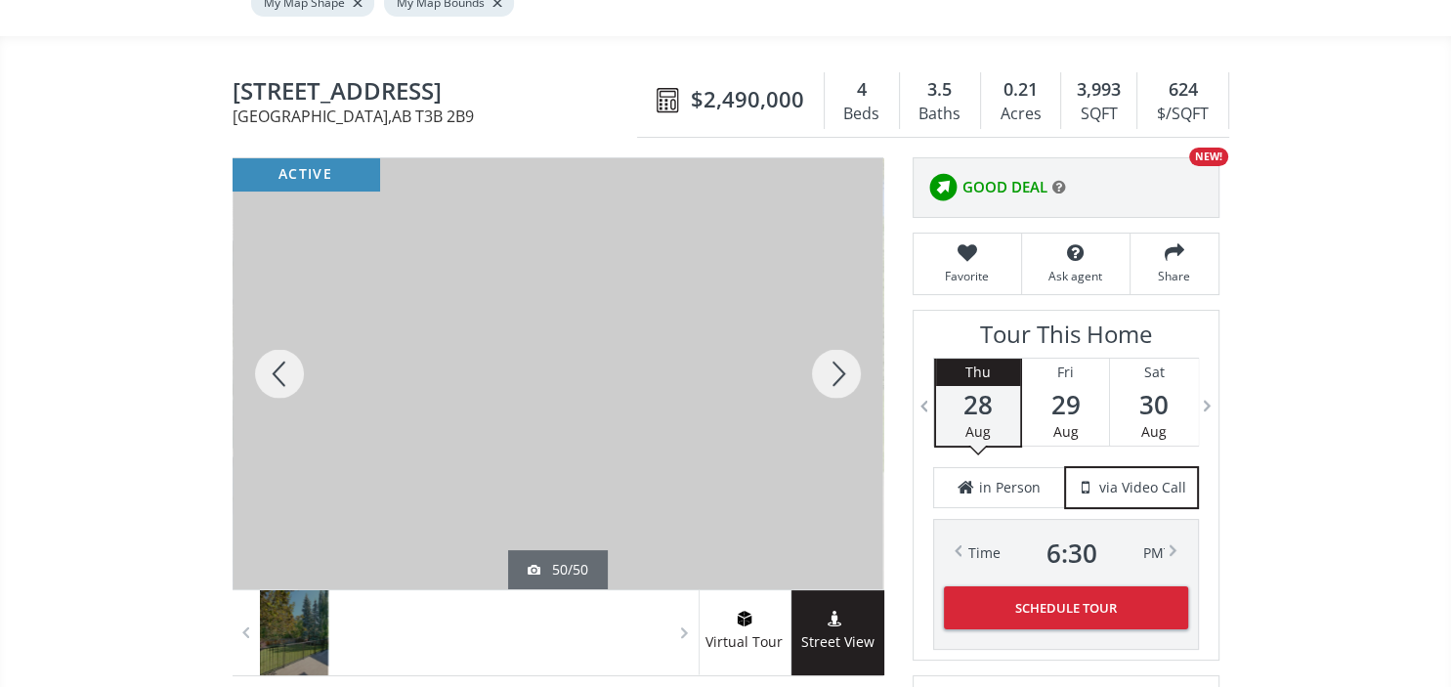
click at [842, 335] on div at bounding box center [836, 373] width 94 height 431
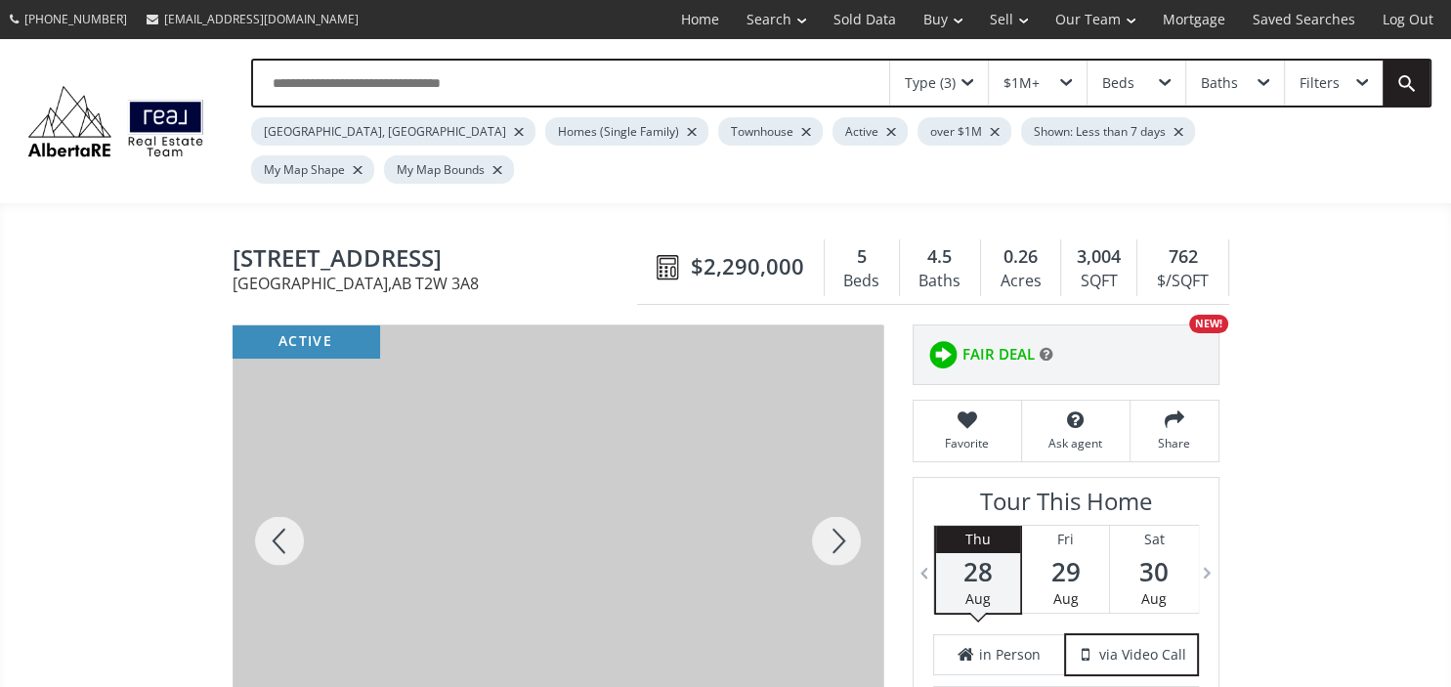
click at [852, 510] on div at bounding box center [836, 540] width 94 height 431
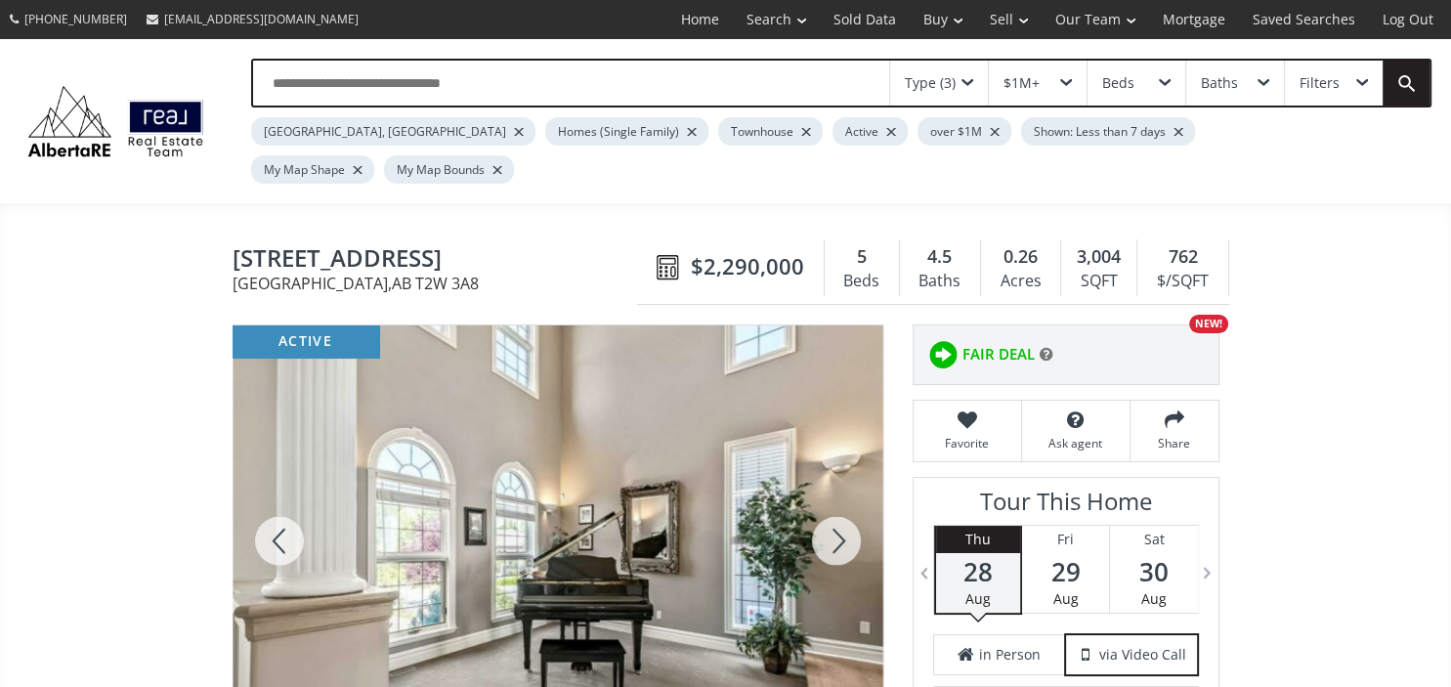
click at [852, 510] on div at bounding box center [836, 540] width 94 height 431
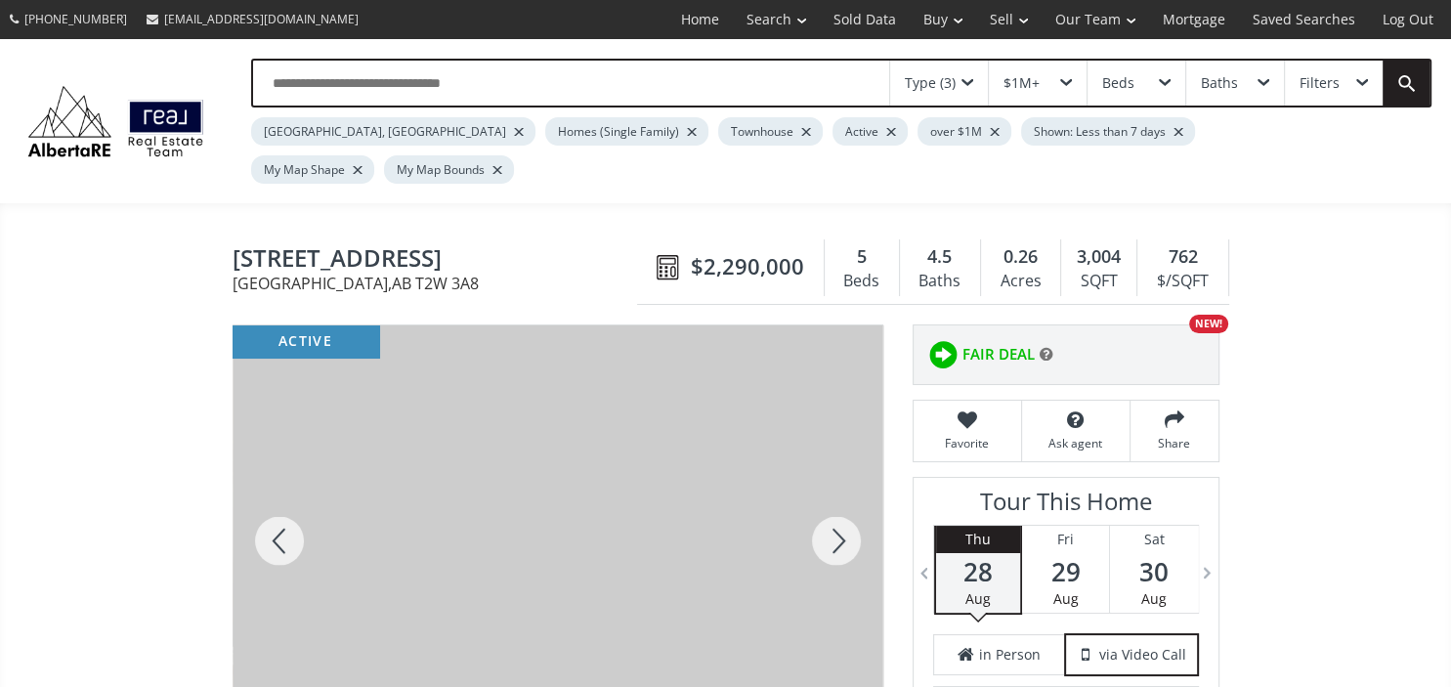
click at [852, 510] on div at bounding box center [836, 540] width 94 height 431
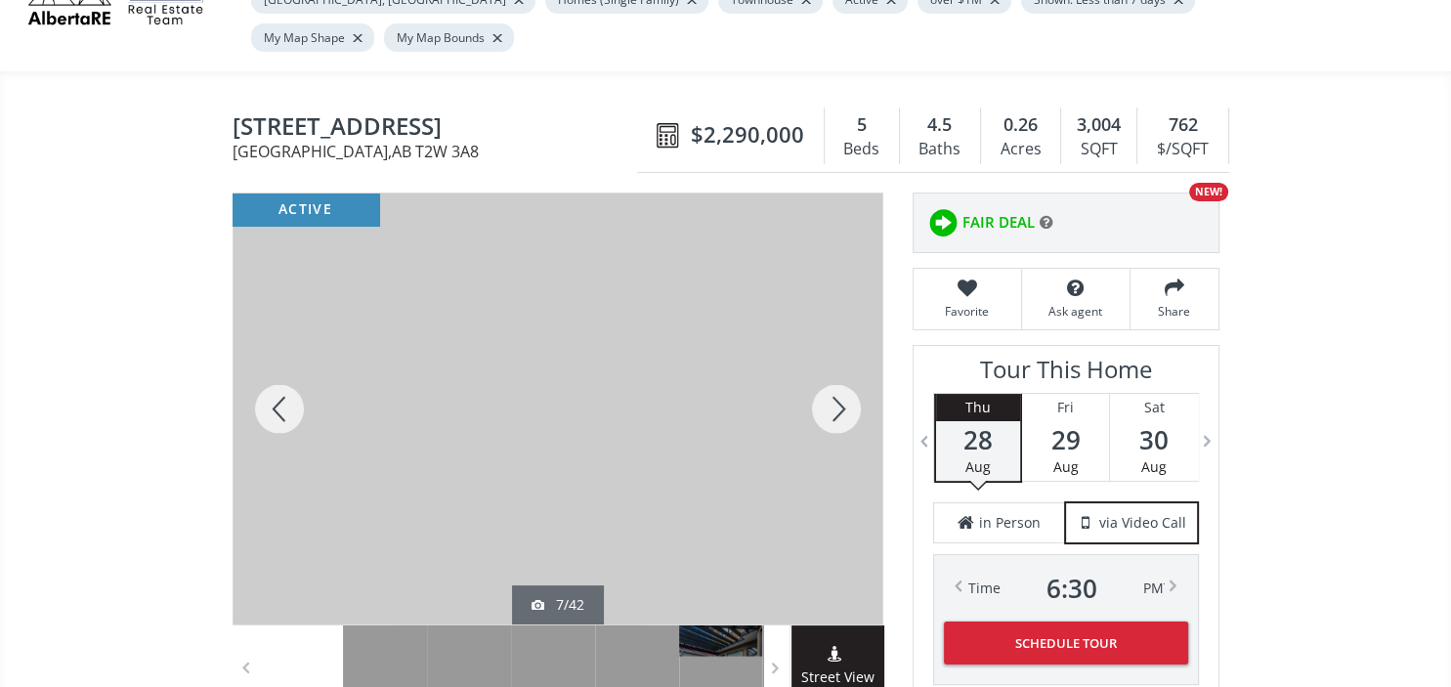
scroll to position [133, 0]
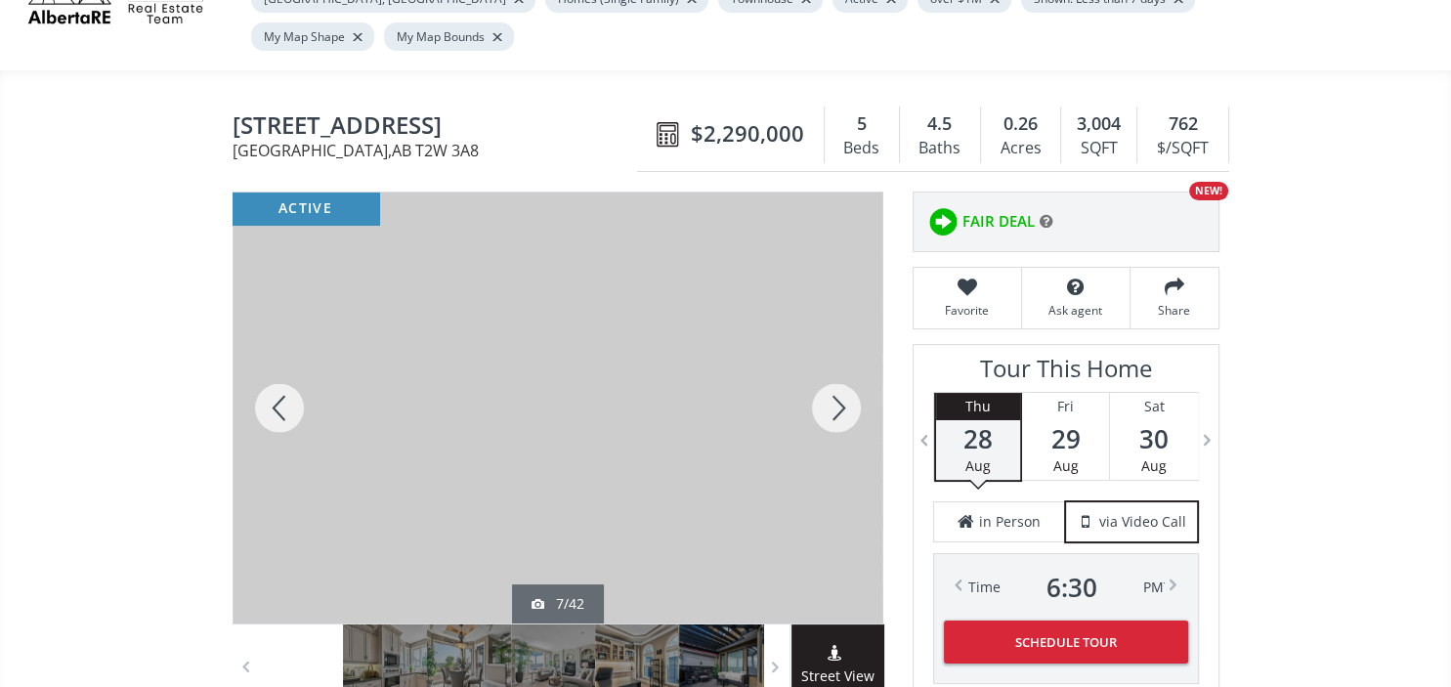
click at [849, 371] on div at bounding box center [836, 407] width 94 height 431
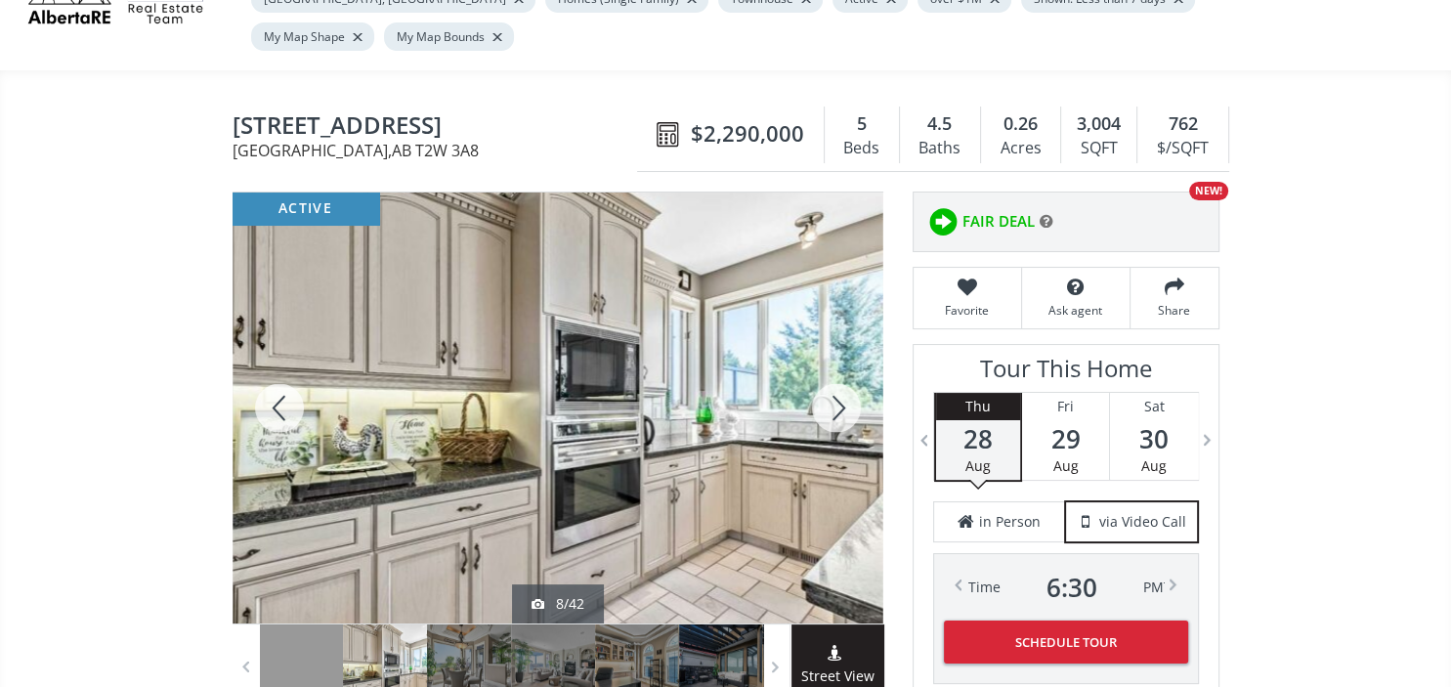
click at [849, 371] on div at bounding box center [836, 407] width 94 height 431
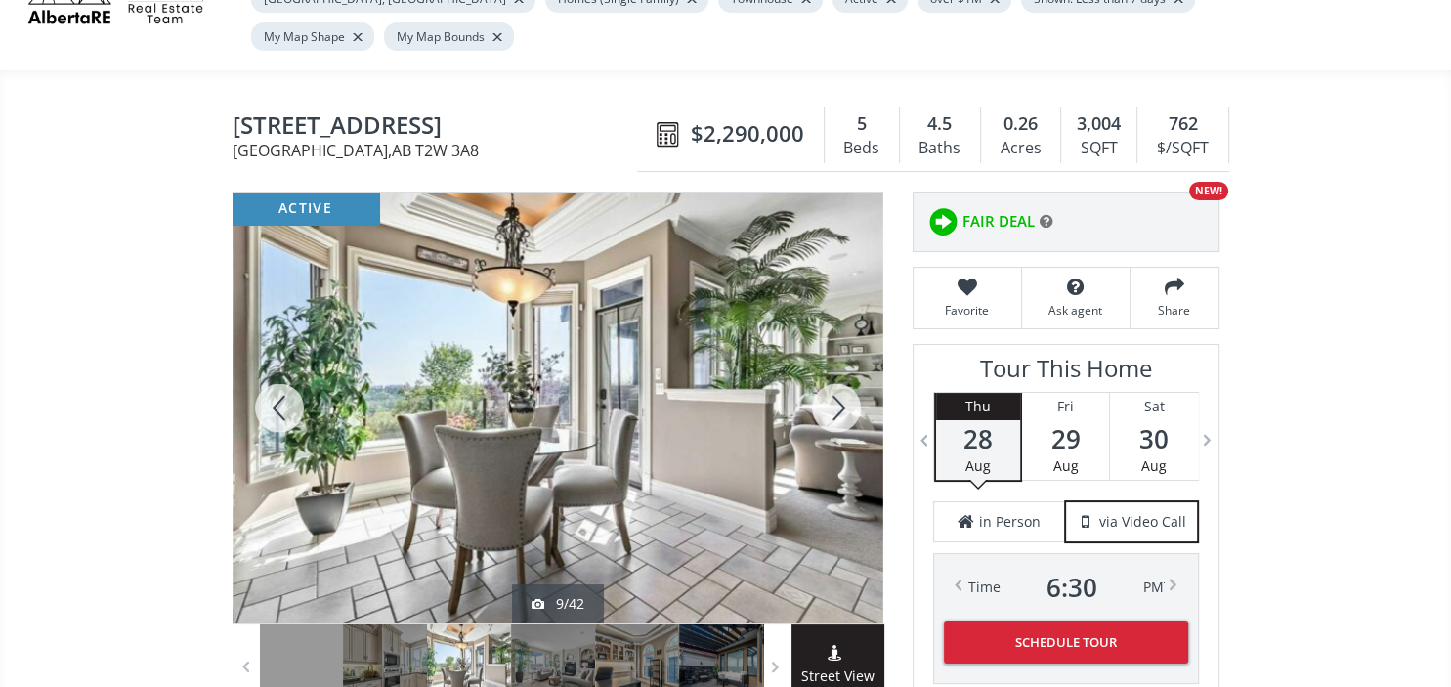
click at [849, 371] on div at bounding box center [836, 407] width 94 height 431
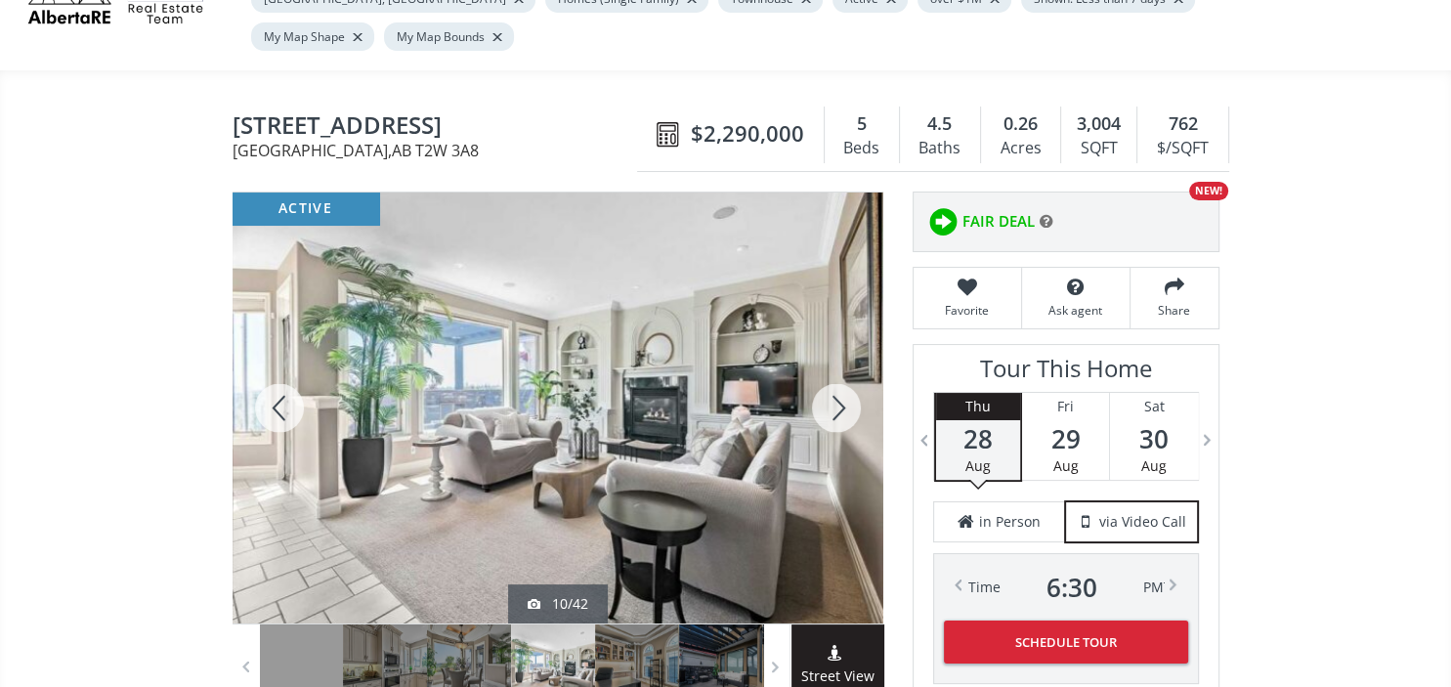
click at [275, 366] on div at bounding box center [280, 407] width 94 height 431
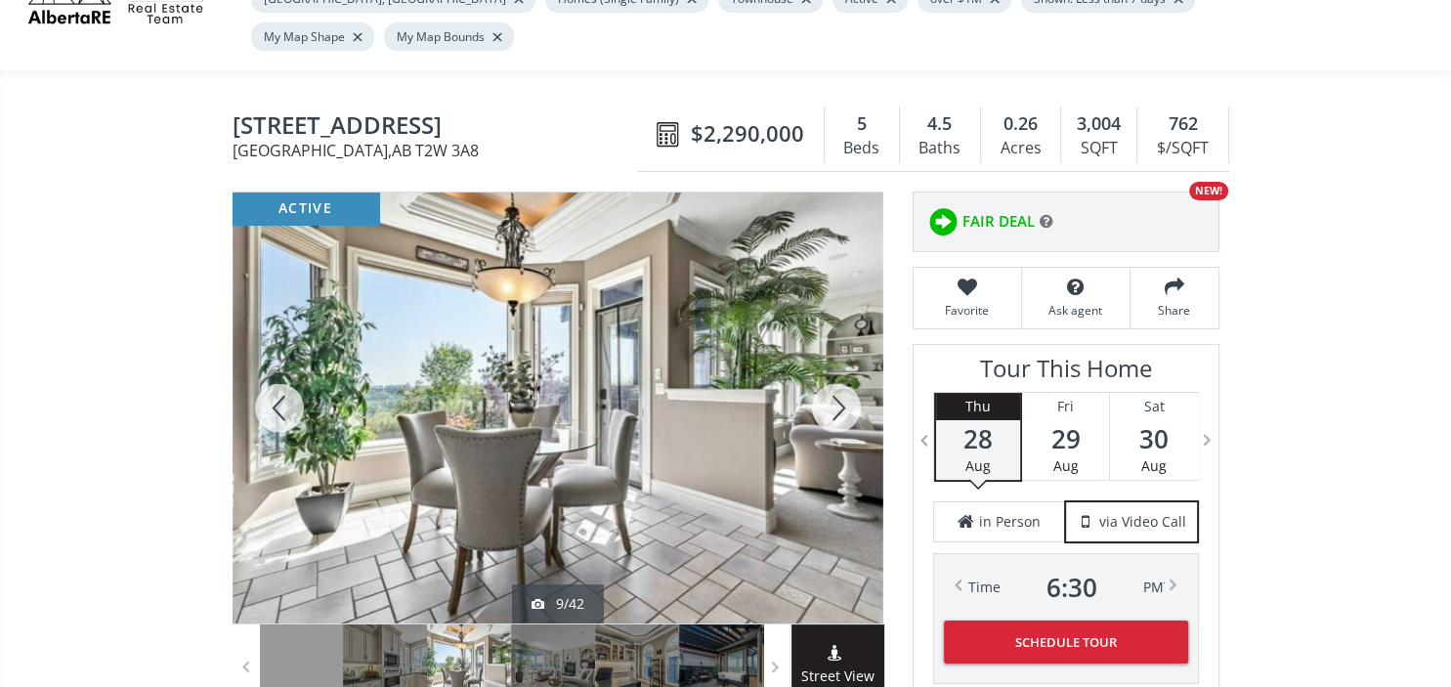
click at [845, 368] on div at bounding box center [836, 407] width 94 height 431
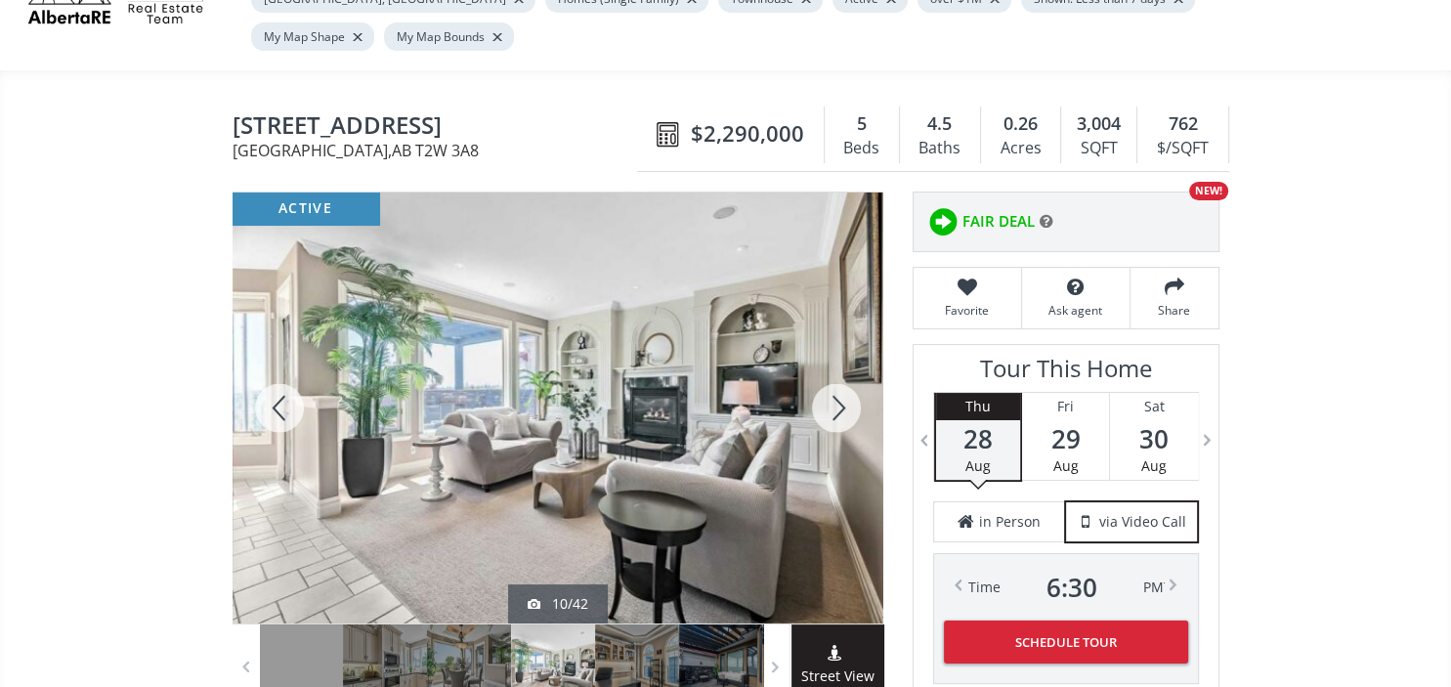
click at [845, 368] on div at bounding box center [836, 407] width 94 height 431
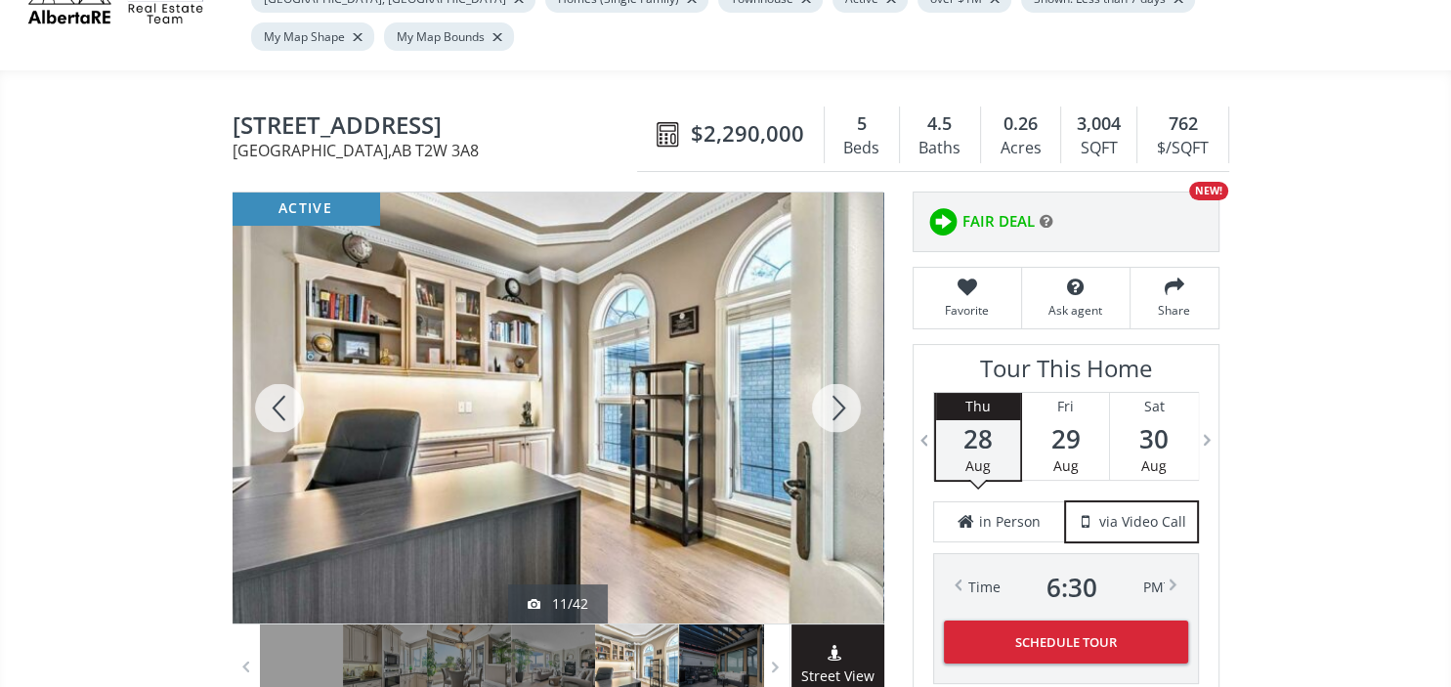
click at [845, 368] on div at bounding box center [836, 407] width 94 height 431
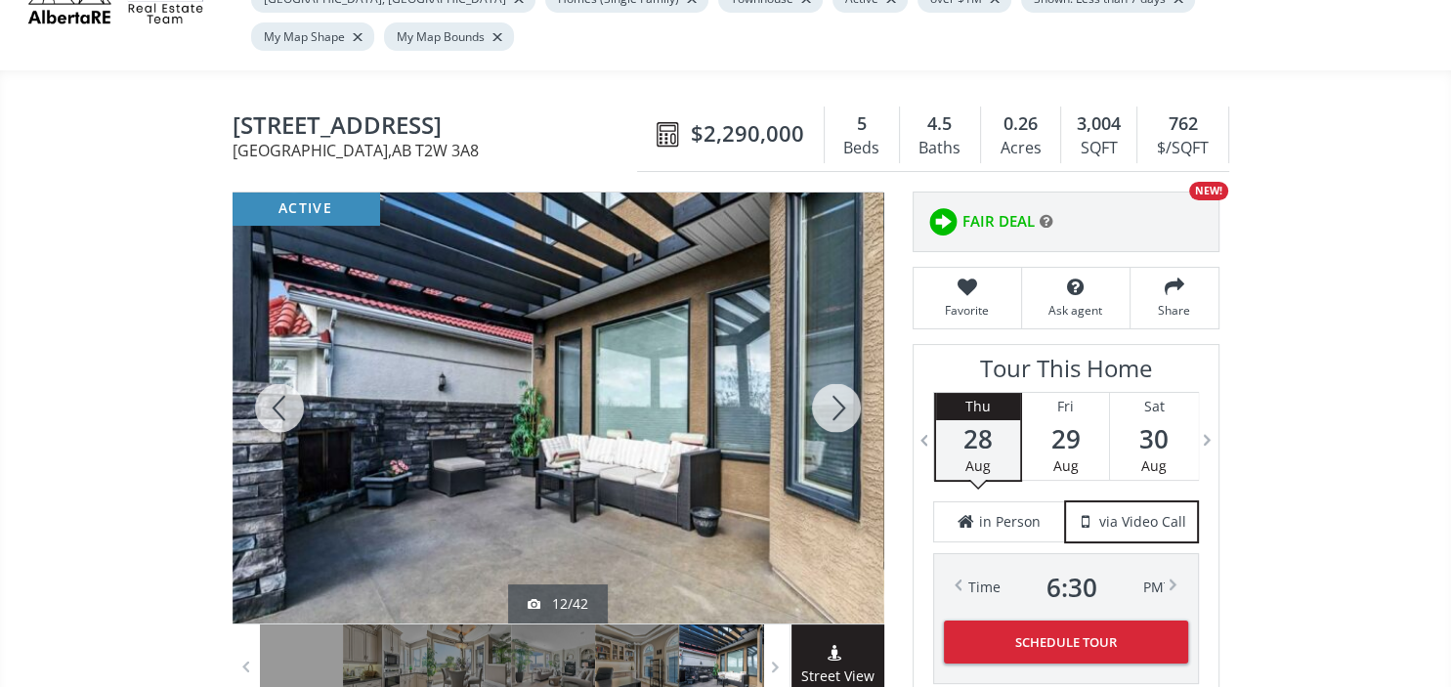
click at [845, 368] on div at bounding box center [836, 407] width 94 height 431
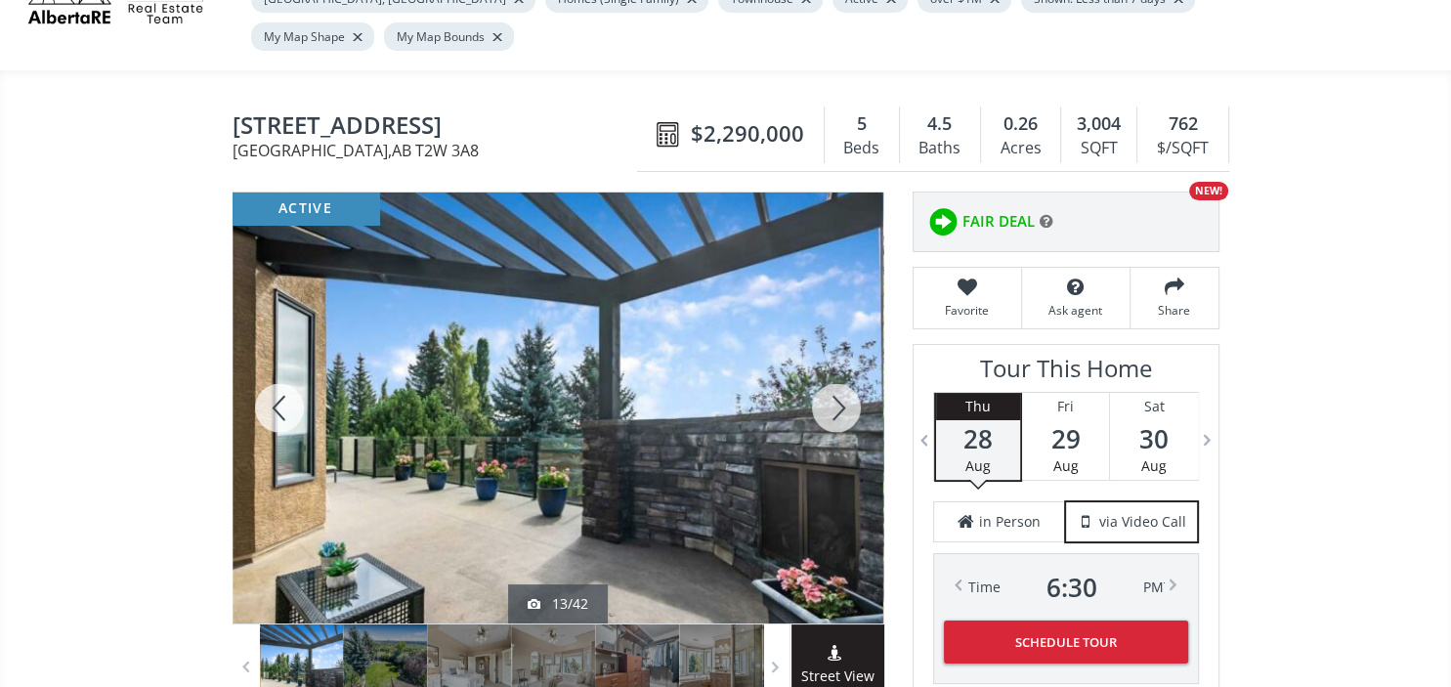
click at [845, 368] on div at bounding box center [836, 407] width 94 height 431
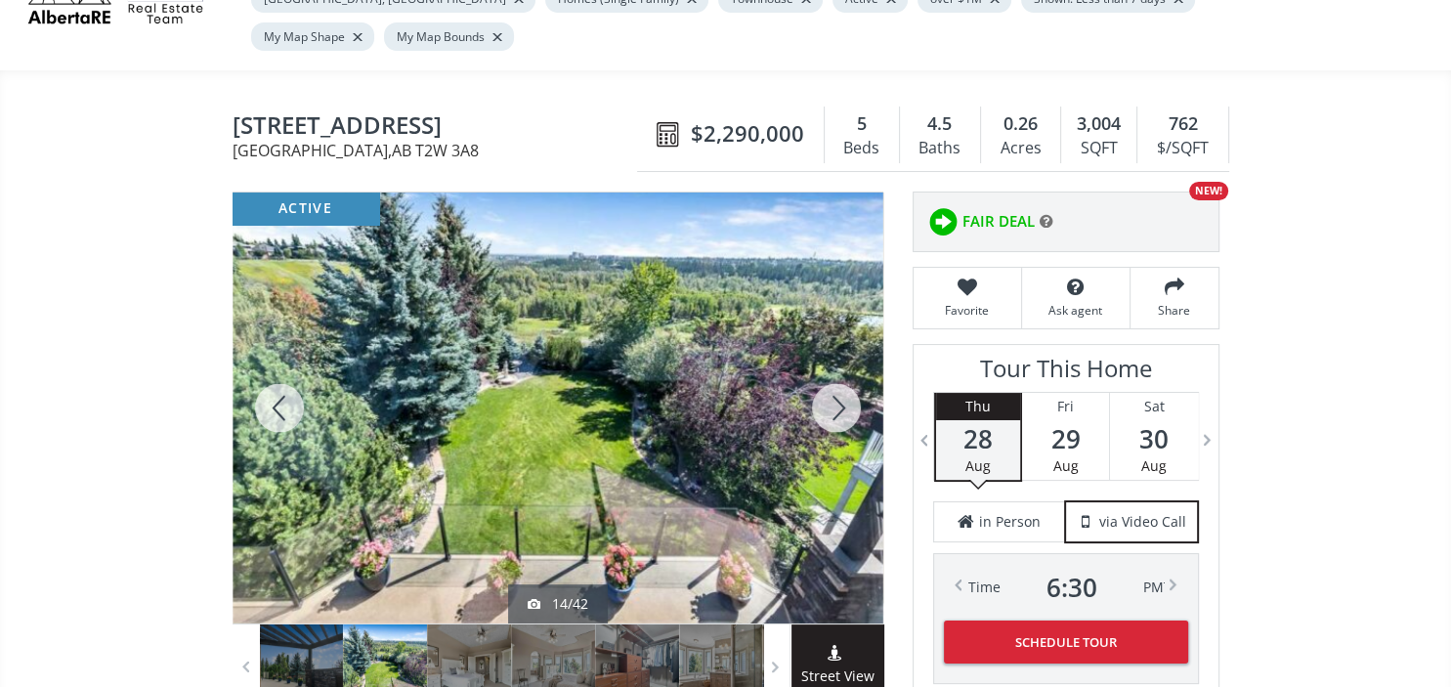
click at [845, 368] on div at bounding box center [836, 407] width 94 height 431
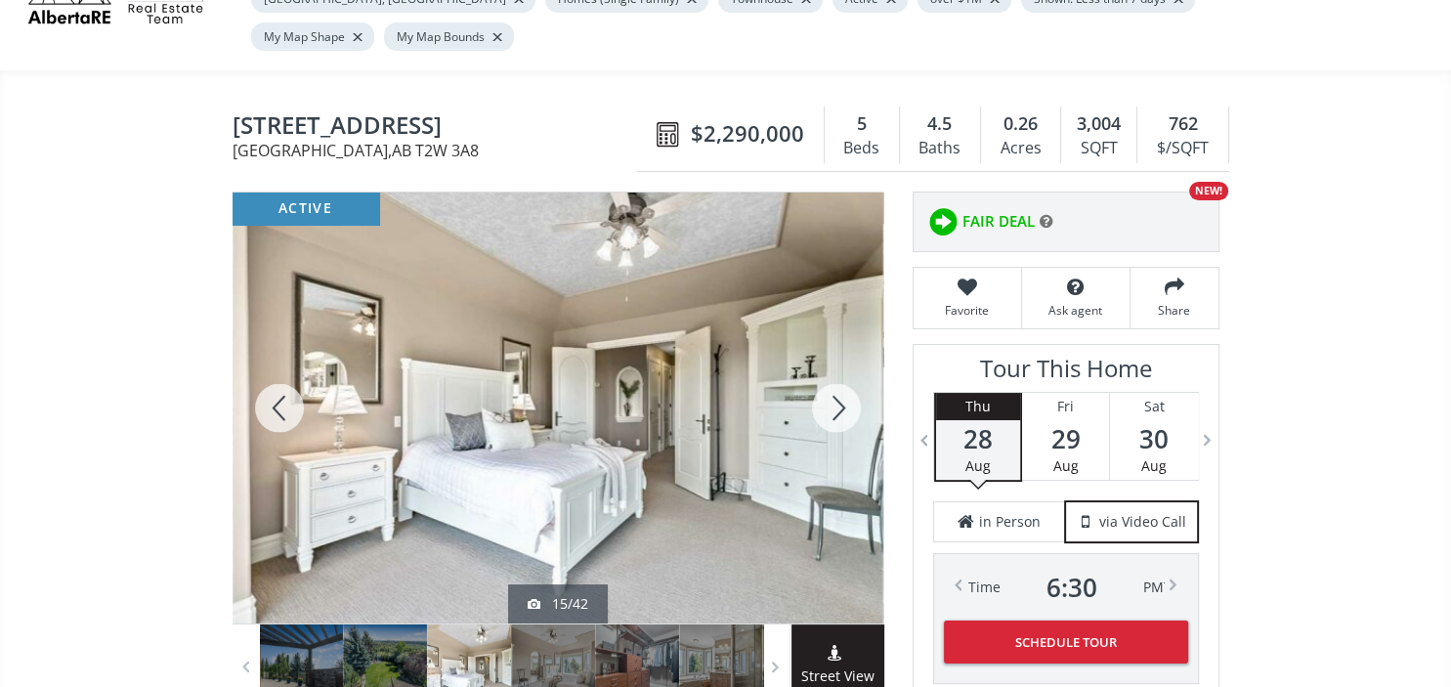
click at [845, 368] on div at bounding box center [836, 407] width 94 height 431
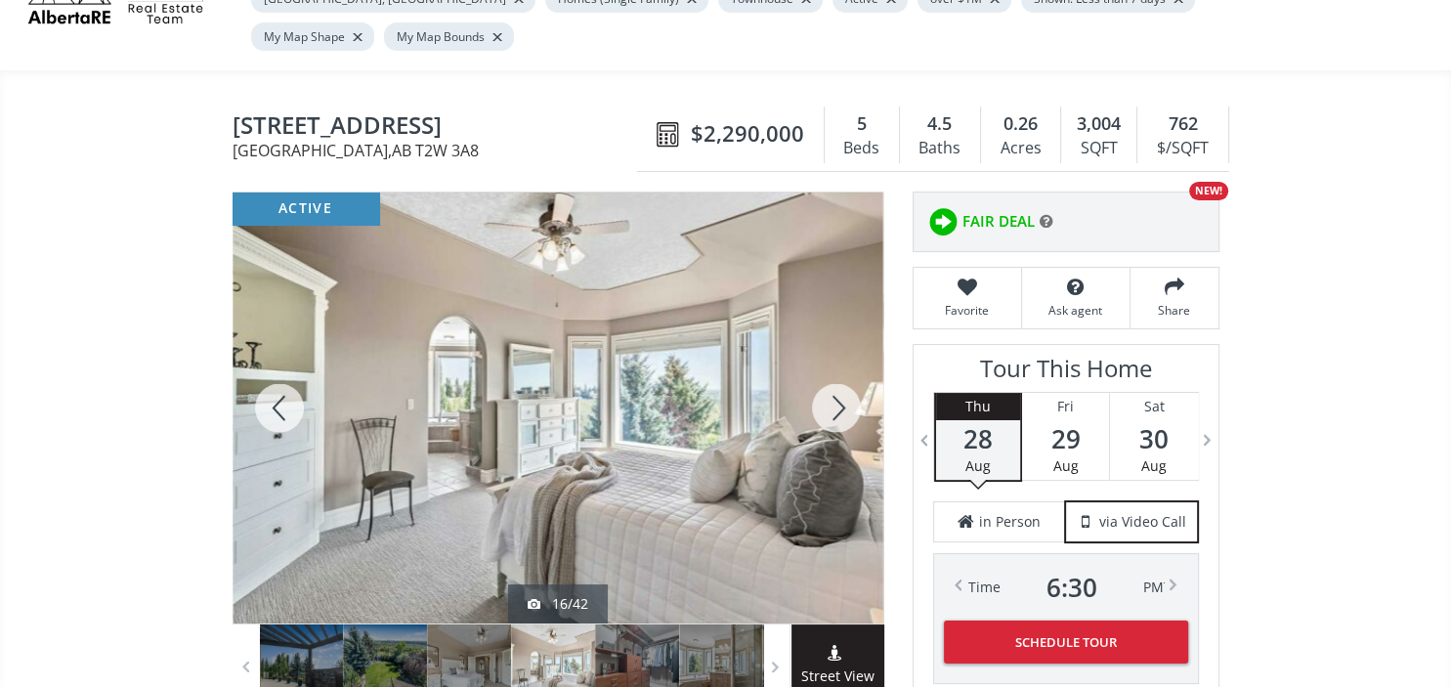
click at [845, 368] on div at bounding box center [836, 407] width 94 height 431
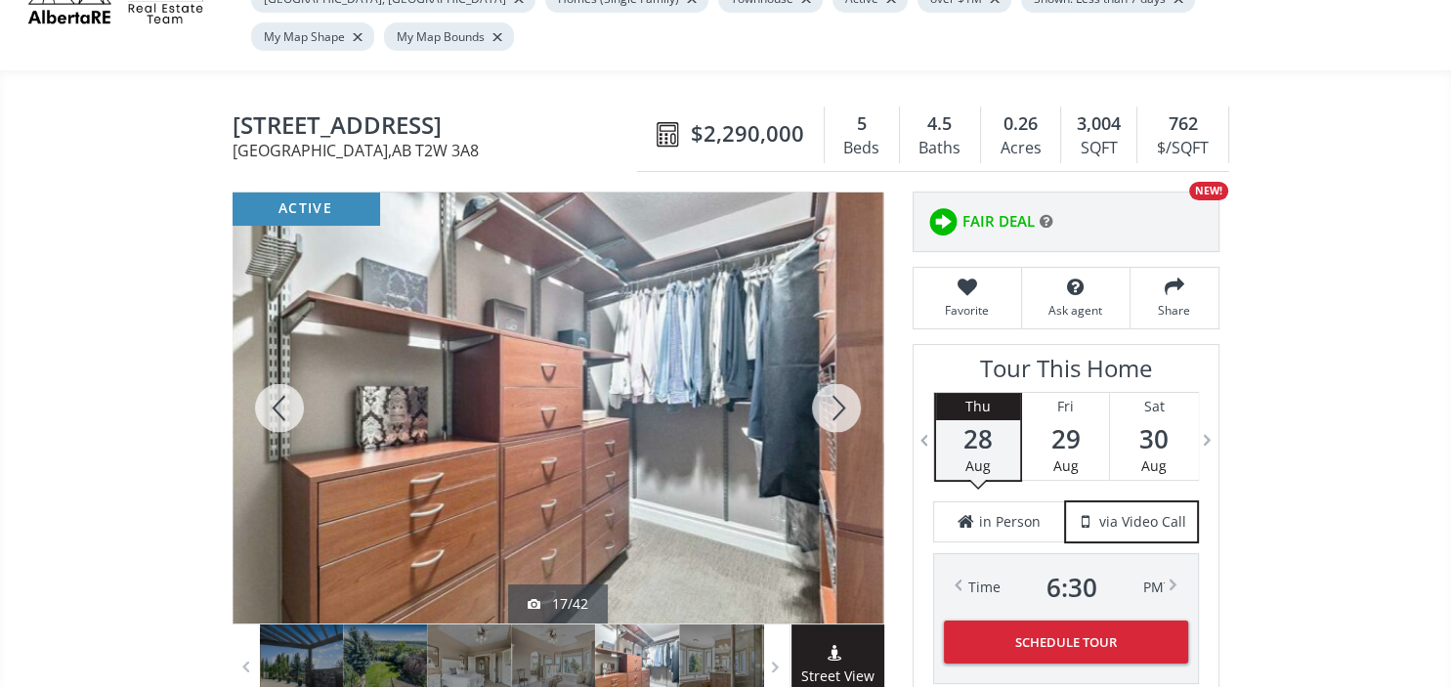
click at [845, 368] on div at bounding box center [836, 407] width 94 height 431
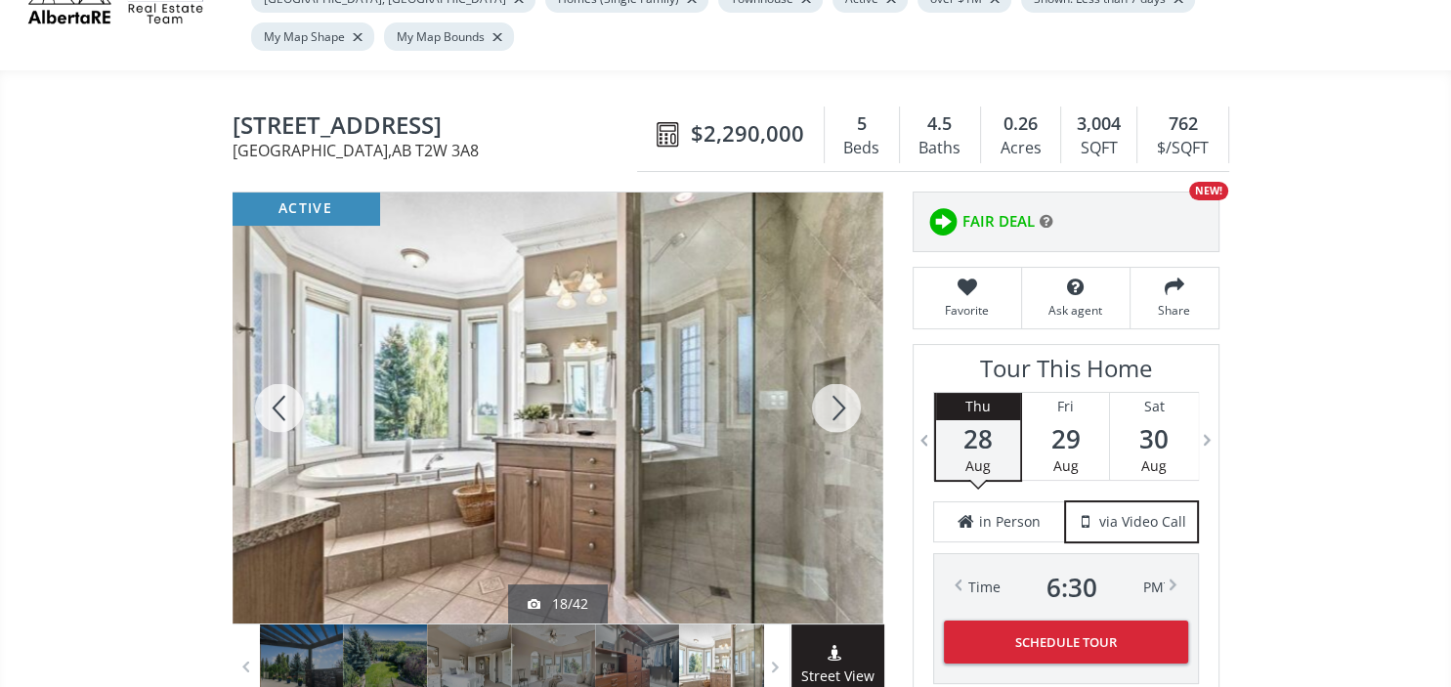
click at [845, 368] on div at bounding box center [836, 407] width 94 height 431
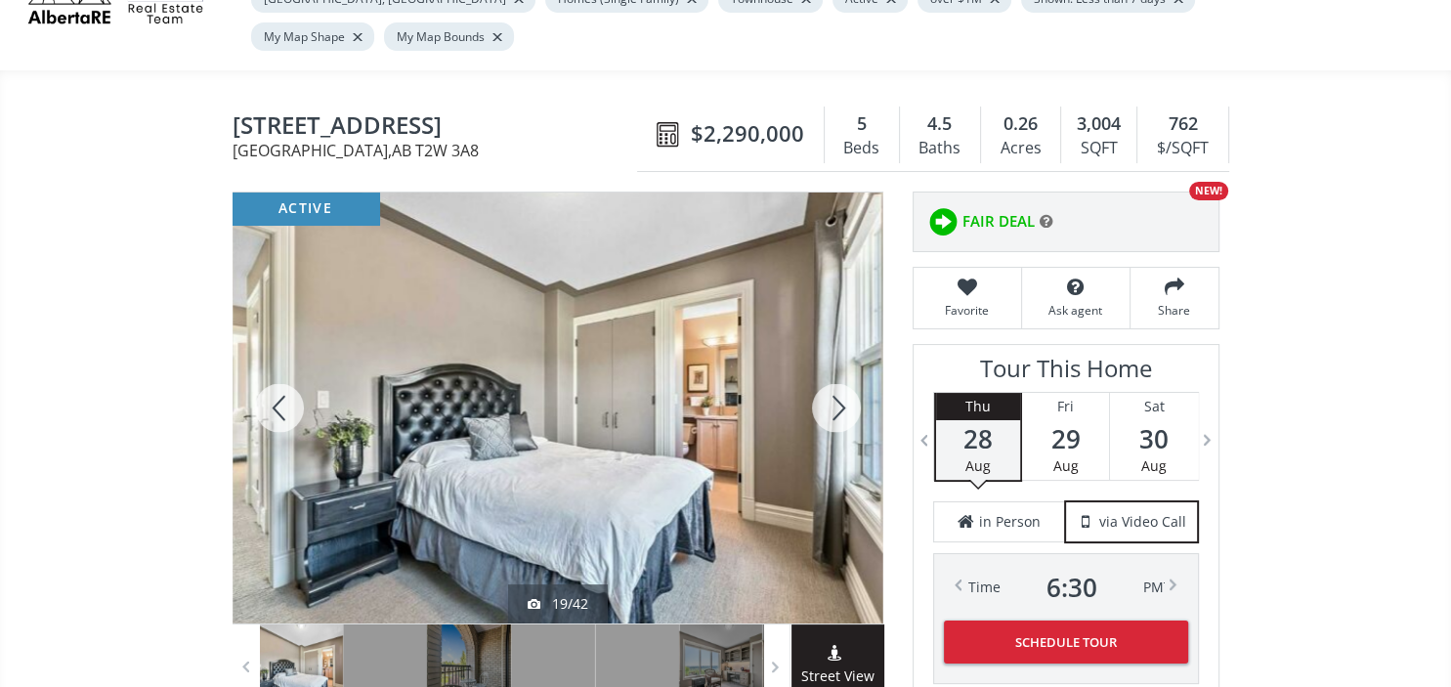
click at [845, 368] on div at bounding box center [836, 407] width 94 height 431
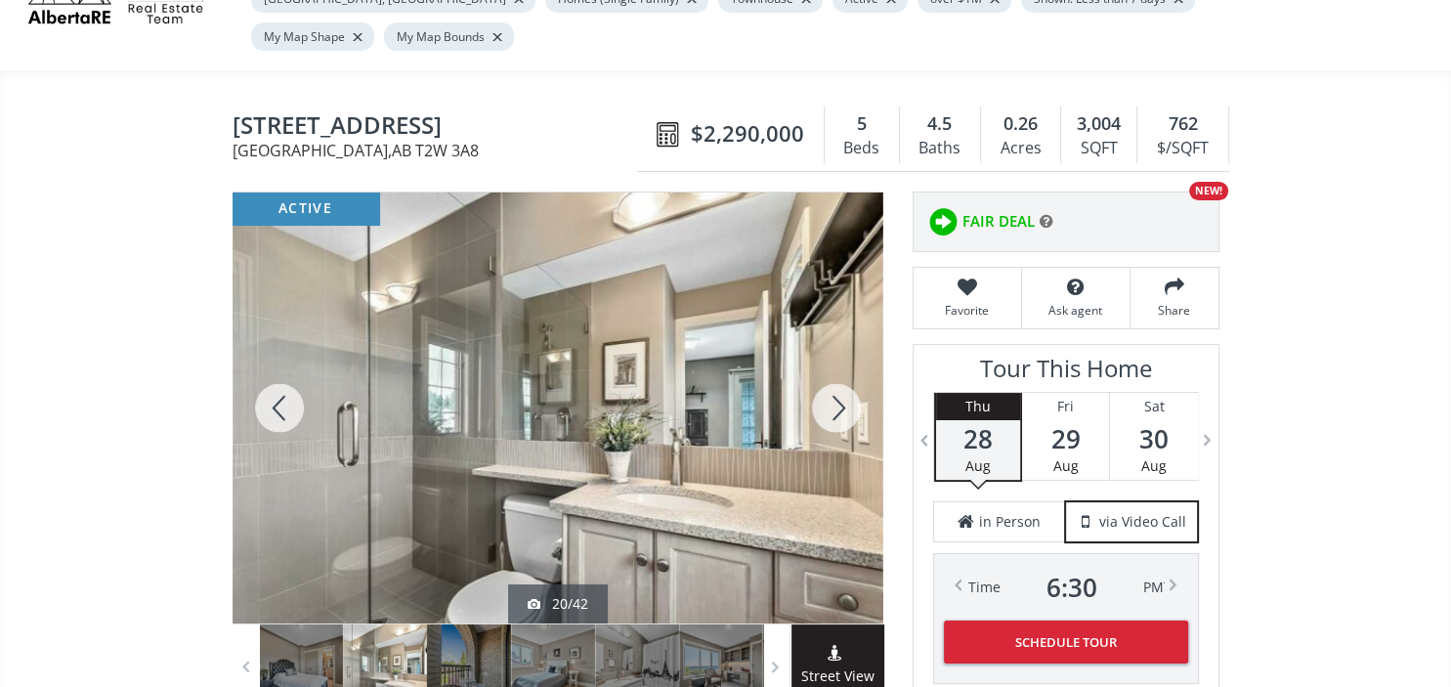
click at [845, 368] on div at bounding box center [836, 407] width 94 height 431
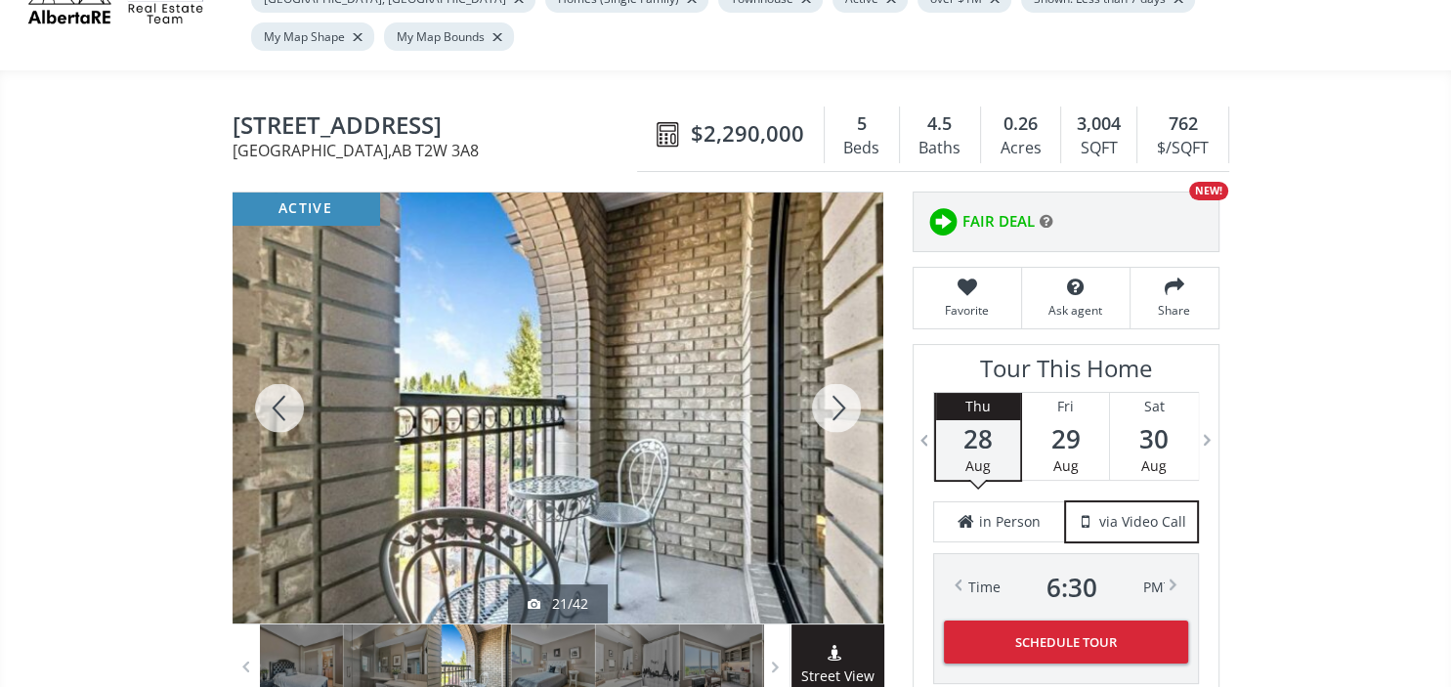
click at [845, 368] on div at bounding box center [836, 407] width 94 height 431
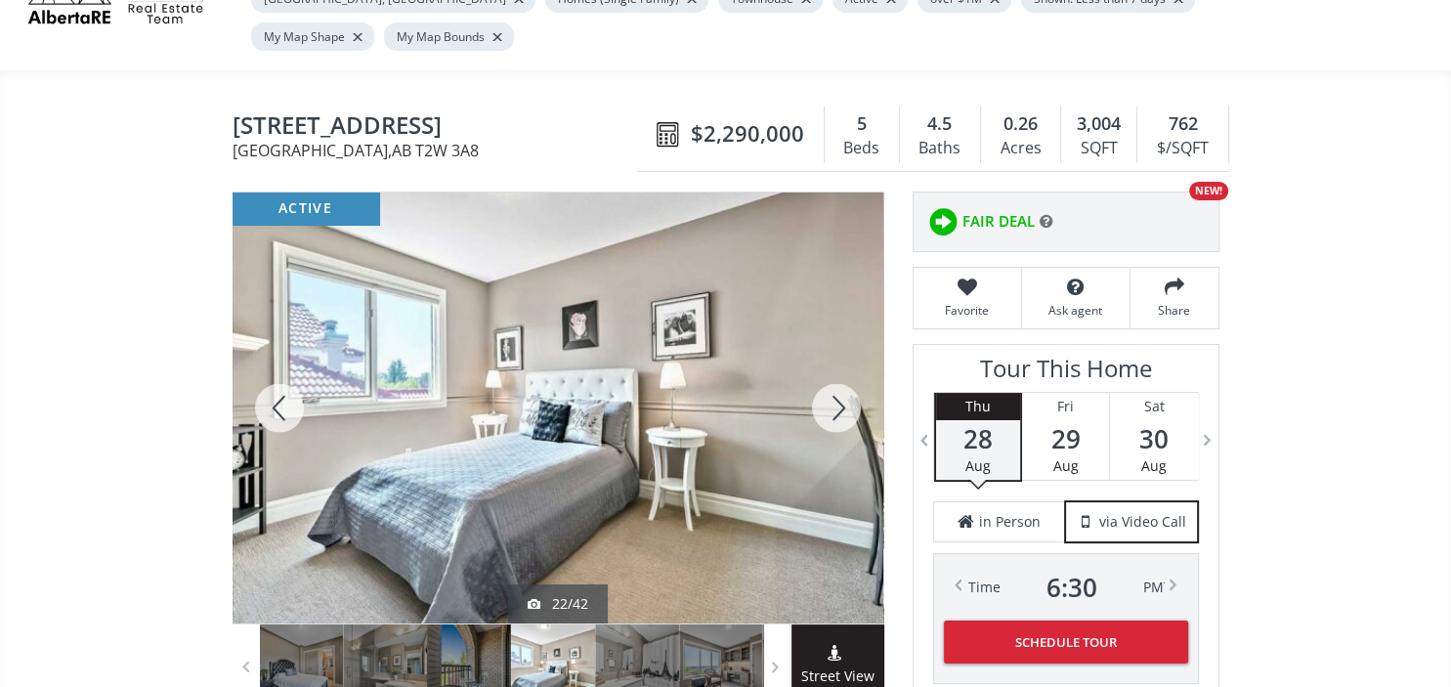
click at [845, 368] on div at bounding box center [836, 407] width 94 height 431
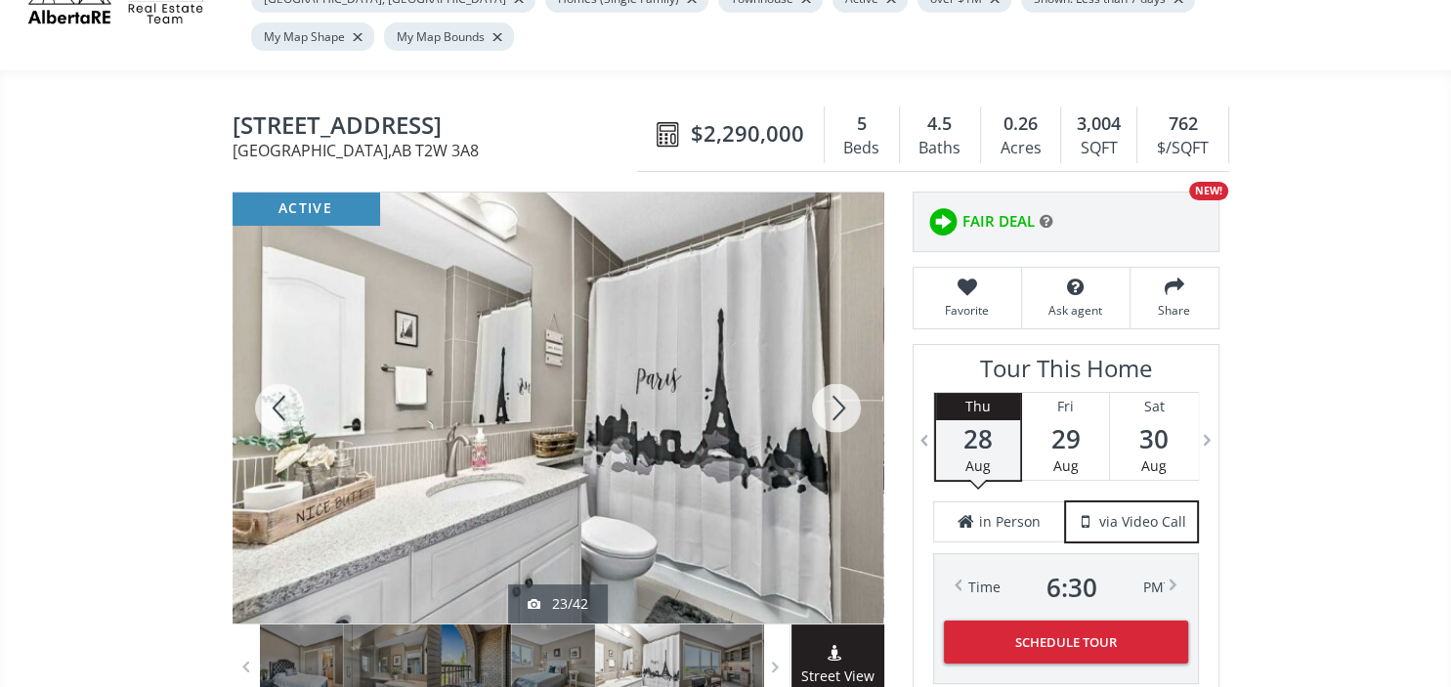
click at [845, 368] on div at bounding box center [836, 407] width 94 height 431
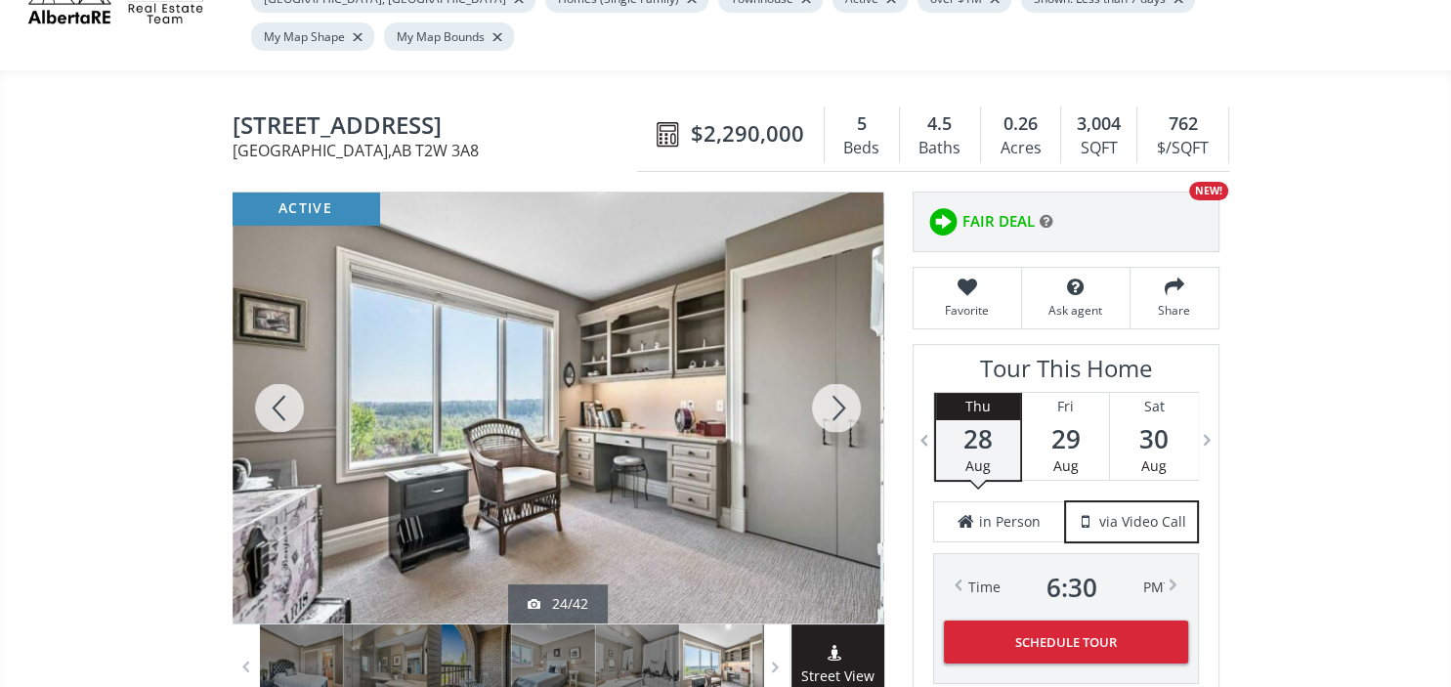
click at [845, 368] on div at bounding box center [836, 407] width 94 height 431
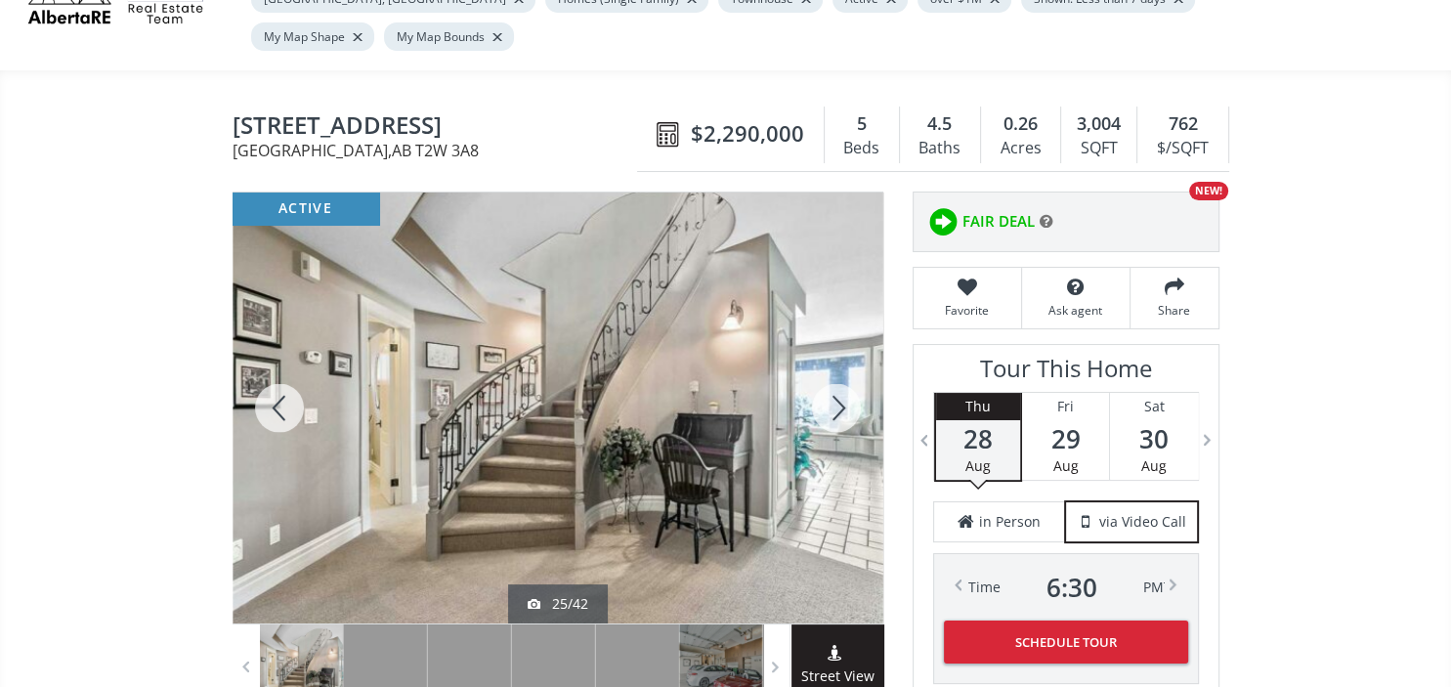
click at [845, 368] on div at bounding box center [836, 407] width 94 height 431
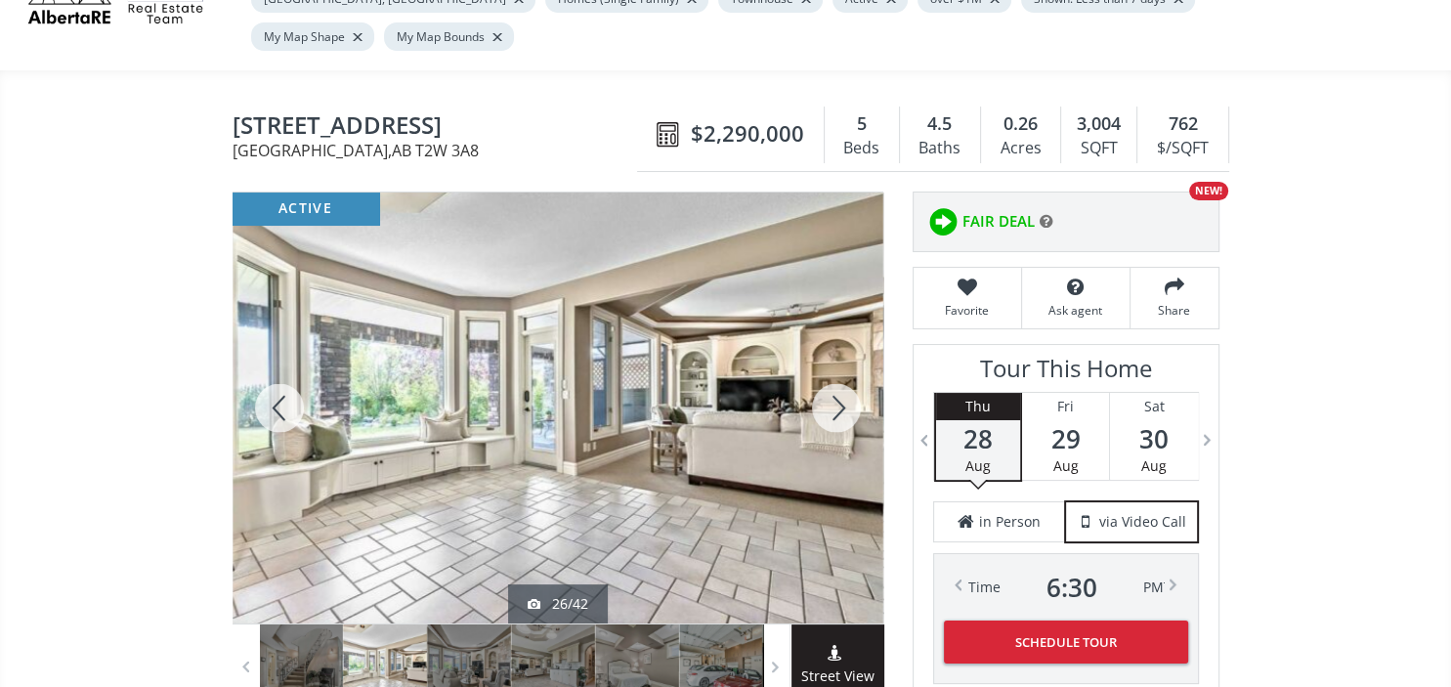
click at [845, 368] on div at bounding box center [836, 407] width 94 height 431
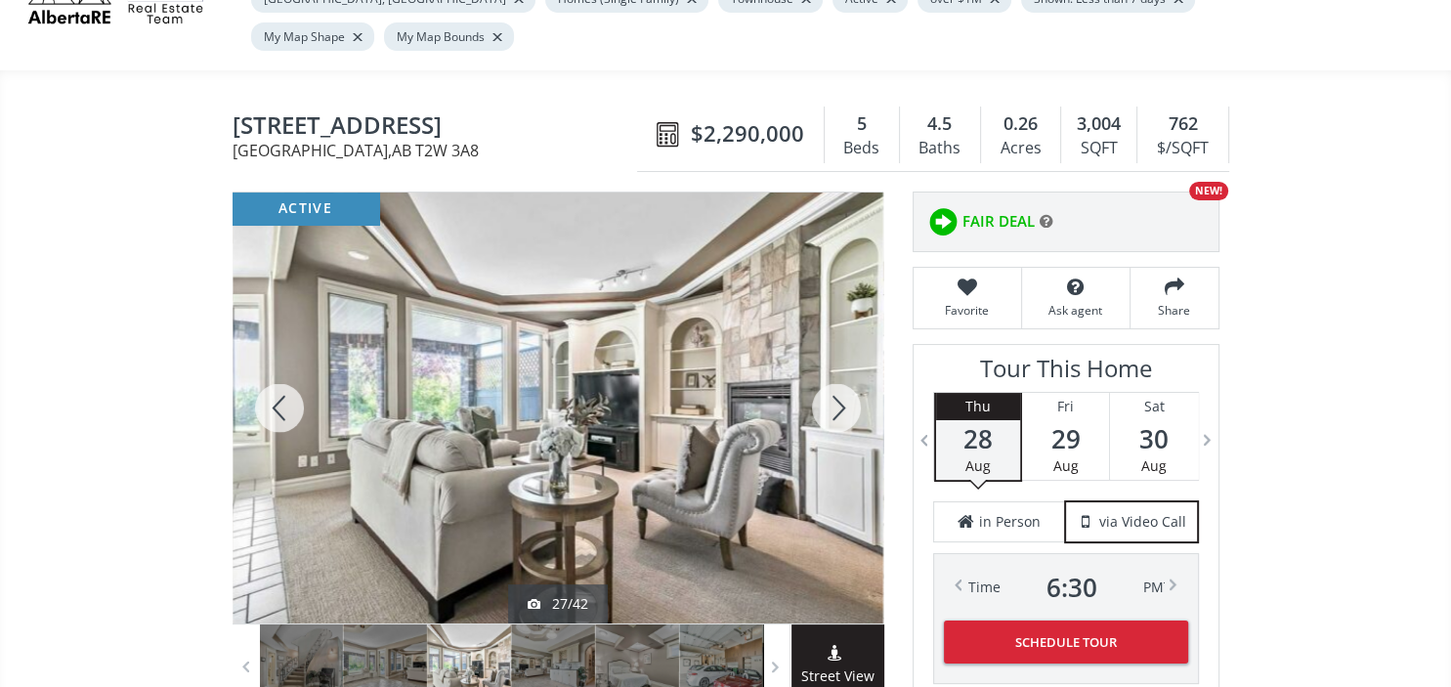
click at [845, 368] on div at bounding box center [836, 407] width 94 height 431
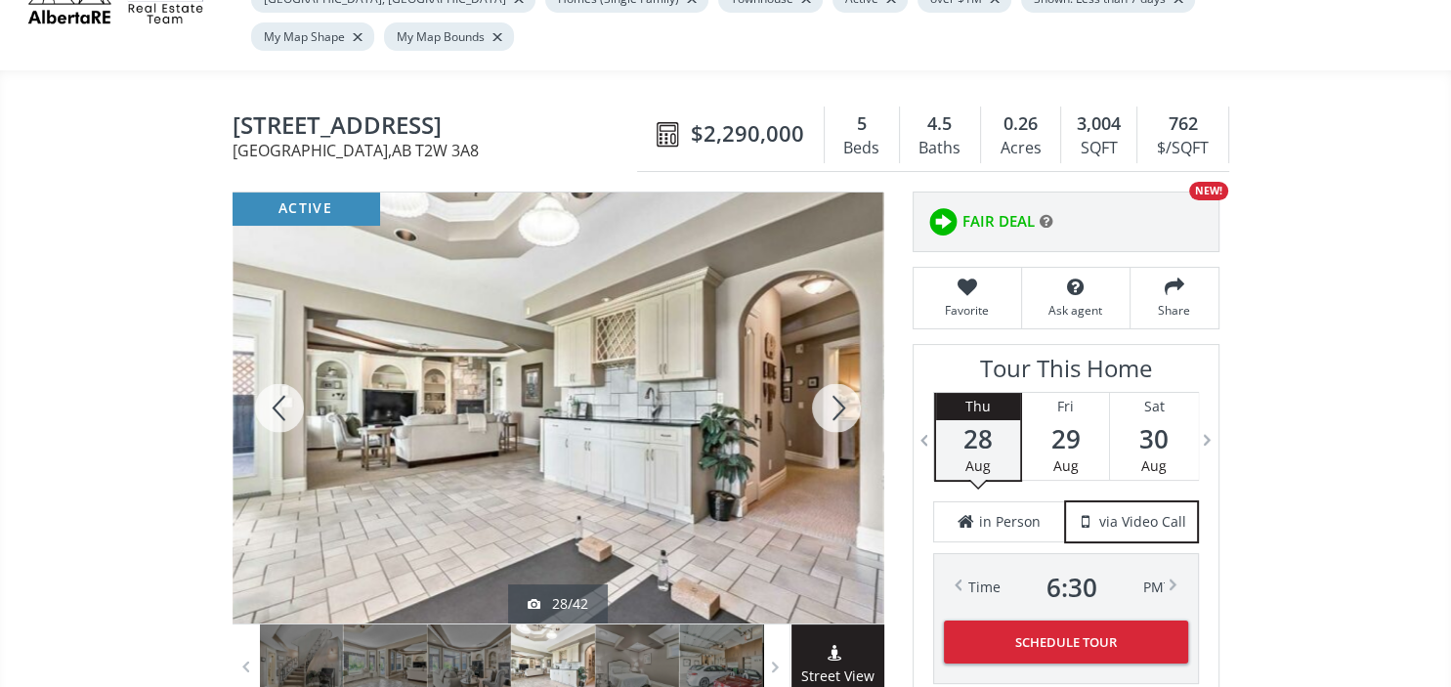
click at [845, 368] on div at bounding box center [836, 407] width 94 height 431
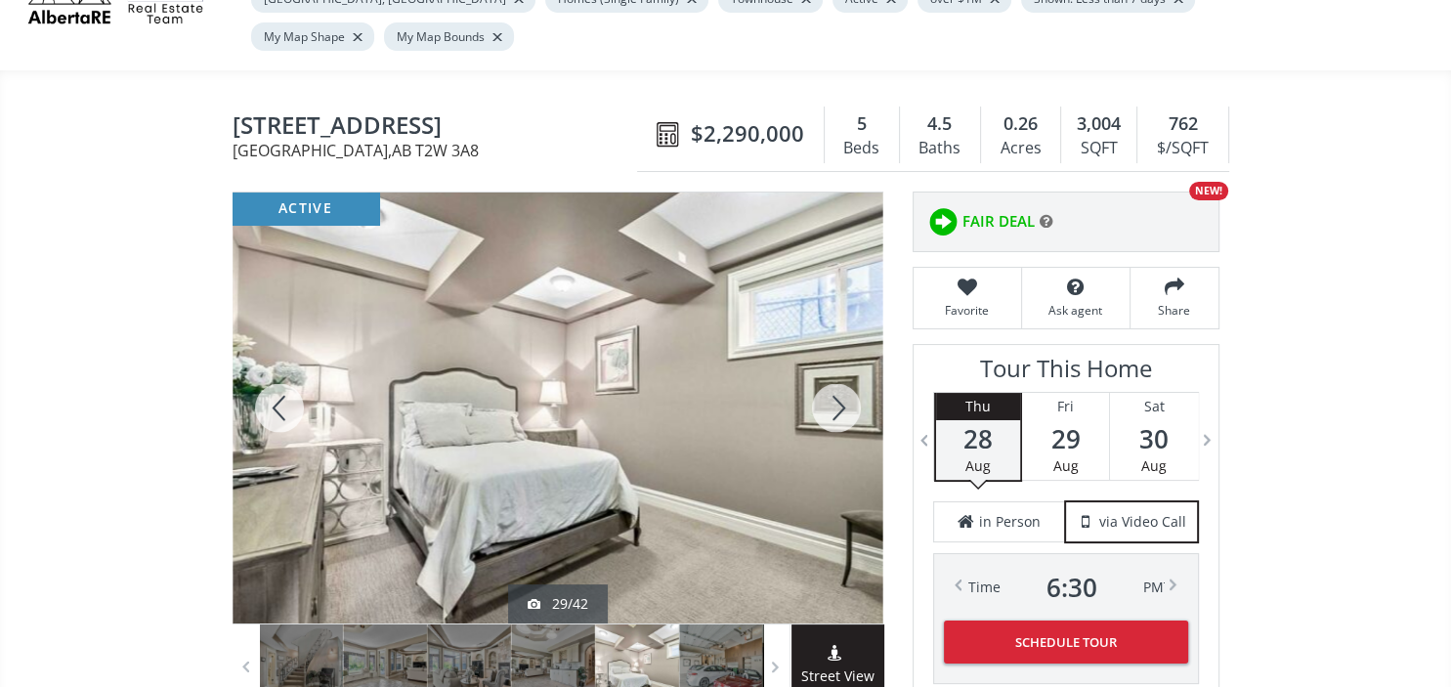
click at [845, 368] on div at bounding box center [836, 407] width 94 height 431
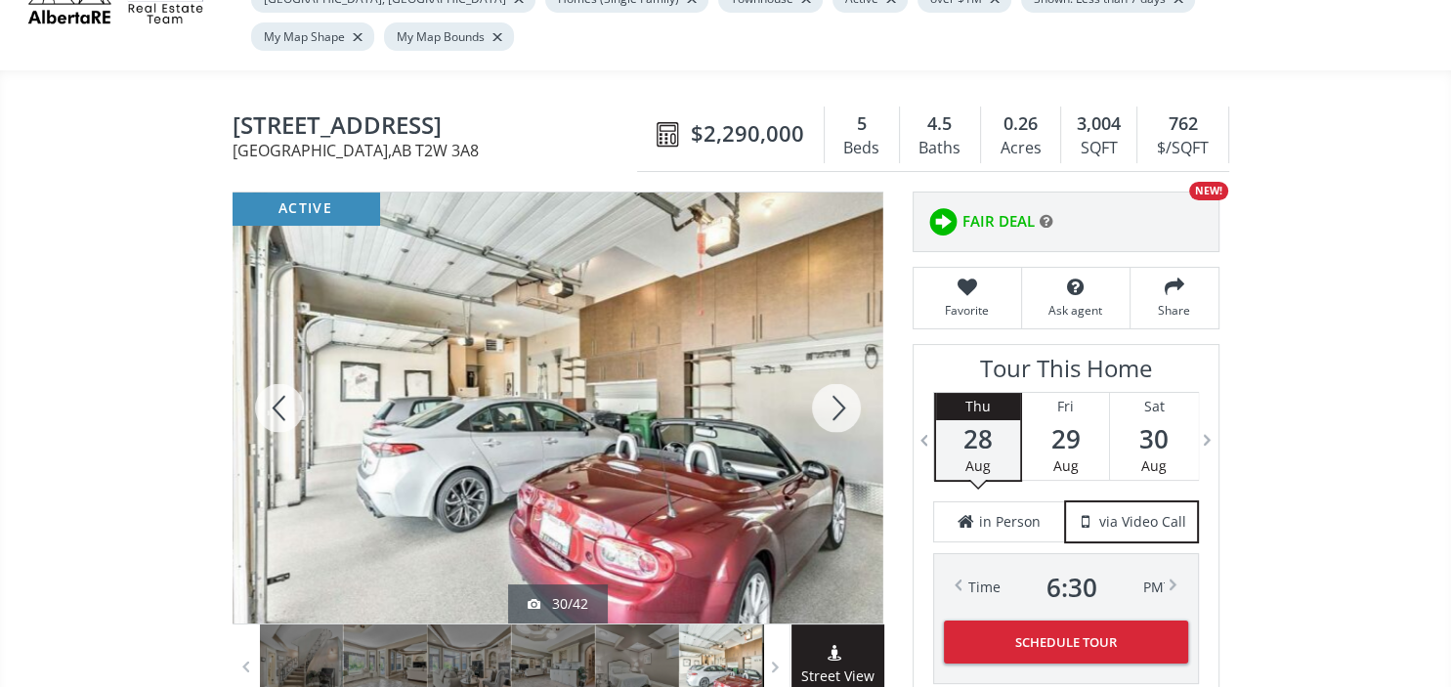
click at [845, 368] on div at bounding box center [836, 407] width 94 height 431
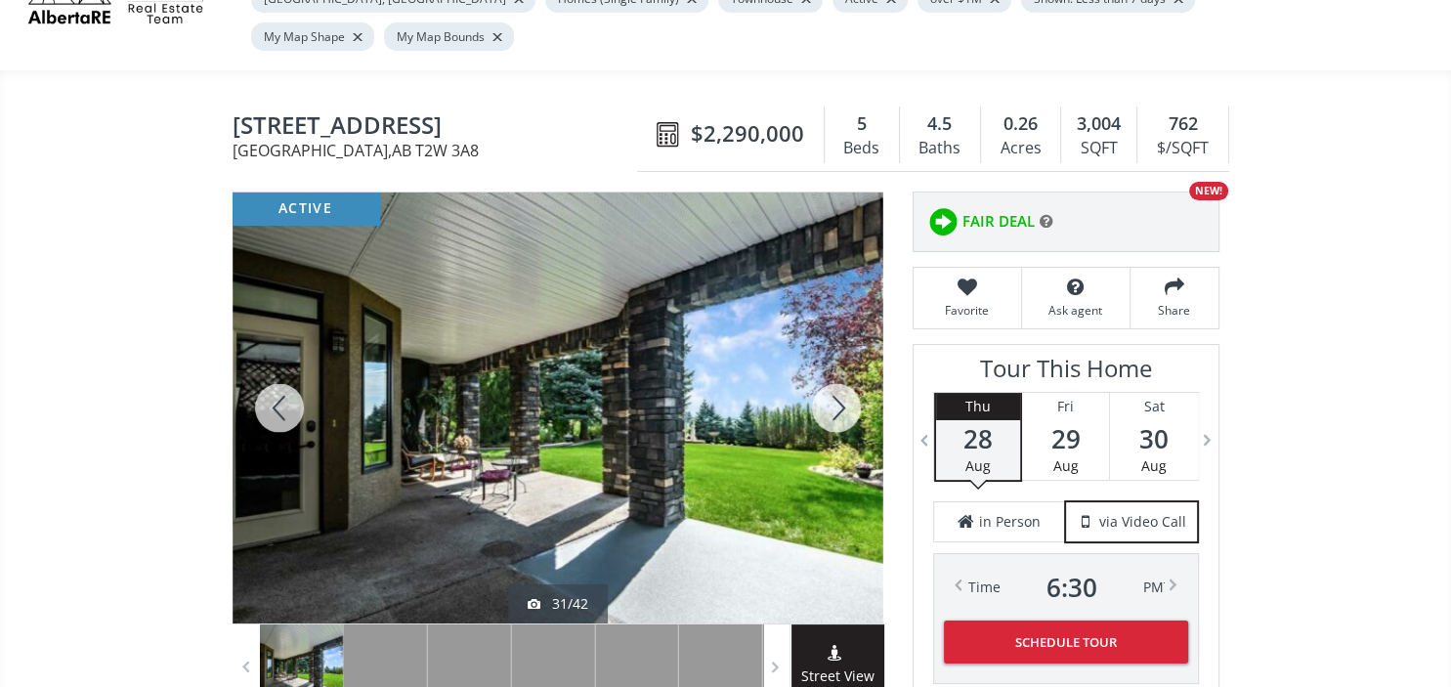
click at [845, 368] on div at bounding box center [836, 407] width 94 height 431
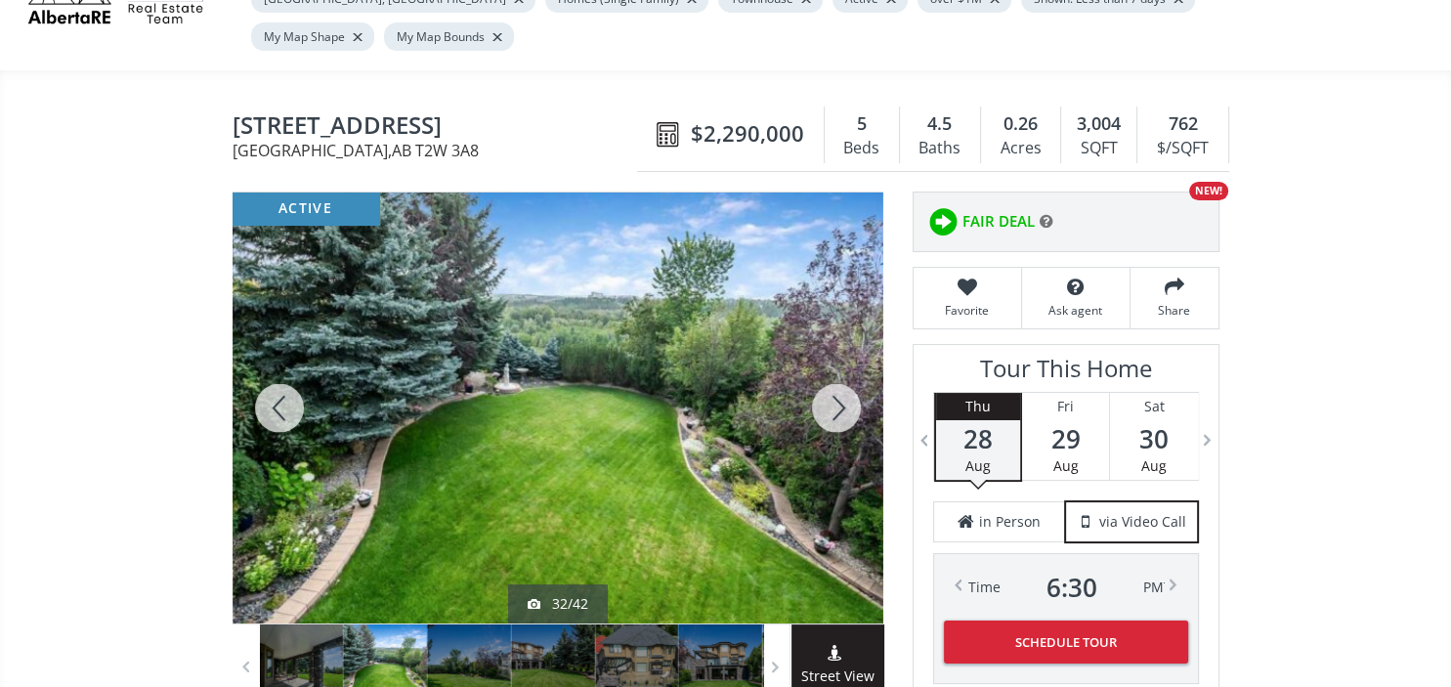
click at [835, 360] on div at bounding box center [836, 407] width 94 height 431
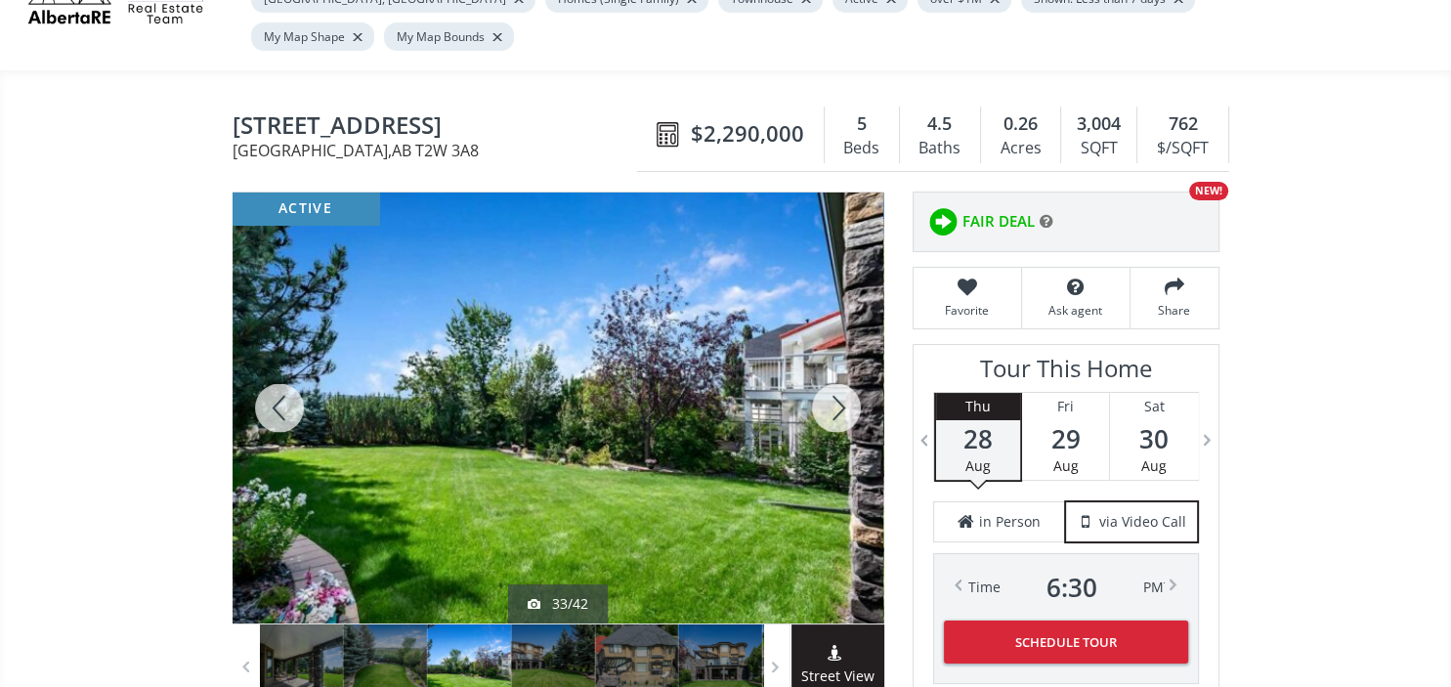
click at [835, 360] on div at bounding box center [836, 407] width 94 height 431
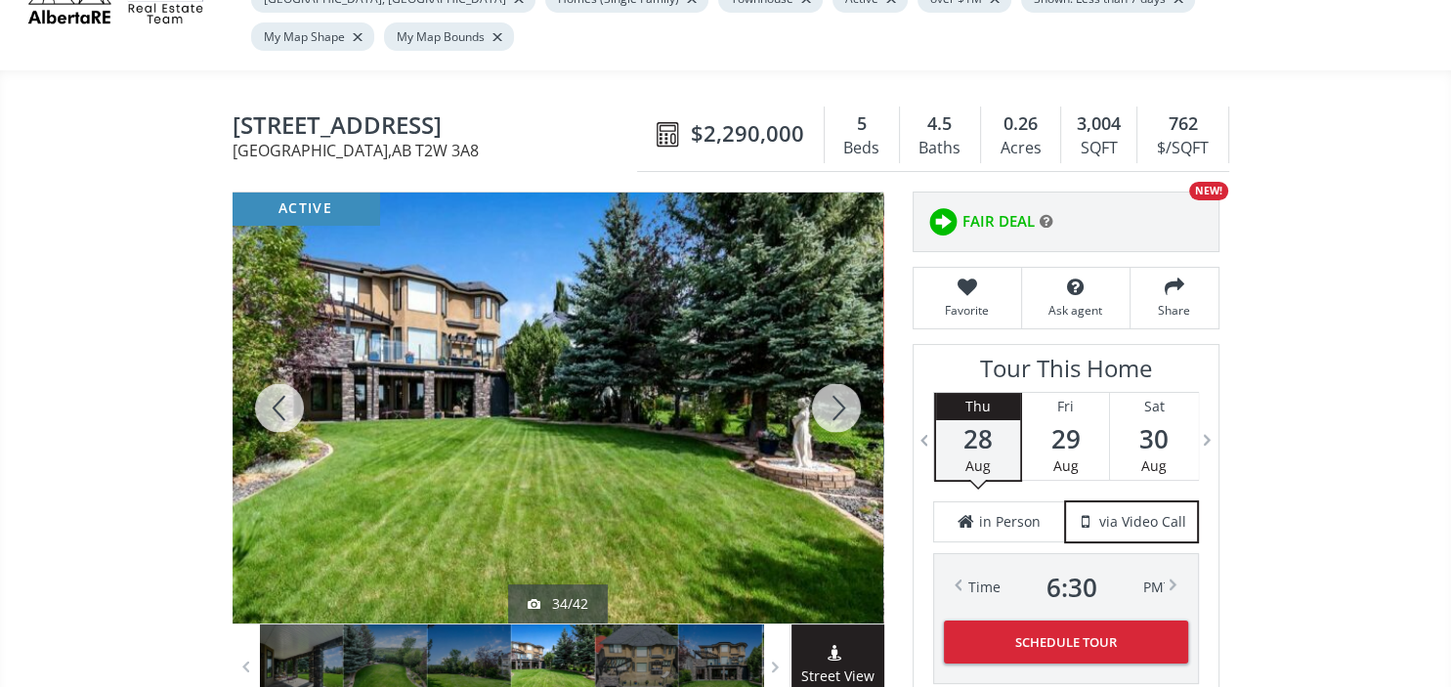
click at [835, 360] on div at bounding box center [836, 407] width 94 height 431
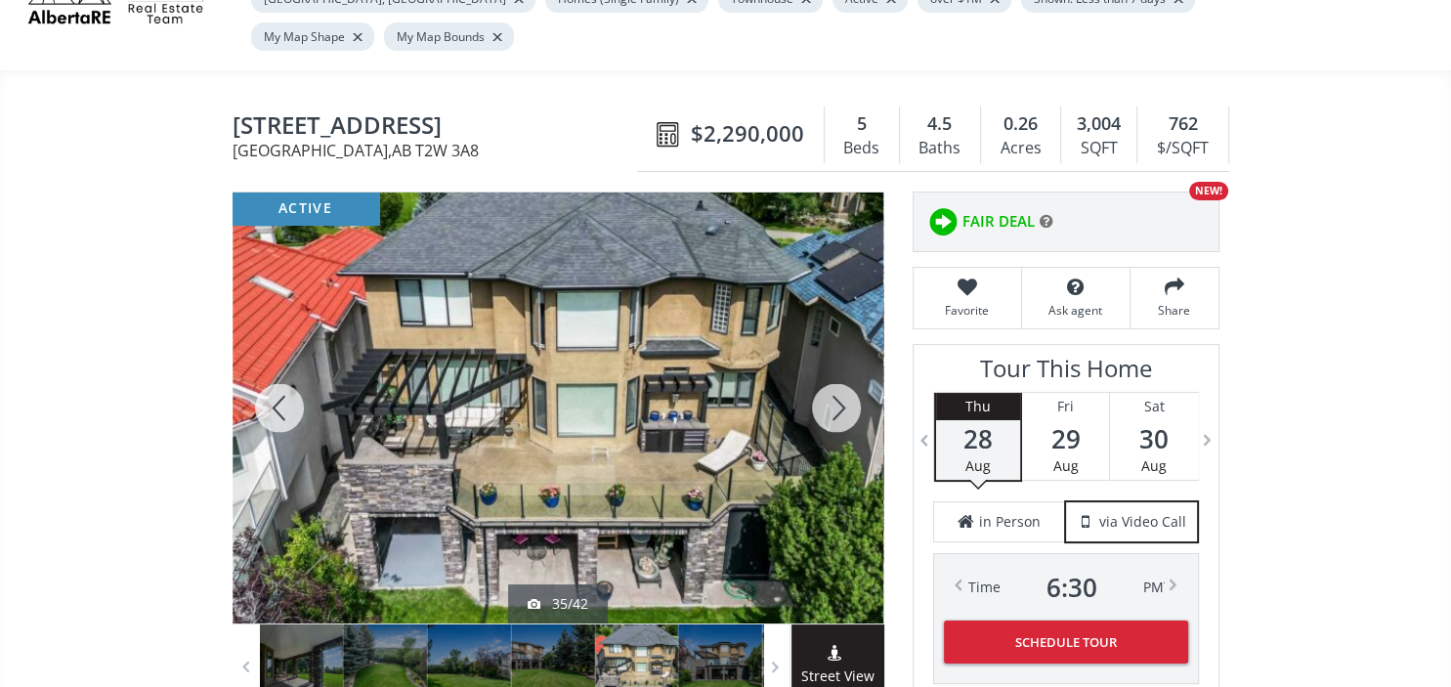
click at [835, 360] on div at bounding box center [836, 407] width 94 height 431
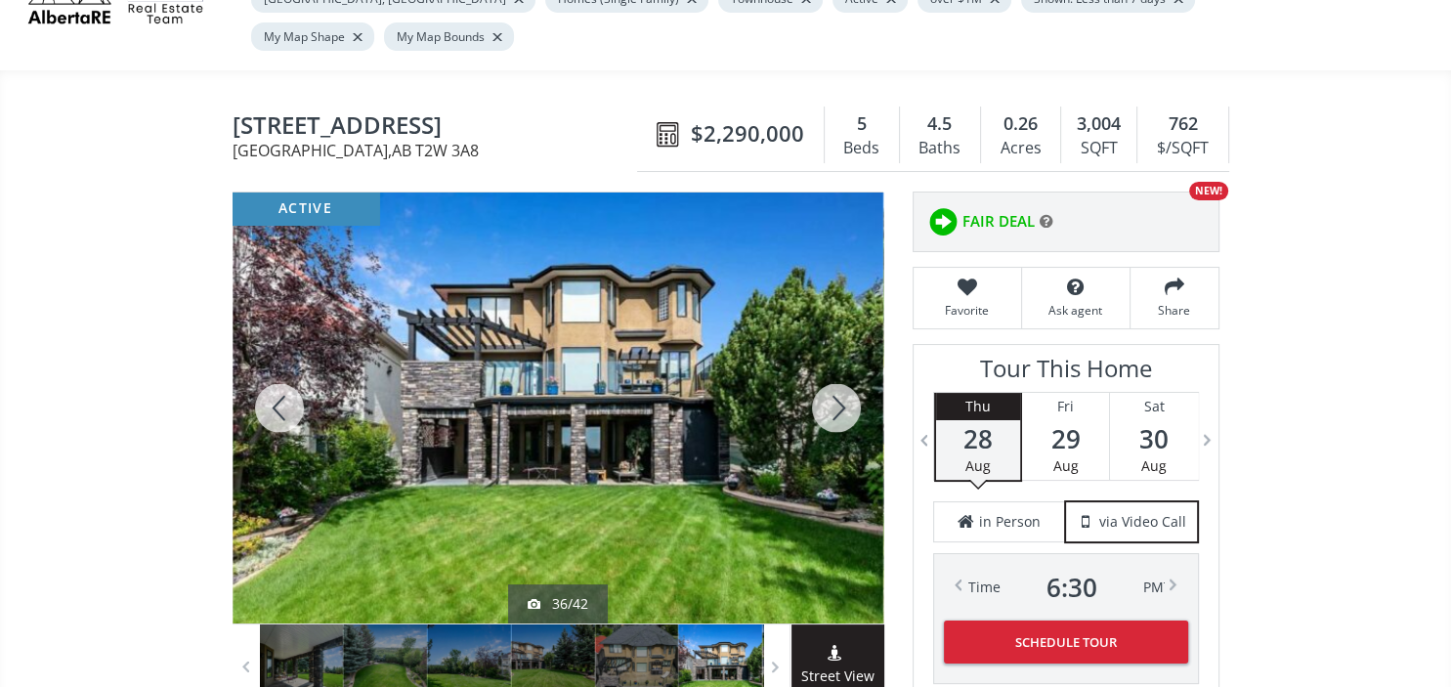
click at [835, 360] on div at bounding box center [836, 407] width 94 height 431
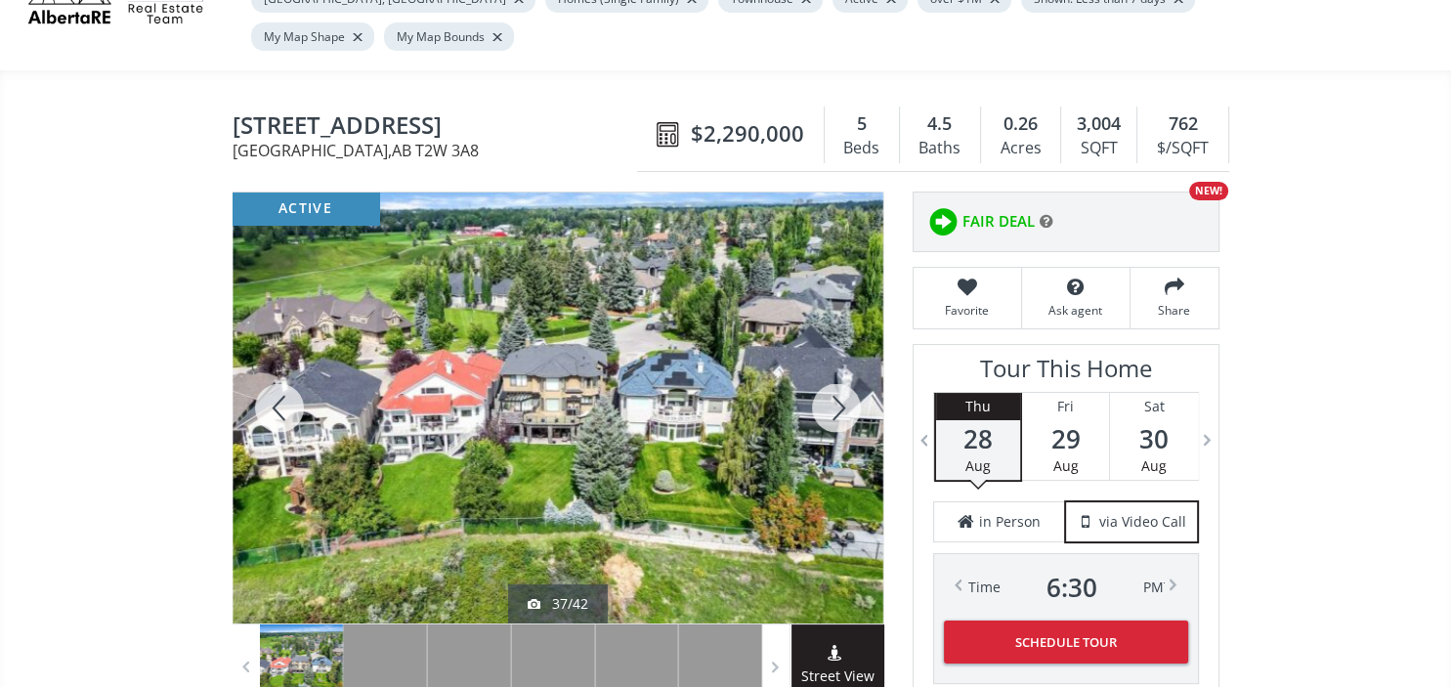
click at [835, 360] on div at bounding box center [836, 407] width 94 height 431
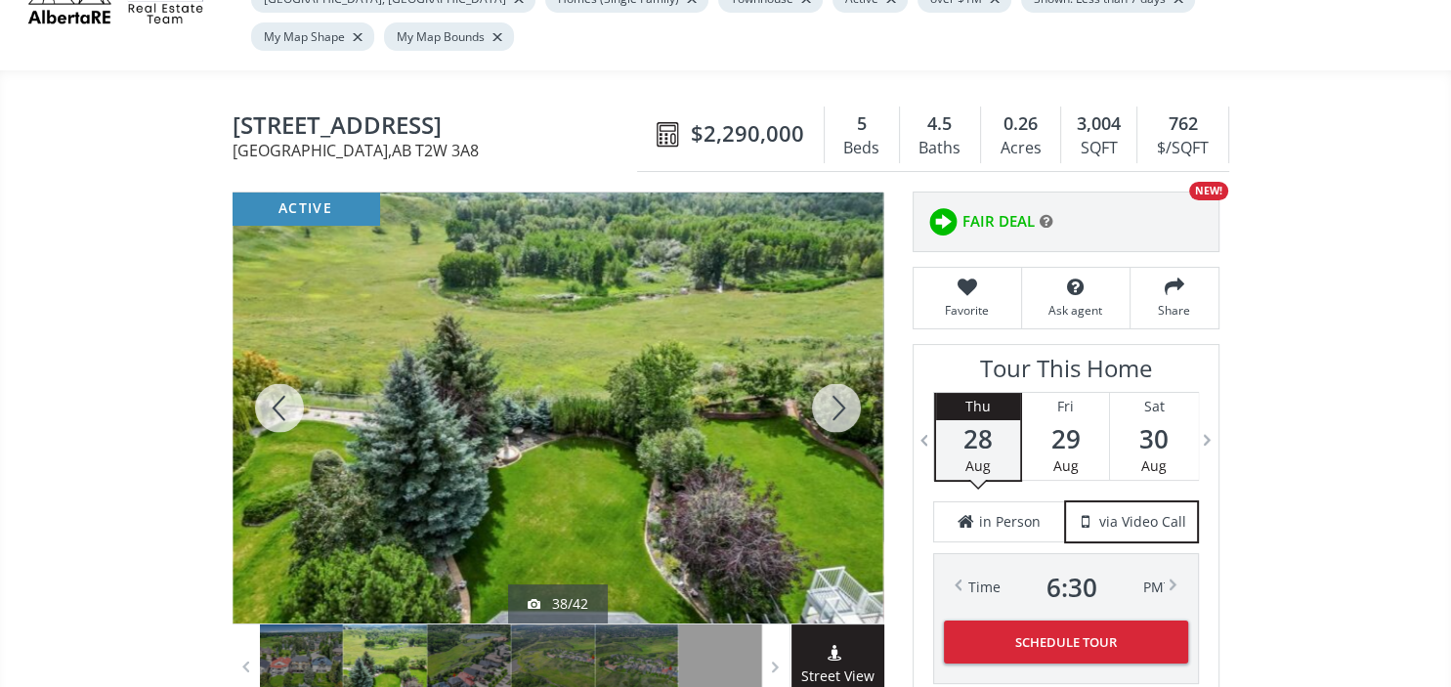
click at [835, 360] on div at bounding box center [836, 407] width 94 height 431
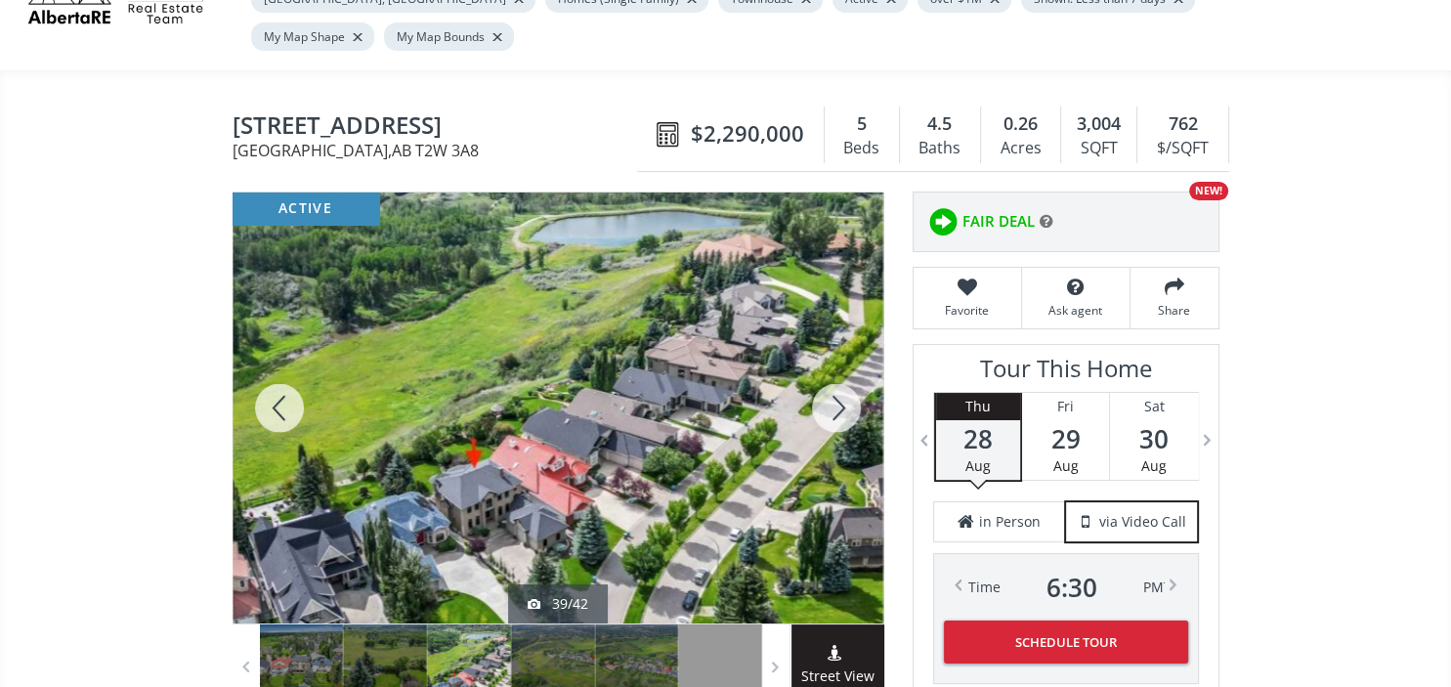
click at [835, 360] on div at bounding box center [836, 407] width 94 height 431
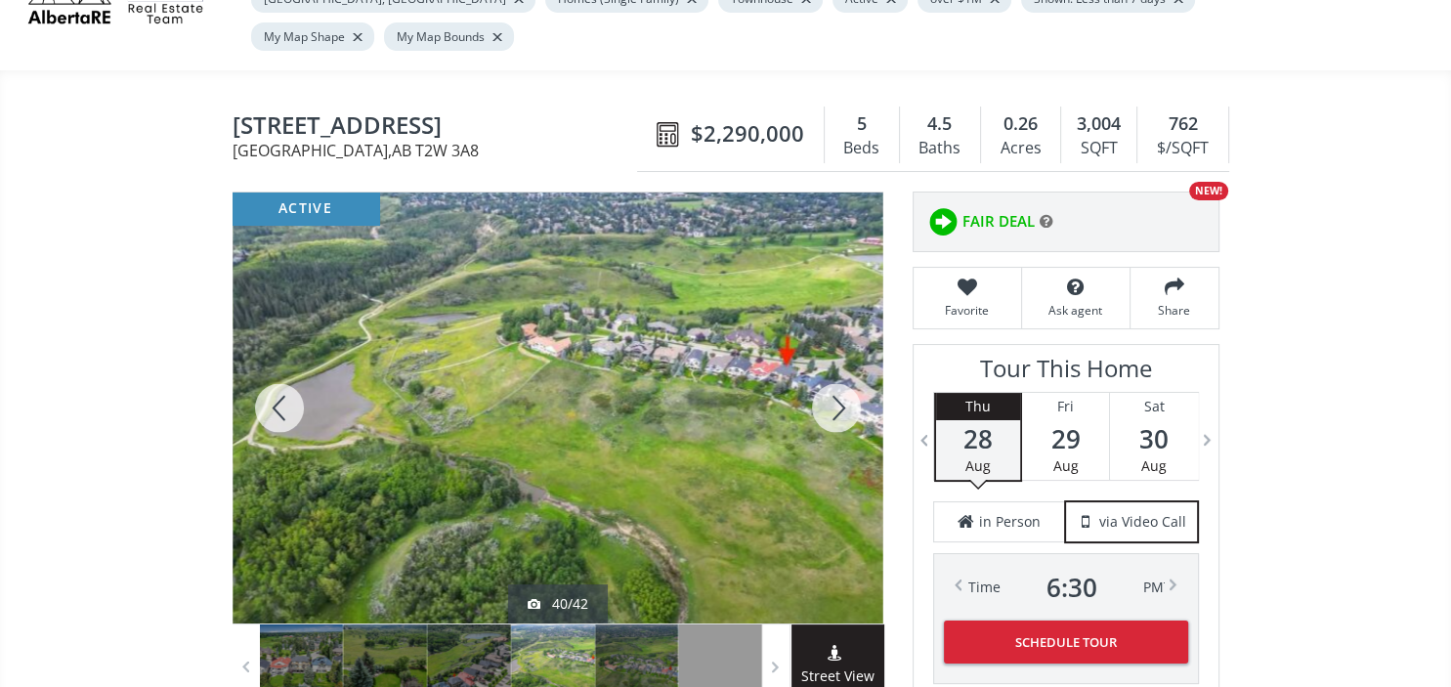
click at [835, 360] on div at bounding box center [836, 407] width 94 height 431
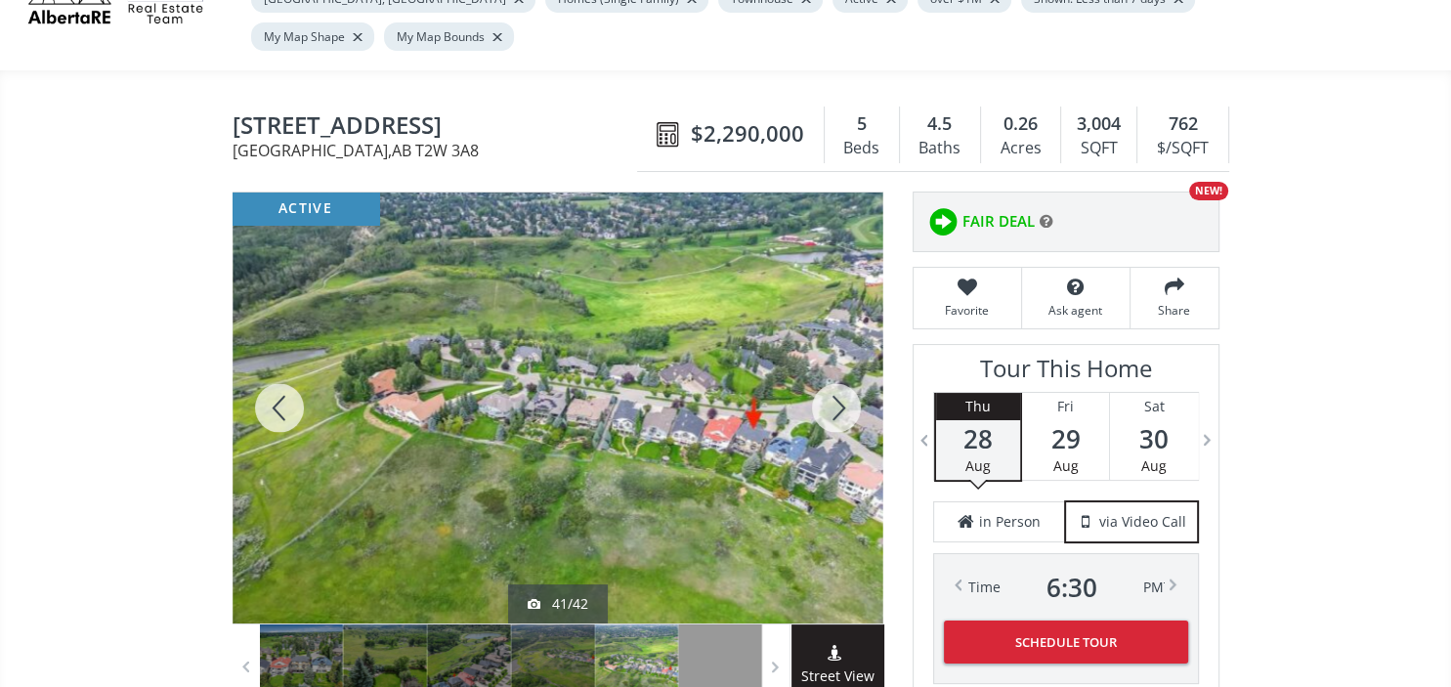
click at [835, 360] on div at bounding box center [836, 407] width 94 height 431
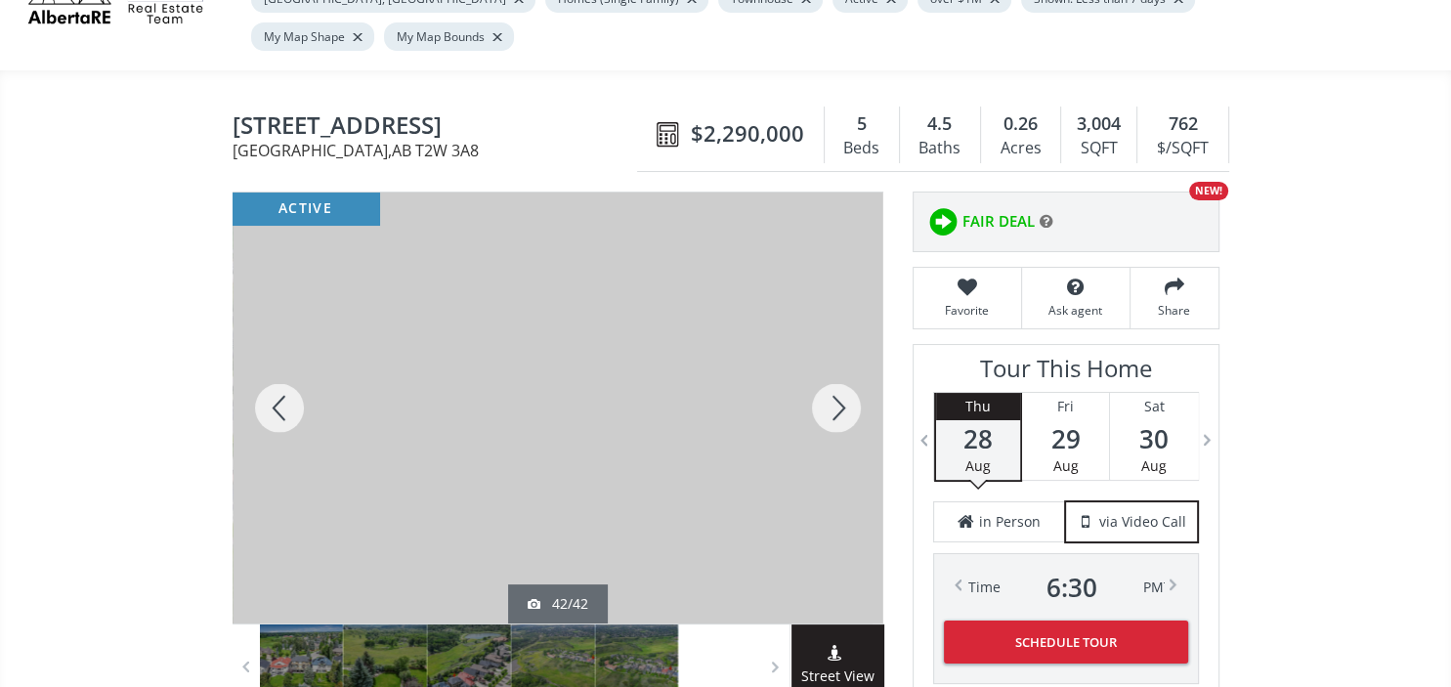
click at [835, 360] on div at bounding box center [836, 407] width 94 height 431
